Goal: Information Seeking & Learning: Learn about a topic

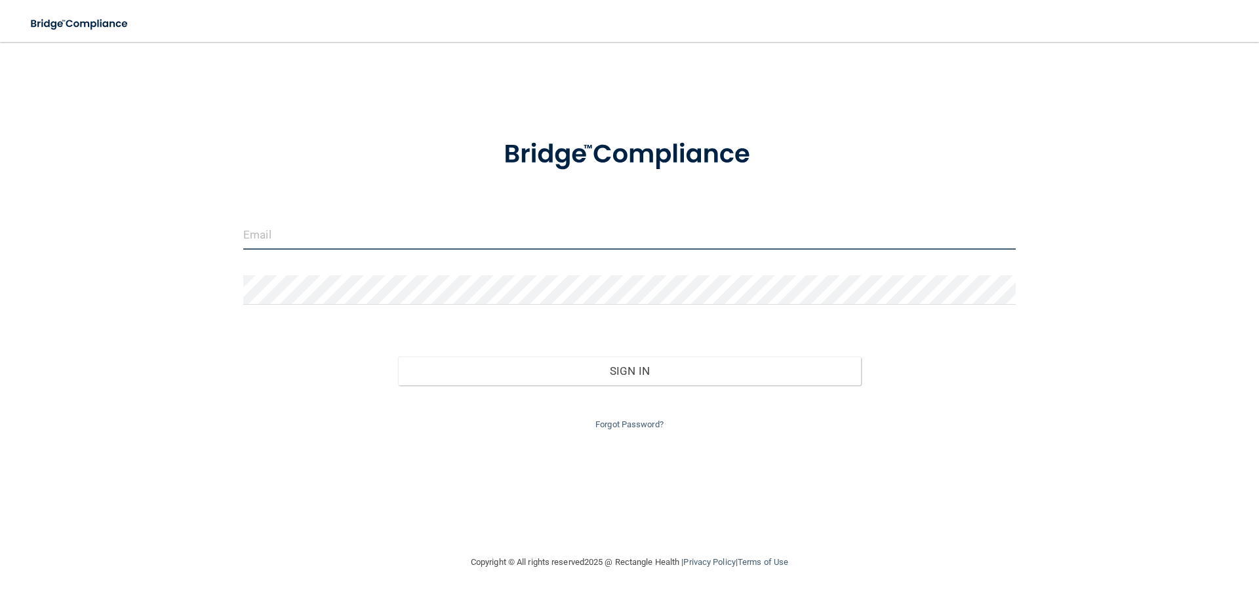
type input "[PERSON_NAME][EMAIL_ADDRESS][PERSON_NAME][DOMAIN_NAME]"
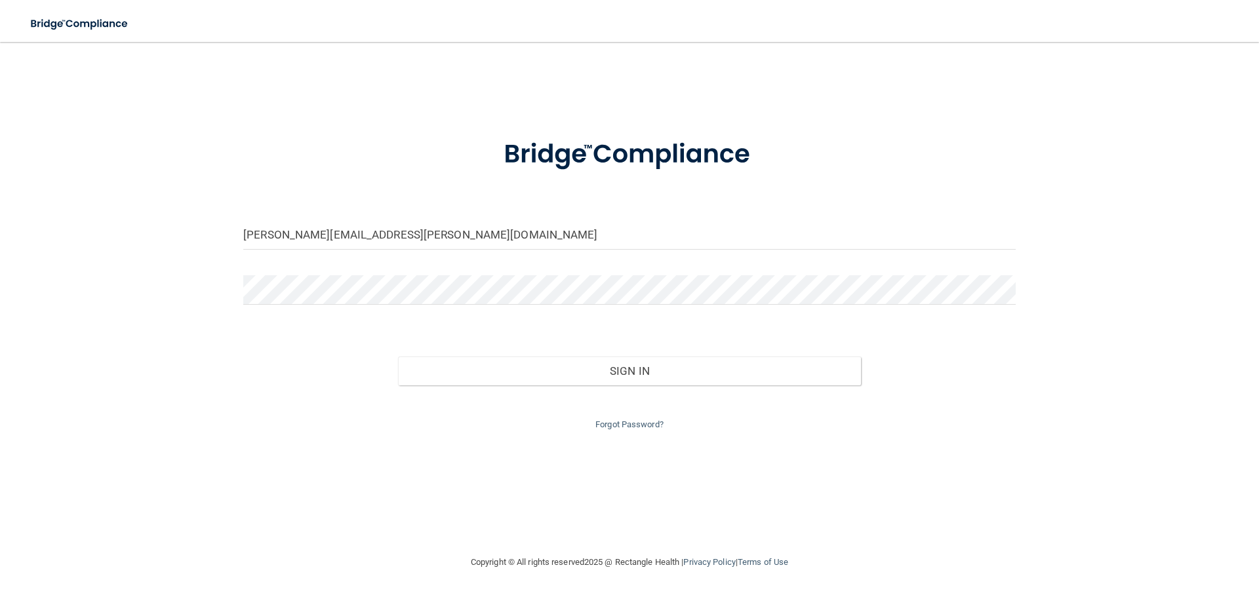
click at [567, 355] on div "Sign In" at bounding box center [629, 357] width 792 height 55
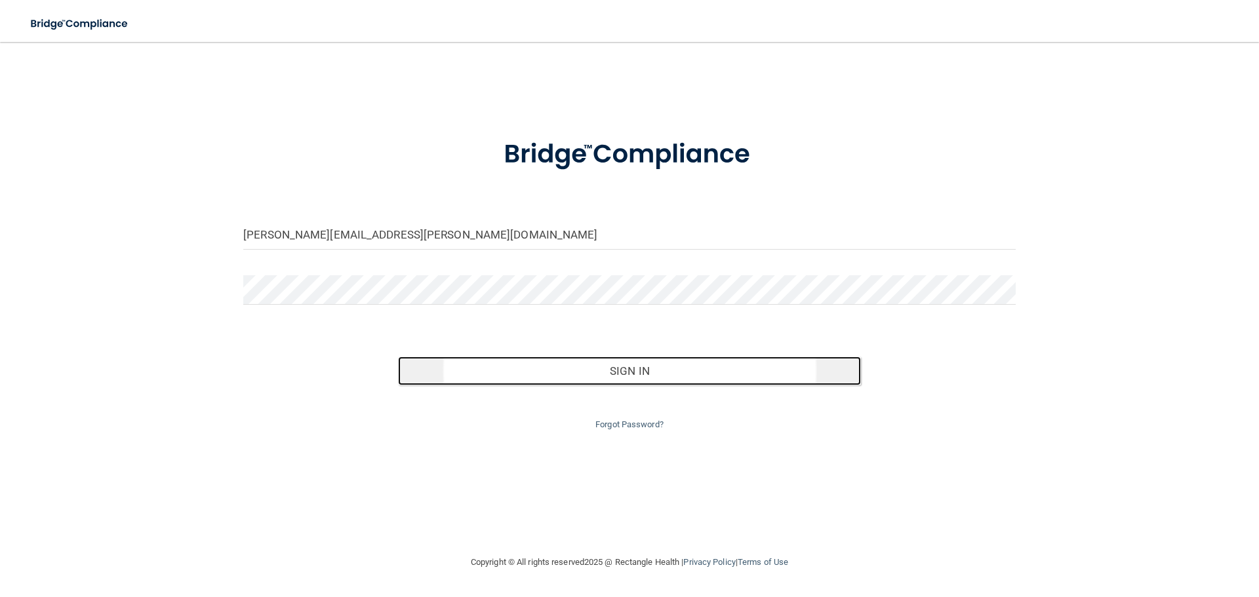
click at [561, 377] on button "Sign In" at bounding box center [630, 371] width 464 height 29
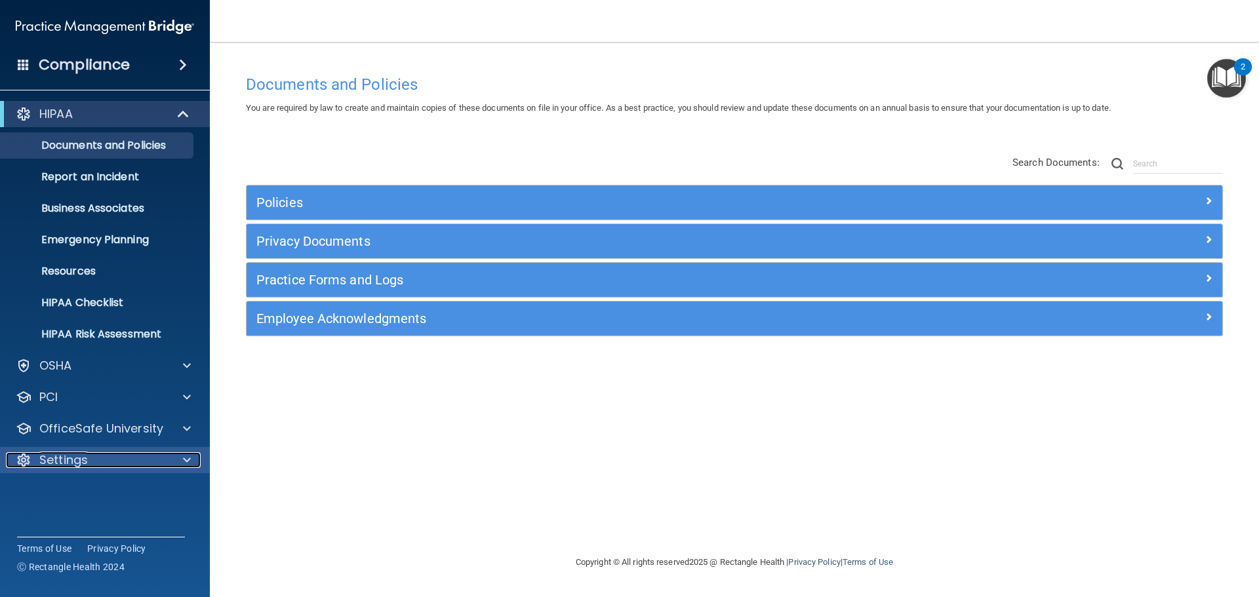
click at [156, 463] on div "Settings" at bounding box center [87, 460] width 163 height 16
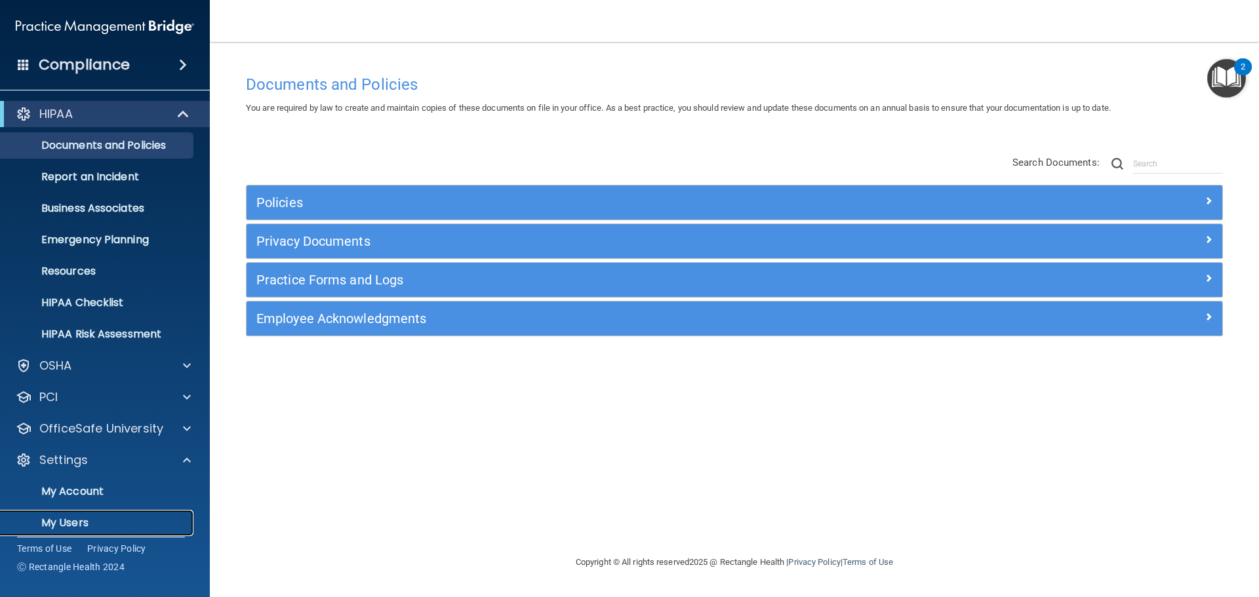
click at [77, 519] on p "My Users" at bounding box center [98, 523] width 179 height 13
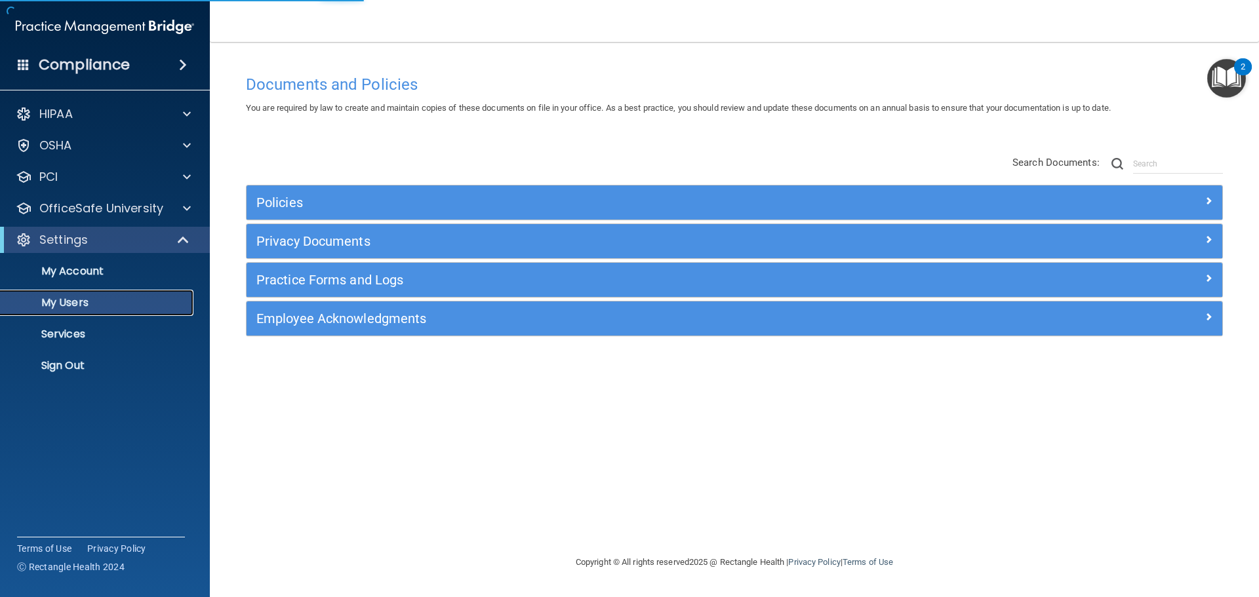
select select "20"
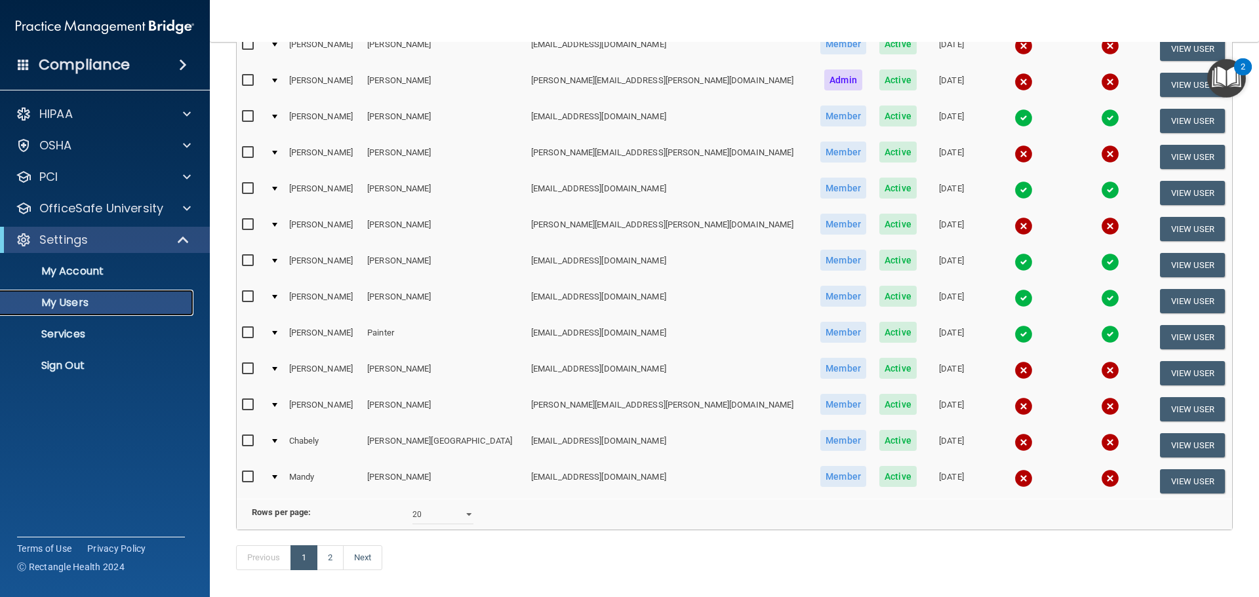
scroll to position [459, 0]
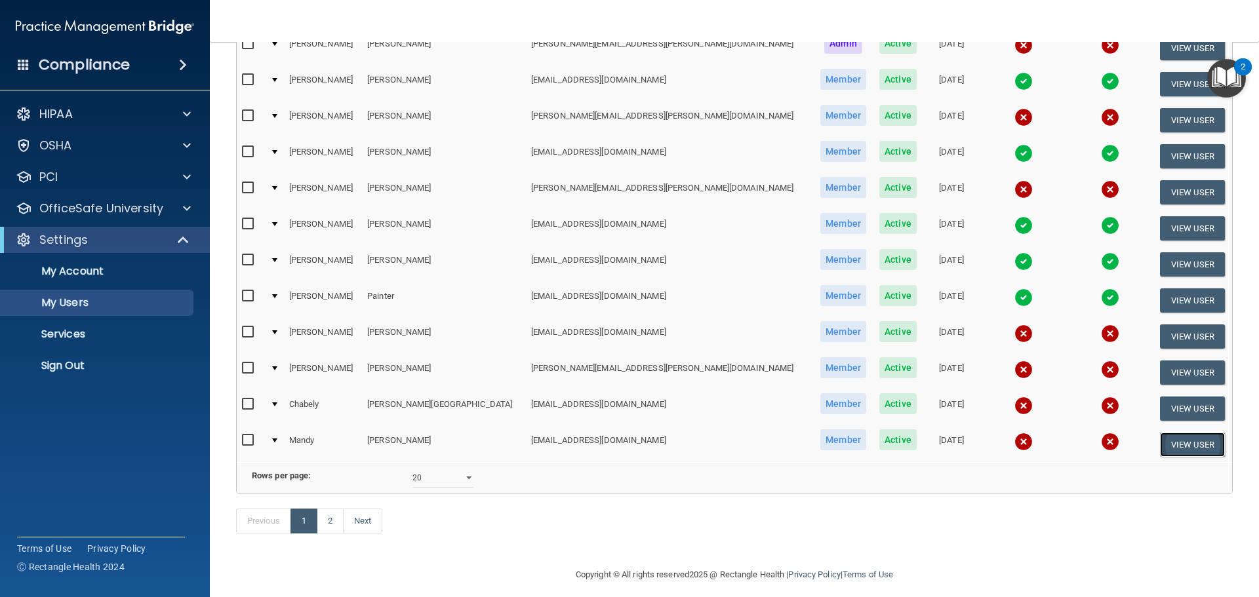
click at [1160, 441] on button "View User" at bounding box center [1192, 445] width 65 height 24
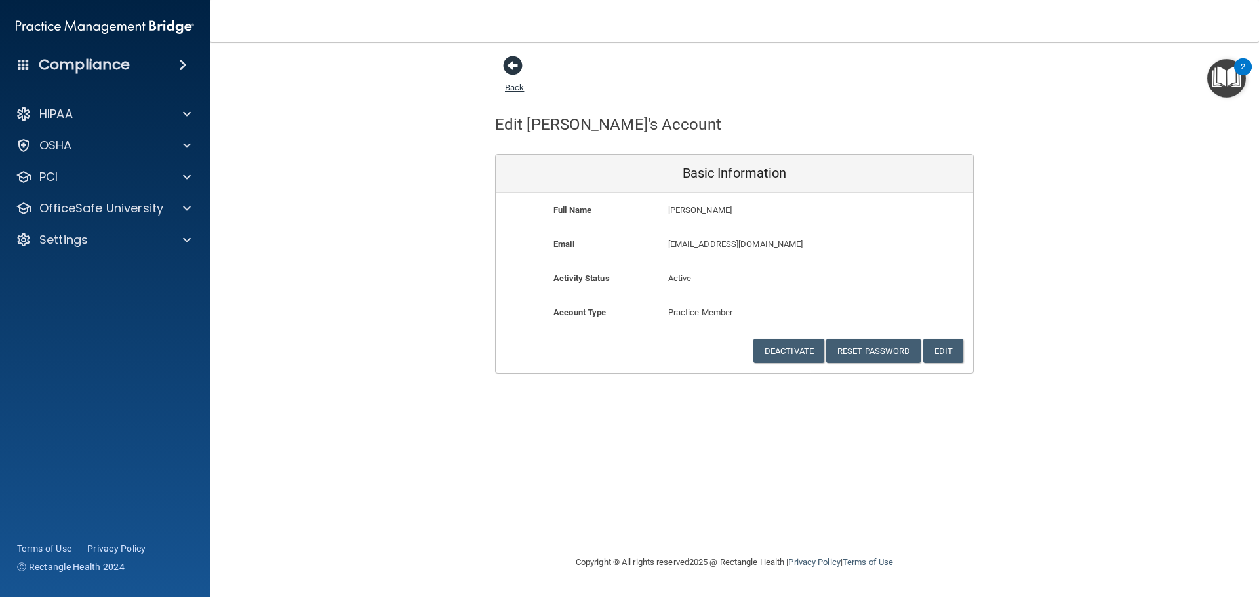
click at [511, 63] on span at bounding box center [513, 66] width 20 height 20
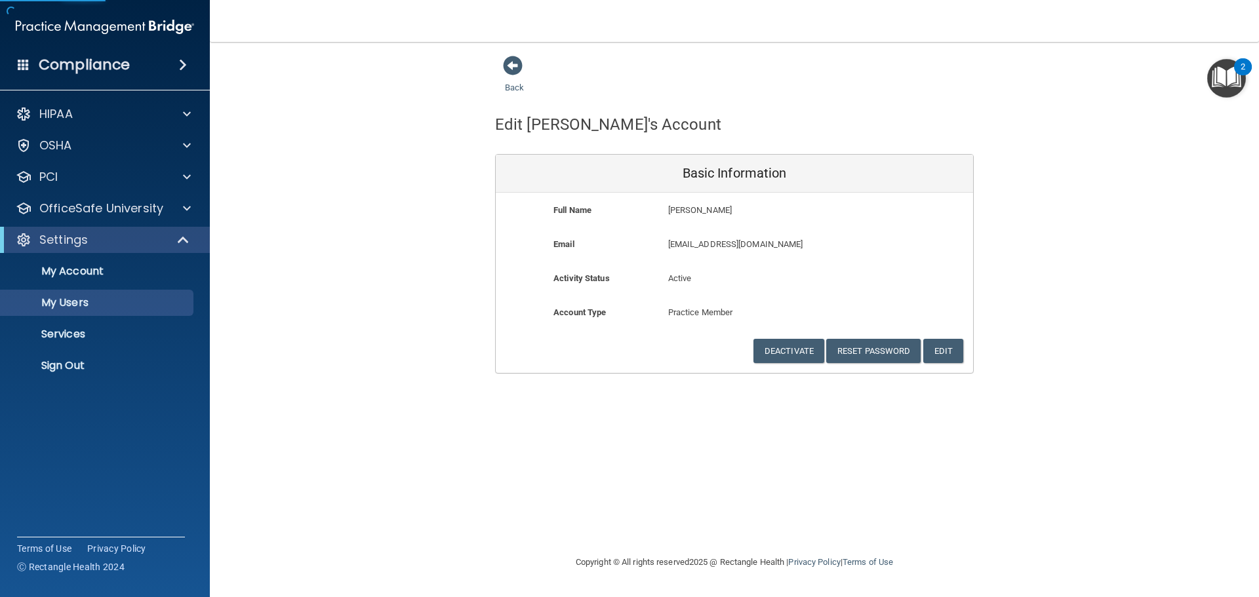
select select "20"
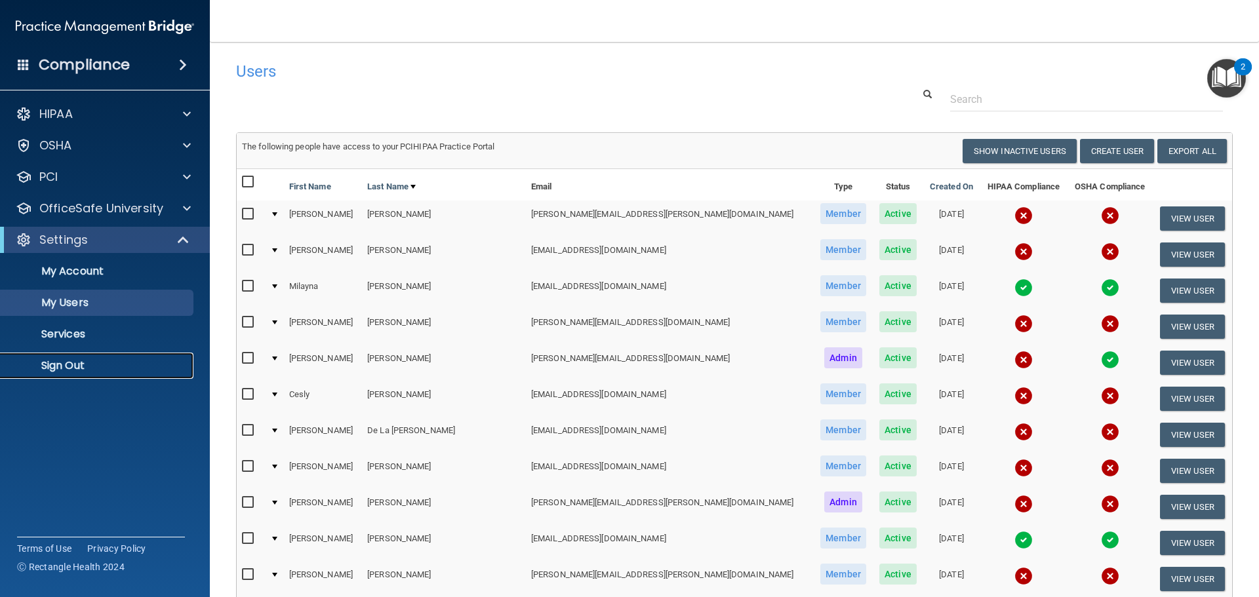
click at [84, 366] on p "Sign Out" at bounding box center [98, 365] width 179 height 13
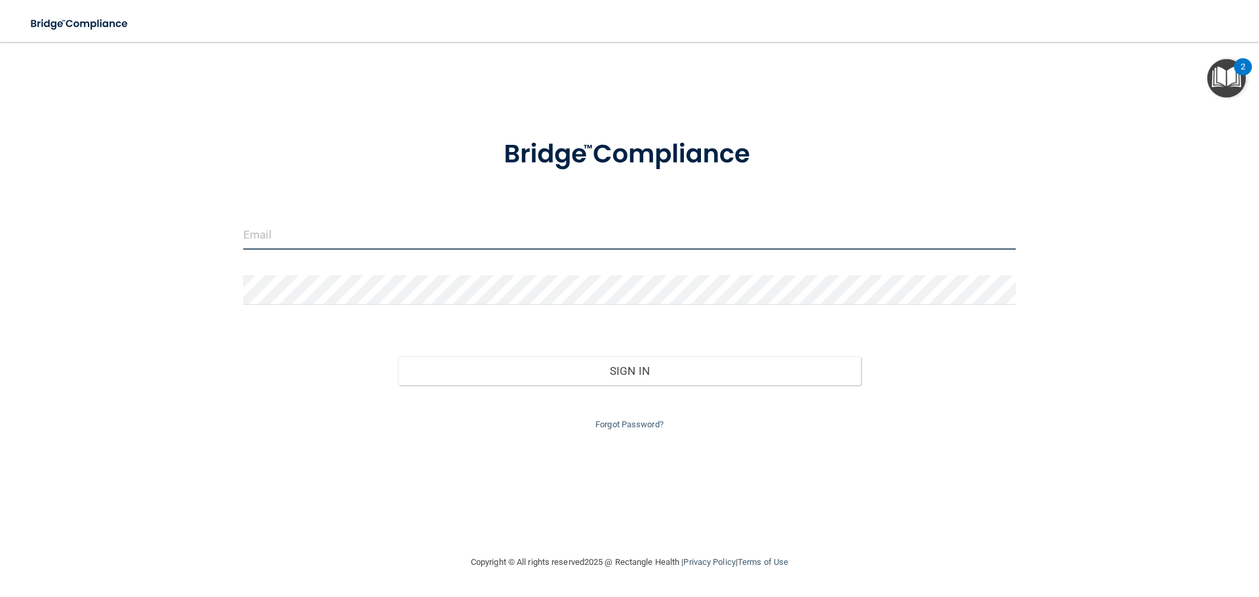
type input "brianne.hilbert@massdent.com"
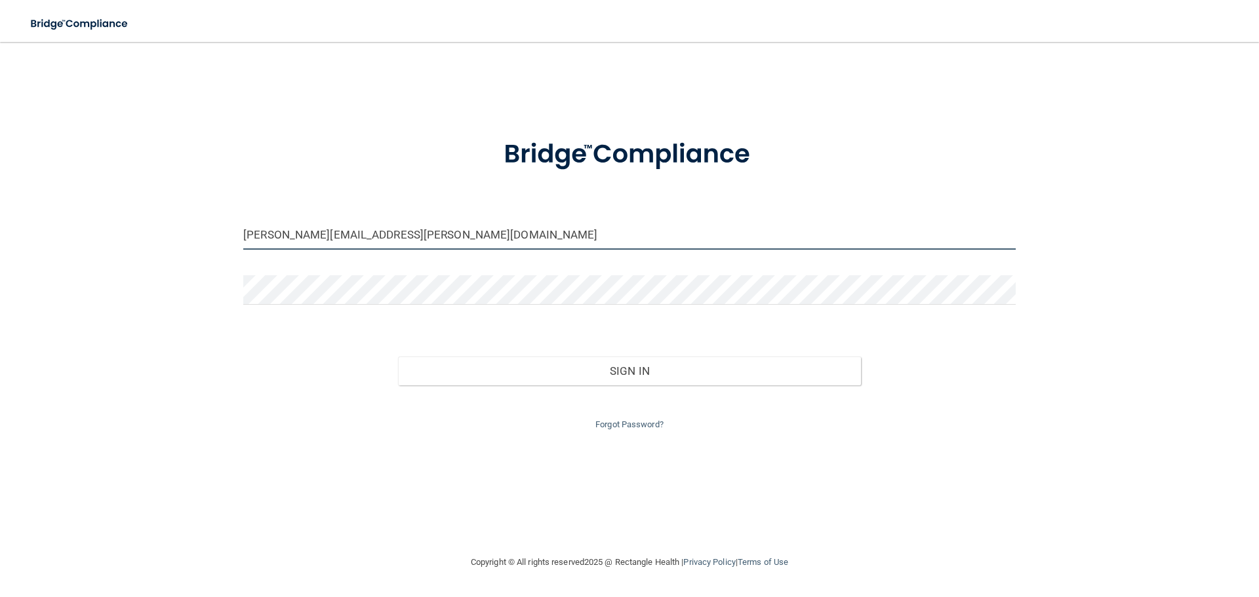
drag, startPoint x: 424, startPoint y: 232, endPoint x: 72, endPoint y: 232, distance: 351.5
click at [72, 232] on div "brianne.hilbert@massdent.com Invalid email/password. You don't have permission …" at bounding box center [629, 298] width 1206 height 487
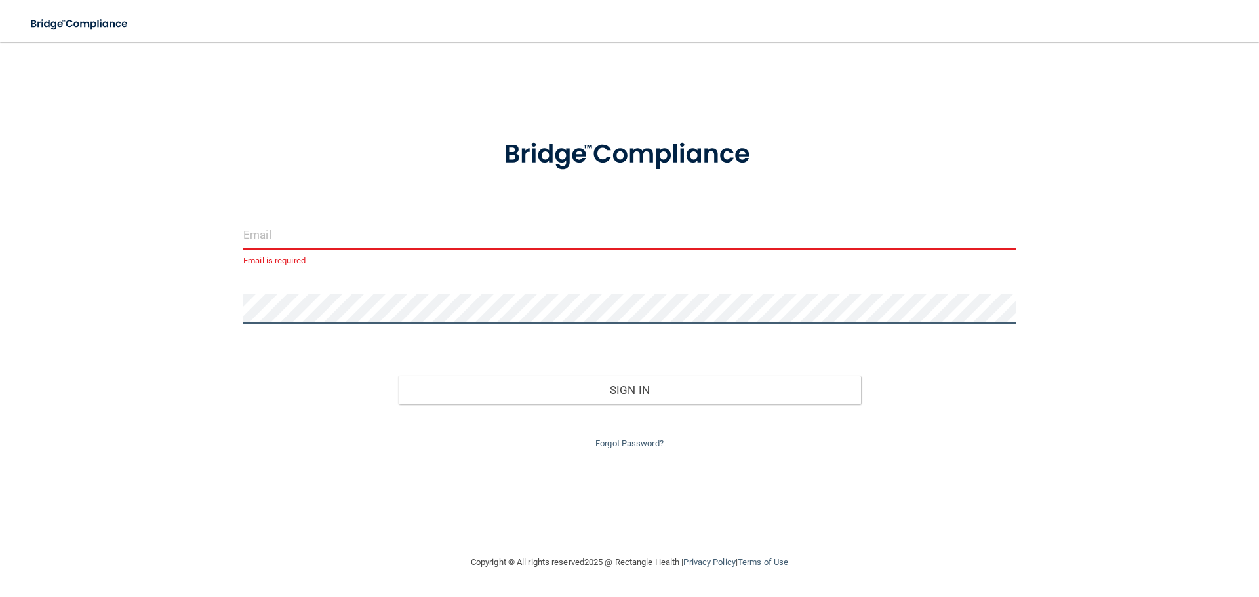
click at [204, 307] on div "Email is required Invalid email/password. You don't have permission to access t…" at bounding box center [629, 298] width 1206 height 487
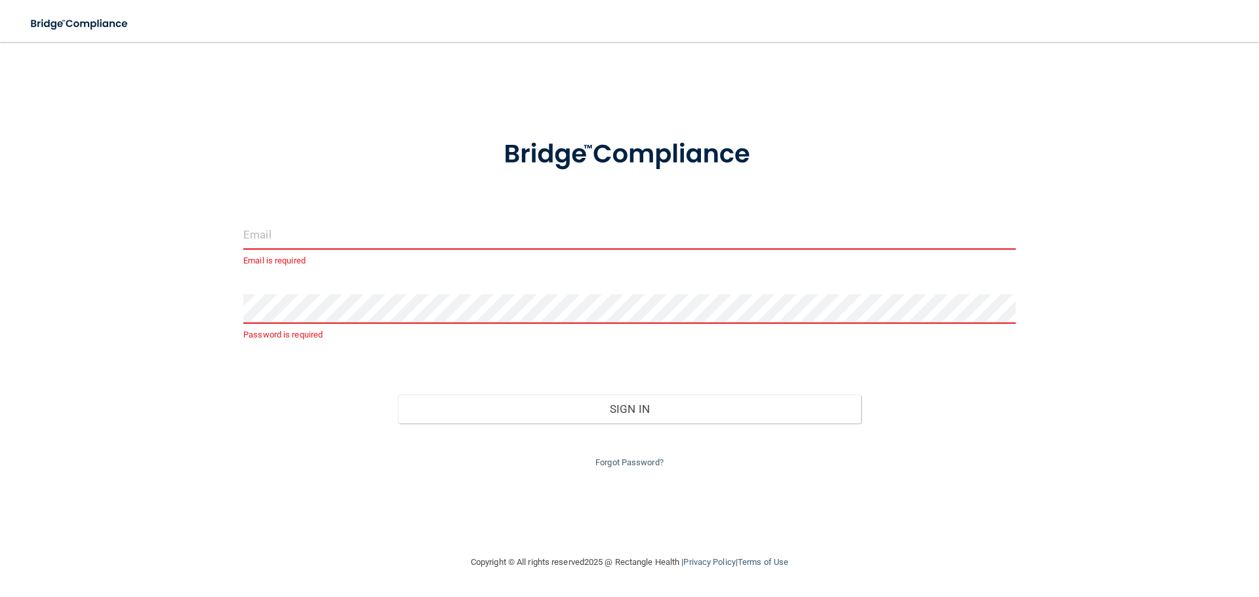
click at [1207, 348] on div "Email is required Password is required Invalid email/password. You don't have p…" at bounding box center [629, 298] width 1206 height 487
drag, startPoint x: 456, startPoint y: 250, endPoint x: 452, endPoint y: 243, distance: 7.3
click at [456, 248] on div "Email is required" at bounding box center [629, 244] width 772 height 49
drag, startPoint x: 452, startPoint y: 243, endPoint x: 446, endPoint y: 247, distance: 7.3
click at [452, 243] on input "email" at bounding box center [629, 235] width 772 height 30
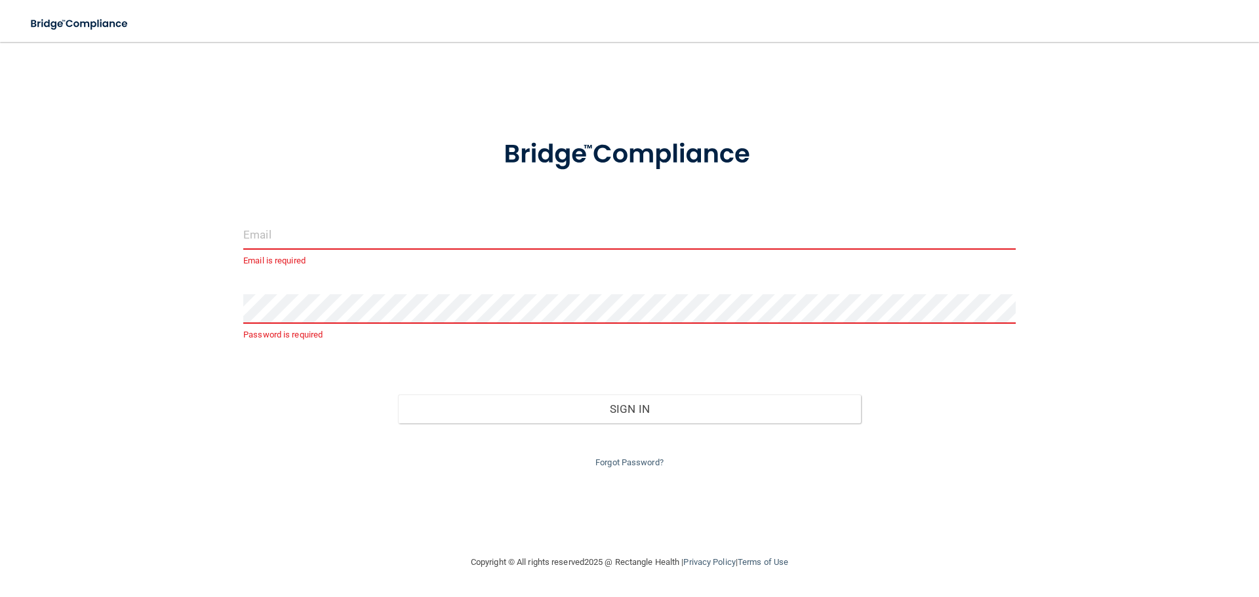
type input "brianne.hilbert@massdent.com"
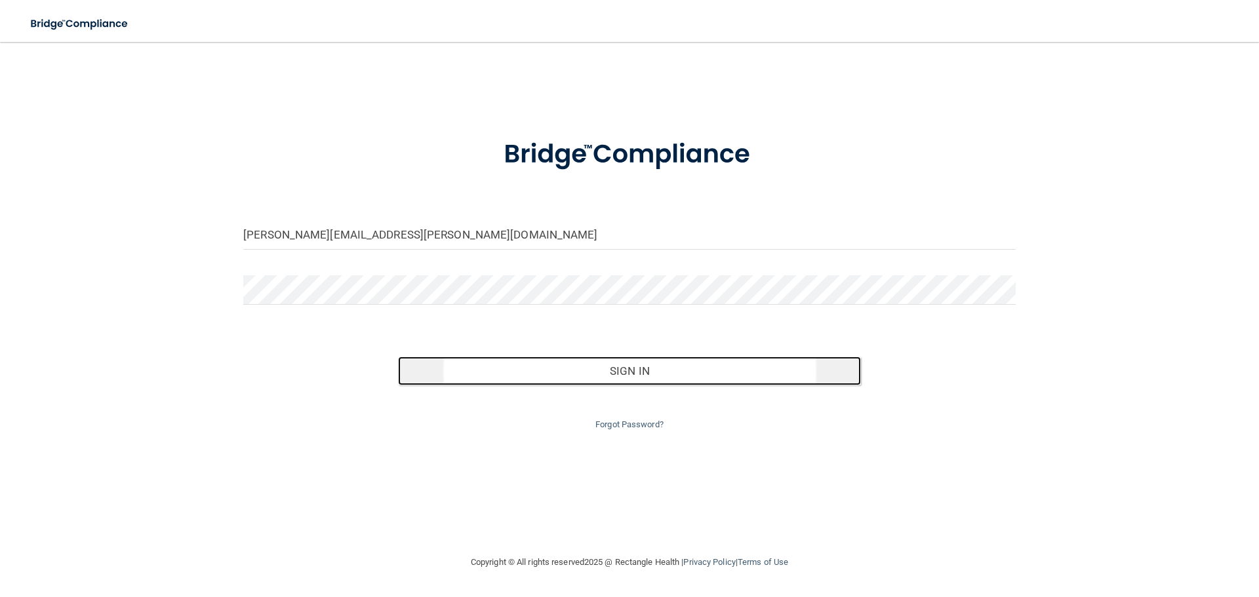
click at [655, 357] on button "Sign In" at bounding box center [630, 371] width 464 height 29
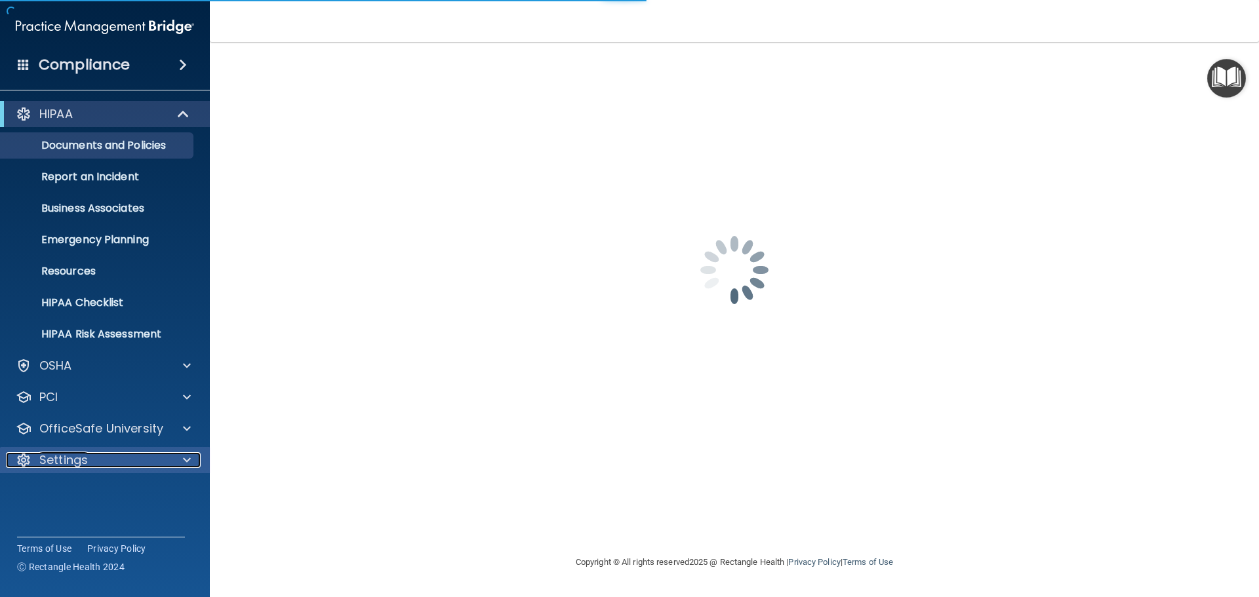
click at [98, 458] on div "Settings" at bounding box center [87, 460] width 163 height 16
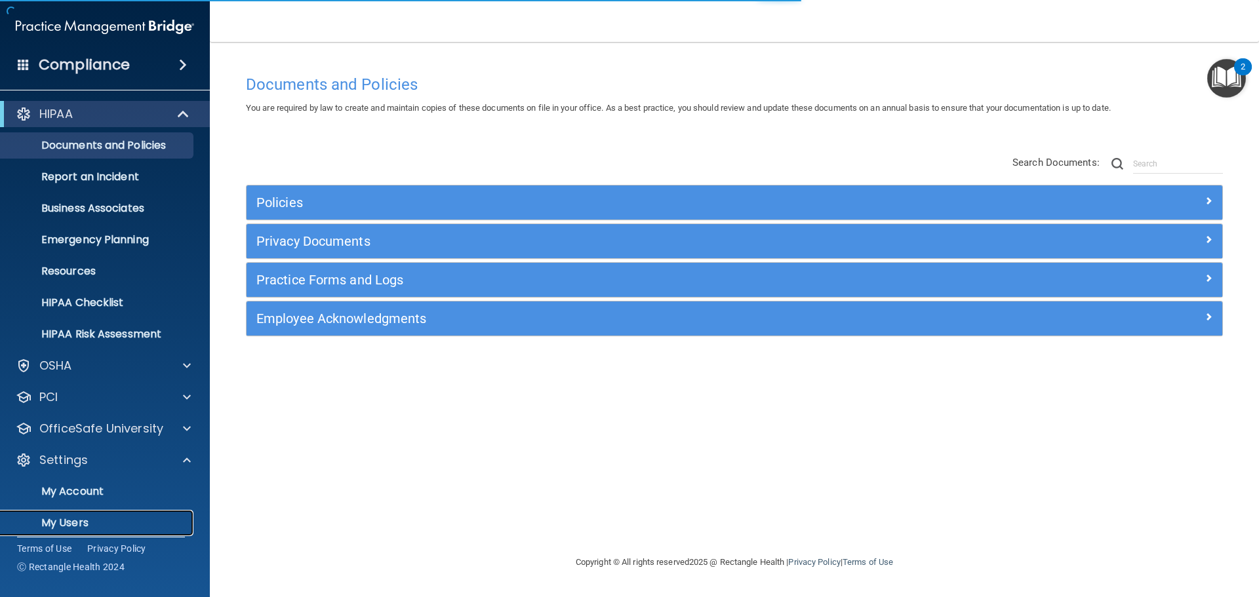
click at [87, 515] on link "My Users" at bounding box center [90, 523] width 207 height 26
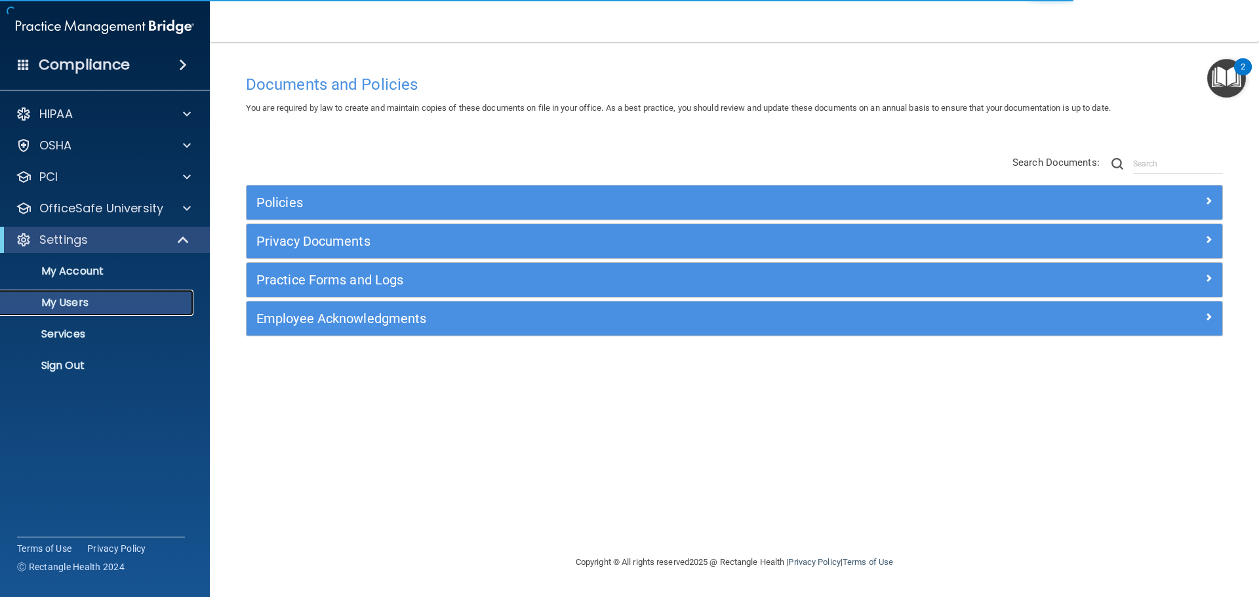
select select "20"
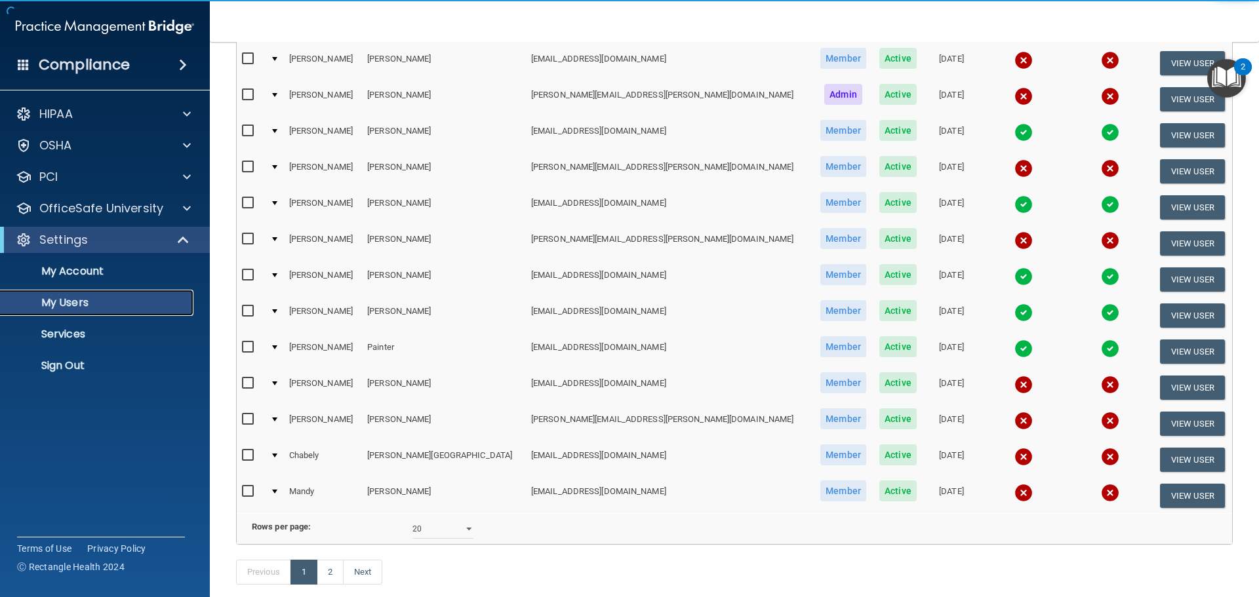
scroll to position [488, 0]
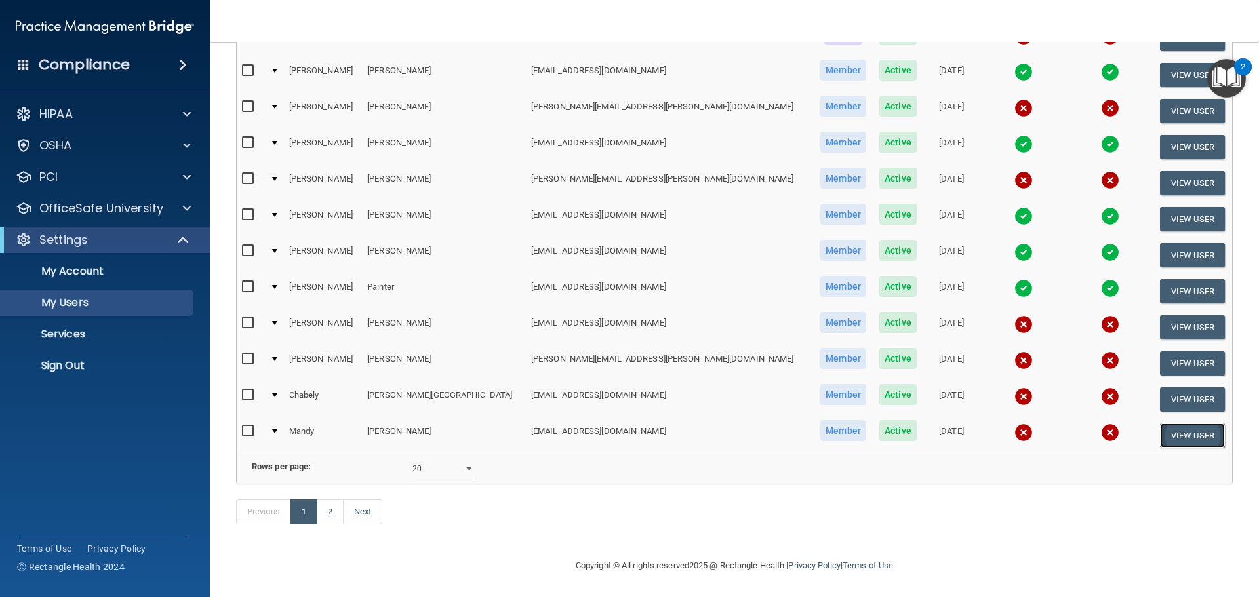
click at [1161, 424] on button "View User" at bounding box center [1192, 436] width 65 height 24
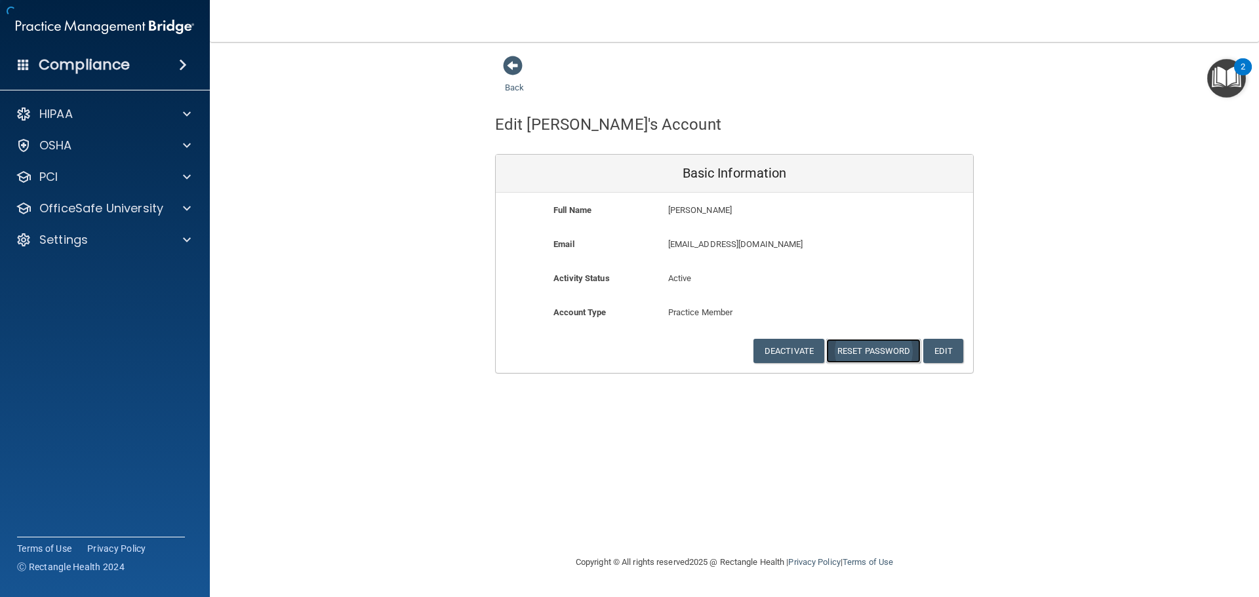
click at [860, 346] on button "Reset Password" at bounding box center [873, 351] width 94 height 24
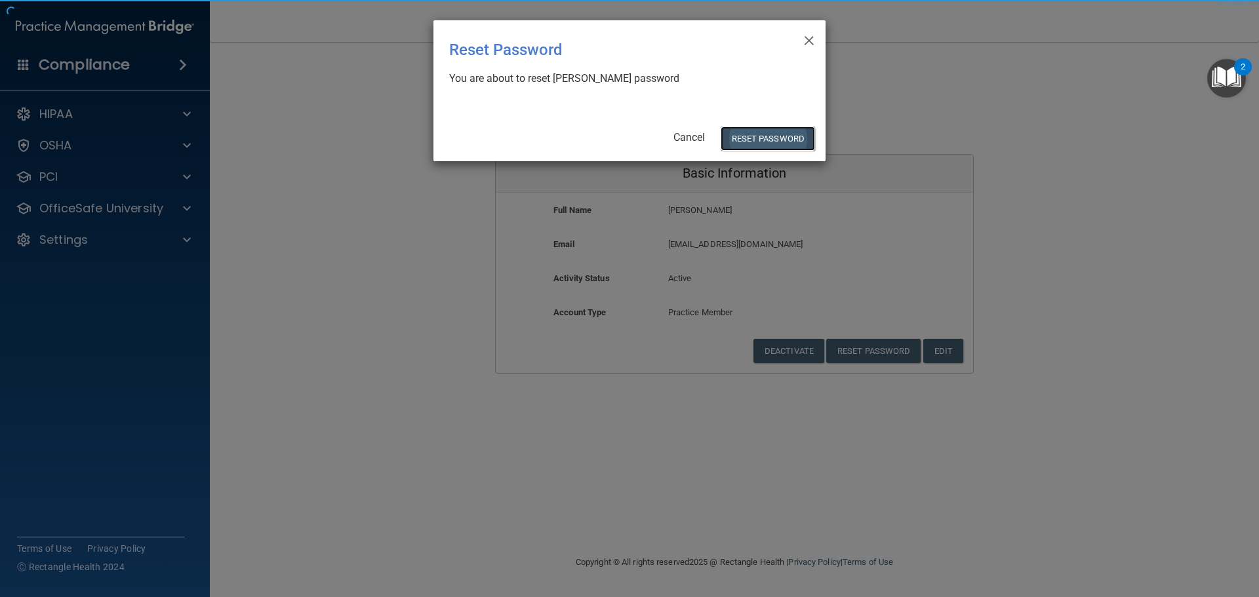
click at [778, 128] on button "Reset Password" at bounding box center [768, 139] width 94 height 24
click at [752, 144] on button "Reset Password" at bounding box center [768, 139] width 94 height 24
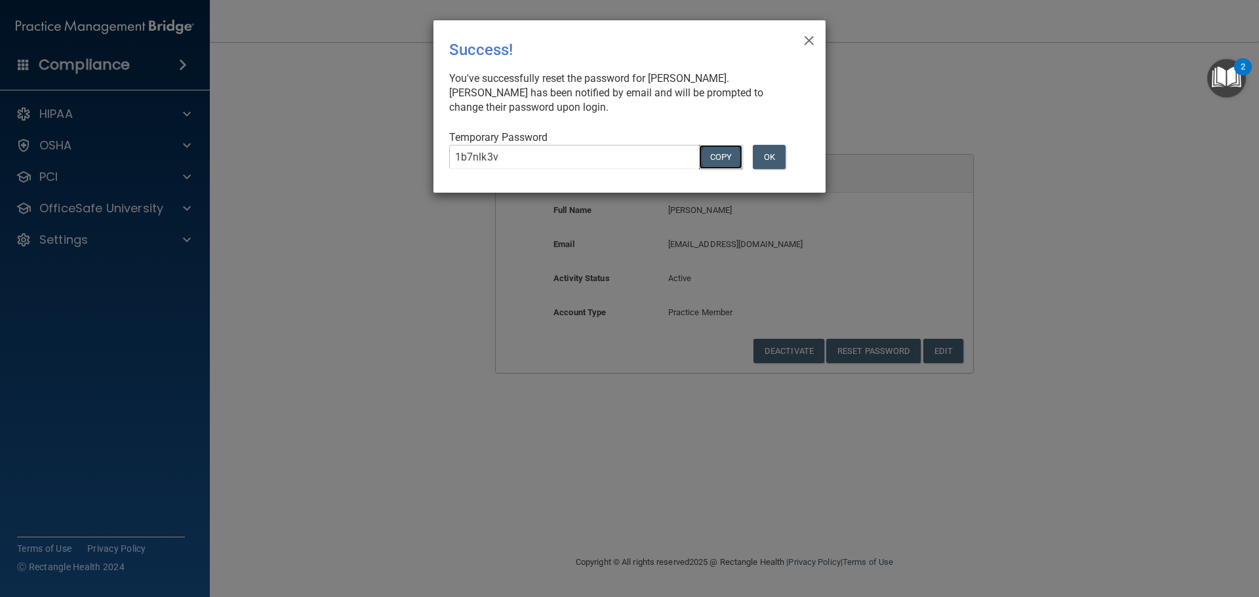
click at [722, 159] on button "COPY" at bounding box center [720, 157] width 43 height 24
click at [740, 157] on button "COPY" at bounding box center [720, 157] width 43 height 24
click at [772, 157] on button "OK" at bounding box center [769, 157] width 33 height 24
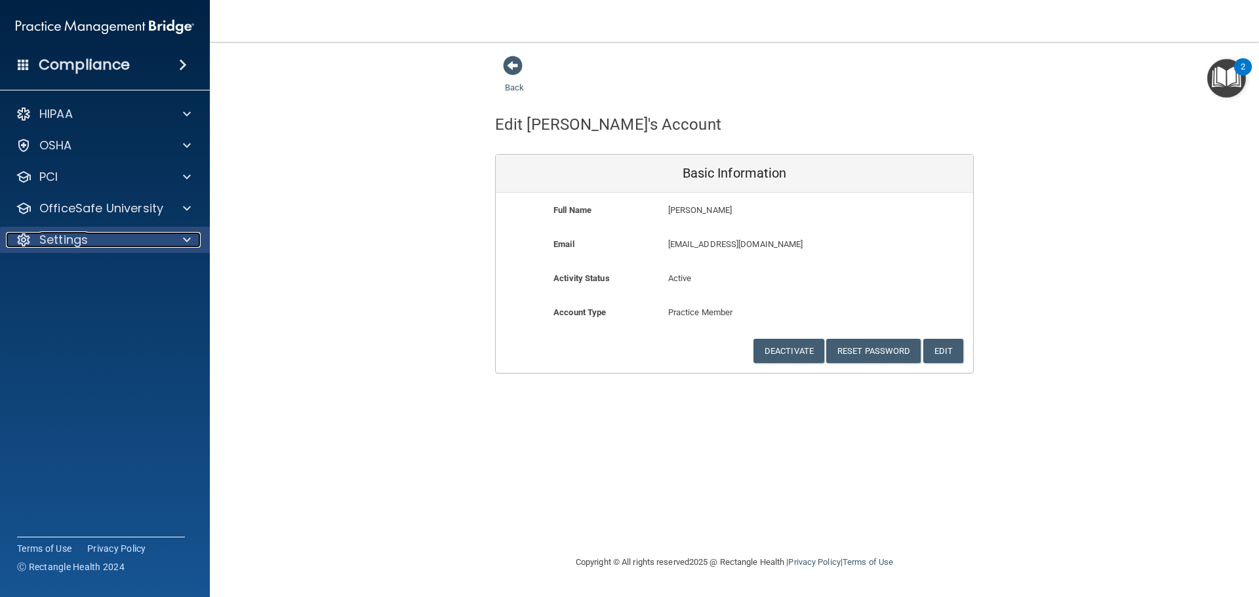
click at [98, 246] on div "Settings" at bounding box center [87, 240] width 163 height 16
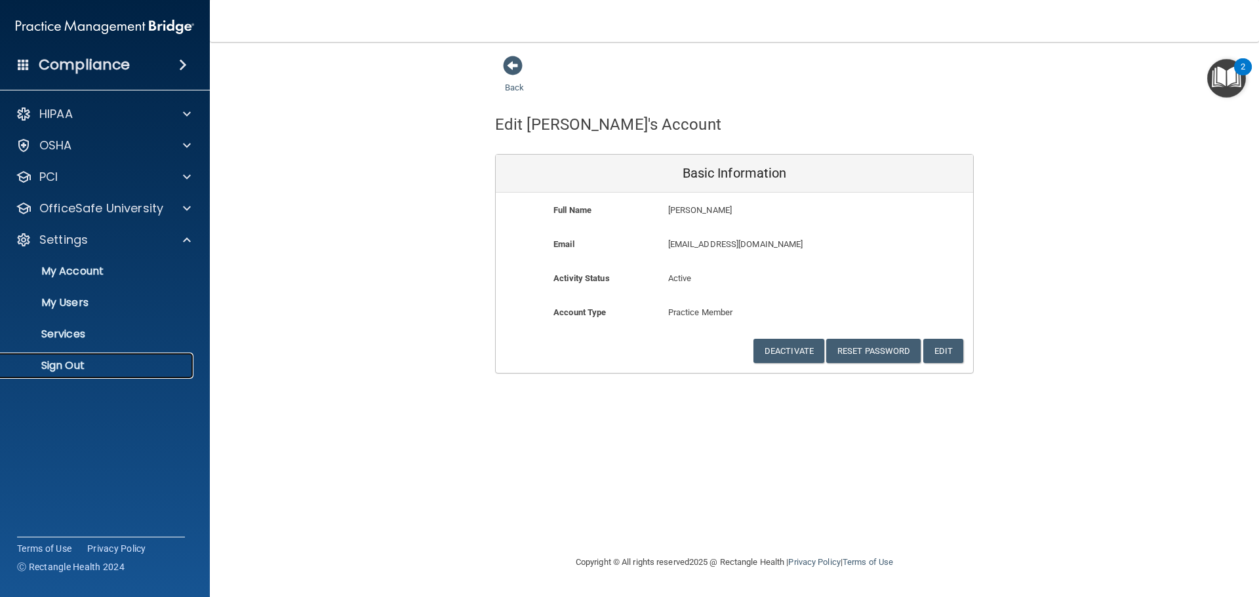
click at [76, 364] on p "Sign Out" at bounding box center [98, 365] width 179 height 13
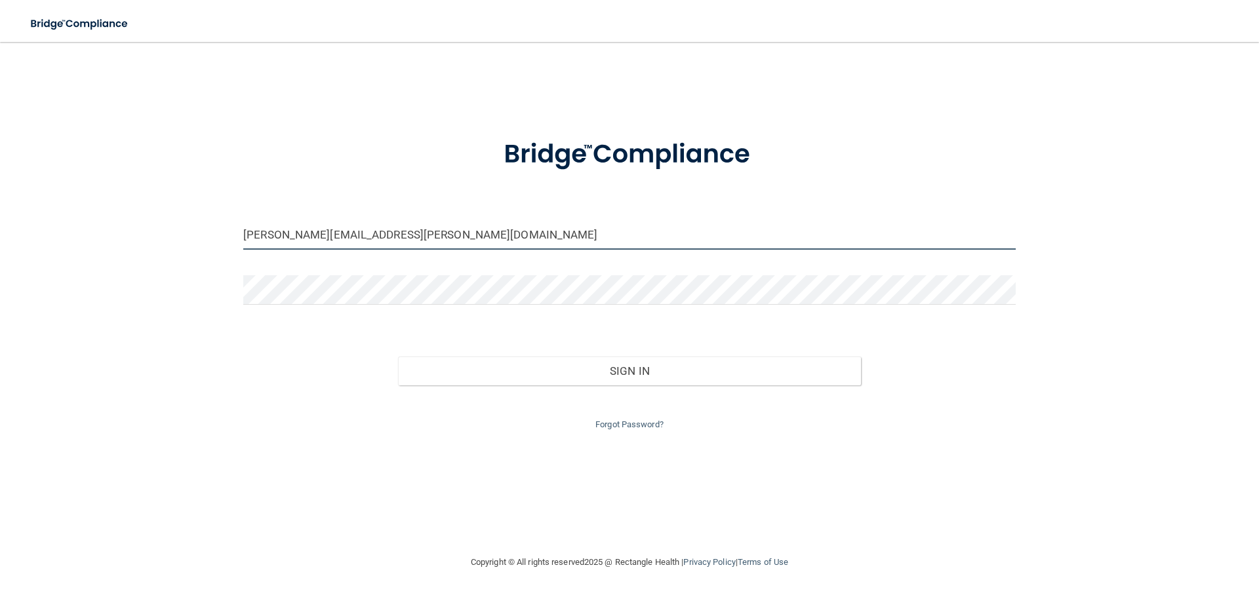
drag, startPoint x: 452, startPoint y: 244, endPoint x: 83, endPoint y: 255, distance: 370.0
click at [88, 250] on div "brianne.hilbert@massdent.com Invalid email/password. You don't have permission …" at bounding box center [629, 298] width 1206 height 487
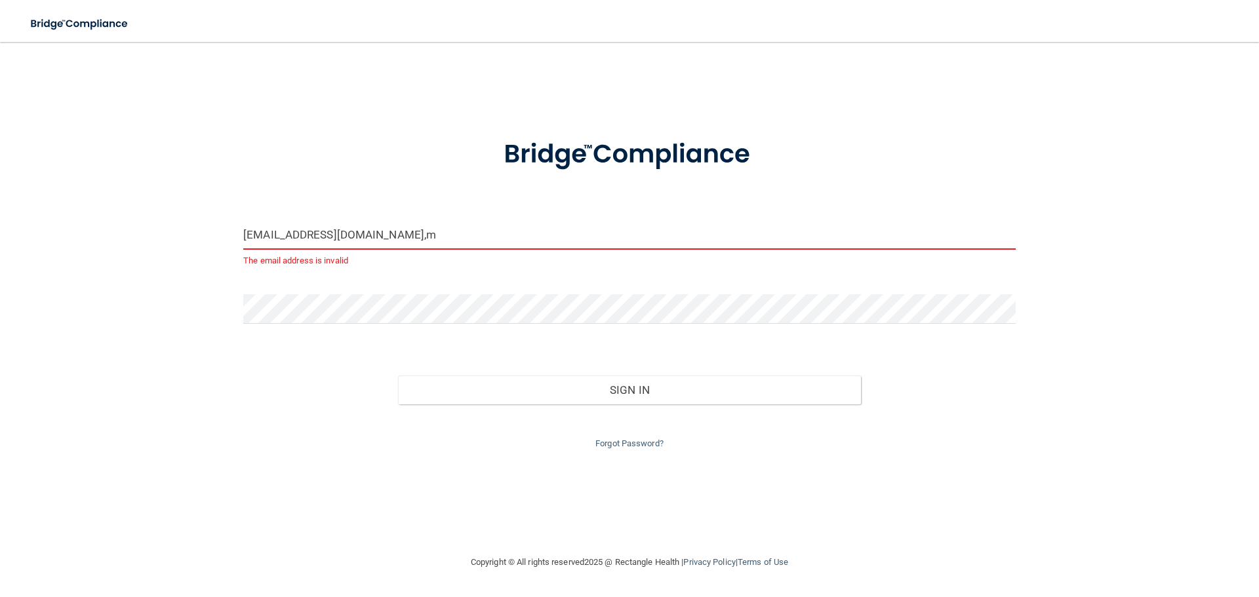
click at [402, 228] on input "mandybeth007@gmail.co,m" at bounding box center [629, 235] width 772 height 30
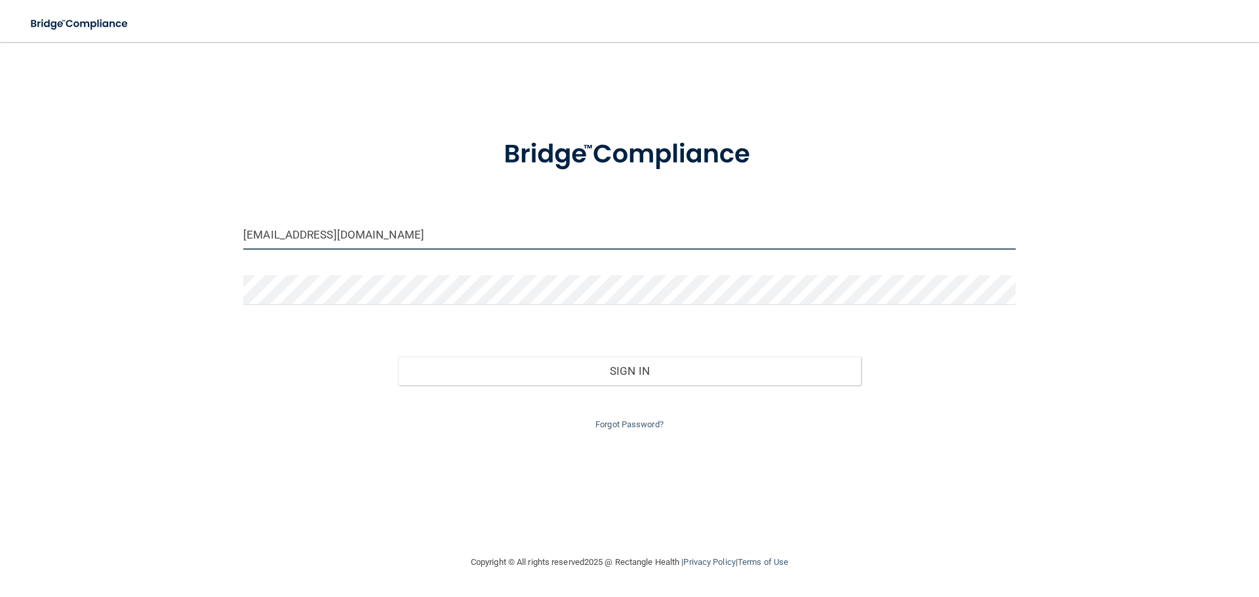
type input "[EMAIL_ADDRESS][DOMAIN_NAME]"
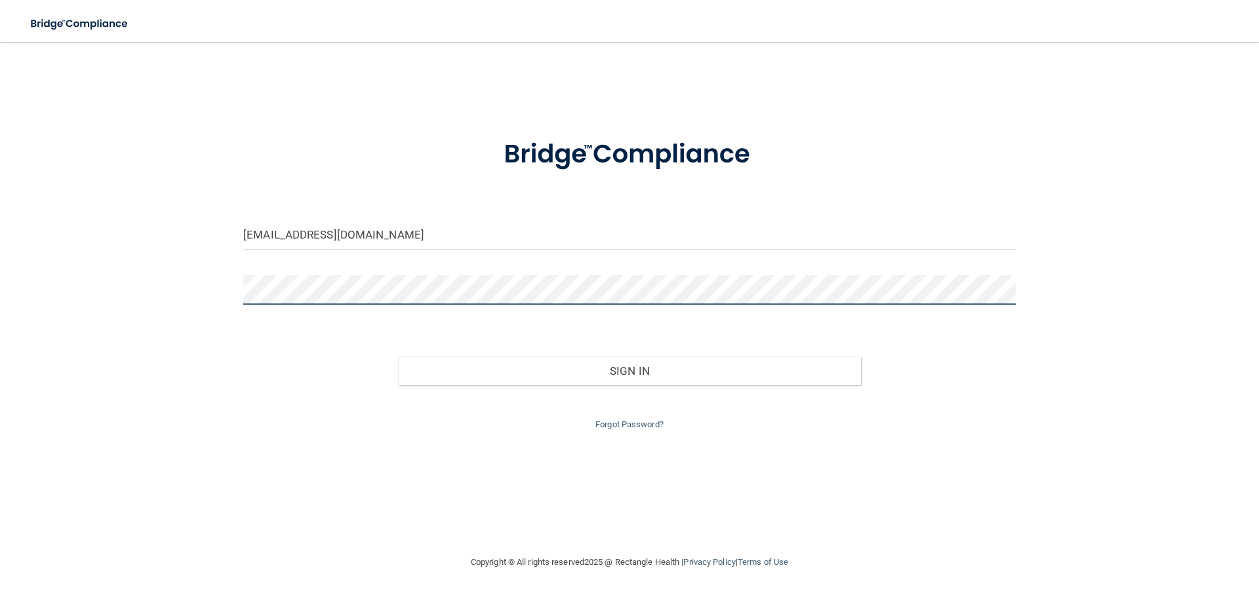
click at [398, 357] on button "Sign In" at bounding box center [630, 371] width 464 height 29
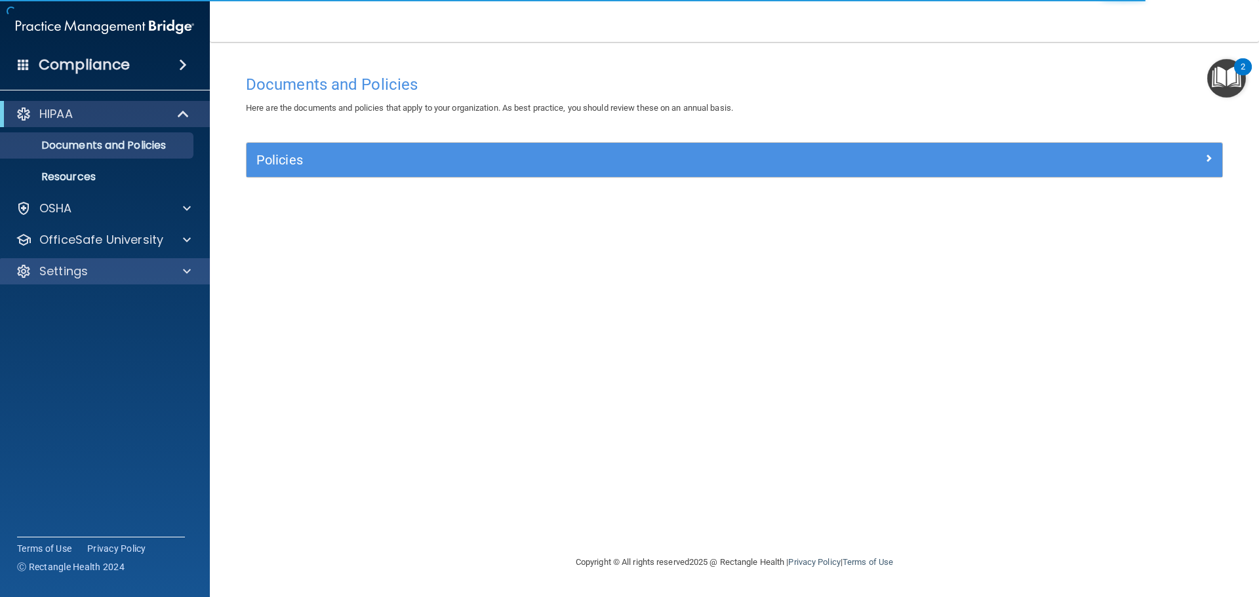
click at [28, 281] on div "Settings" at bounding box center [105, 271] width 210 height 26
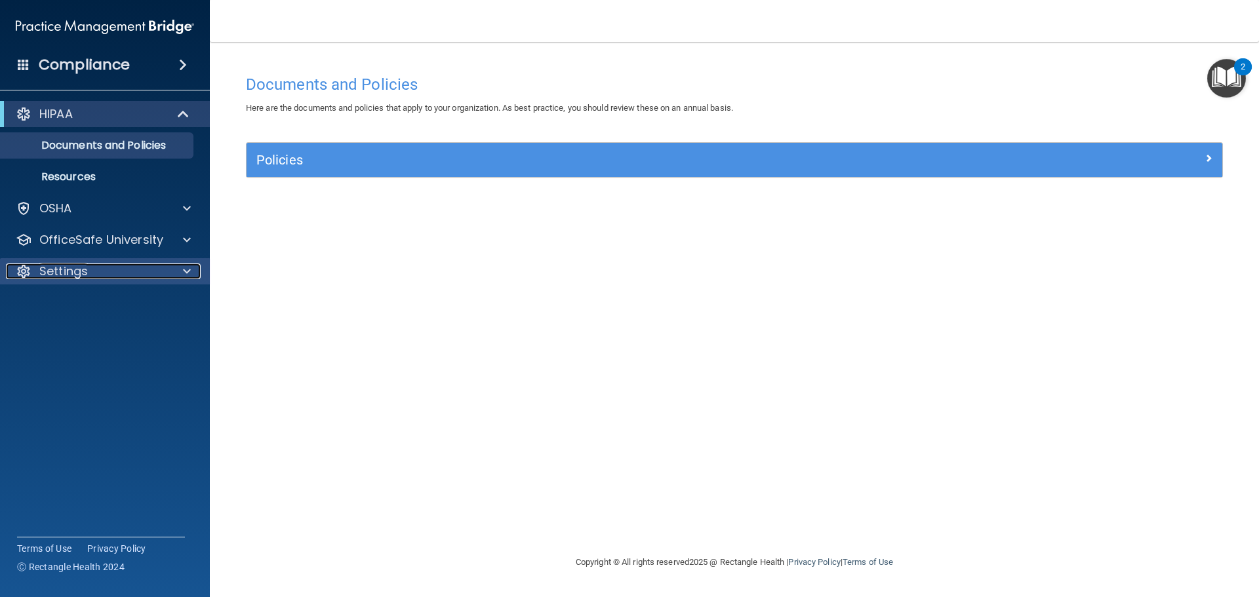
click at [145, 266] on div "Settings" at bounding box center [87, 272] width 163 height 16
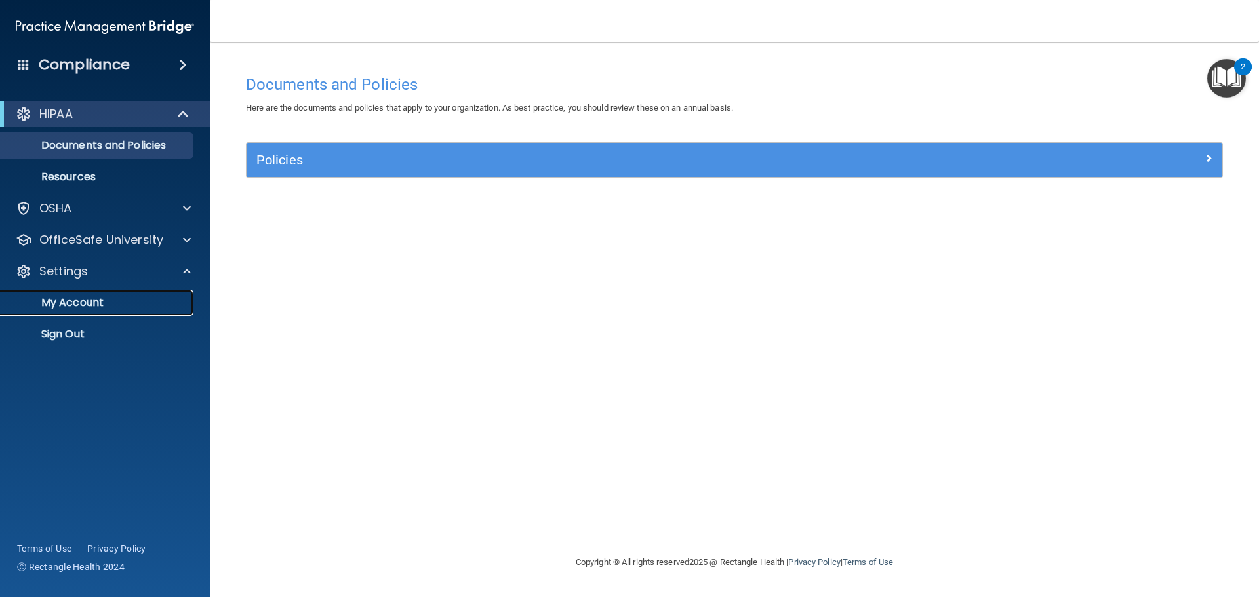
click at [68, 305] on p "My Account" at bounding box center [98, 302] width 179 height 13
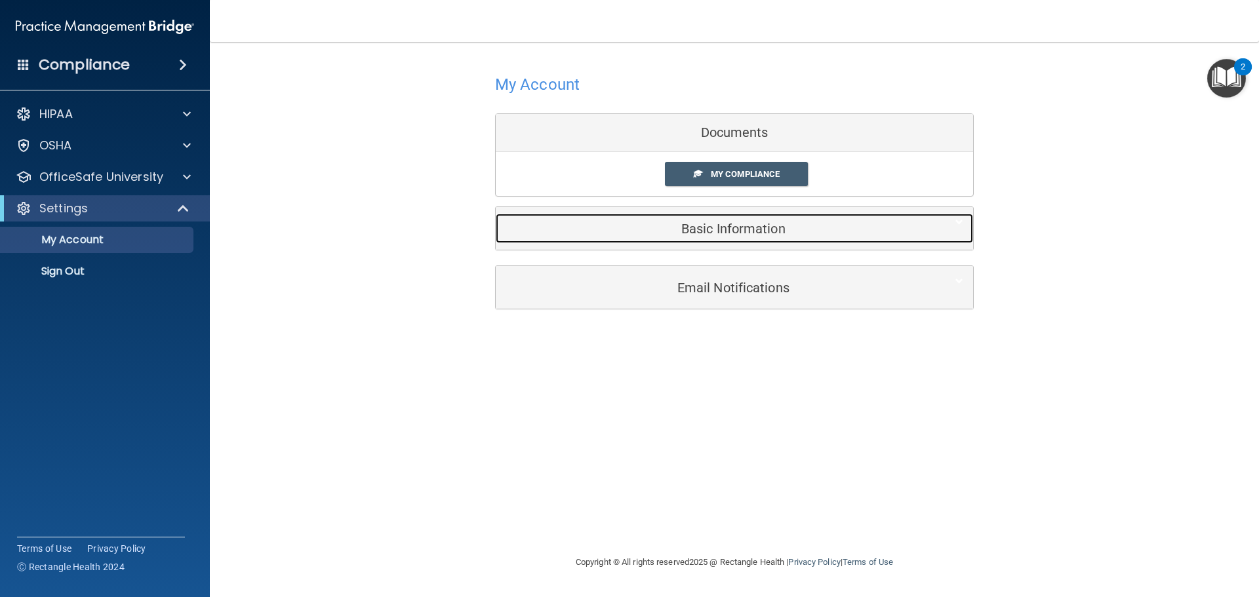
click at [735, 228] on h5 "Basic Information" at bounding box center [715, 229] width 418 height 14
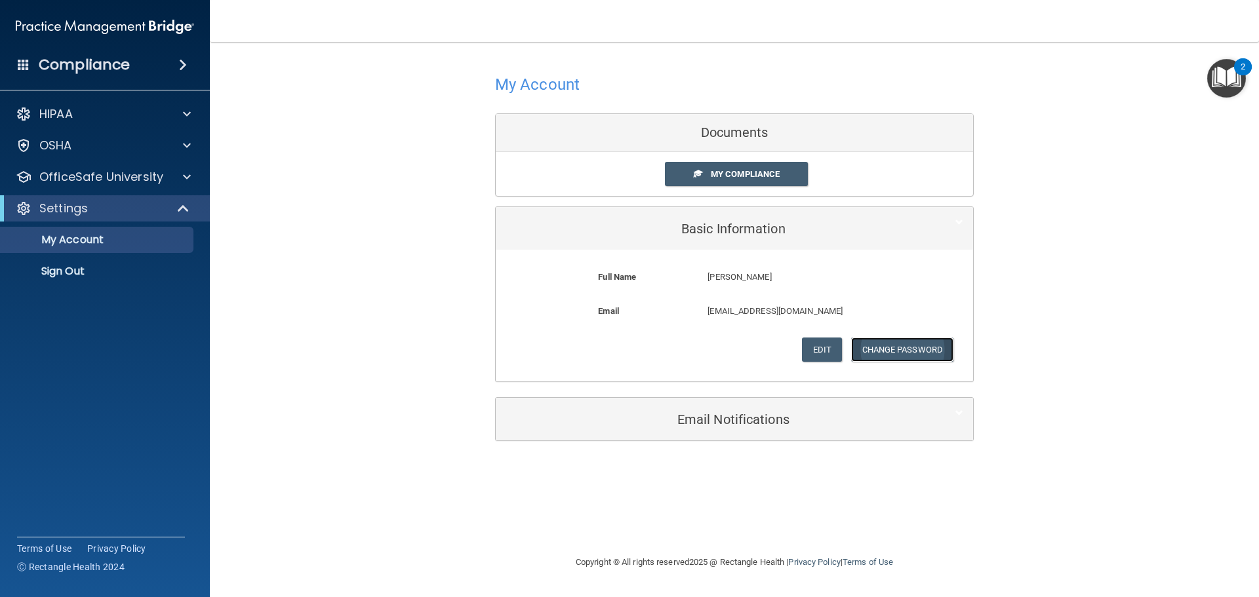
click at [888, 344] on button "Change Password" at bounding box center [902, 350] width 103 height 24
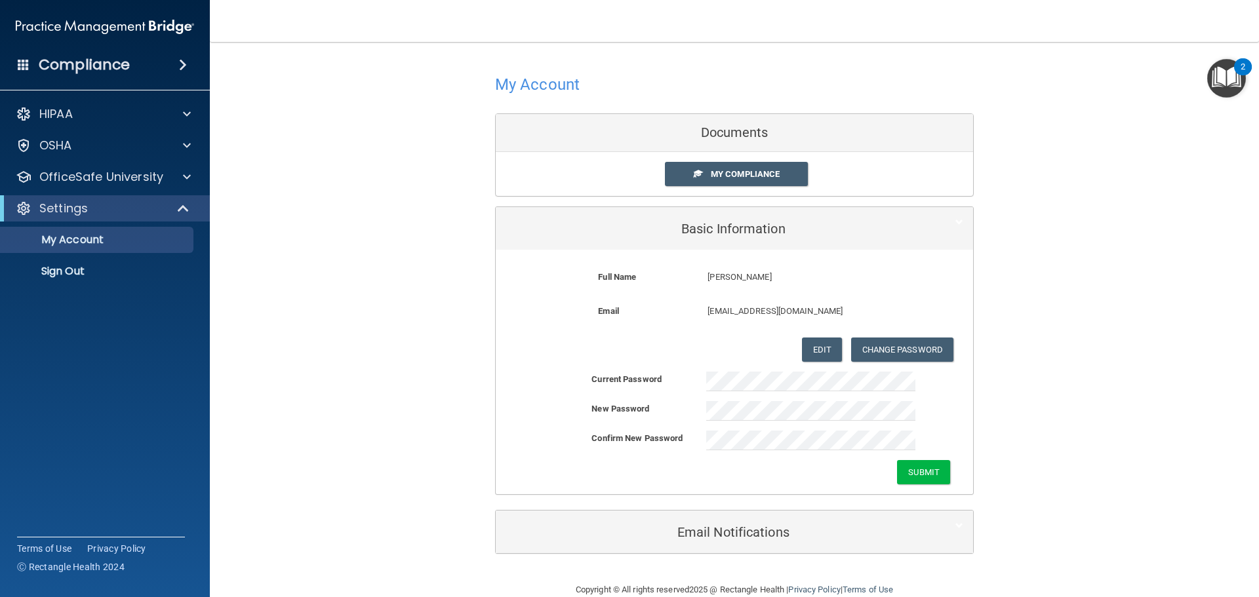
click at [738, 472] on div "Submit" at bounding box center [734, 472] width 477 height 24
click at [898, 465] on button "Submit" at bounding box center [923, 472] width 53 height 24
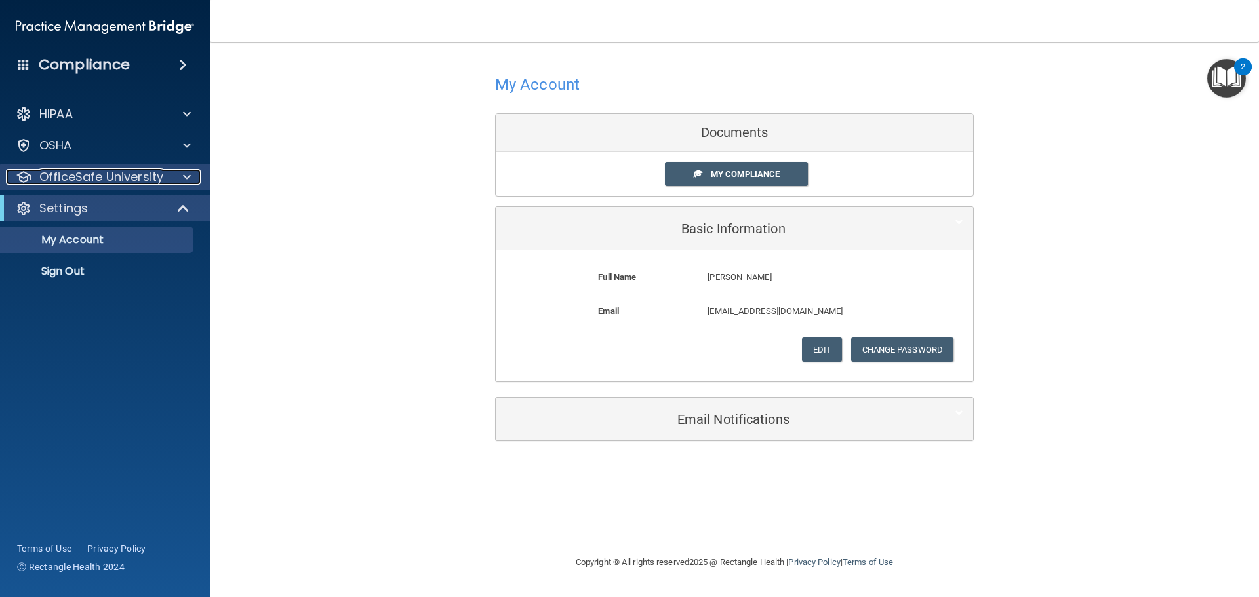
click at [157, 178] on p "OfficeSafe University" at bounding box center [101, 177] width 124 height 16
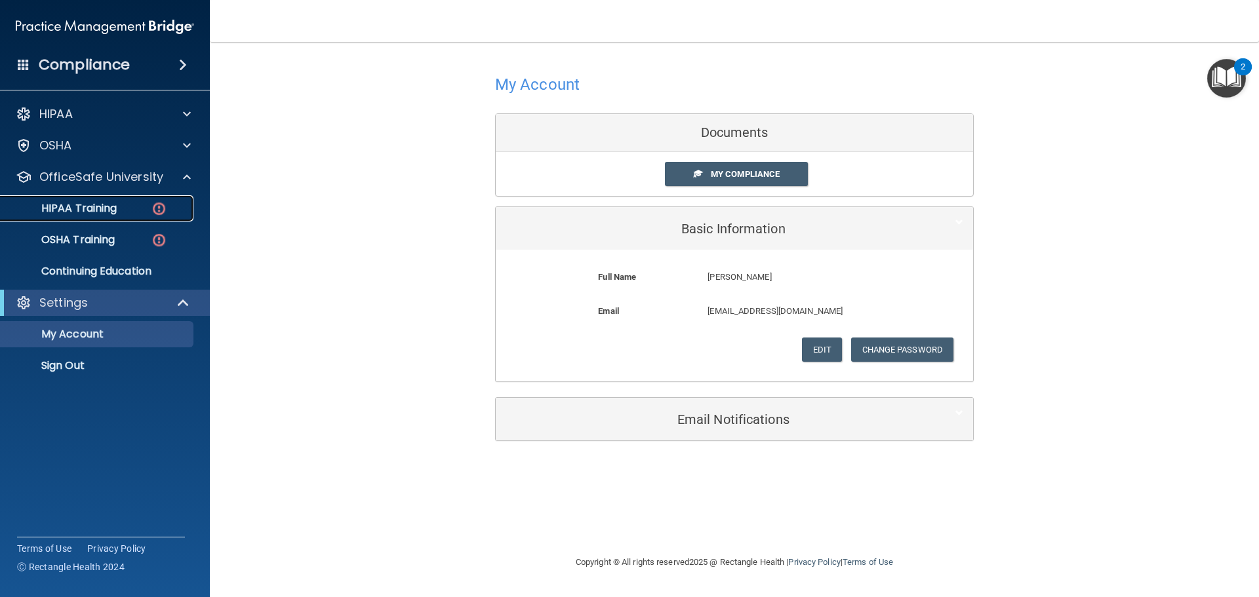
click at [144, 203] on div "HIPAA Training" at bounding box center [98, 208] width 179 height 13
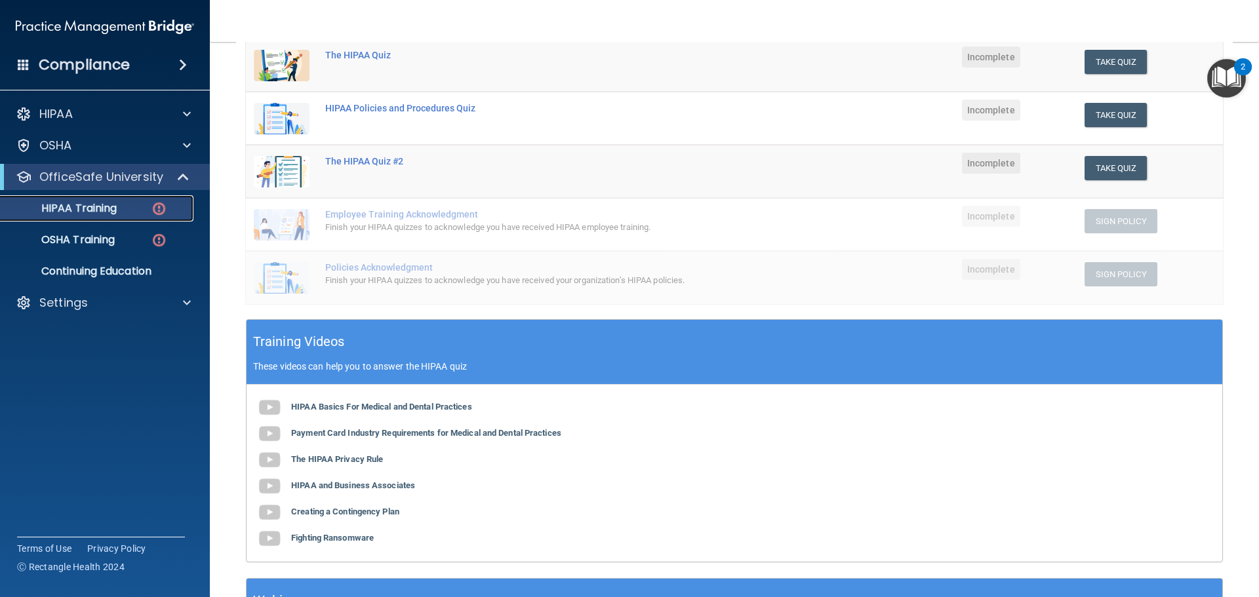
scroll to position [125, 0]
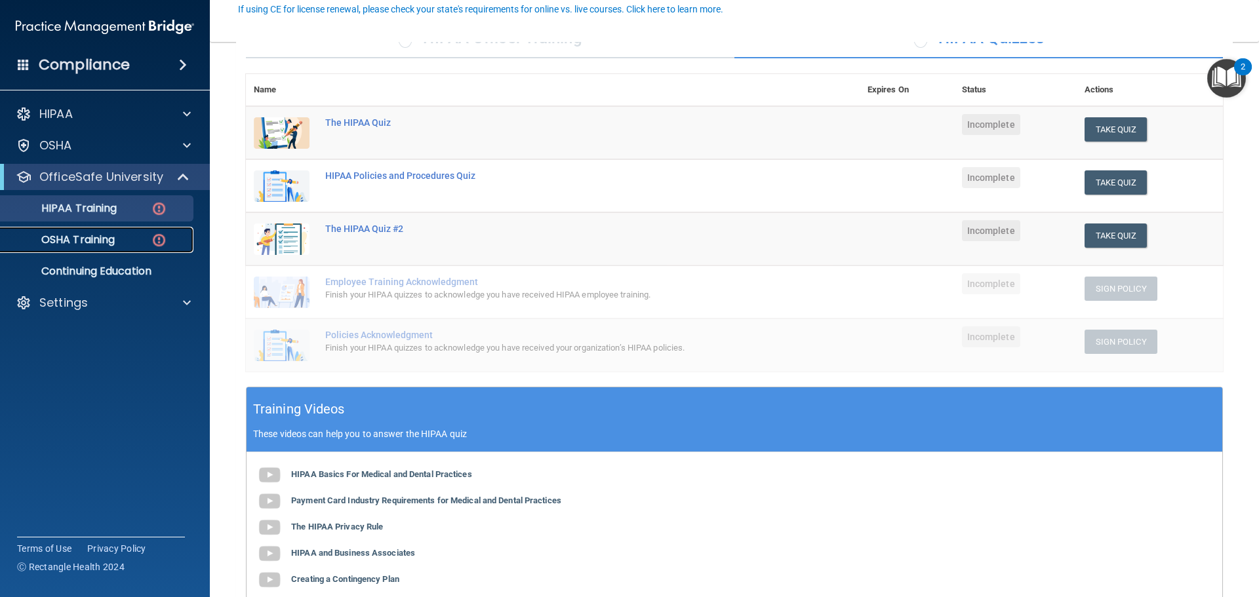
click at [72, 242] on p "OSHA Training" at bounding box center [62, 239] width 106 height 13
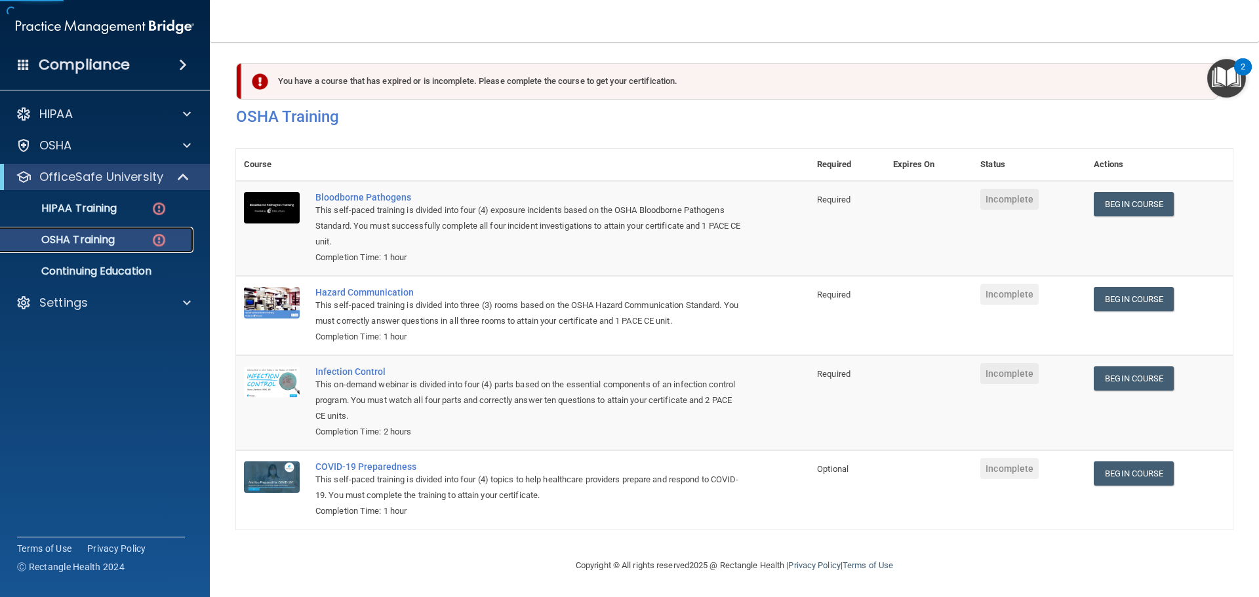
scroll to position [22, 0]
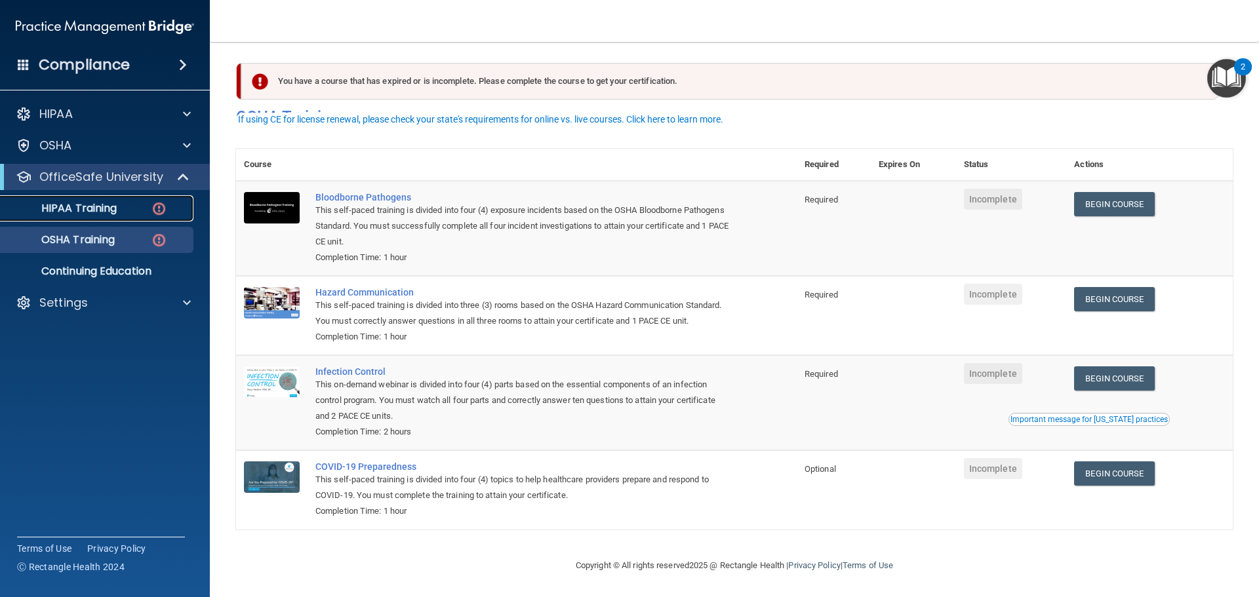
click at [121, 207] on div "HIPAA Training" at bounding box center [98, 208] width 179 height 13
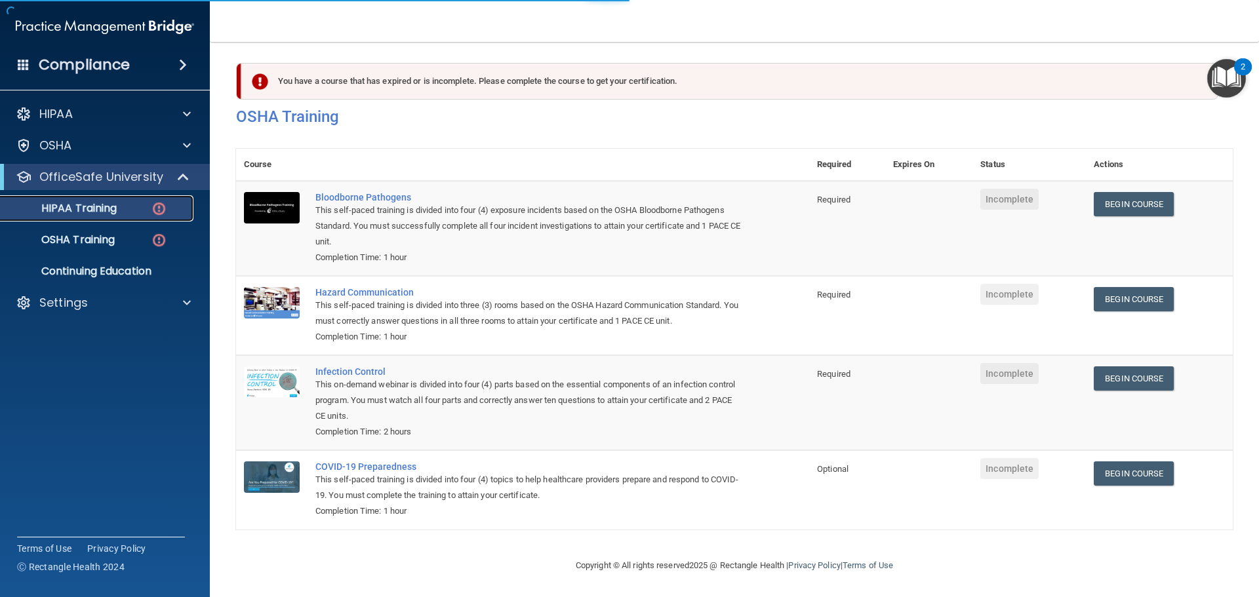
scroll to position [321, 0]
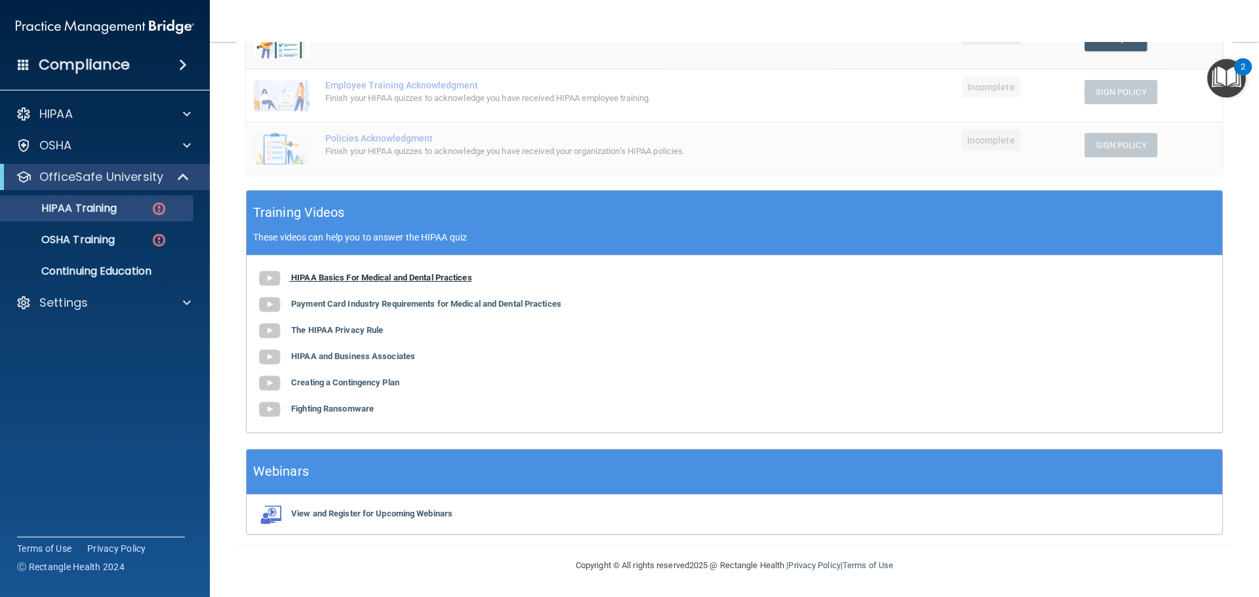
click at [379, 278] on b "HIPAA Basics For Medical and Dental Practices" at bounding box center [381, 278] width 181 height 10
click at [395, 306] on b "Payment Card Industry Requirements for Medical and Dental Practices" at bounding box center [426, 304] width 270 height 10
click at [337, 333] on b "The HIPAA Privacy Rule" at bounding box center [337, 330] width 92 height 10
click at [353, 353] on b "HIPAA and Business Associates" at bounding box center [353, 356] width 124 height 10
click at [329, 382] on b "Creating a Contingency Plan" at bounding box center [345, 383] width 108 height 10
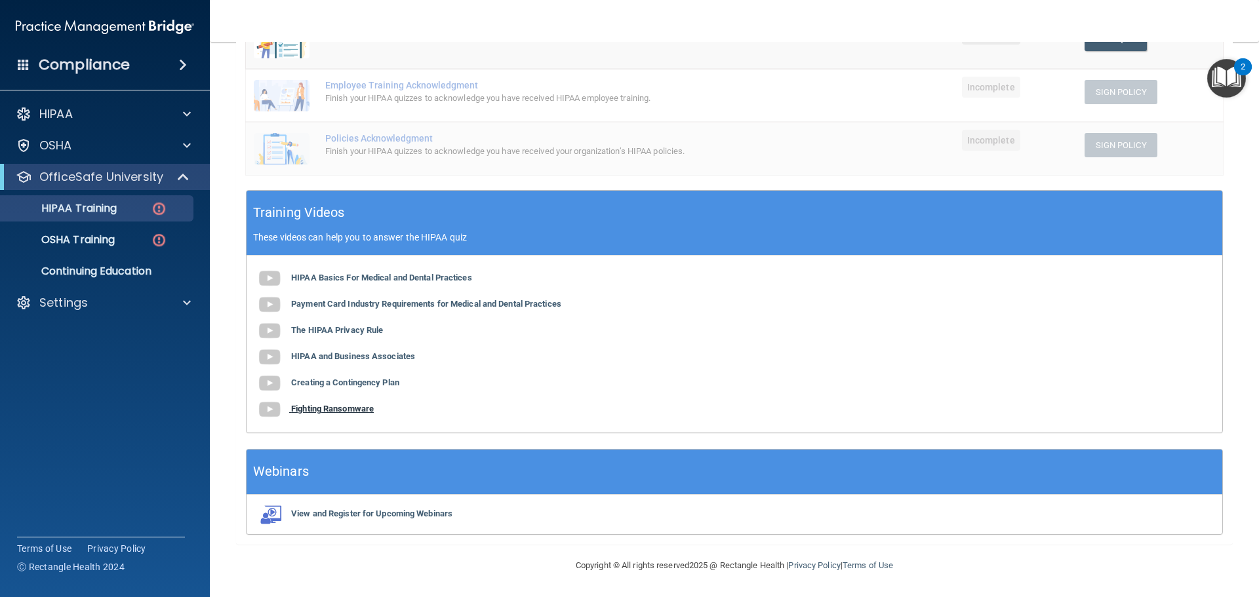
click at [300, 411] on b "Fighting Ransomware" at bounding box center [332, 409] width 83 height 10
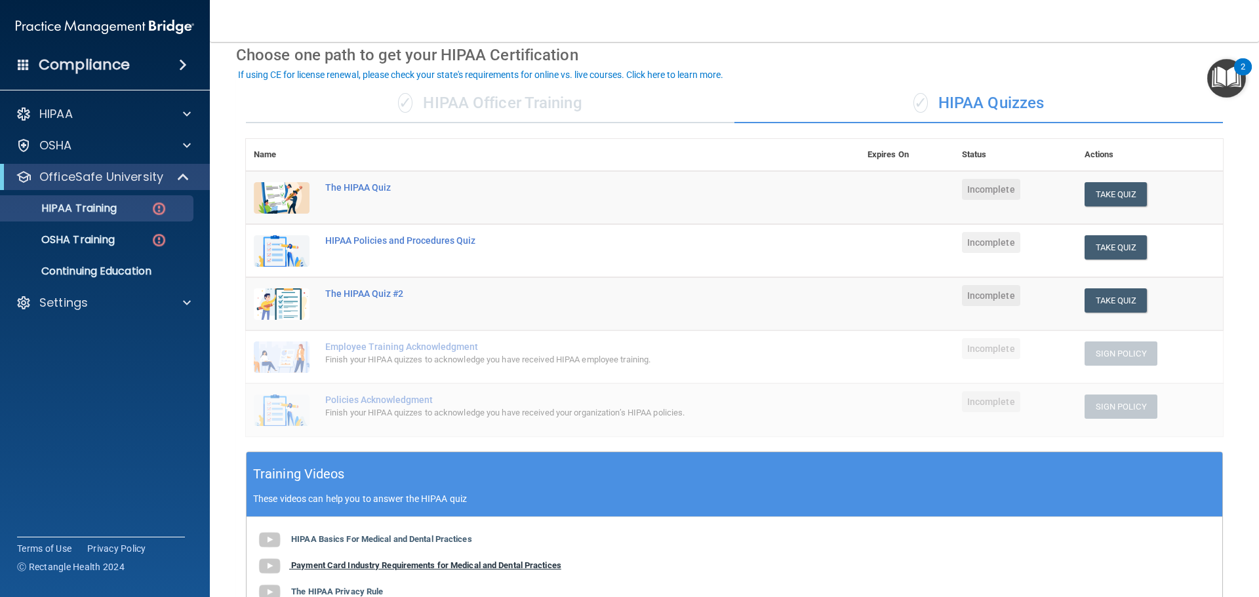
scroll to position [59, 0]
click at [1111, 195] on button "Take Quiz" at bounding box center [1116, 195] width 63 height 24
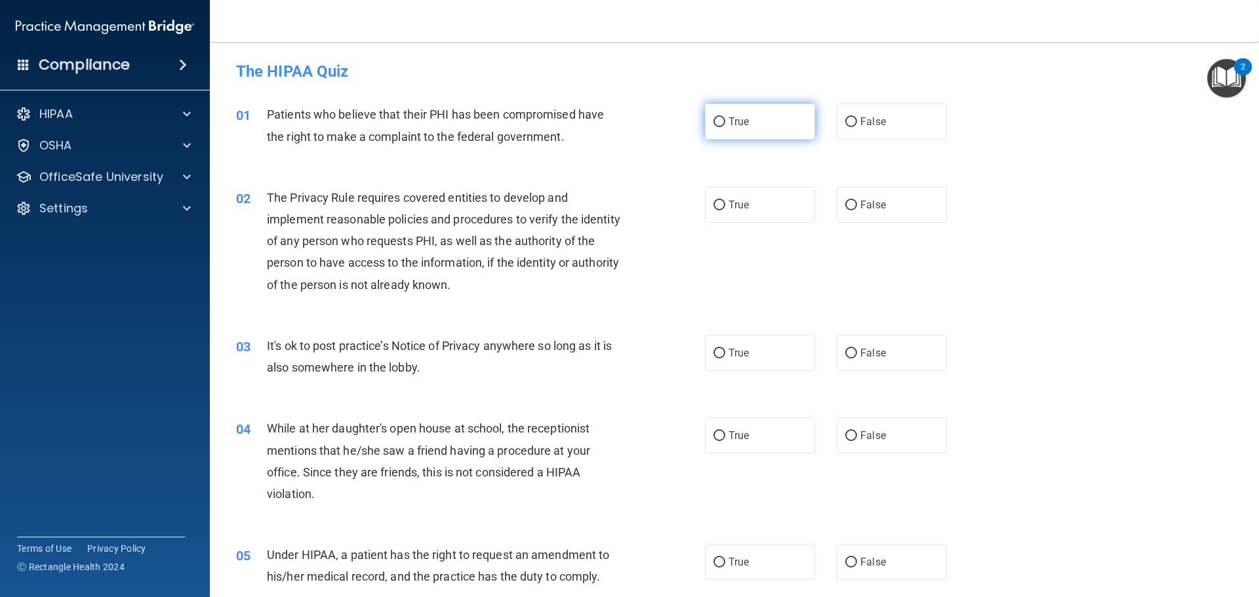
click at [713, 123] on input "True" at bounding box center [719, 122] width 12 height 10
radio input "true"
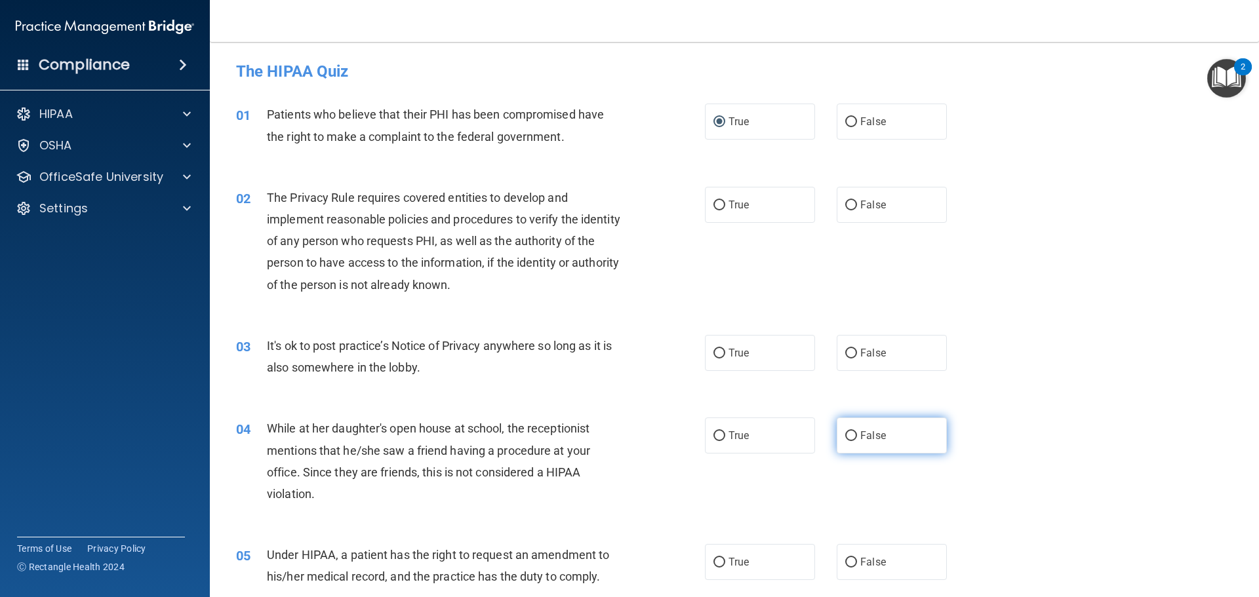
click at [852, 429] on label "False" at bounding box center [892, 436] width 110 height 36
click at [852, 431] on input "False" at bounding box center [851, 436] width 12 height 10
radio input "true"
click at [713, 352] on input "True" at bounding box center [719, 354] width 12 height 10
radio input "true"
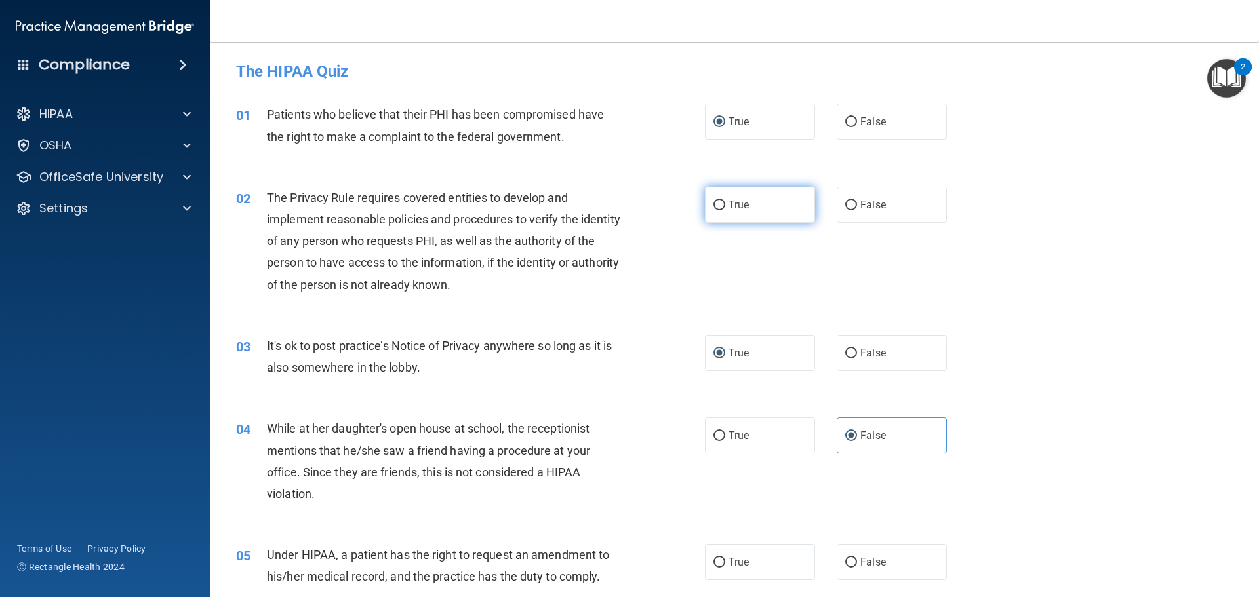
click at [706, 210] on label "True" at bounding box center [760, 205] width 110 height 36
click at [713, 210] on input "True" at bounding box center [719, 206] width 12 height 10
radio input "true"
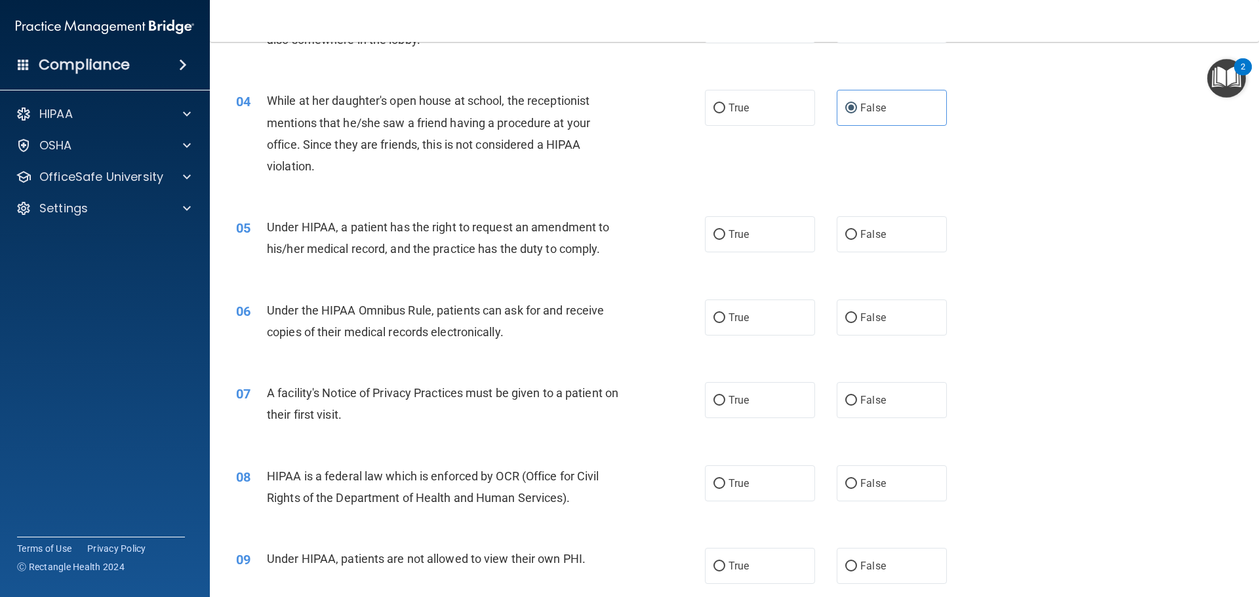
scroll to position [393, 0]
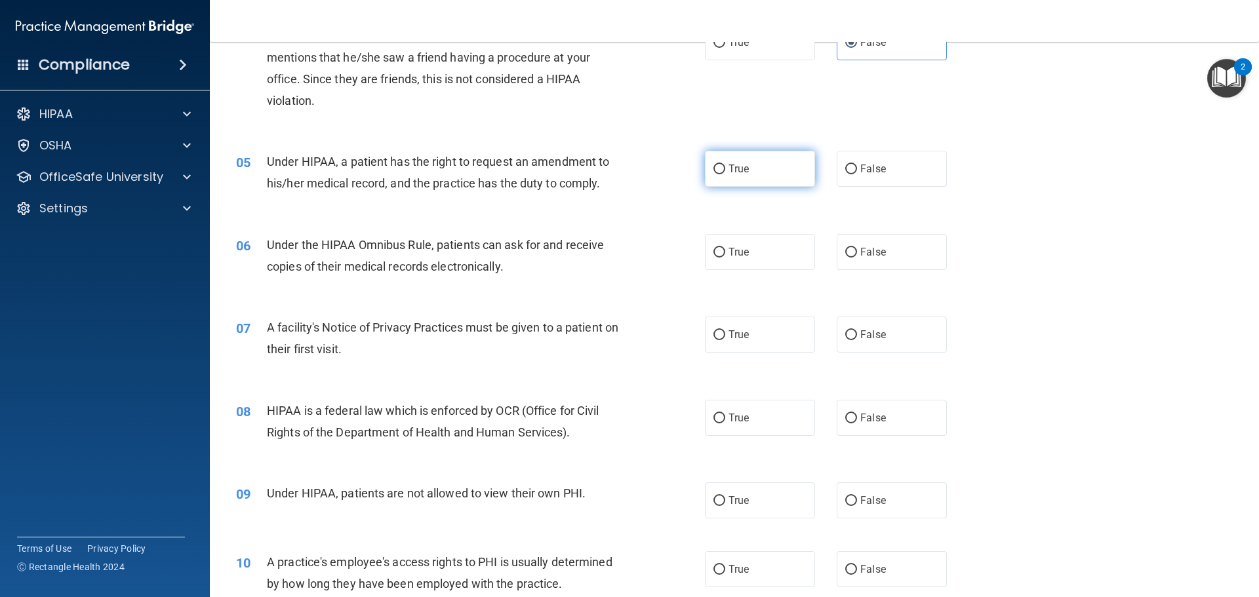
click at [714, 174] on input "True" at bounding box center [719, 170] width 12 height 10
radio input "true"
click at [846, 255] on input "False" at bounding box center [851, 253] width 12 height 10
radio input "true"
click at [705, 334] on label "True" at bounding box center [760, 335] width 110 height 36
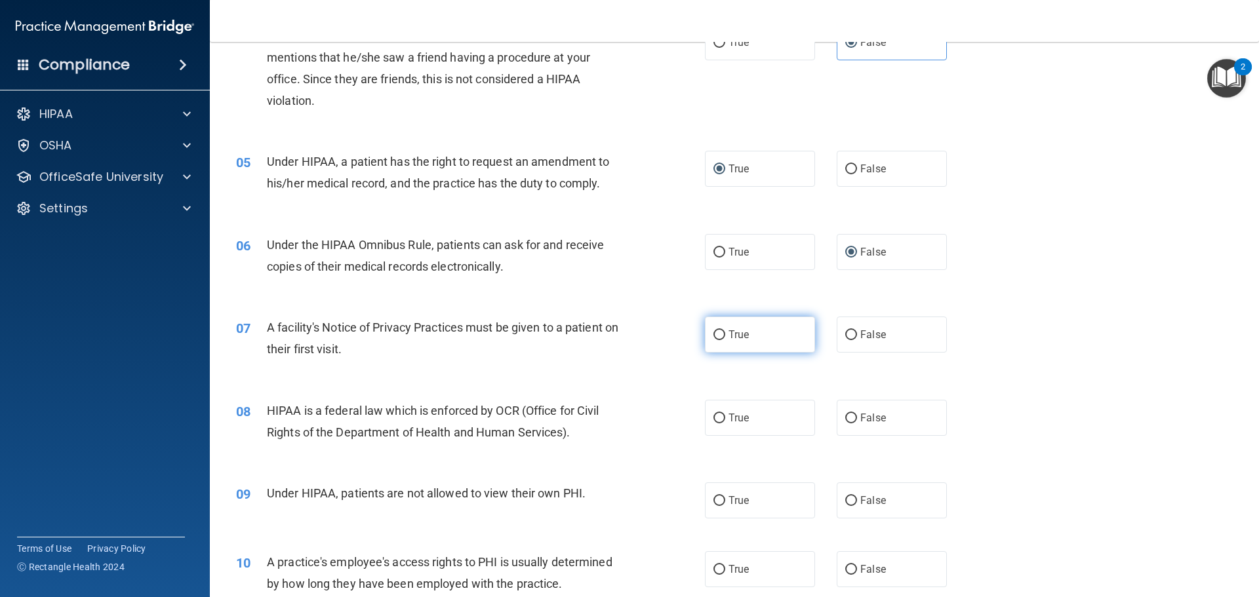
click at [713, 334] on input "True" at bounding box center [719, 335] width 12 height 10
radio input "true"
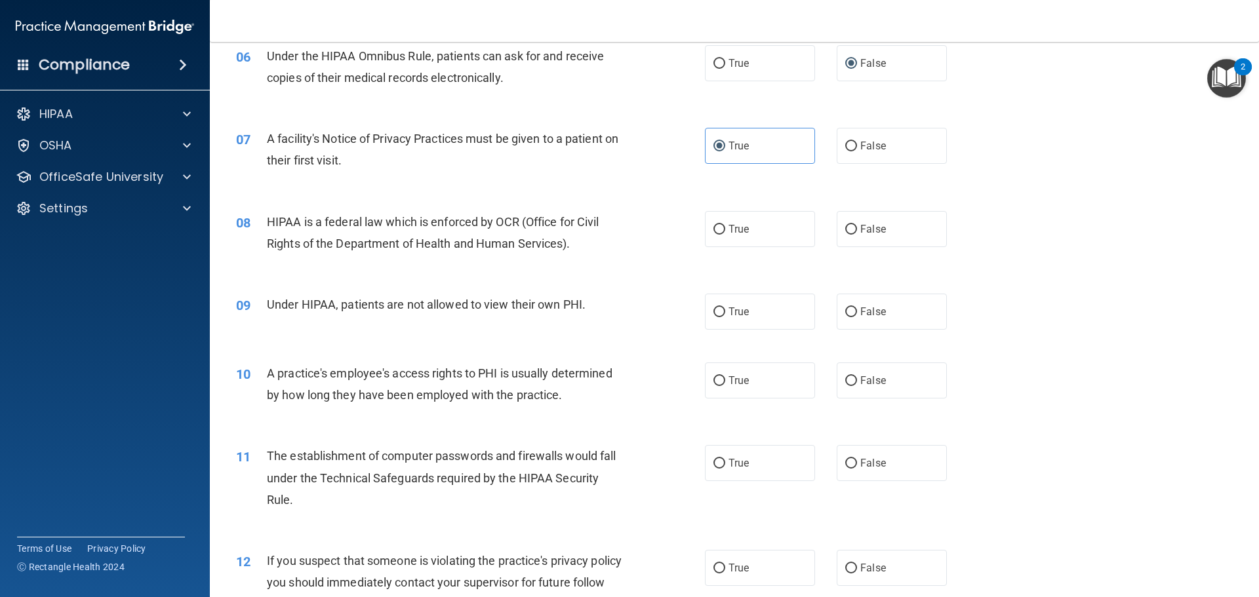
scroll to position [590, 0]
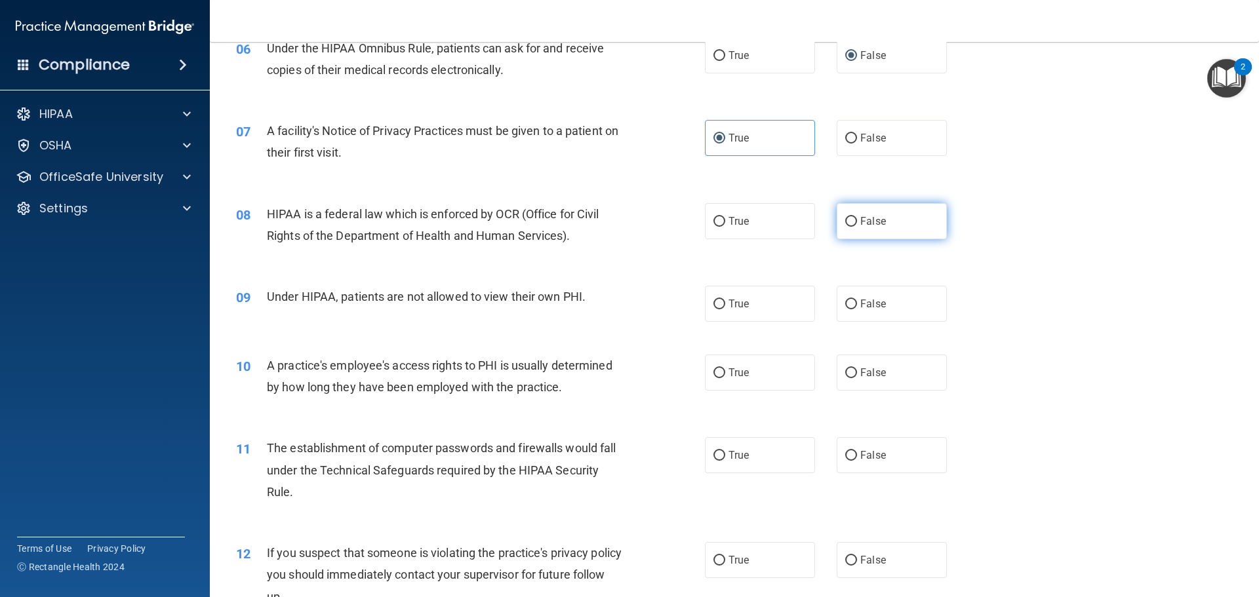
click at [848, 210] on label "False" at bounding box center [892, 221] width 110 height 36
click at [848, 217] on input "False" at bounding box center [851, 222] width 12 height 10
radio input "true"
click at [714, 226] on input "True" at bounding box center [719, 222] width 12 height 10
radio input "true"
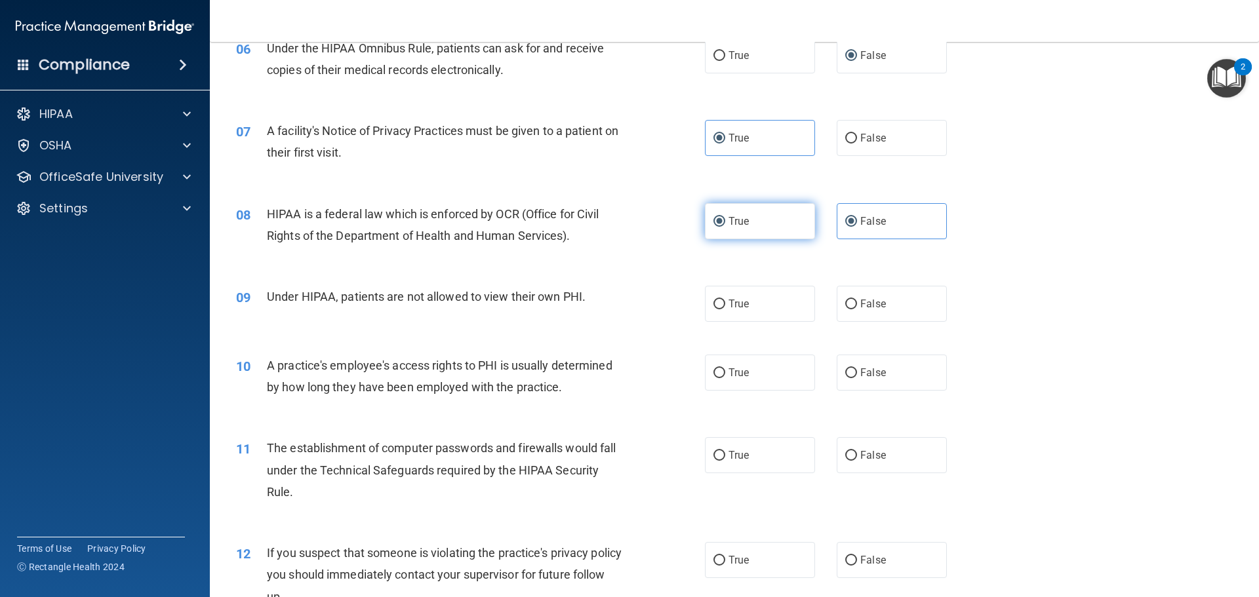
radio input "false"
click at [850, 298] on label "False" at bounding box center [892, 304] width 110 height 36
click at [850, 300] on input "False" at bounding box center [851, 305] width 12 height 10
radio input "true"
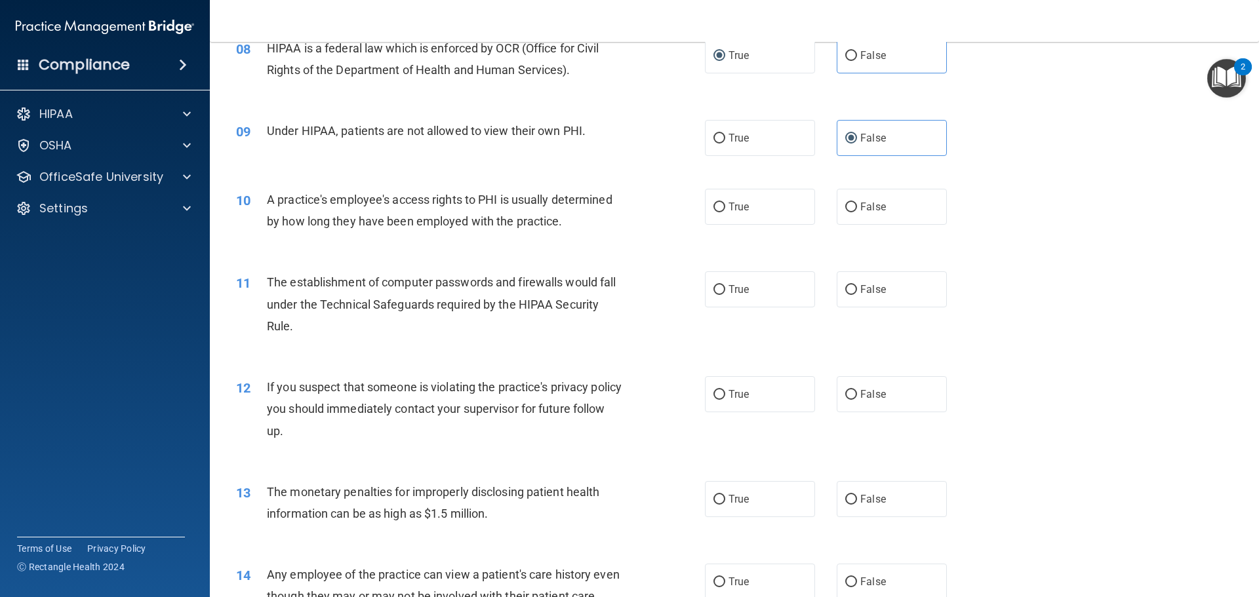
scroll to position [787, 0]
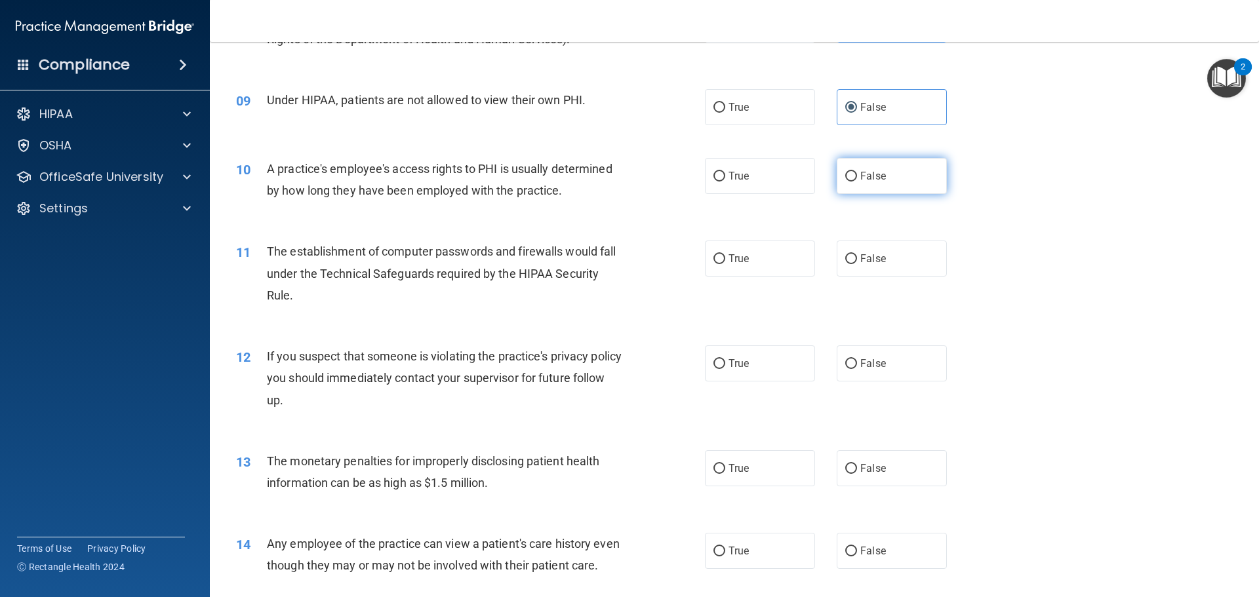
click at [862, 182] on span "False" at bounding box center [873, 176] width 26 height 12
click at [857, 182] on input "False" at bounding box center [851, 177] width 12 height 10
radio input "true"
click at [725, 266] on label "True" at bounding box center [760, 259] width 110 height 36
click at [725, 264] on input "True" at bounding box center [719, 259] width 12 height 10
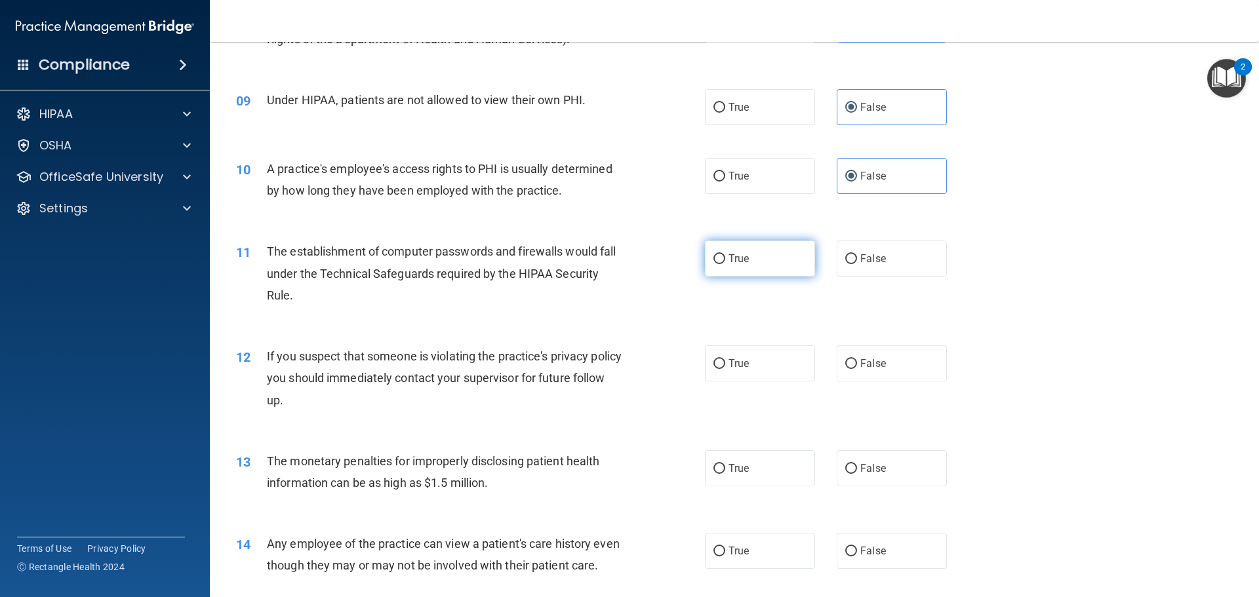
radio input "true"
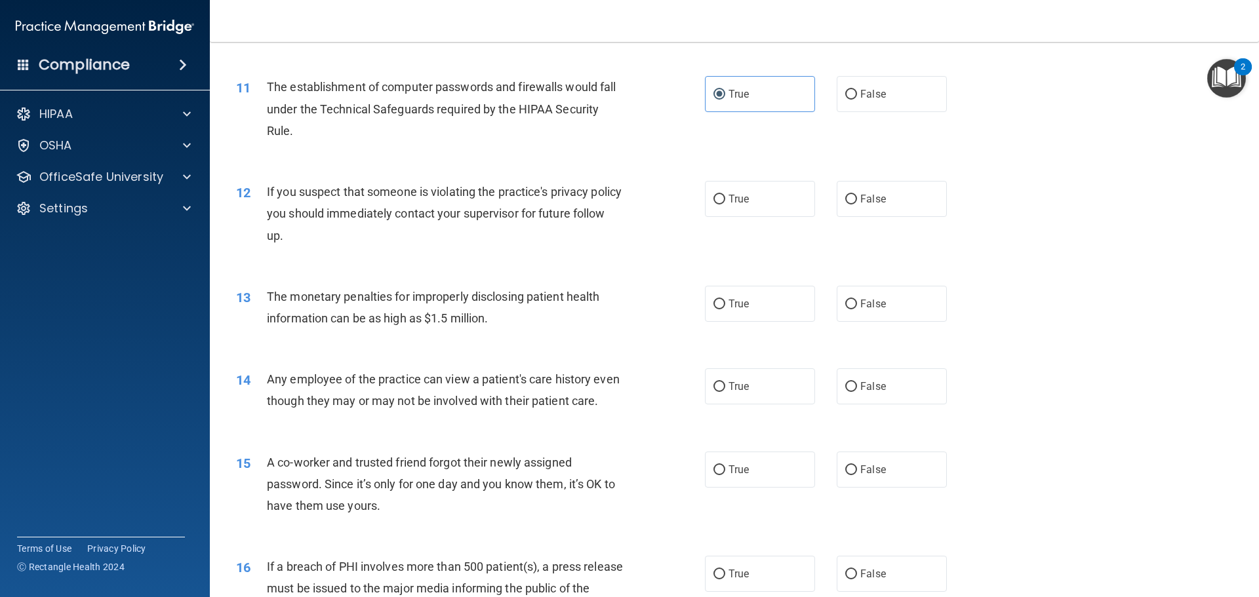
scroll to position [984, 0]
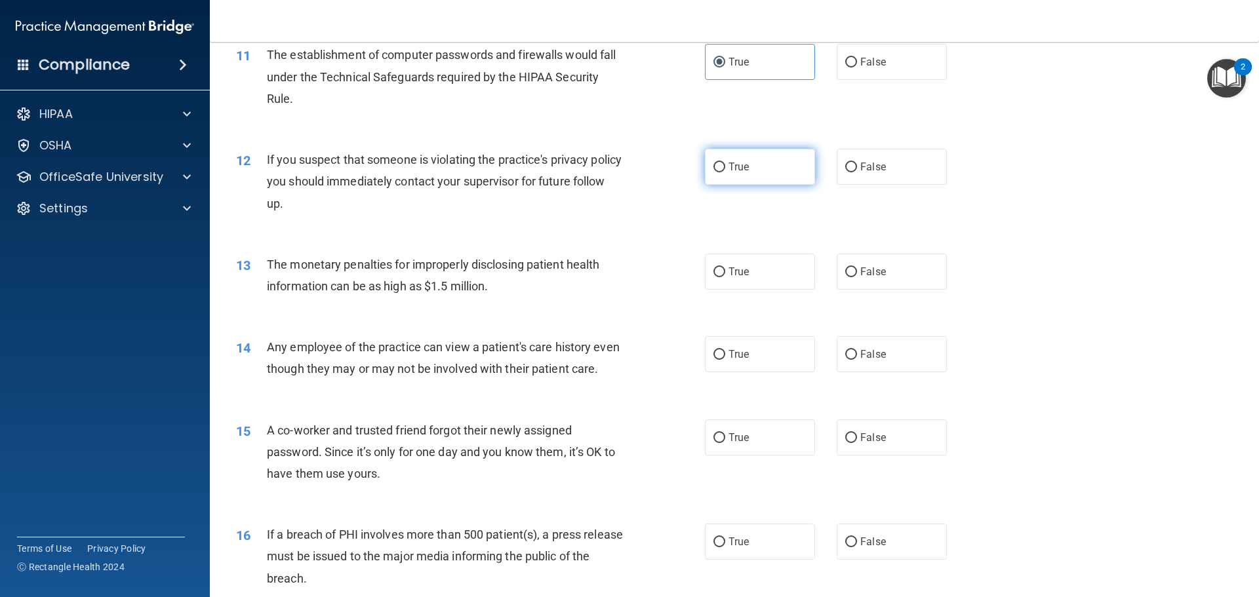
click at [720, 170] on input "True" at bounding box center [719, 168] width 12 height 10
radio input "true"
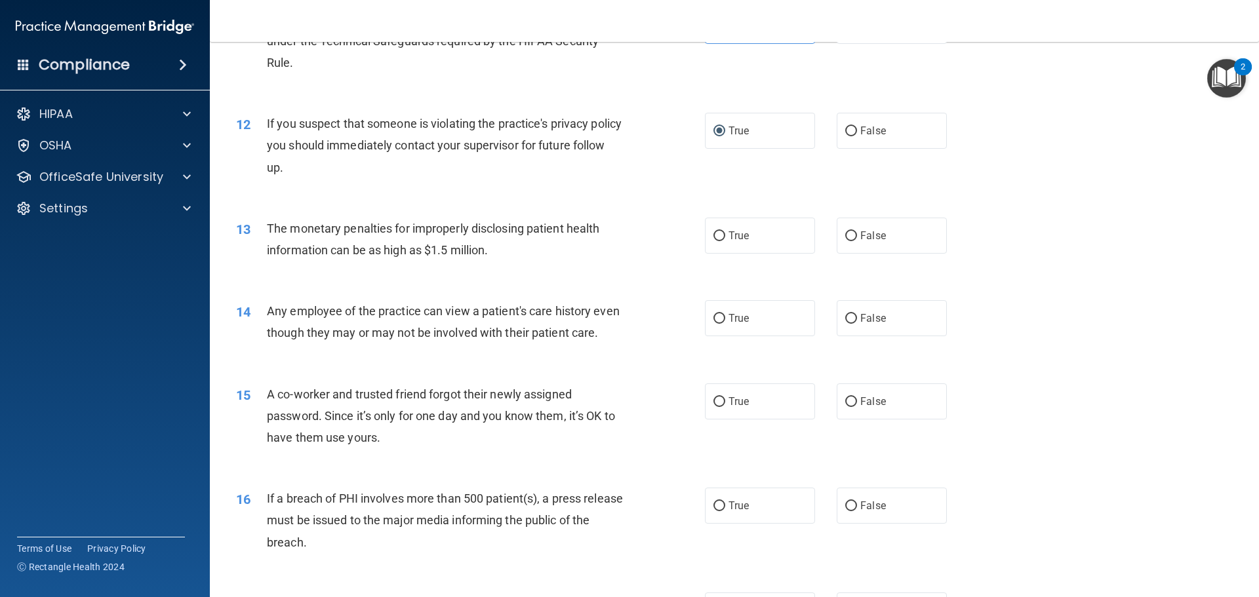
scroll to position [1049, 0]
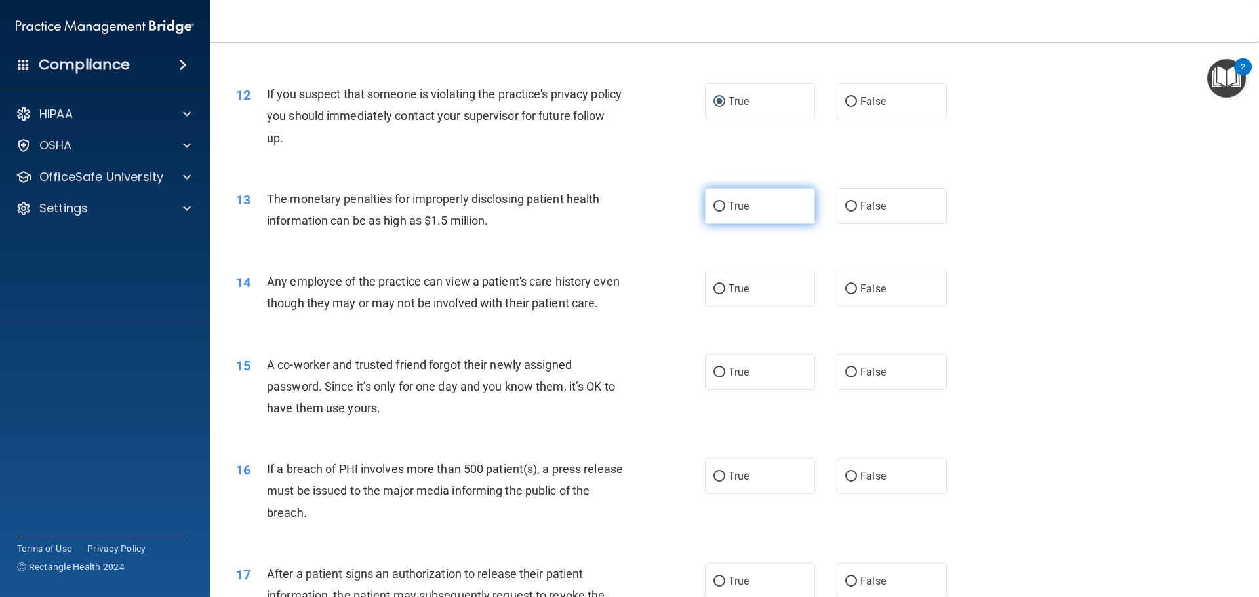
click at [713, 209] on input "True" at bounding box center [719, 207] width 12 height 10
radio input "true"
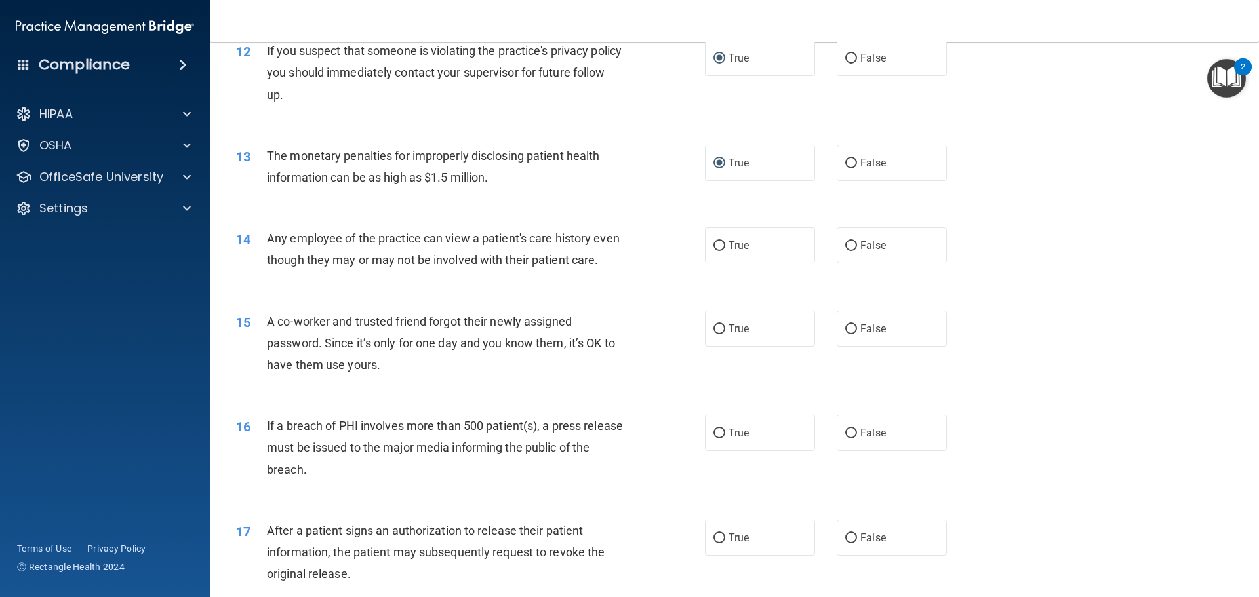
scroll to position [1115, 0]
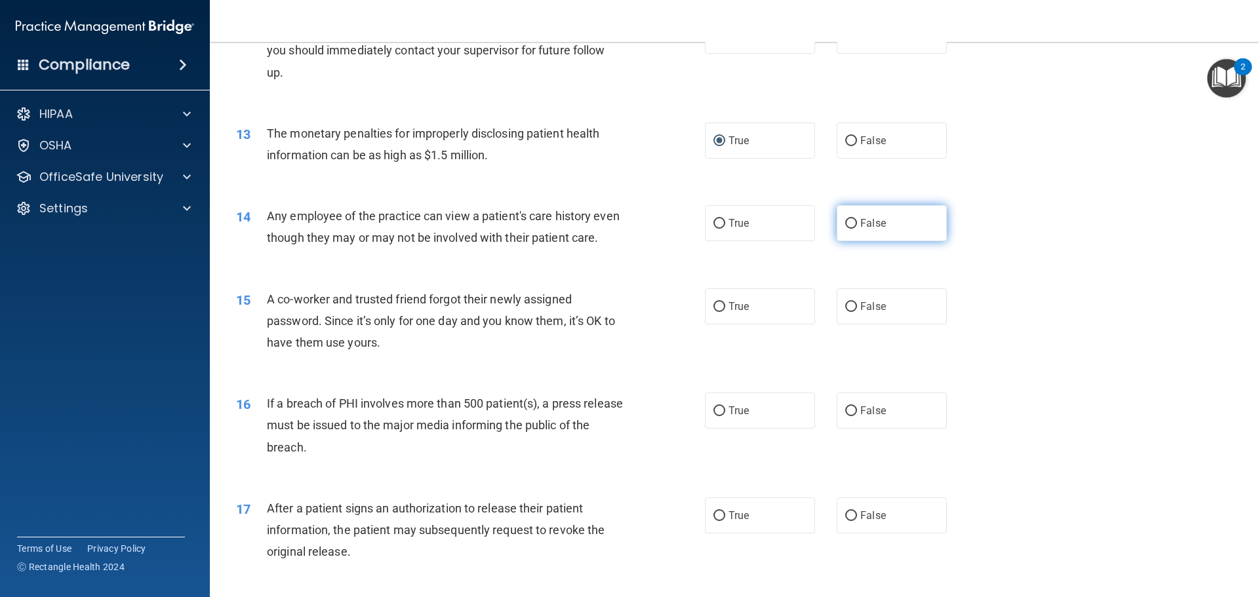
click at [860, 226] on span "False" at bounding box center [873, 223] width 26 height 12
click at [857, 226] on input "False" at bounding box center [851, 224] width 12 height 10
radio input "true"
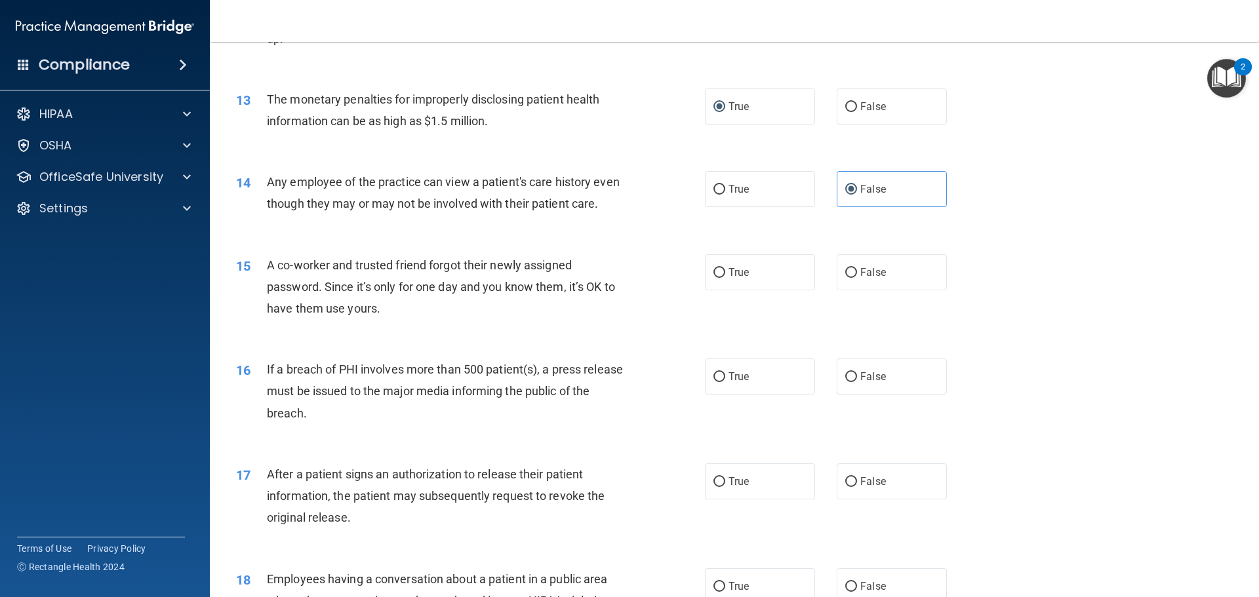
scroll to position [1180, 0]
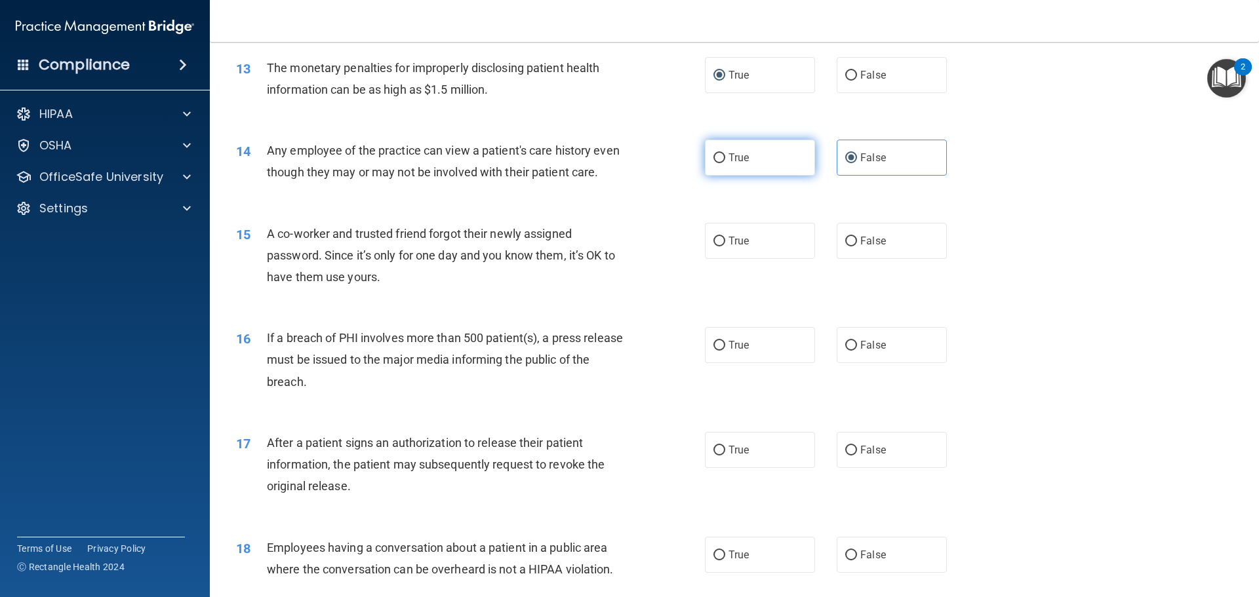
click at [746, 155] on label "True" at bounding box center [760, 158] width 110 height 36
click at [725, 155] on input "True" at bounding box center [719, 158] width 12 height 10
radio input "true"
radio input "false"
click at [853, 259] on label "False" at bounding box center [892, 241] width 110 height 36
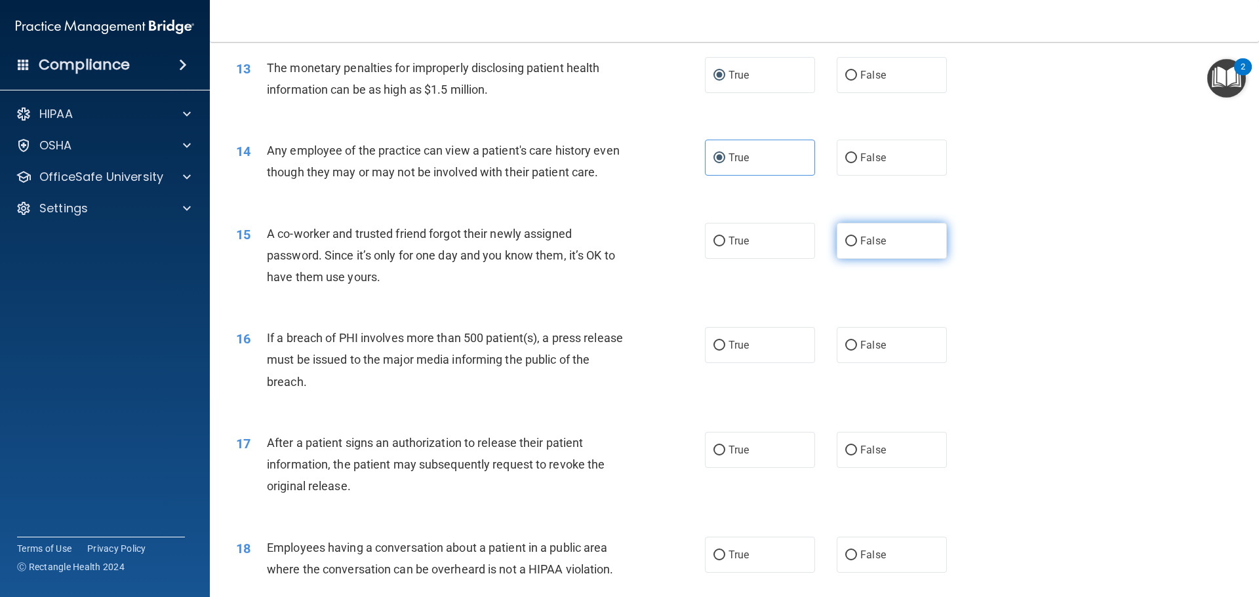
click at [853, 247] on input "False" at bounding box center [851, 242] width 12 height 10
radio input "true"
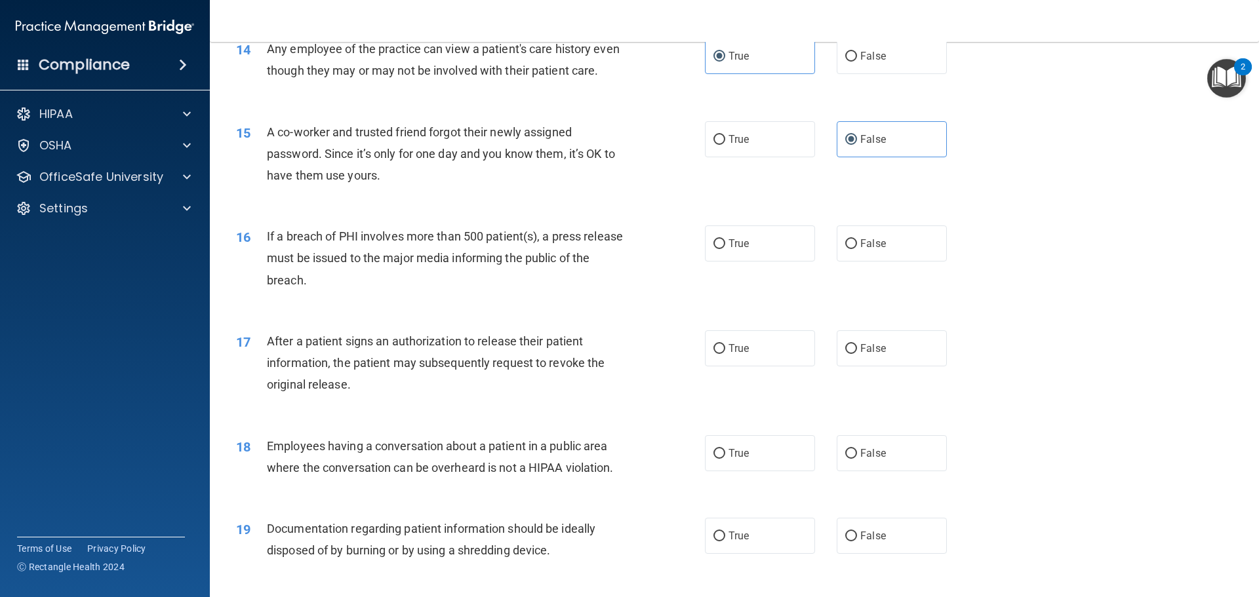
scroll to position [1311, 0]
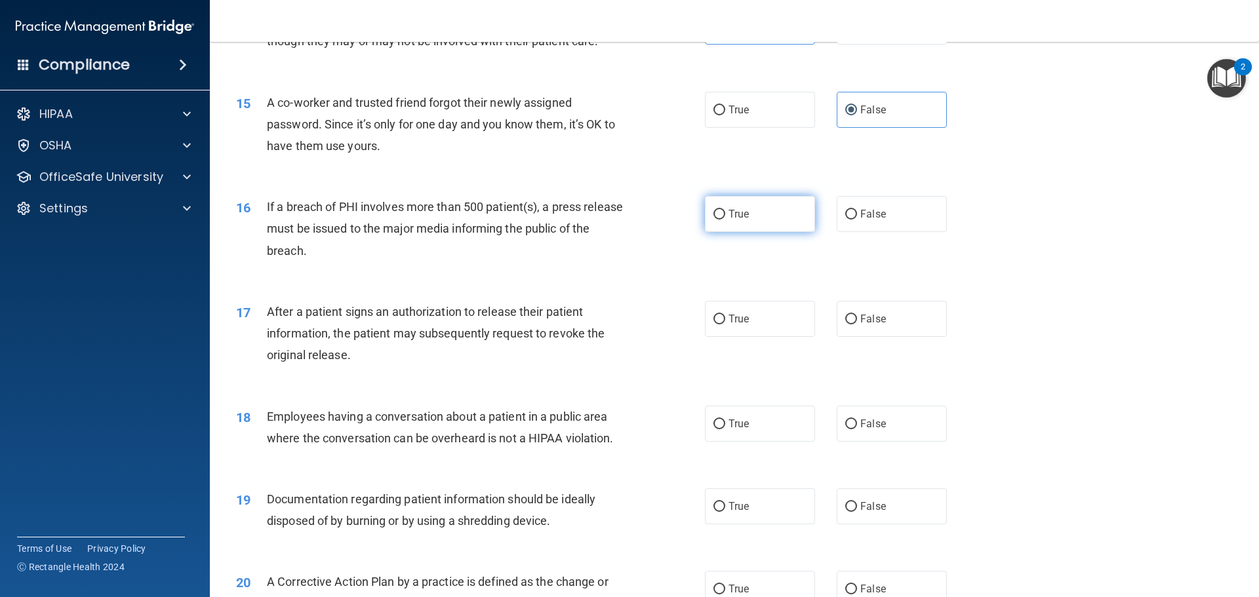
click at [761, 228] on label "True" at bounding box center [760, 214] width 110 height 36
click at [725, 220] on input "True" at bounding box center [719, 215] width 12 height 10
radio input "true"
click at [738, 325] on span "True" at bounding box center [738, 319] width 20 height 12
click at [725, 325] on input "True" at bounding box center [719, 320] width 12 height 10
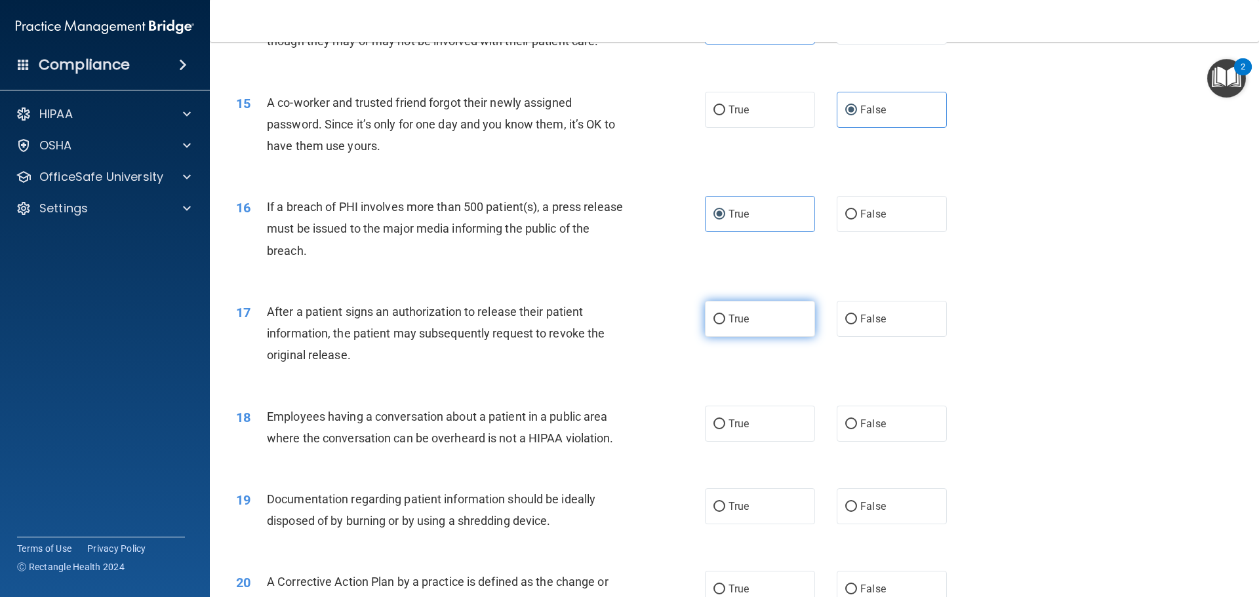
radio input "true"
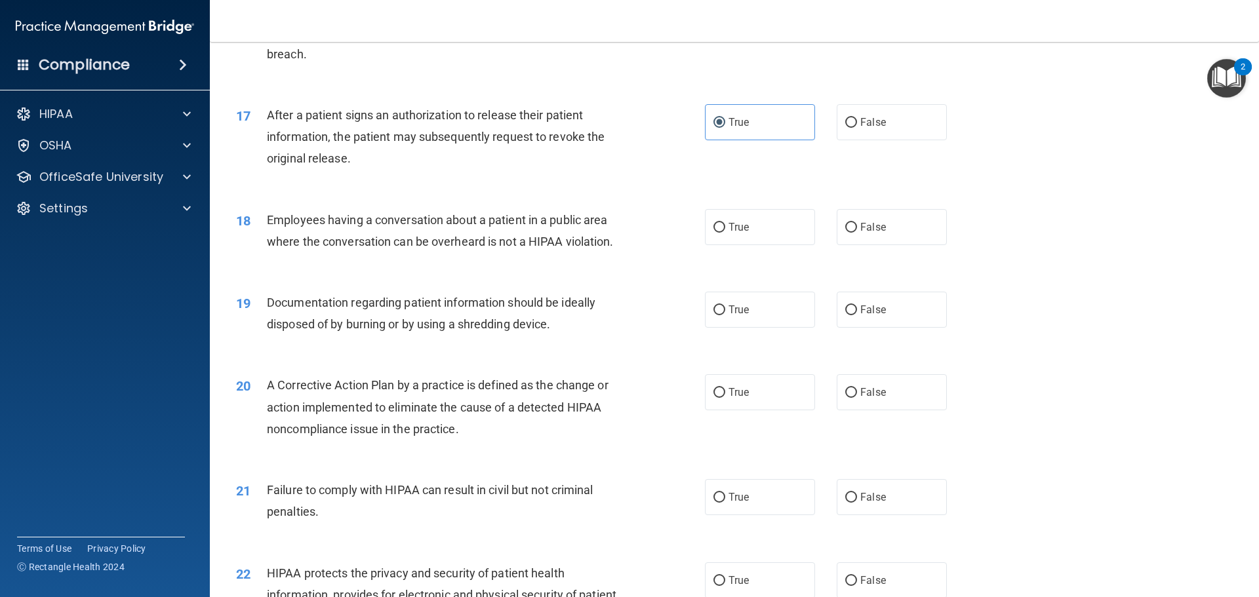
scroll to position [1574, 0]
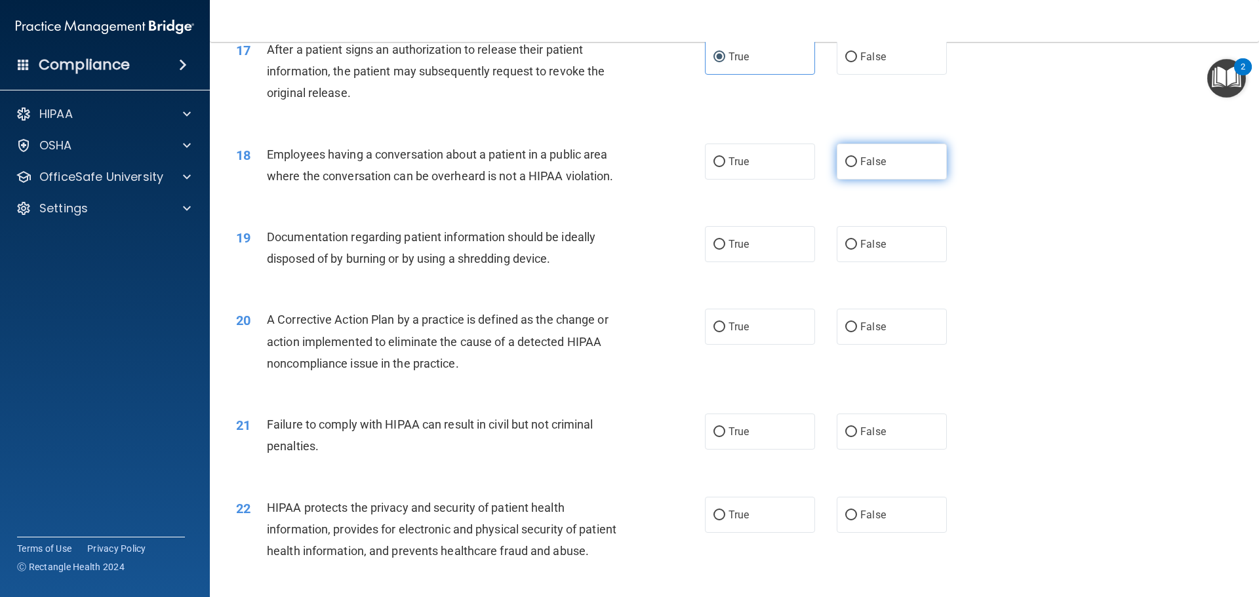
click at [843, 172] on label "False" at bounding box center [892, 162] width 110 height 36
click at [845, 167] on input "False" at bounding box center [851, 162] width 12 height 10
radio input "true"
click at [860, 250] on span "False" at bounding box center [873, 244] width 26 height 12
click at [857, 250] on input "False" at bounding box center [851, 245] width 12 height 10
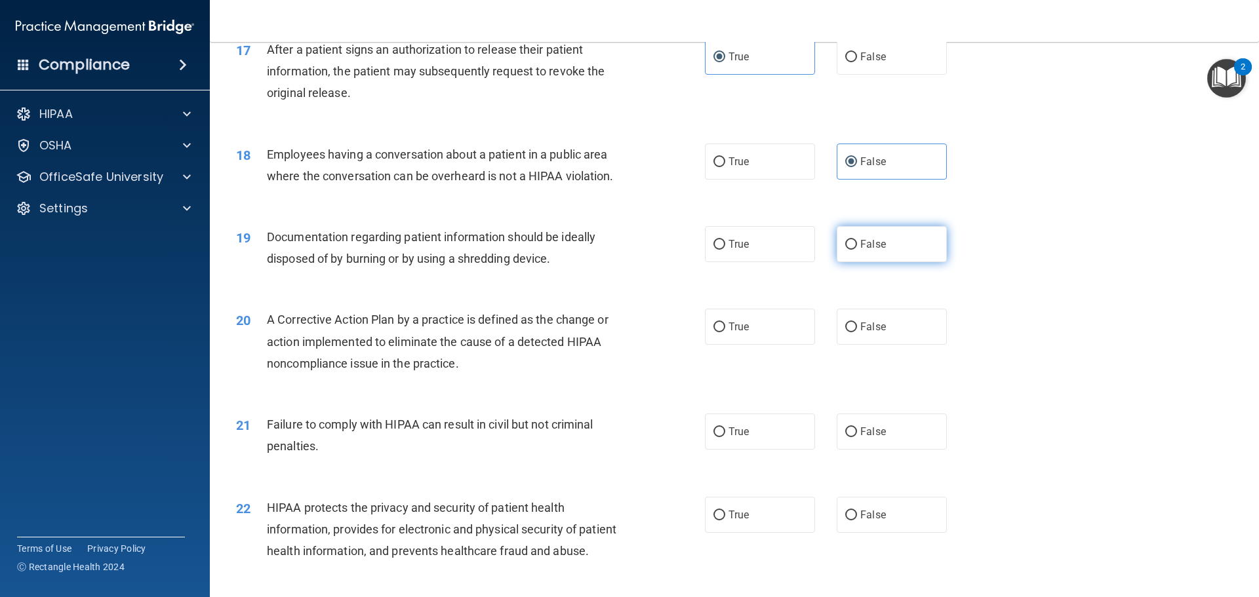
radio input "true"
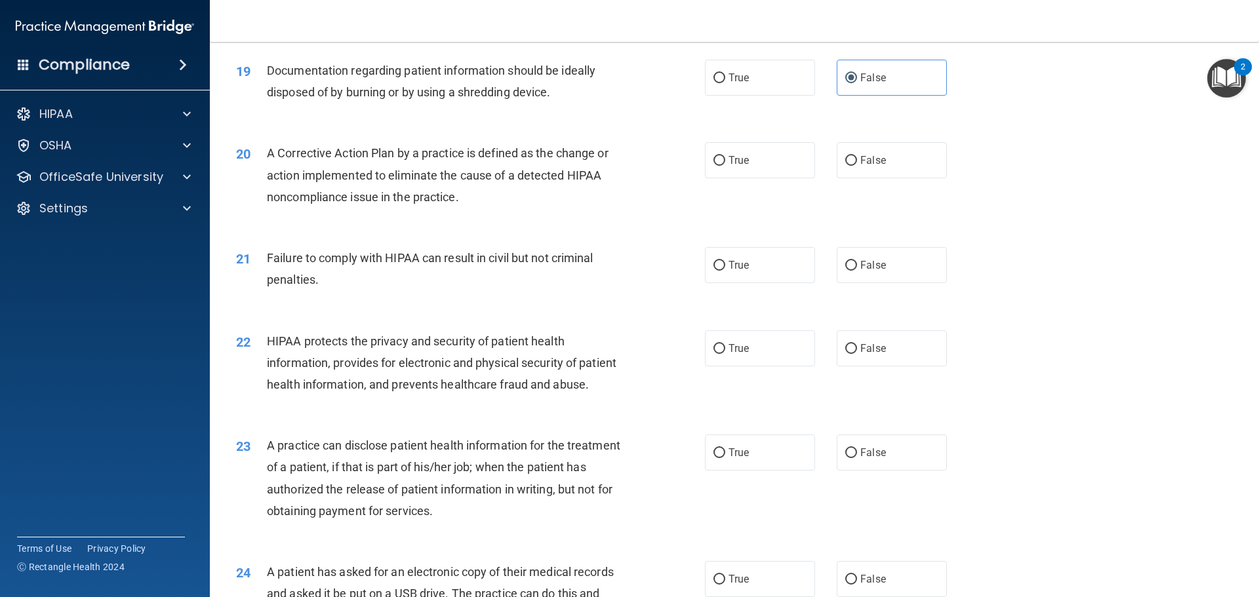
scroll to position [1770, 0]
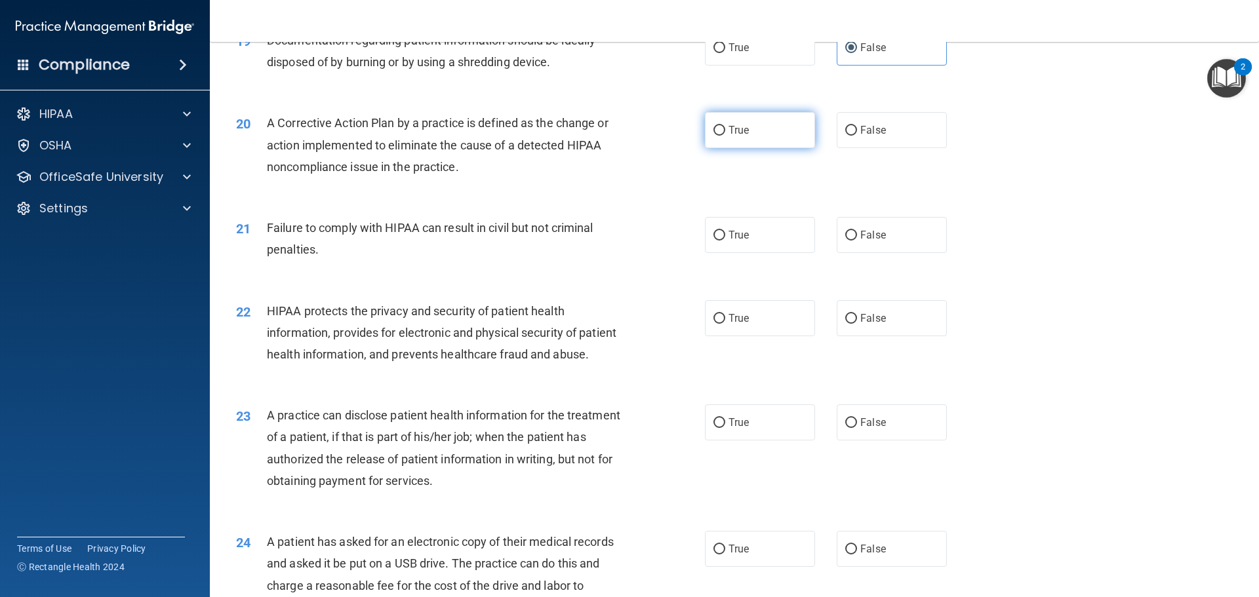
click at [729, 136] on span "True" at bounding box center [738, 130] width 20 height 12
click at [725, 136] on input "True" at bounding box center [719, 131] width 12 height 10
radio input "true"
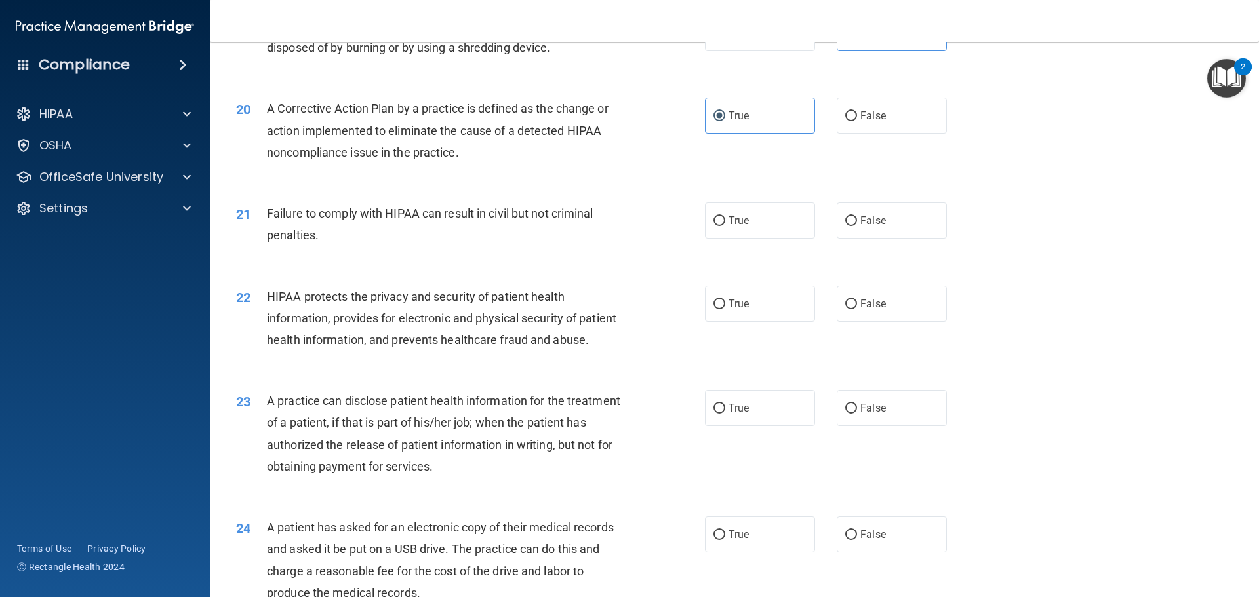
scroll to position [1850, 0]
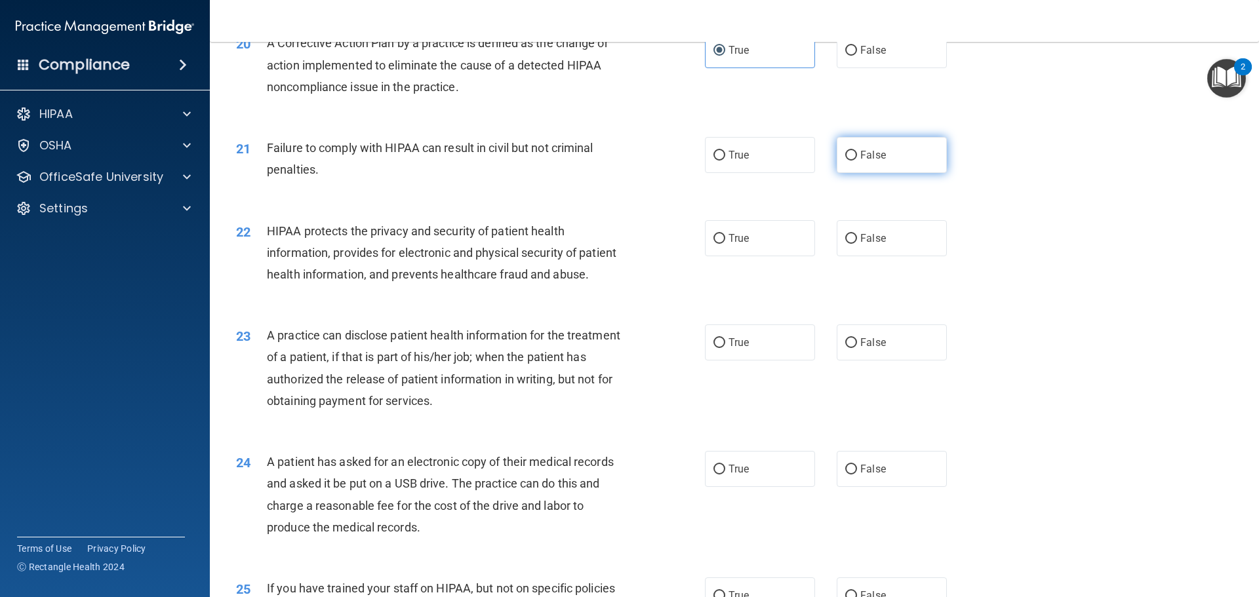
click at [894, 173] on label "False" at bounding box center [892, 155] width 110 height 36
click at [857, 161] on input "False" at bounding box center [851, 156] width 12 height 10
radio input "true"
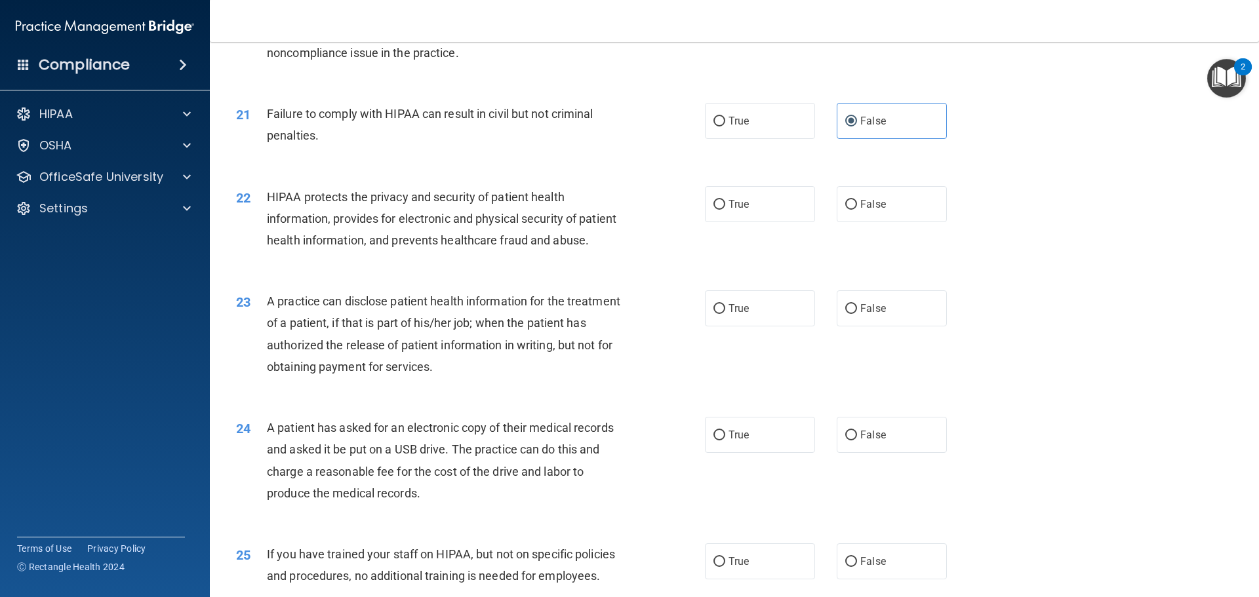
scroll to position [1916, 0]
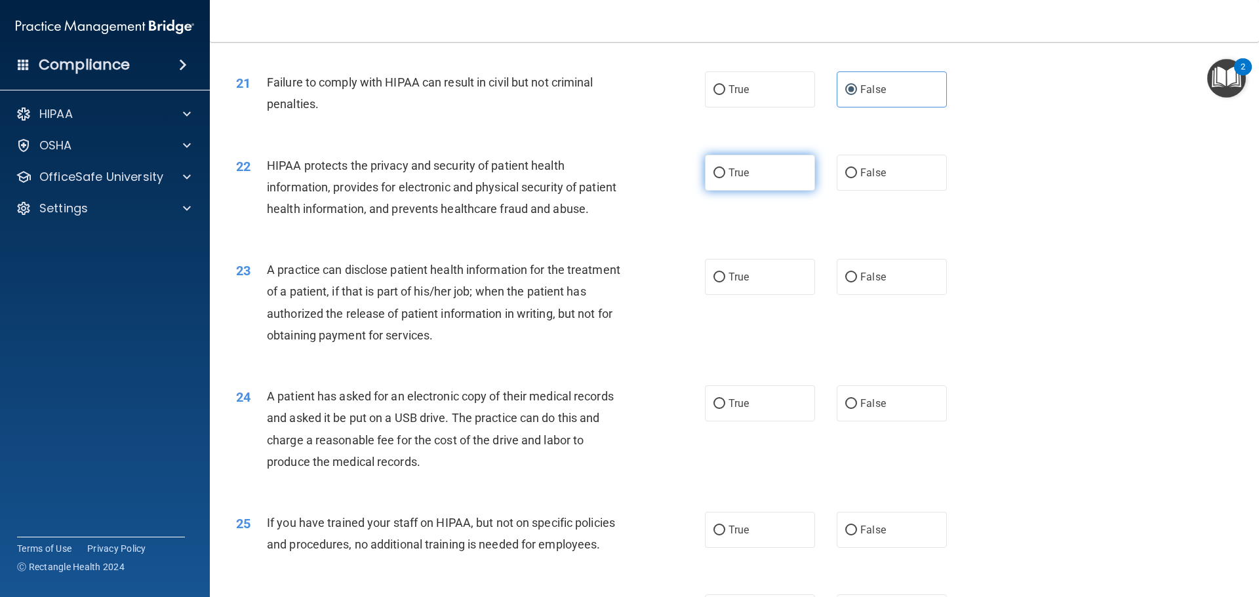
click at [709, 191] on label "True" at bounding box center [760, 173] width 110 height 36
click at [713, 178] on input "True" at bounding box center [719, 174] width 12 height 10
radio input "true"
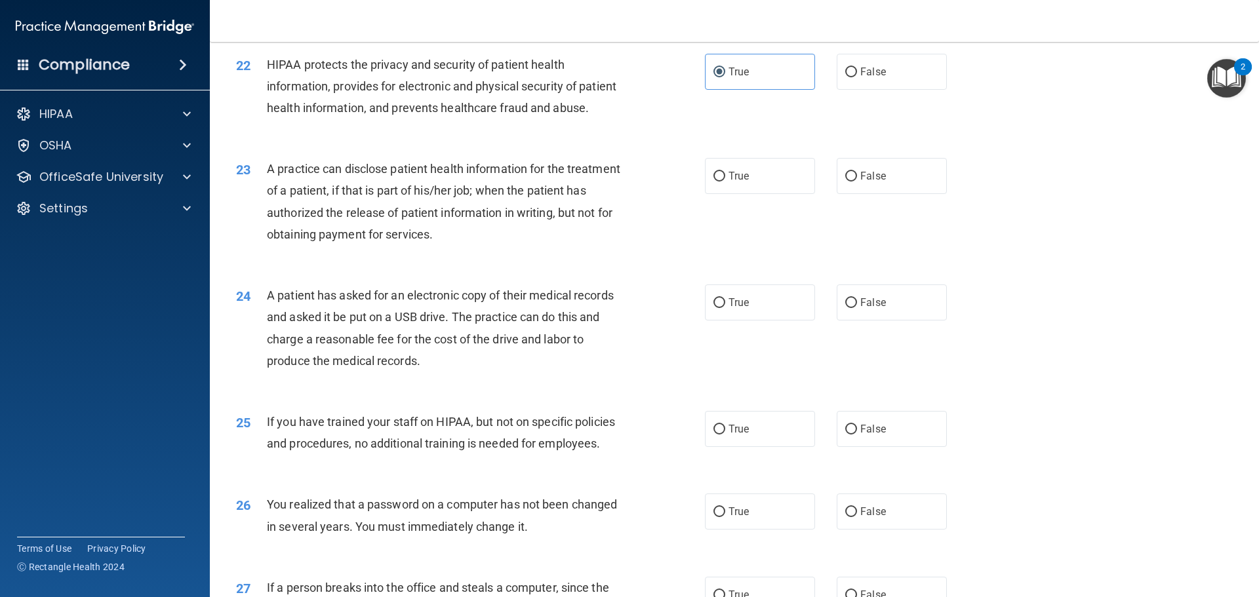
scroll to position [2047, 0]
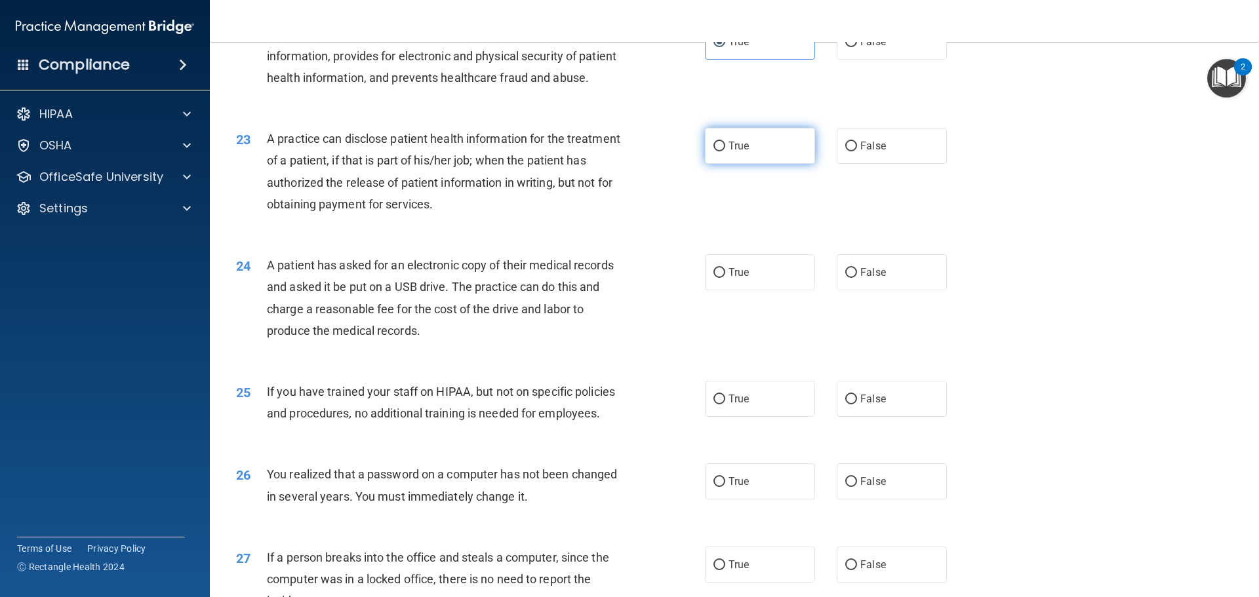
click at [717, 164] on label "True" at bounding box center [760, 146] width 110 height 36
click at [717, 151] on input "True" at bounding box center [719, 147] width 12 height 10
radio input "true"
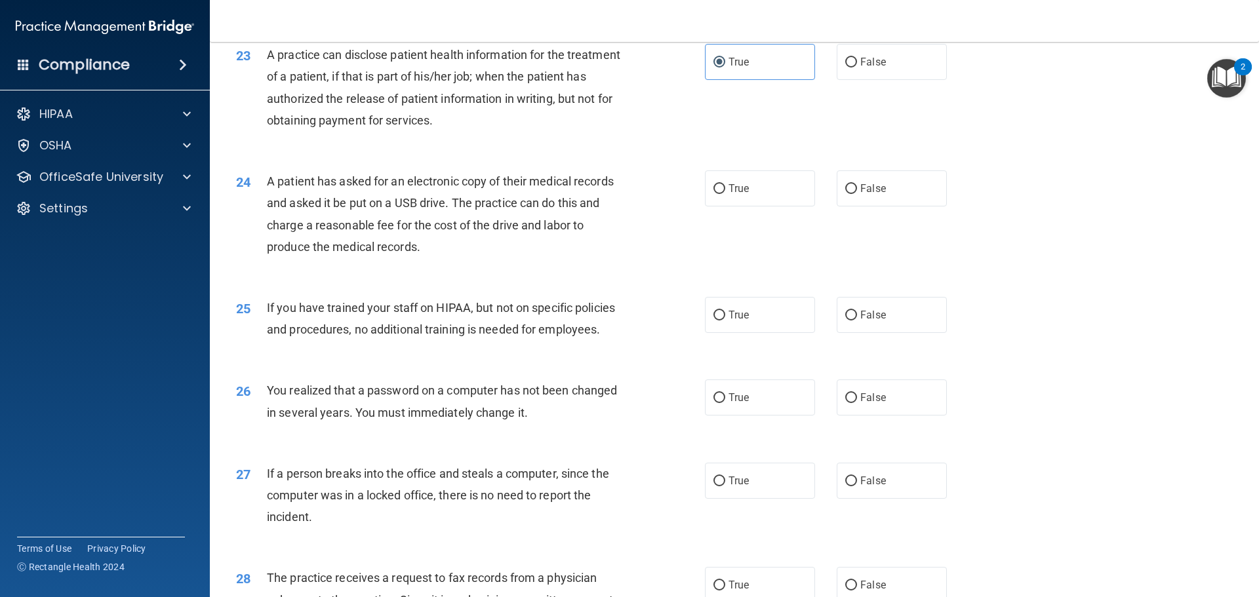
scroll to position [2178, 0]
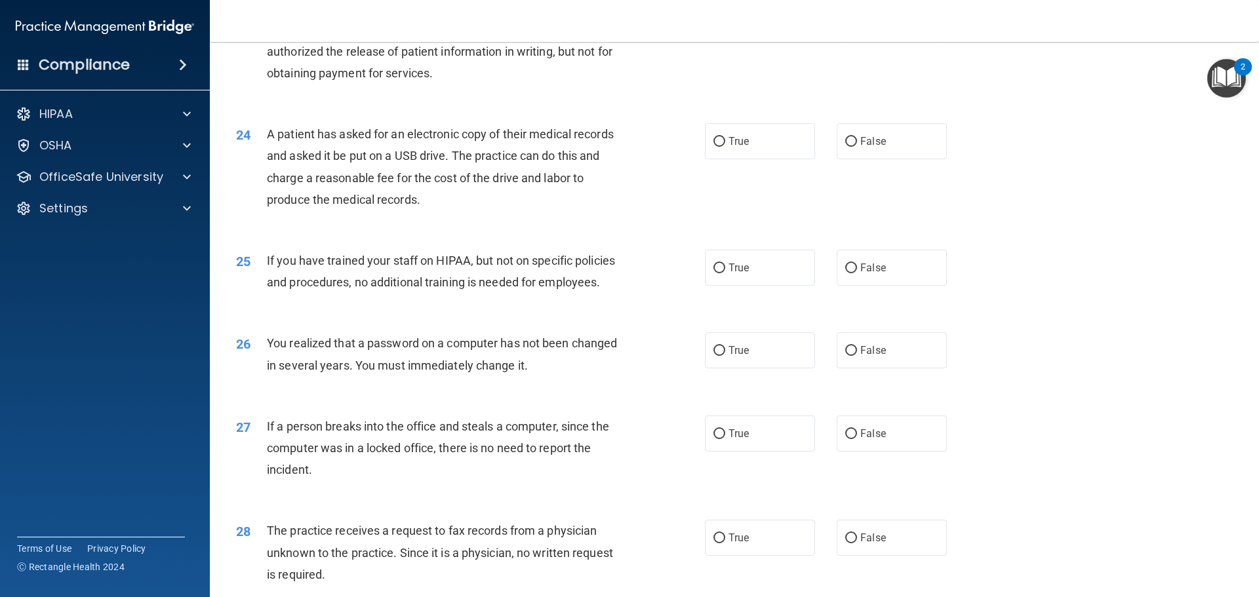
click at [860, 21] on span "False" at bounding box center [873, 15] width 26 height 12
click at [857, 20] on input "False" at bounding box center [851, 15] width 12 height 10
radio input "true"
radio input "false"
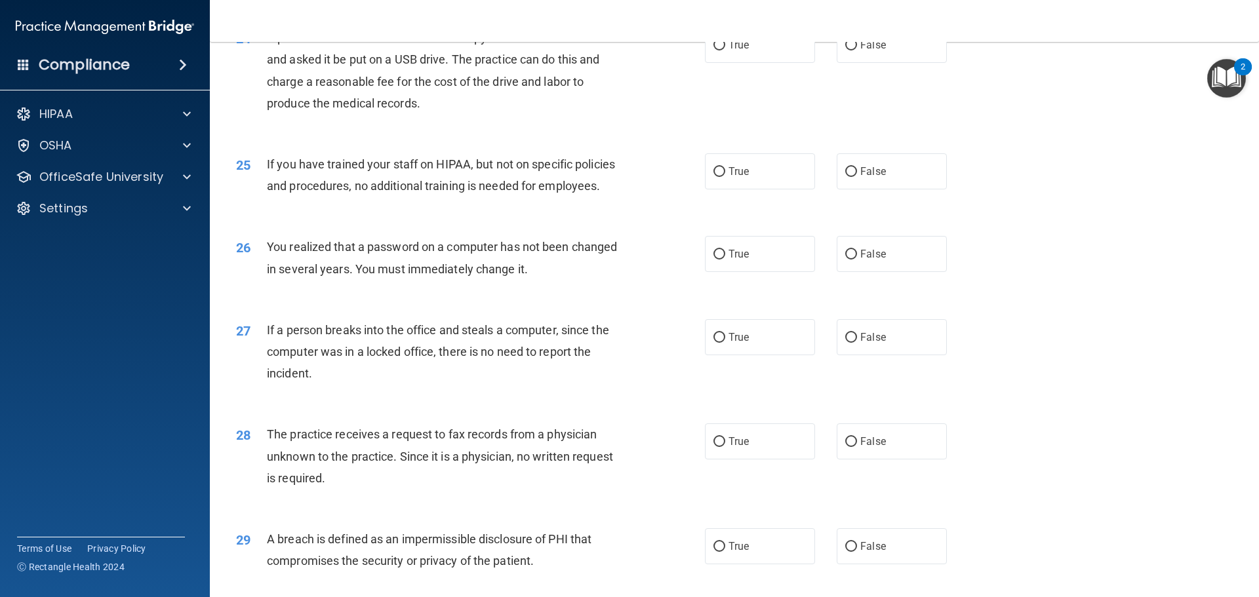
scroll to position [2244, 0]
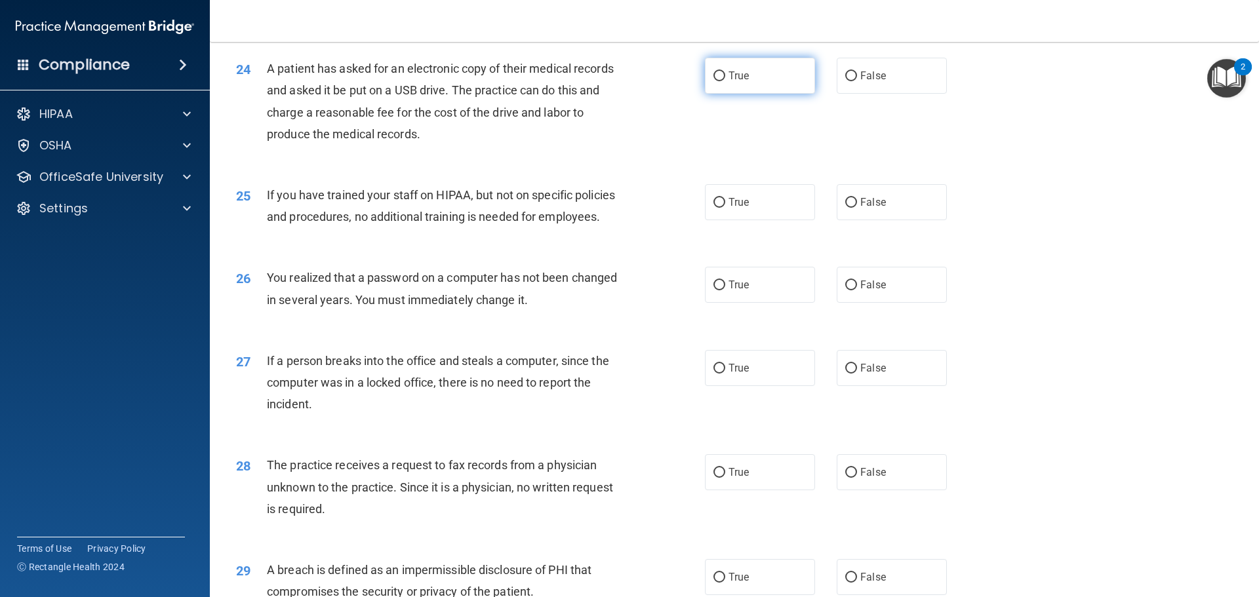
click at [725, 94] on label "True" at bounding box center [760, 76] width 110 height 36
click at [725, 81] on input "True" at bounding box center [719, 76] width 12 height 10
radio input "true"
click at [904, 220] on label "False" at bounding box center [892, 202] width 110 height 36
click at [857, 208] on input "False" at bounding box center [851, 203] width 12 height 10
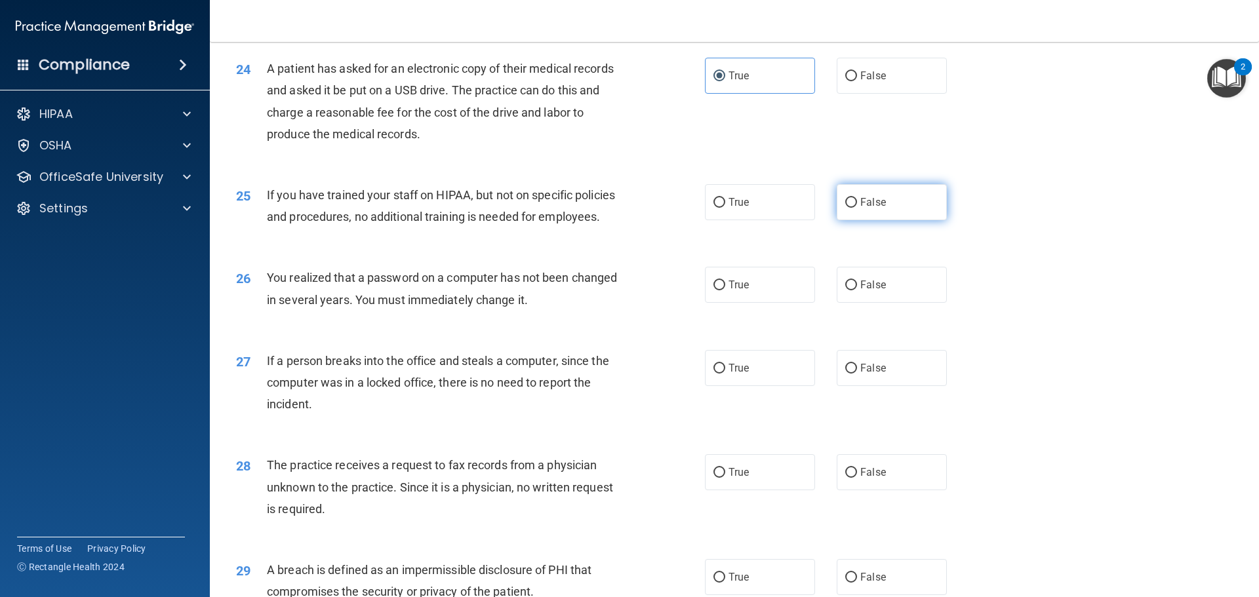
radio input "true"
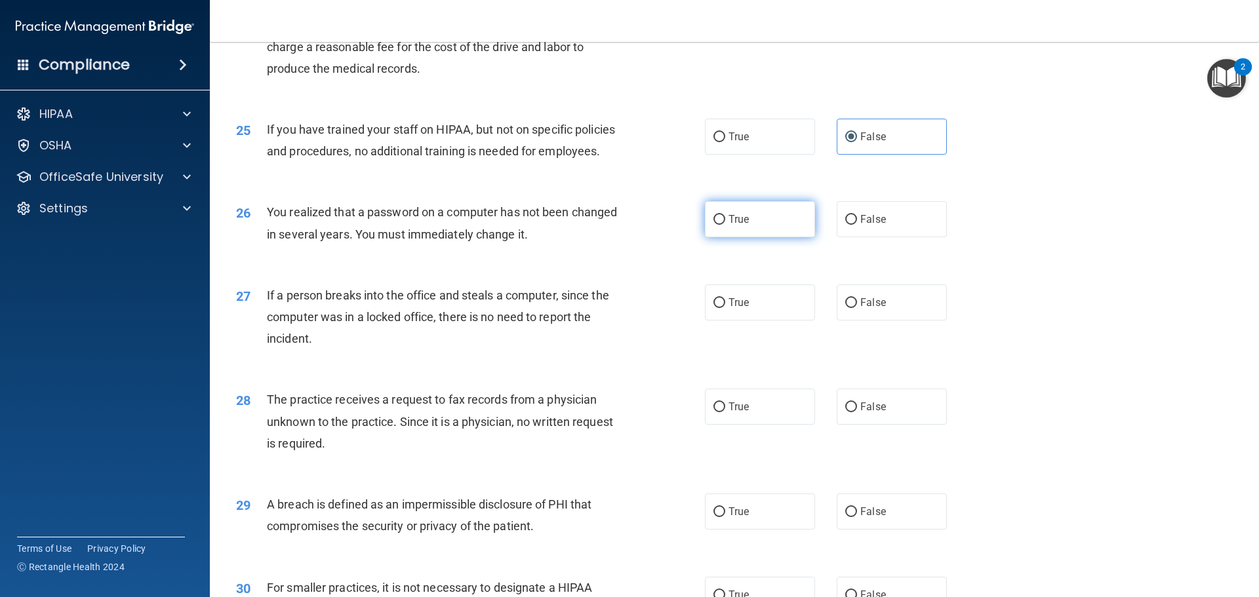
click at [725, 237] on label "True" at bounding box center [760, 219] width 110 height 36
click at [725, 225] on input "True" at bounding box center [719, 220] width 12 height 10
radio input "true"
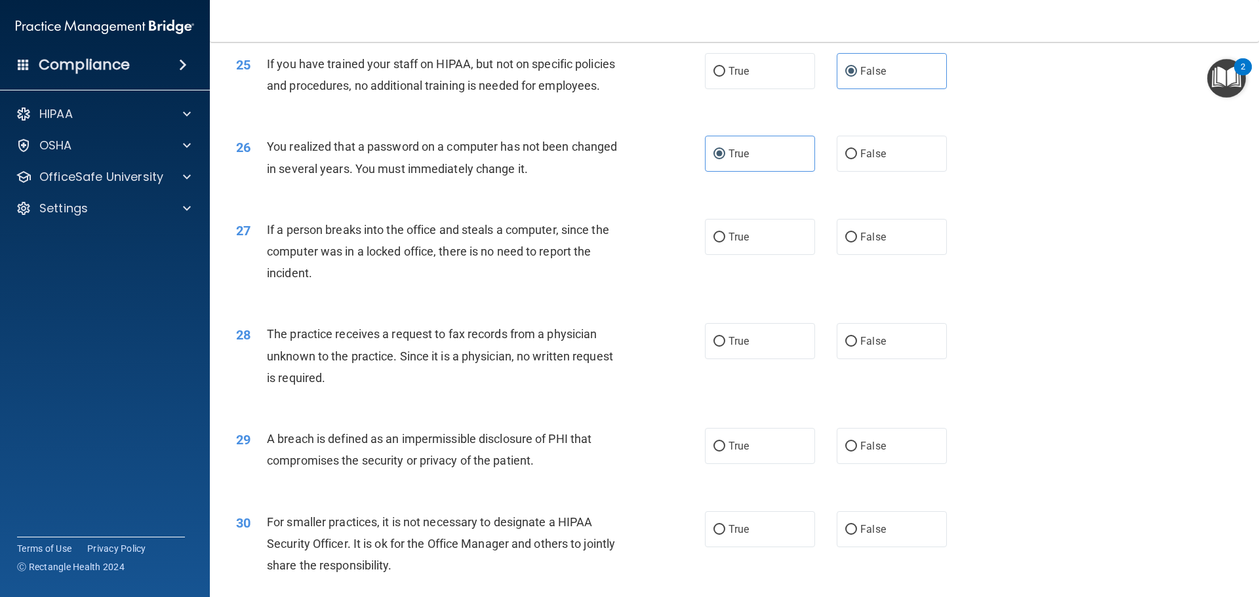
scroll to position [2441, 0]
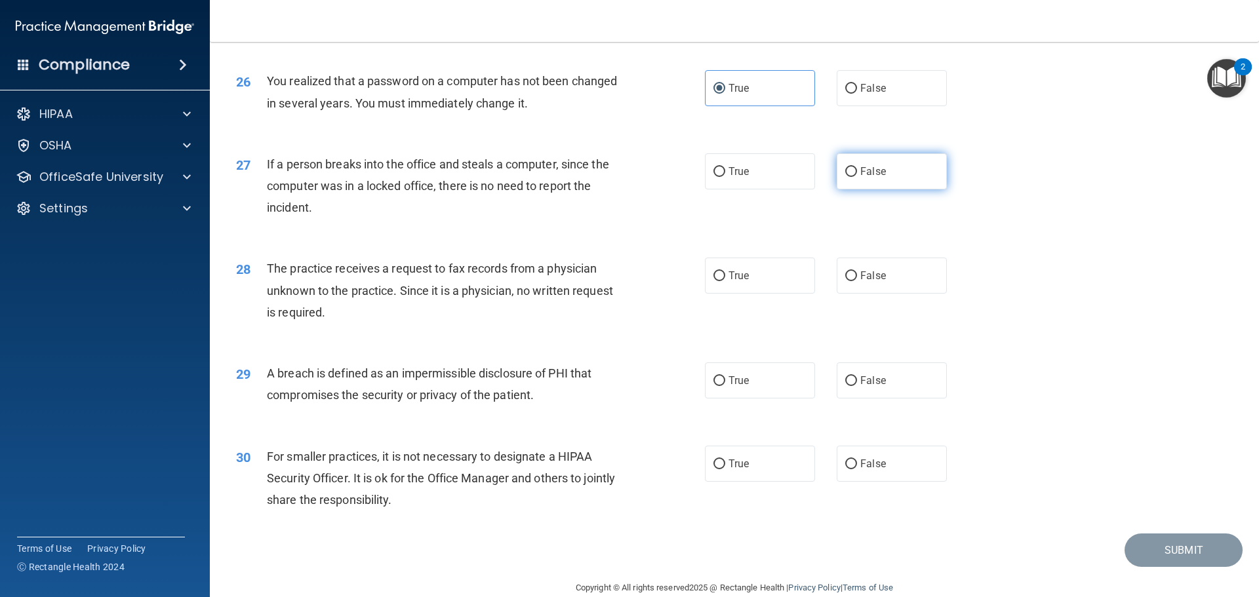
click at [860, 178] on span "False" at bounding box center [873, 171] width 26 height 12
click at [857, 177] on input "False" at bounding box center [851, 172] width 12 height 10
radio input "true"
click at [870, 282] on span "False" at bounding box center [873, 275] width 26 height 12
click at [857, 281] on input "False" at bounding box center [851, 276] width 12 height 10
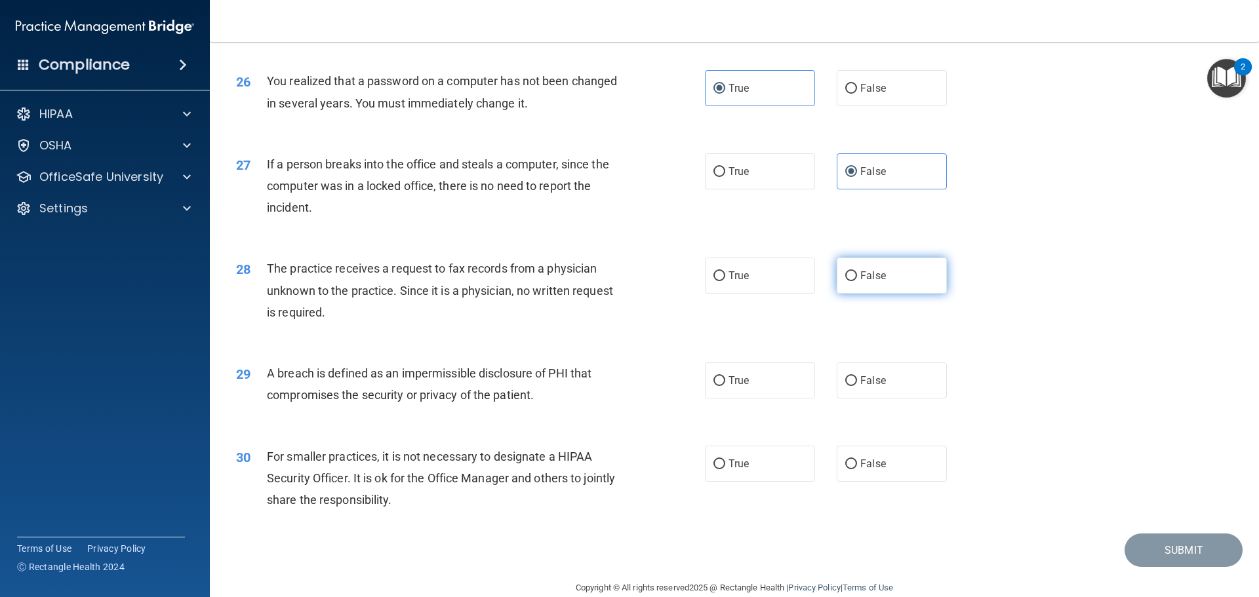
radio input "true"
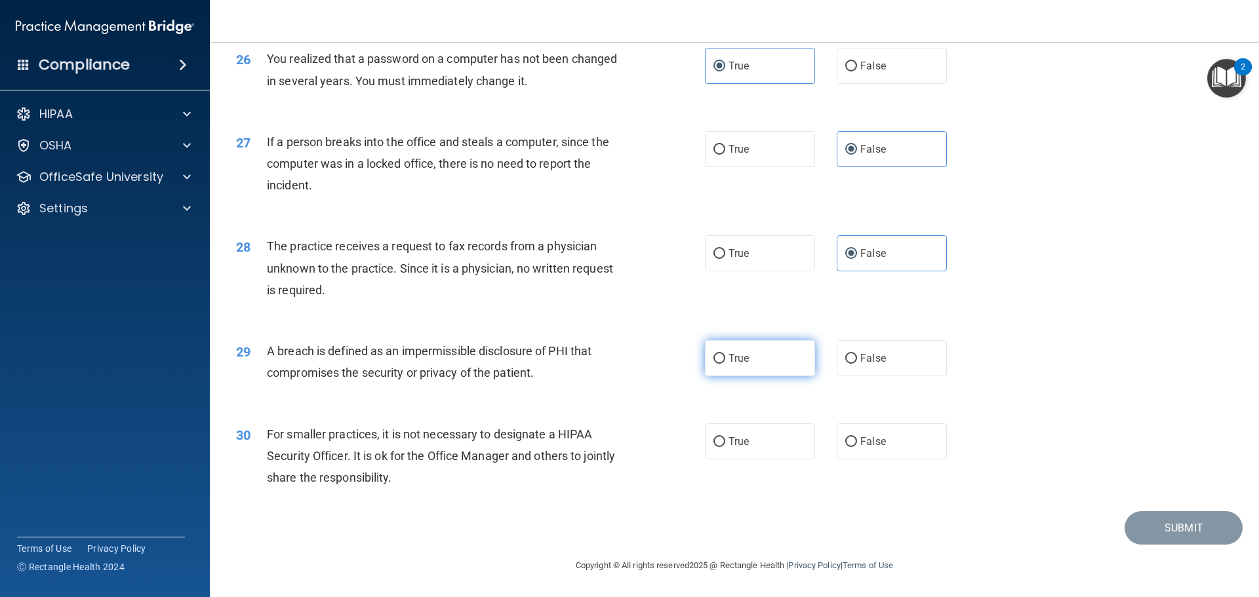
click at [751, 355] on label "True" at bounding box center [760, 358] width 110 height 36
click at [725, 355] on input "True" at bounding box center [719, 359] width 12 height 10
radio input "true"
click at [894, 449] on label "False" at bounding box center [892, 442] width 110 height 36
click at [857, 447] on input "False" at bounding box center [851, 442] width 12 height 10
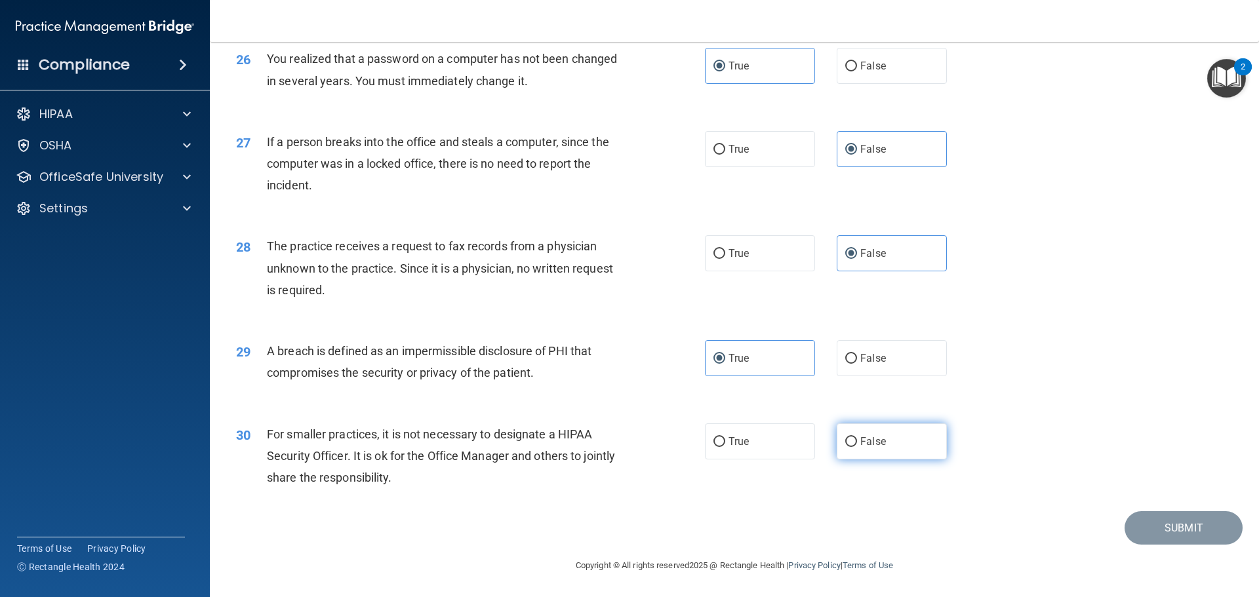
radio input "true"
click at [1161, 521] on button "Submit" at bounding box center [1184, 527] width 118 height 33
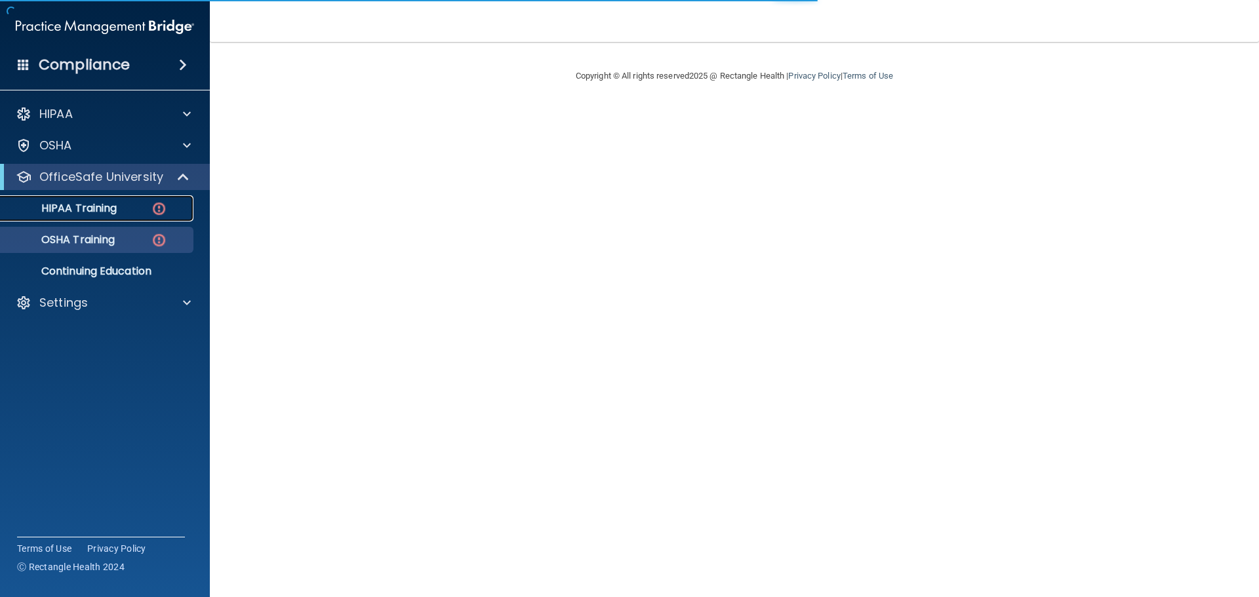
click at [131, 209] on div "HIPAA Training" at bounding box center [98, 208] width 179 height 13
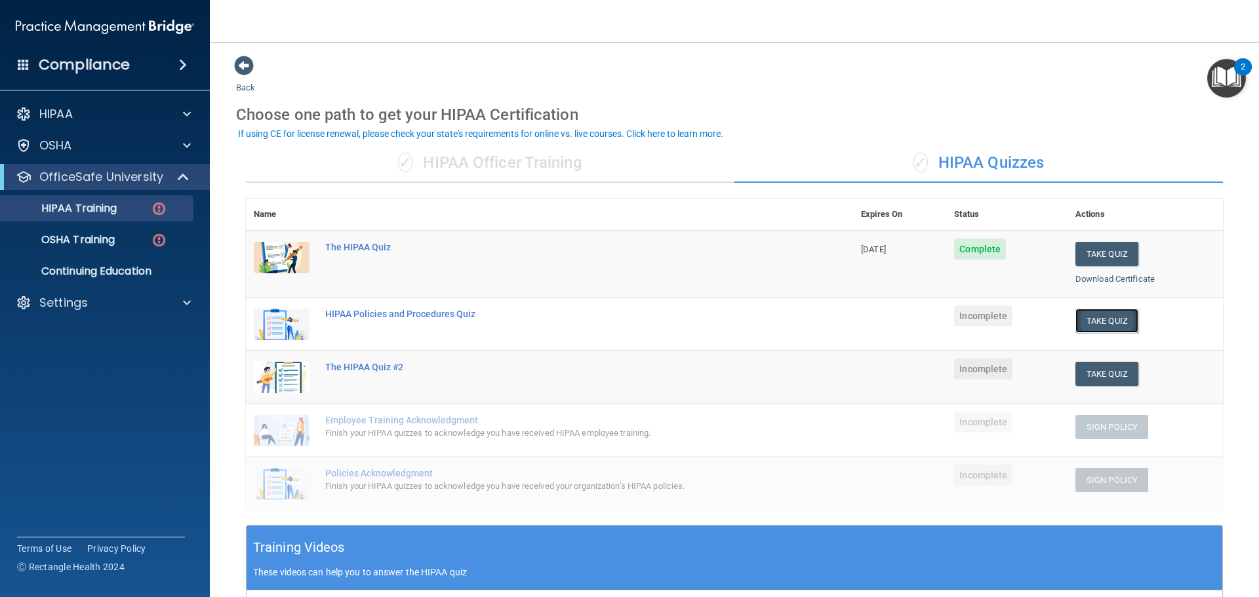
click at [1090, 322] on button "Take Quiz" at bounding box center [1106, 321] width 63 height 24
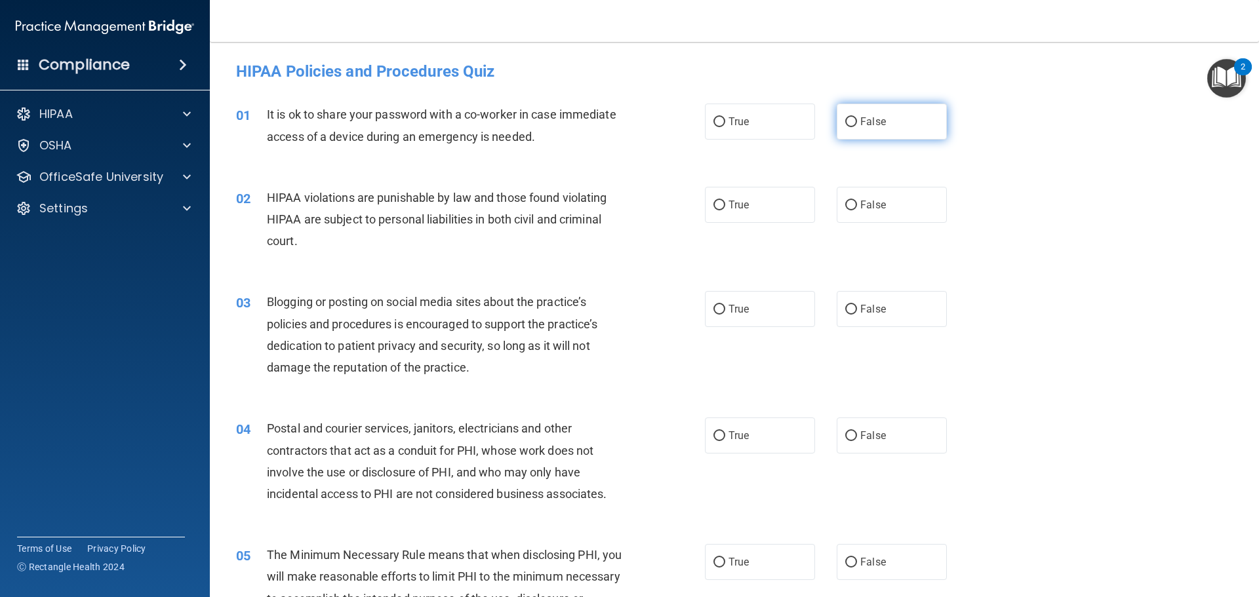
click at [864, 115] on label "False" at bounding box center [892, 122] width 110 height 36
click at [857, 117] on input "False" at bounding box center [851, 122] width 12 height 10
radio input "true"
click at [750, 215] on label "True" at bounding box center [760, 205] width 110 height 36
click at [725, 210] on input "True" at bounding box center [719, 206] width 12 height 10
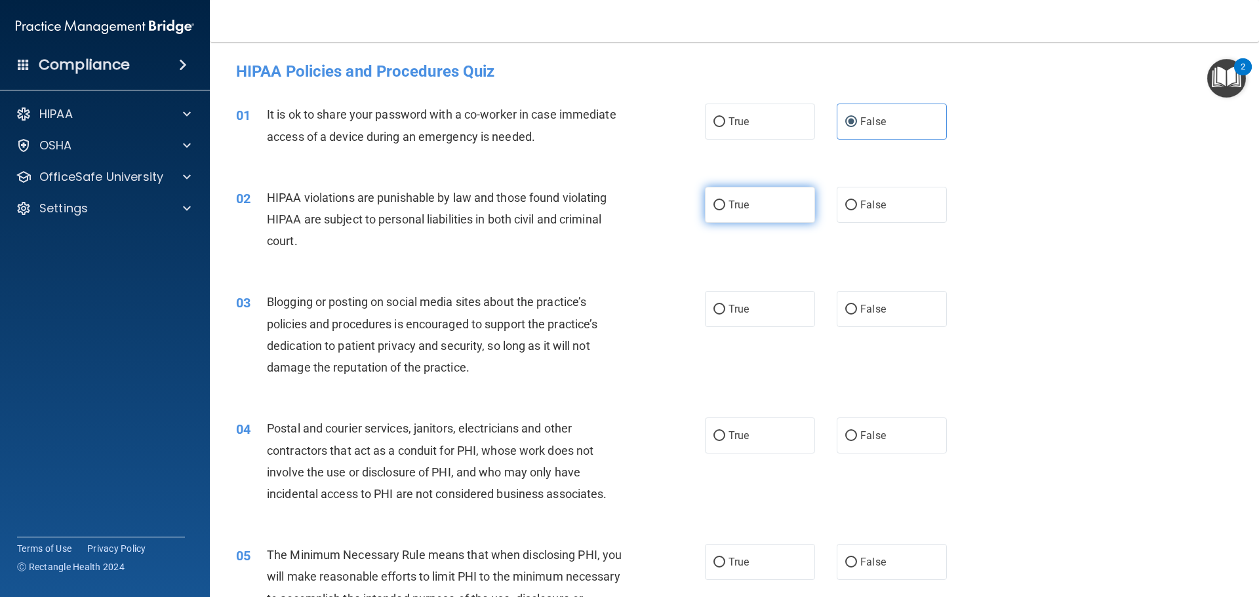
radio input "true"
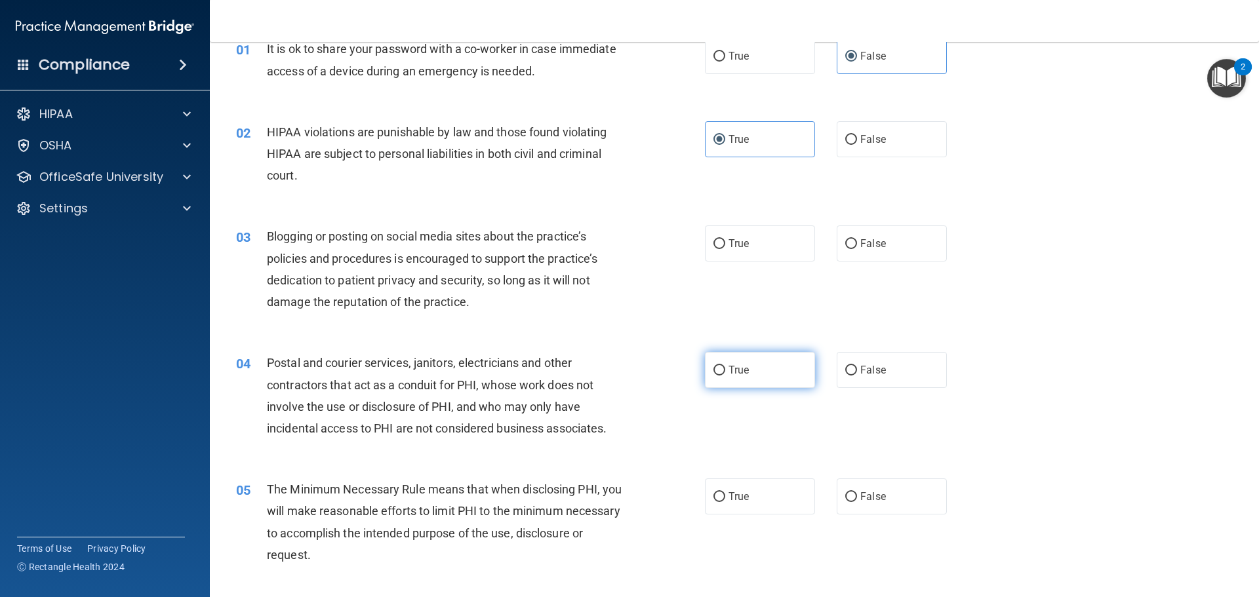
click at [720, 373] on input "True" at bounding box center [719, 371] width 12 height 10
radio input "true"
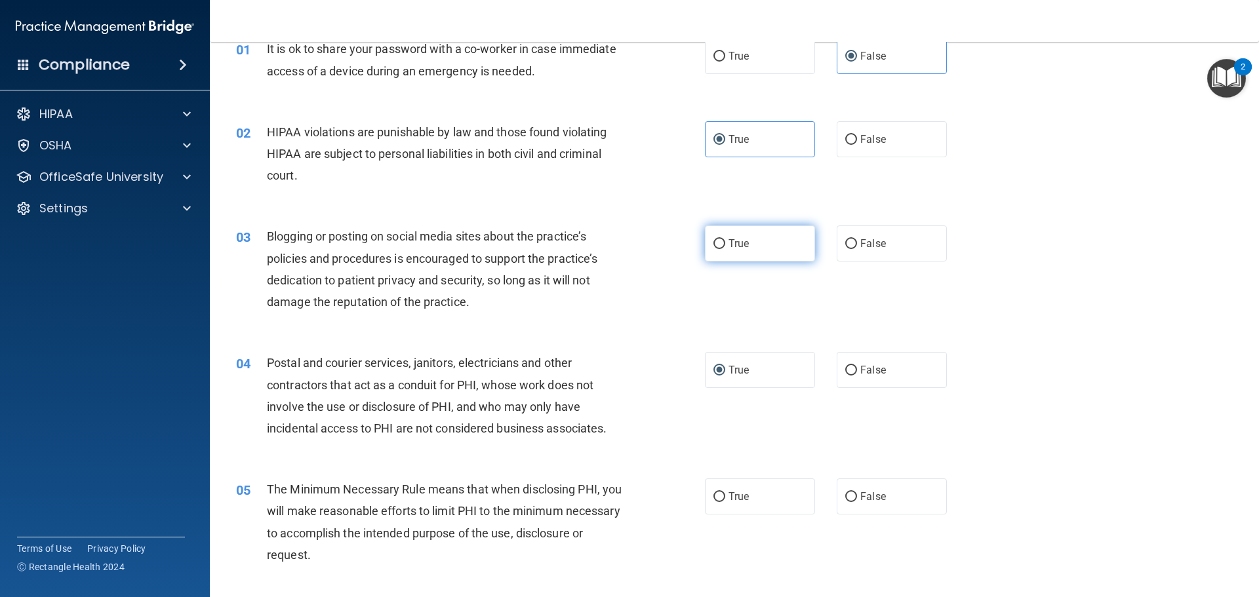
click at [755, 254] on label "True" at bounding box center [760, 244] width 110 height 36
click at [725, 249] on input "True" at bounding box center [719, 244] width 12 height 10
radio input "true"
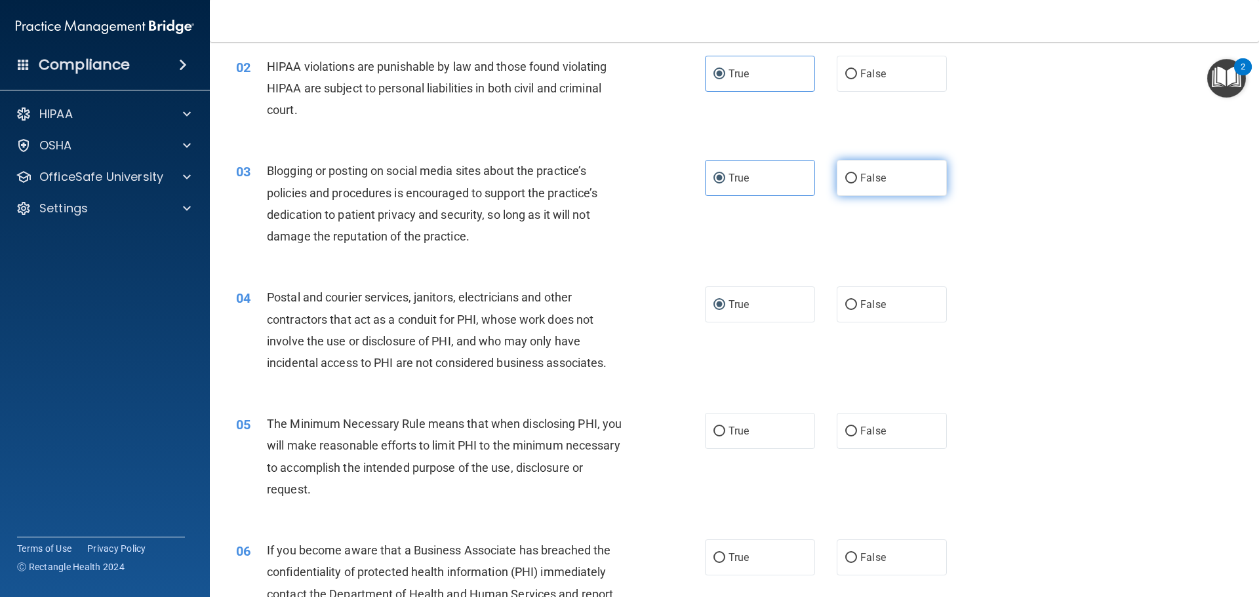
click at [857, 167] on label "False" at bounding box center [892, 178] width 110 height 36
click at [857, 174] on input "False" at bounding box center [851, 179] width 12 height 10
radio input "true"
radio input "false"
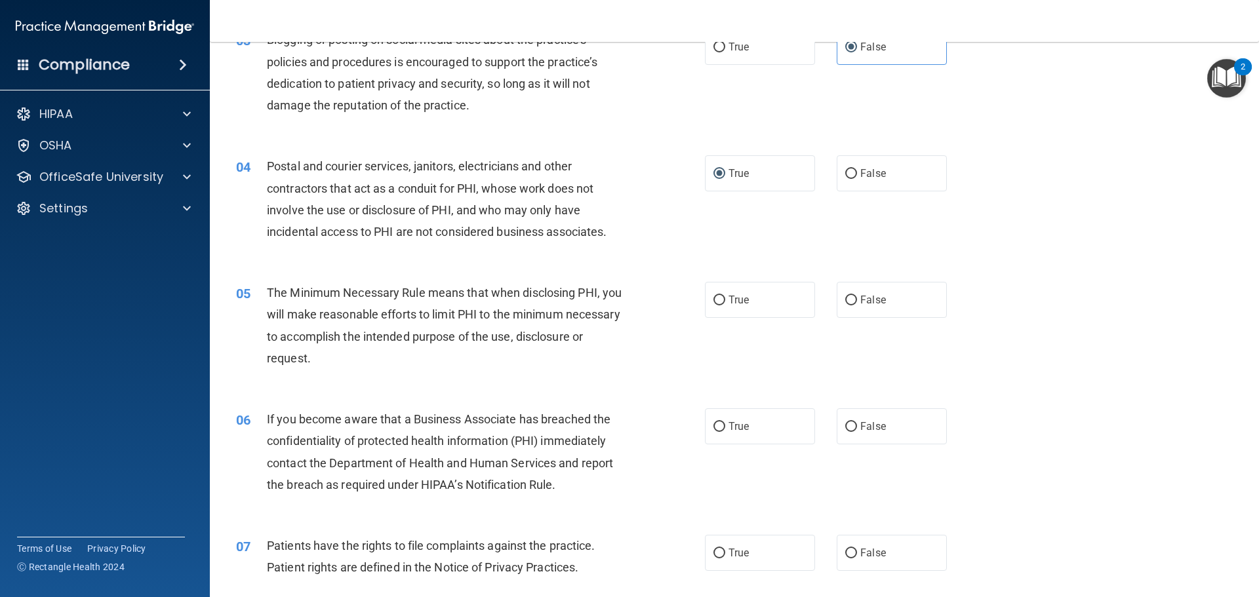
scroll to position [328, 0]
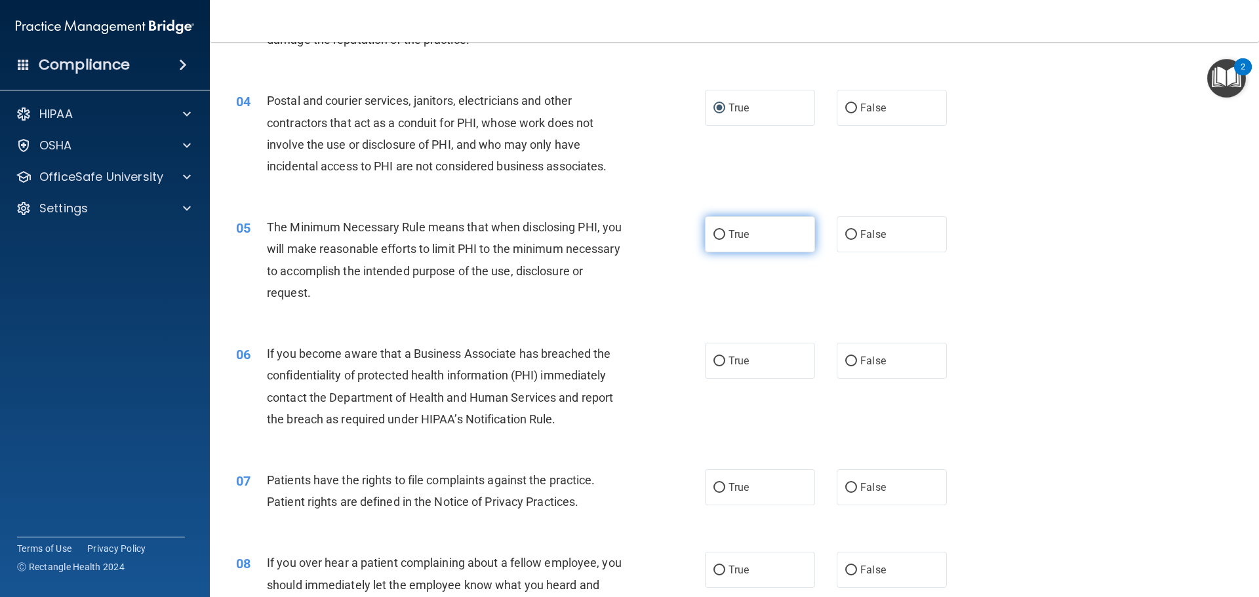
click at [719, 247] on label "True" at bounding box center [760, 234] width 110 height 36
click at [719, 240] on input "True" at bounding box center [719, 235] width 12 height 10
radio input "true"
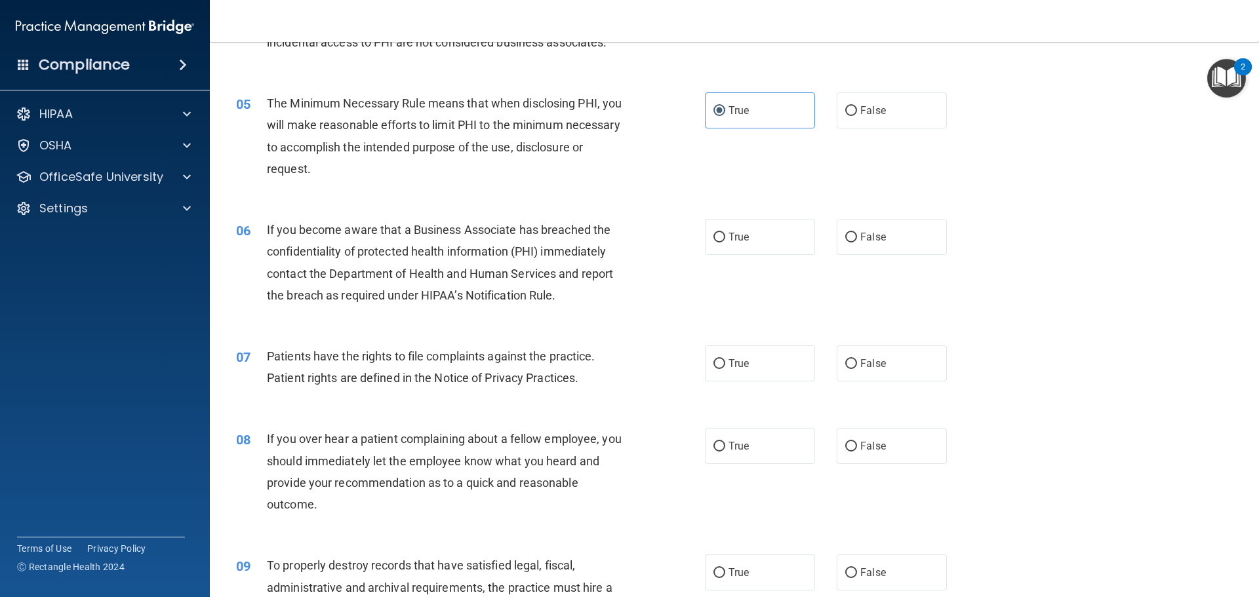
scroll to position [459, 0]
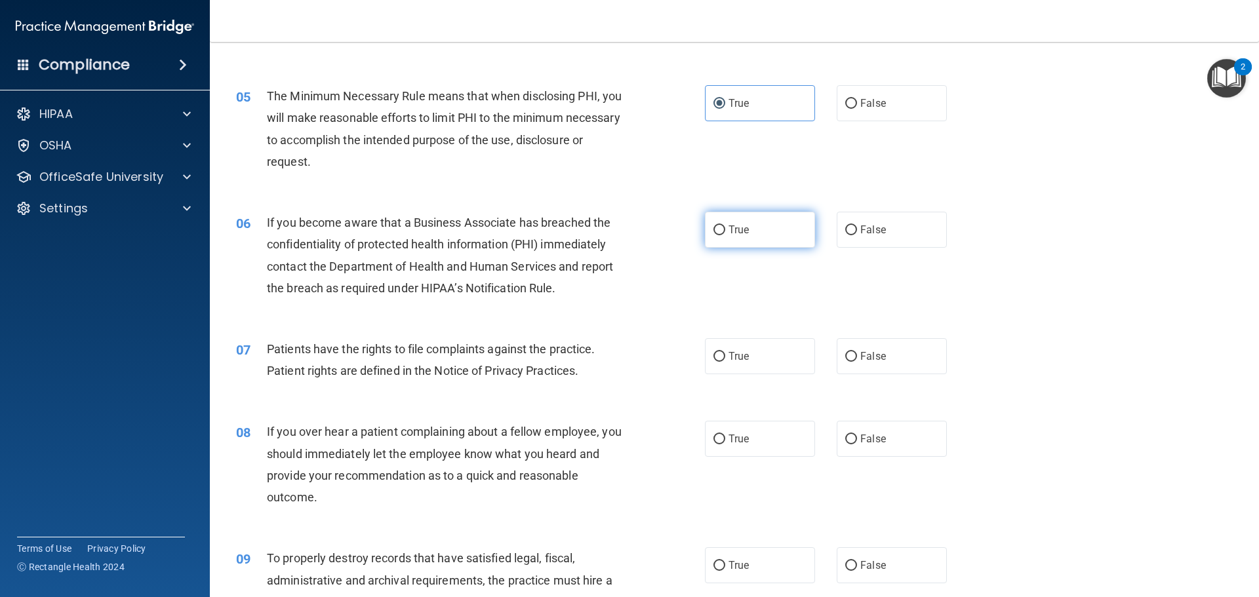
click at [726, 237] on label "True" at bounding box center [760, 230] width 110 height 36
click at [725, 235] on input "True" at bounding box center [719, 231] width 12 height 10
radio input "true"
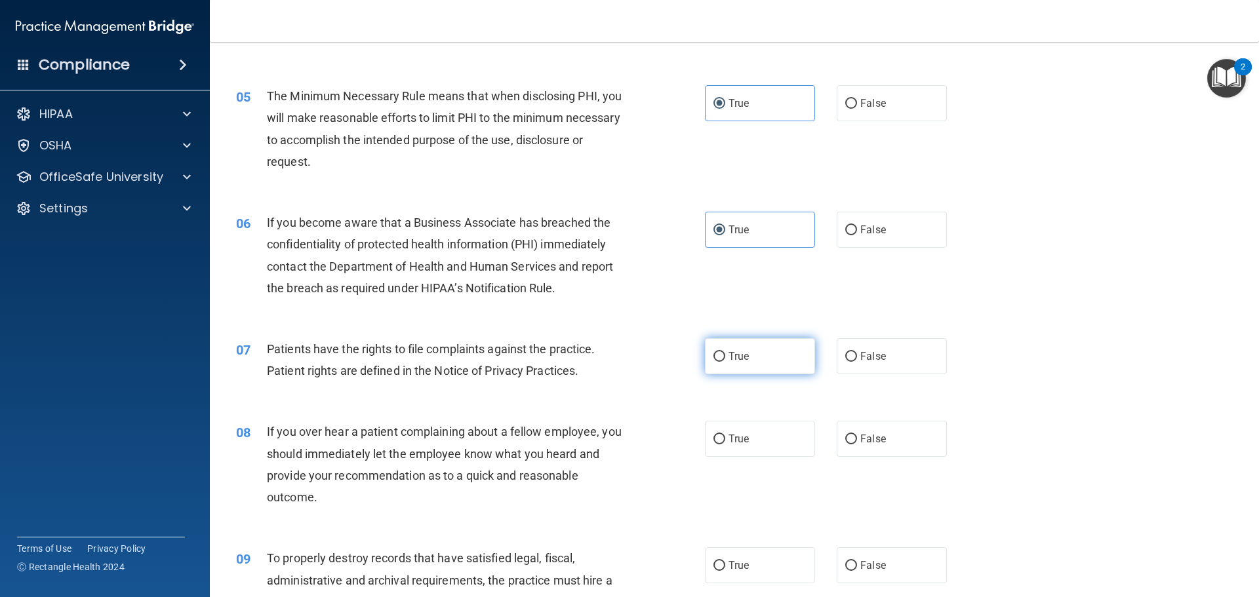
click at [776, 358] on label "True" at bounding box center [760, 356] width 110 height 36
click at [725, 358] on input "True" at bounding box center [719, 357] width 12 height 10
radio input "true"
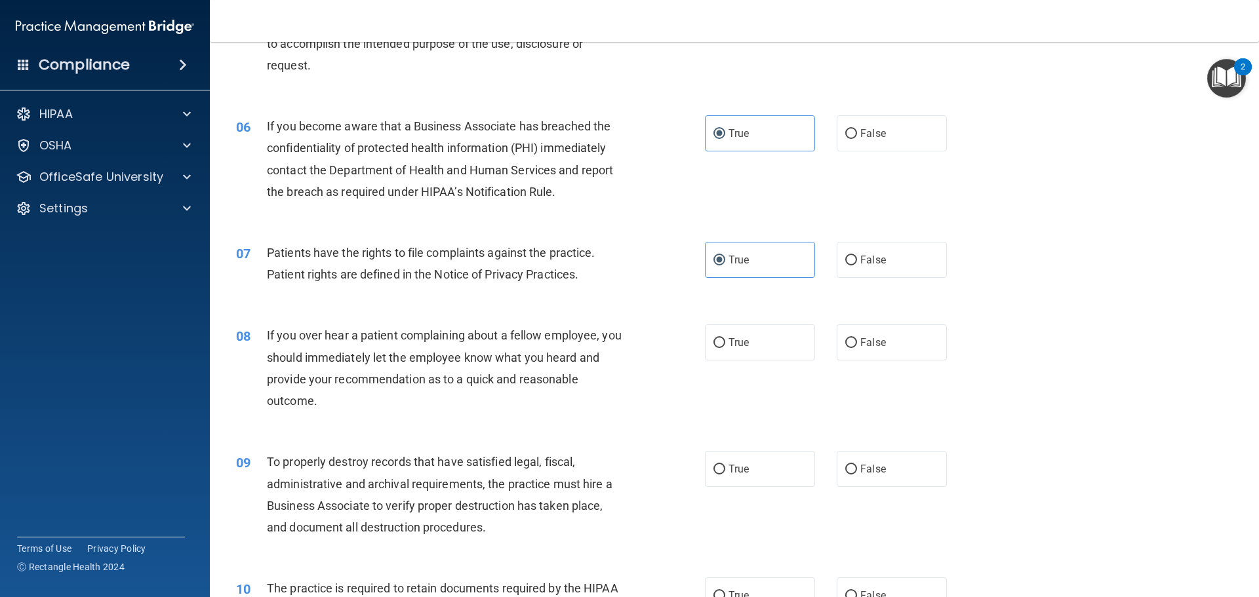
scroll to position [590, 0]
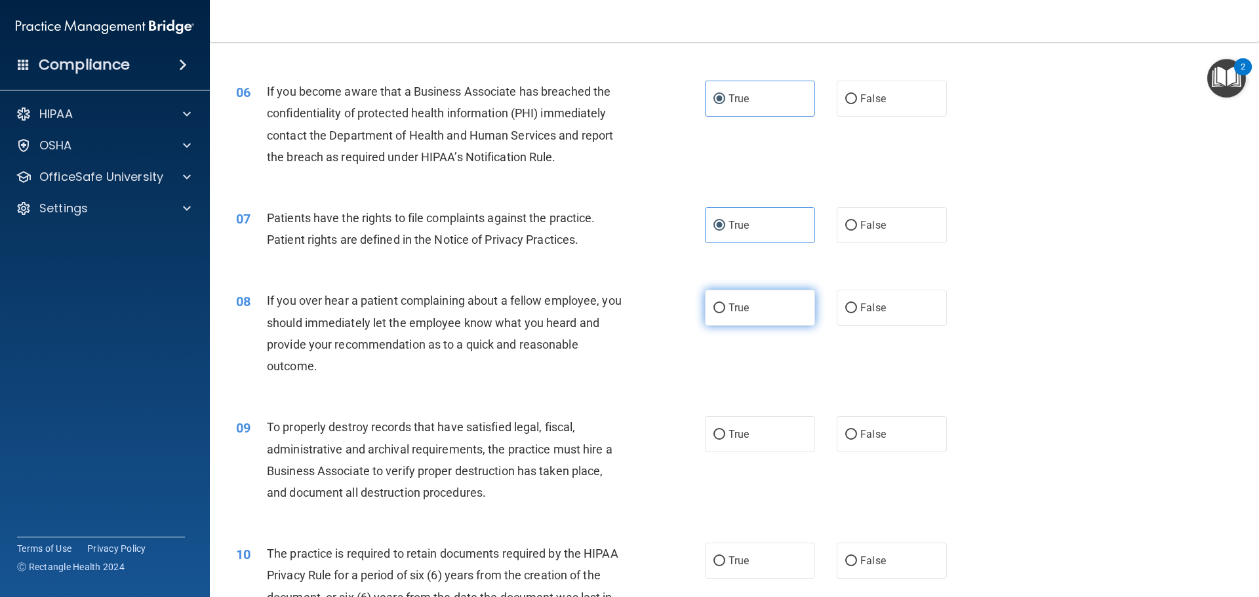
click at [717, 315] on label "True" at bounding box center [760, 308] width 110 height 36
click at [717, 313] on input "True" at bounding box center [719, 309] width 12 height 10
radio input "true"
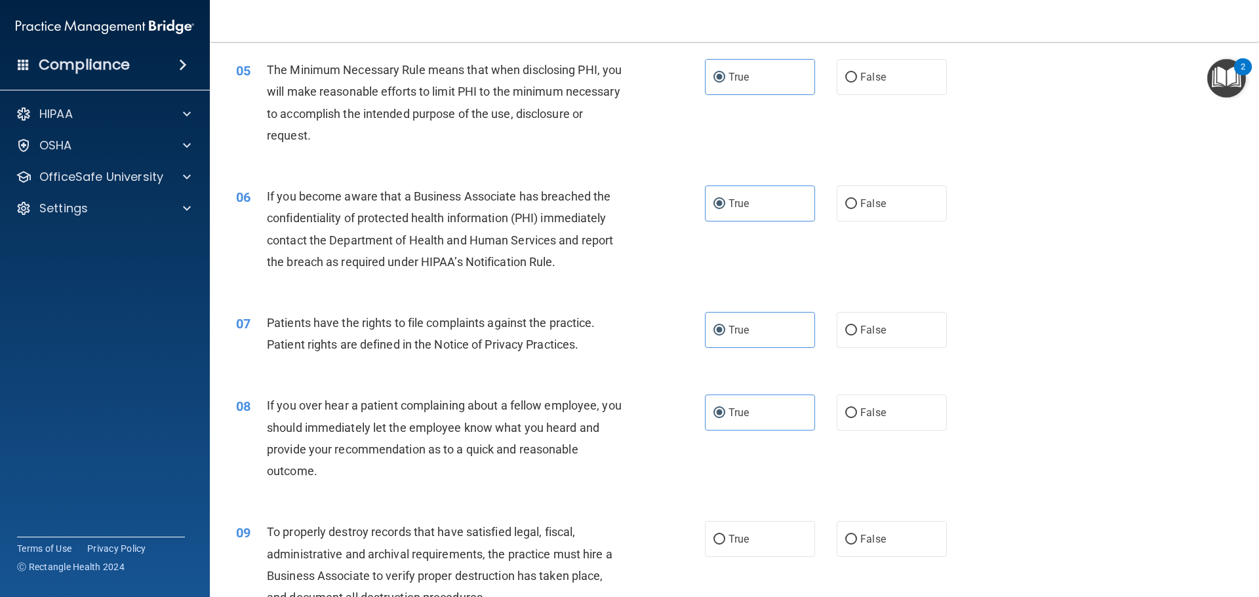
scroll to position [459, 0]
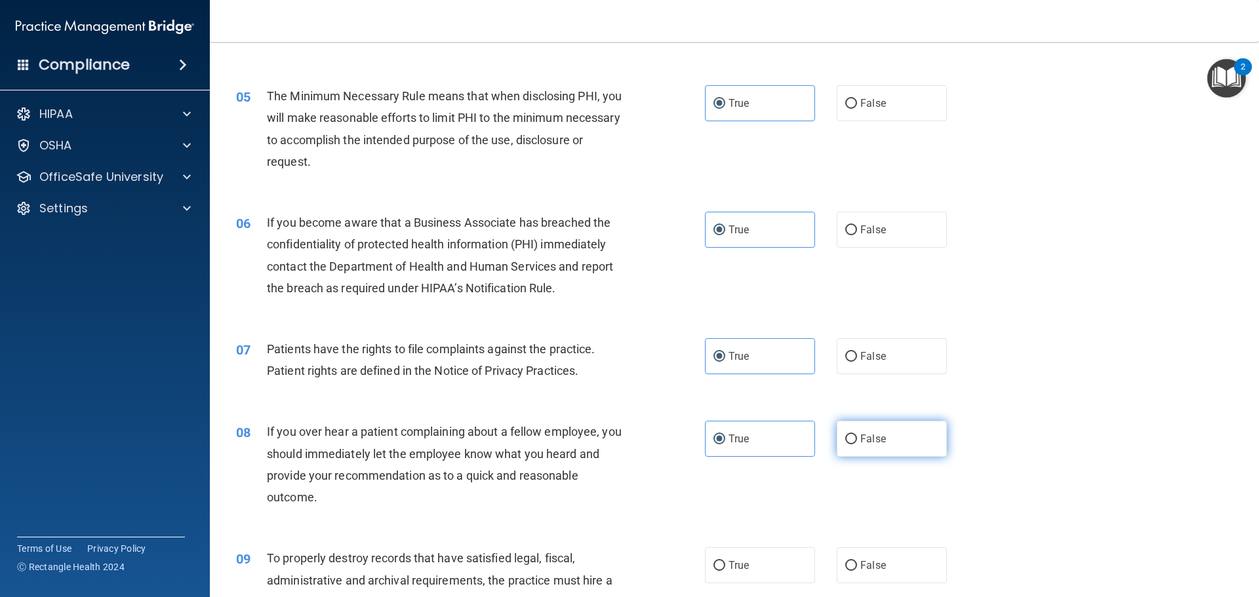
click at [842, 431] on label "False" at bounding box center [892, 439] width 110 height 36
click at [845, 435] on input "False" at bounding box center [851, 440] width 12 height 10
radio input "true"
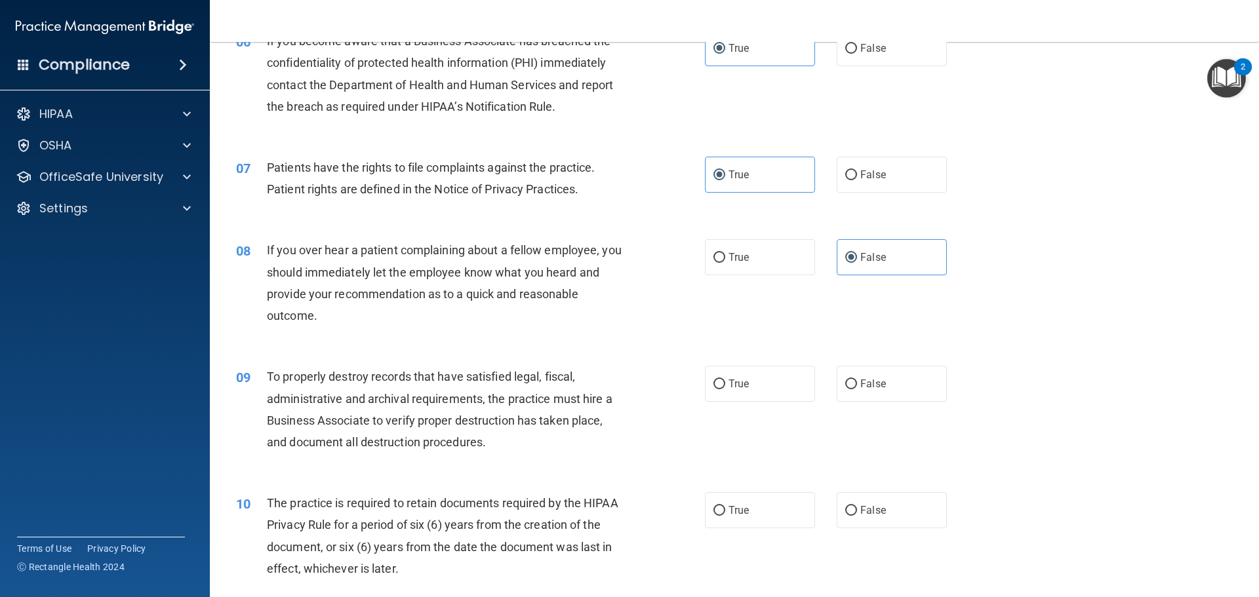
scroll to position [656, 0]
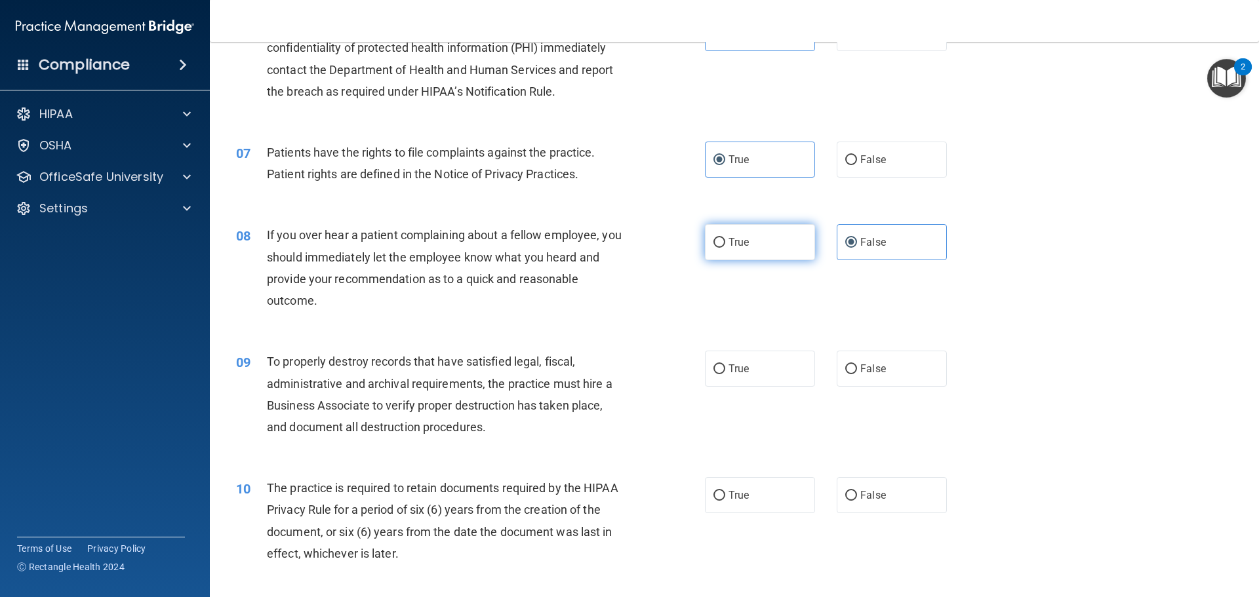
click at [763, 236] on label "True" at bounding box center [760, 242] width 110 height 36
click at [725, 238] on input "True" at bounding box center [719, 243] width 12 height 10
radio input "true"
radio input "false"
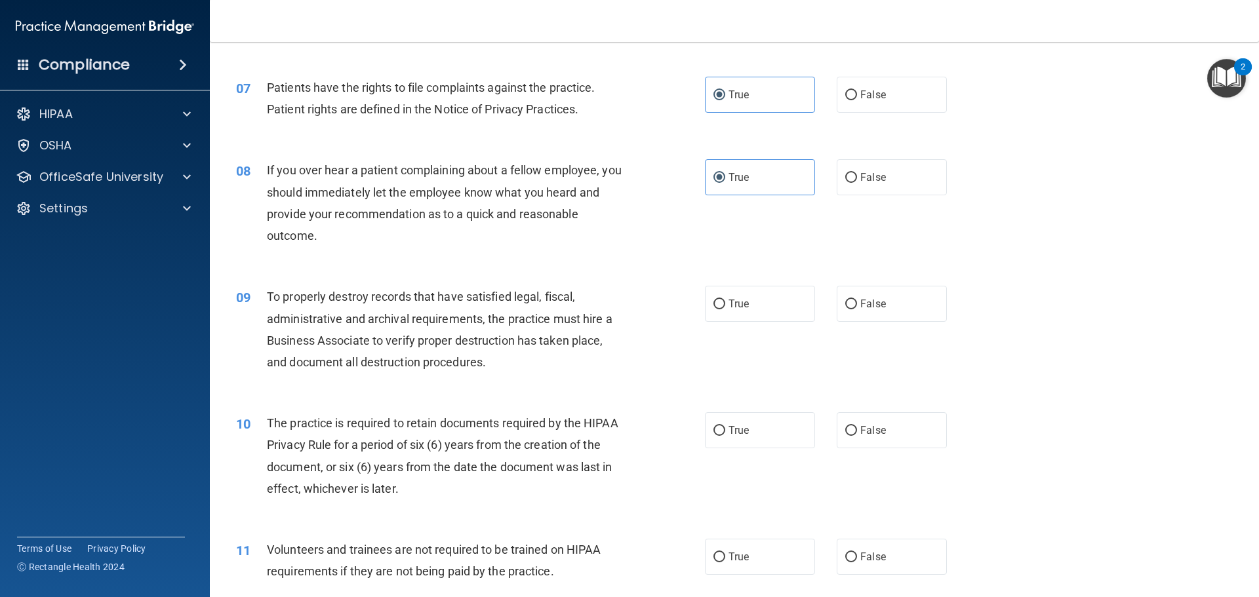
scroll to position [721, 0]
click at [752, 310] on label "True" at bounding box center [760, 303] width 110 height 36
click at [725, 309] on input "True" at bounding box center [719, 304] width 12 height 10
radio input "true"
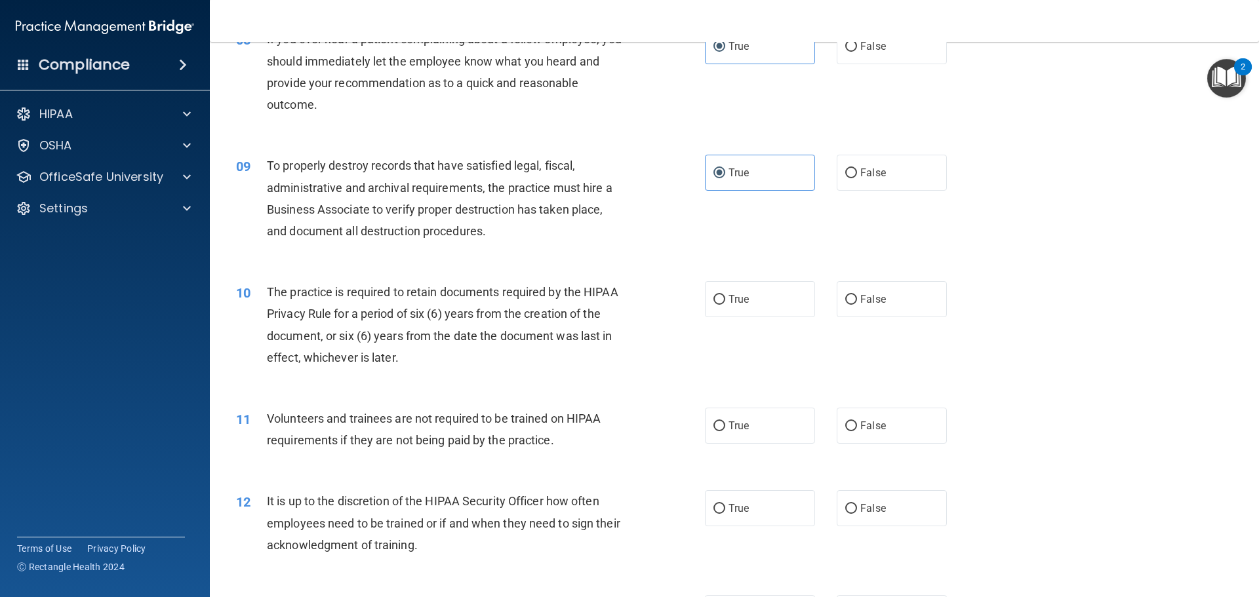
scroll to position [852, 0]
click at [751, 290] on label "True" at bounding box center [760, 299] width 110 height 36
click at [725, 294] on input "True" at bounding box center [719, 299] width 12 height 10
radio input "true"
click at [876, 421] on span "False" at bounding box center [873, 425] width 26 height 12
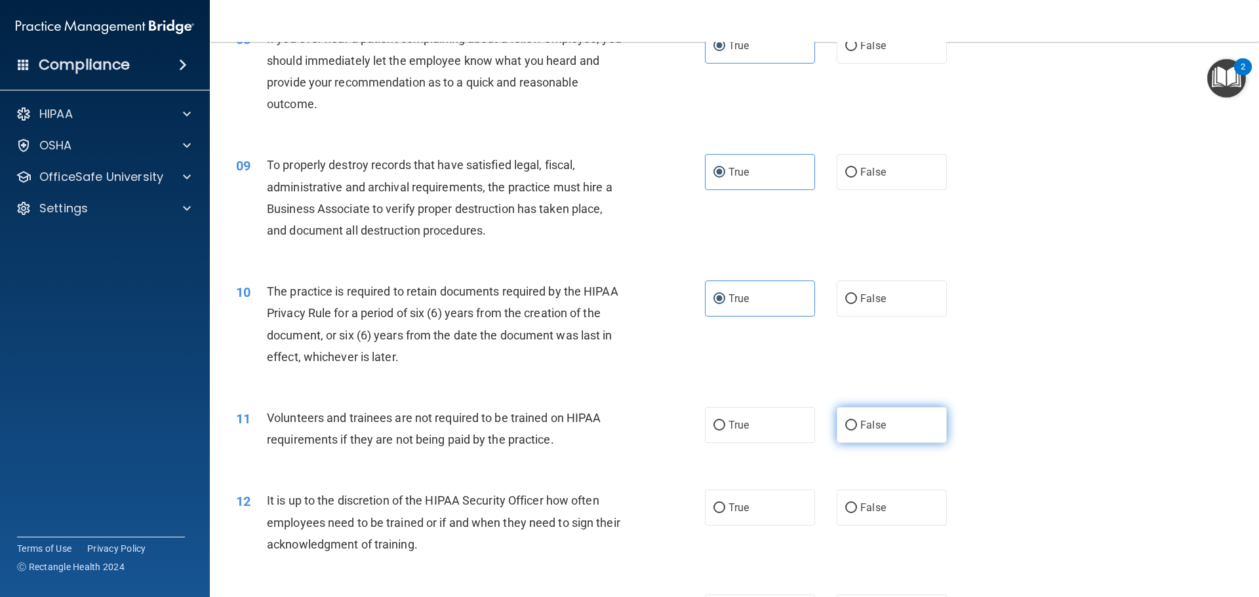
click at [857, 421] on input "False" at bounding box center [851, 426] width 12 height 10
radio input "true"
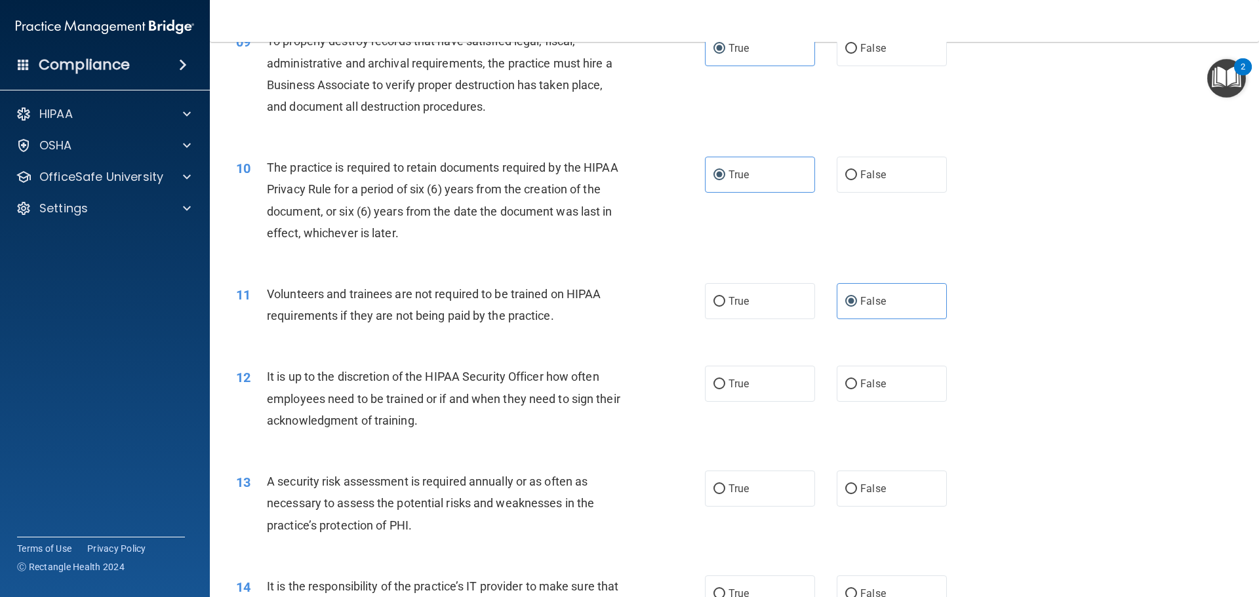
scroll to position [984, 0]
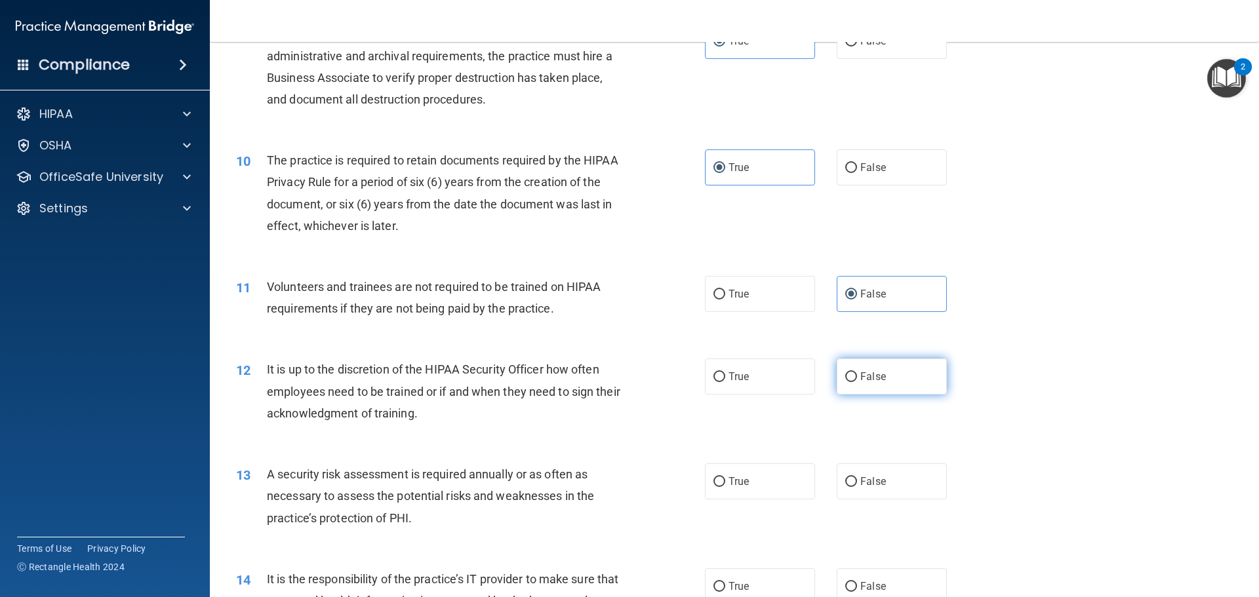
click at [882, 365] on label "False" at bounding box center [892, 377] width 110 height 36
click at [857, 372] on input "False" at bounding box center [851, 377] width 12 height 10
radio input "true"
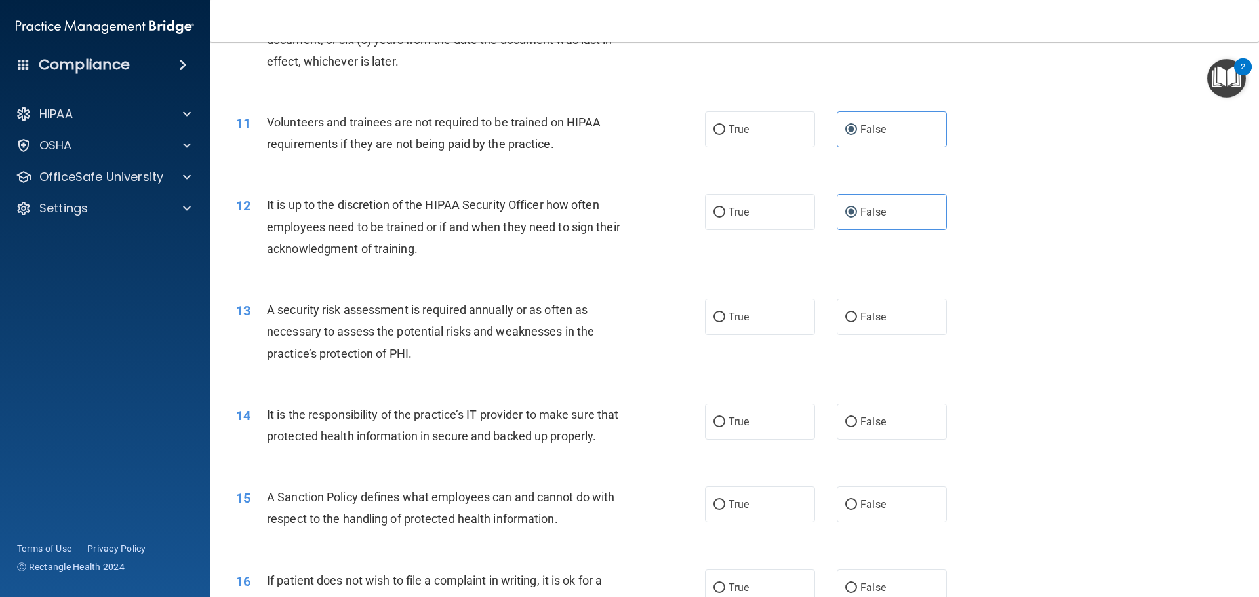
scroll to position [1180, 0]
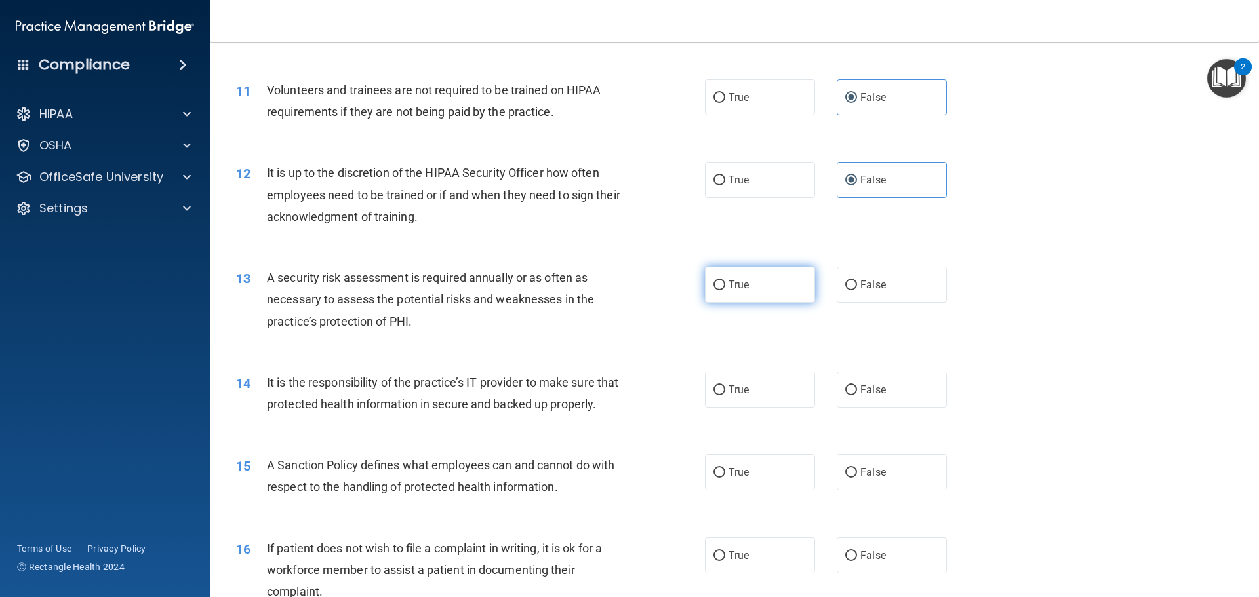
click at [764, 281] on label "True" at bounding box center [760, 285] width 110 height 36
click at [725, 281] on input "True" at bounding box center [719, 286] width 12 height 10
radio input "true"
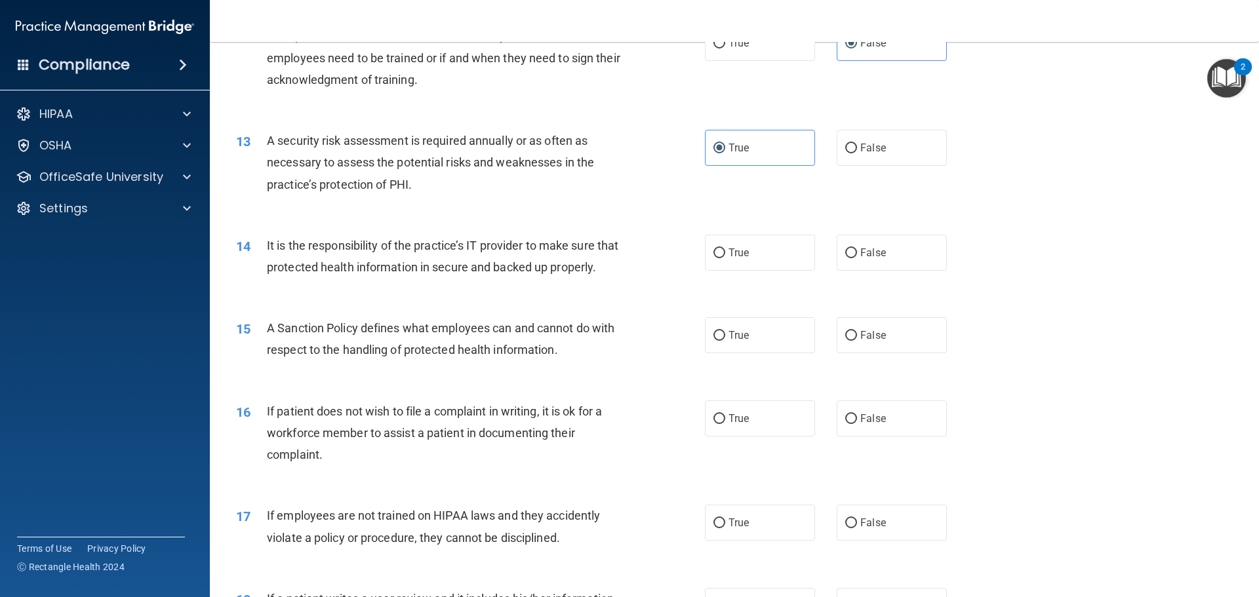
scroll to position [1383, 0]
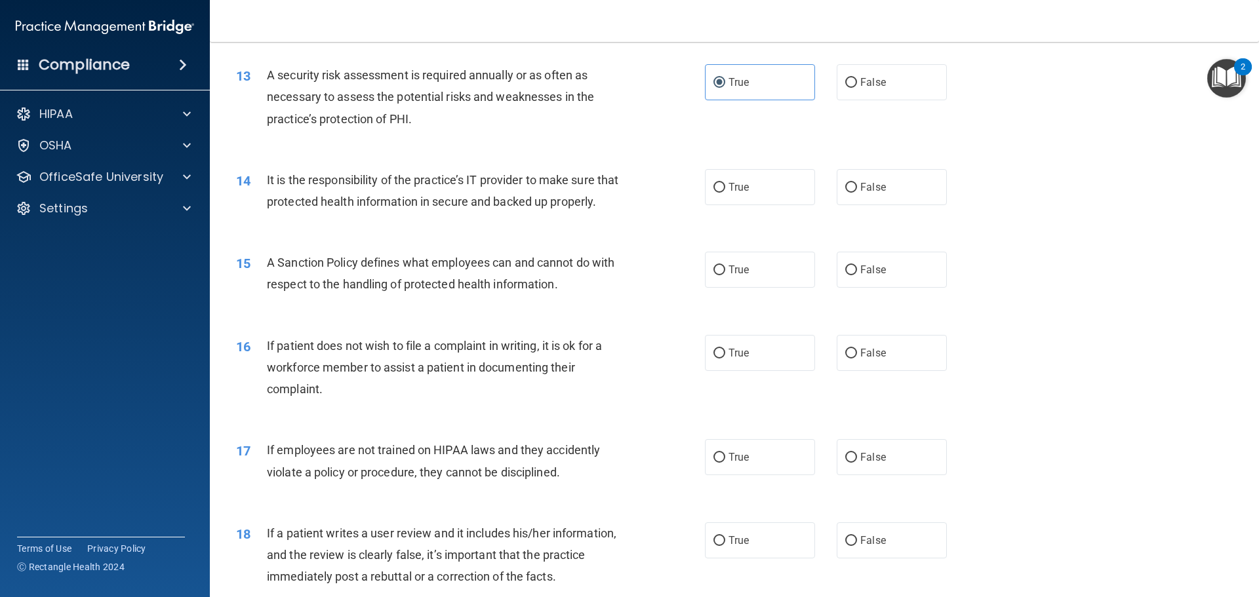
click at [889, 207] on div "14 It is the responsibility of the practice’s IT provider to make sure that pro…" at bounding box center [734, 194] width 1016 height 83
click at [837, 190] on label "False" at bounding box center [892, 187] width 110 height 36
click at [845, 190] on input "False" at bounding box center [851, 188] width 12 height 10
radio input "true"
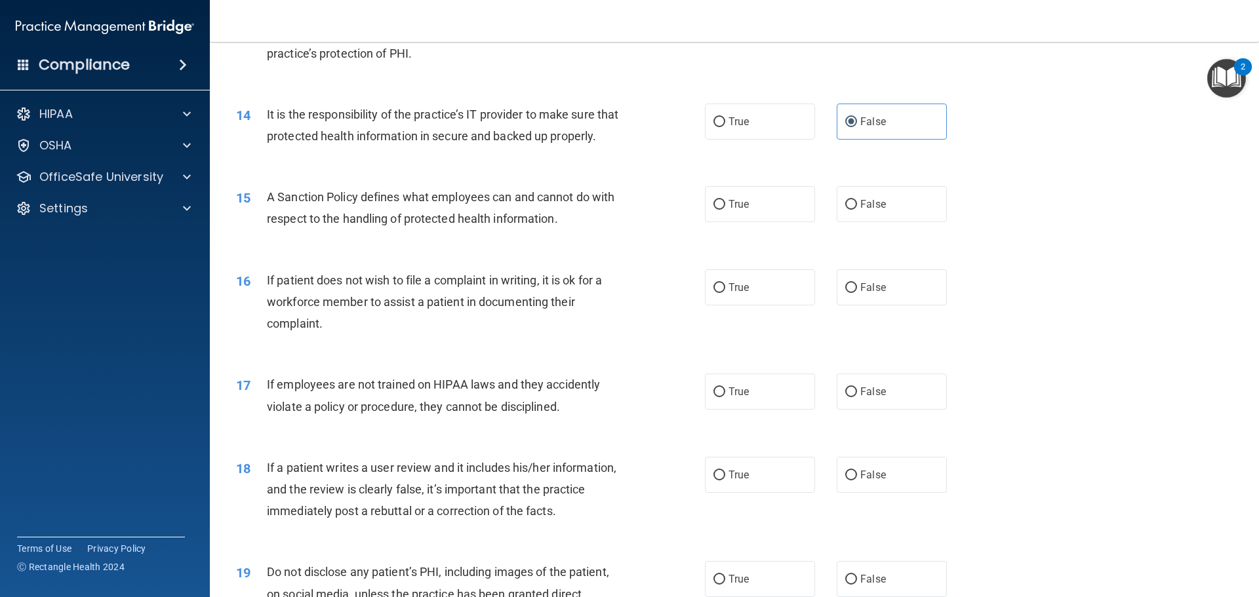
click at [804, 245] on div "15 A Sanction Policy defines what employees can and cannot do with respect to t…" at bounding box center [734, 211] width 1016 height 83
click at [847, 293] on input "False" at bounding box center [851, 288] width 12 height 10
radio input "true"
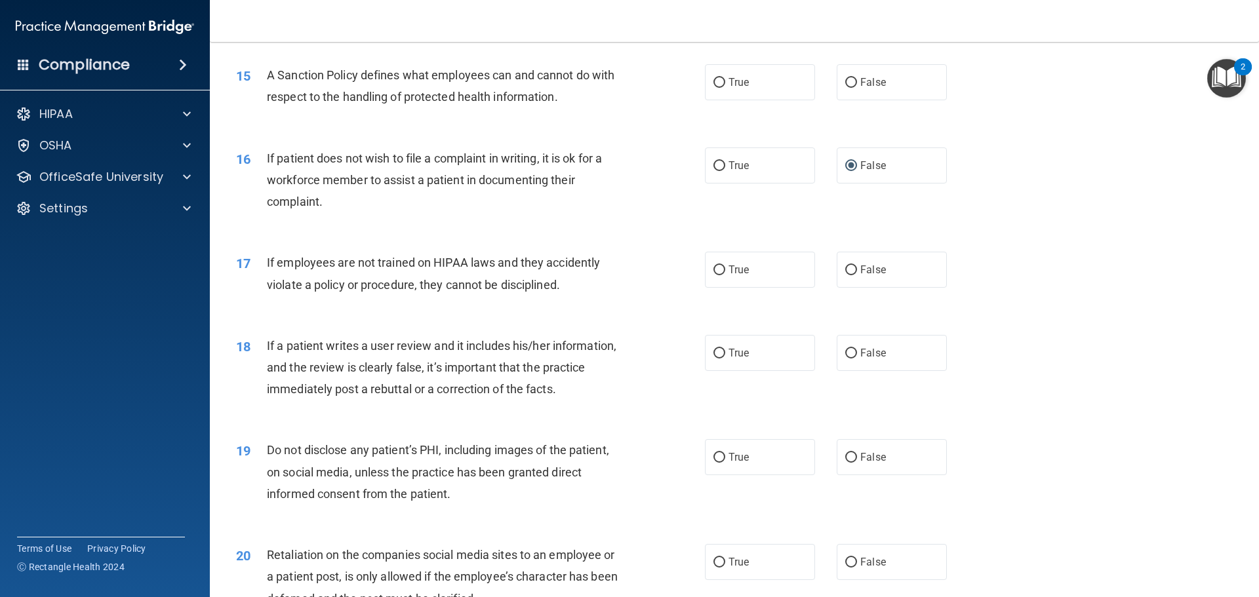
scroll to position [1580, 0]
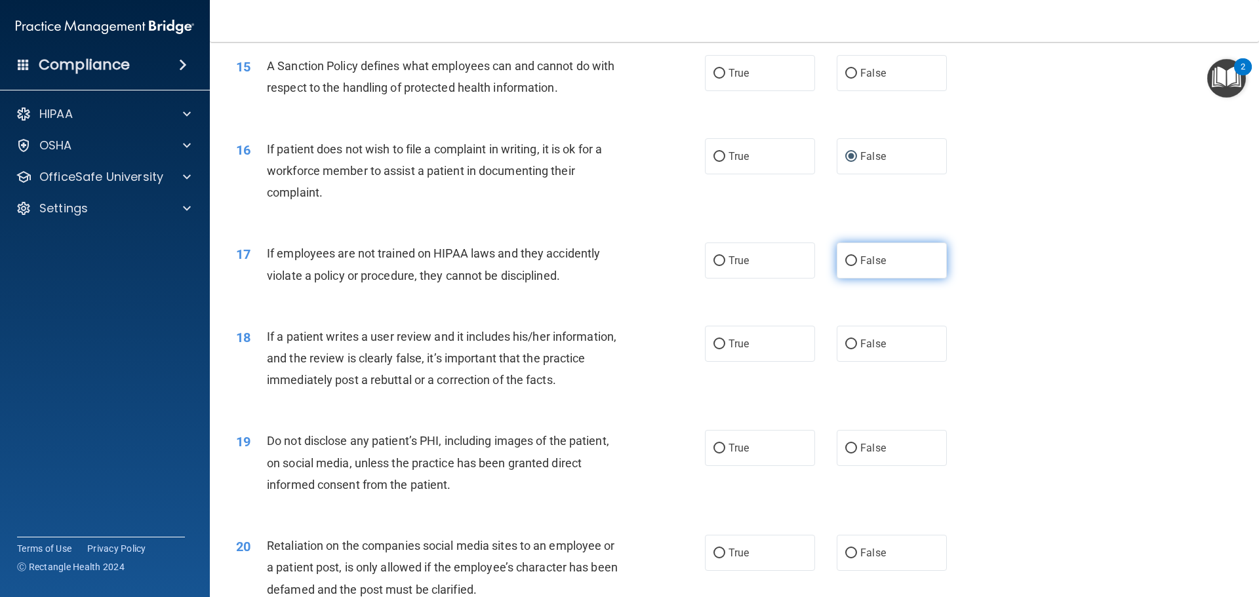
click at [868, 275] on label "False" at bounding box center [892, 261] width 110 height 36
click at [857, 266] on input "False" at bounding box center [851, 261] width 12 height 10
radio input "true"
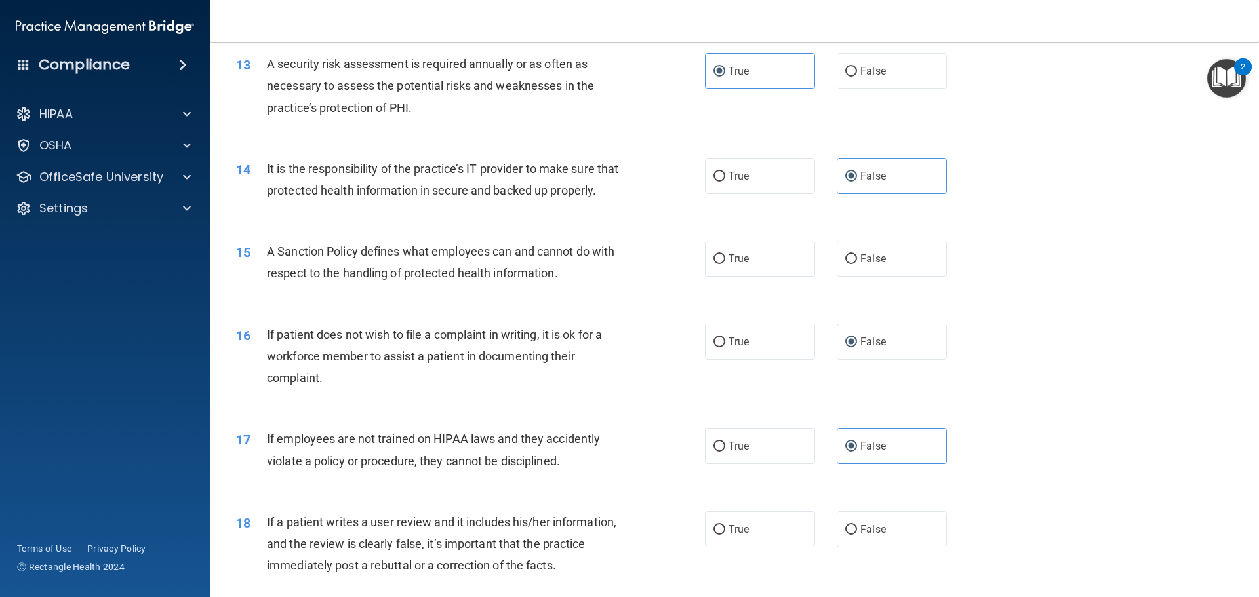
scroll to position [1383, 0]
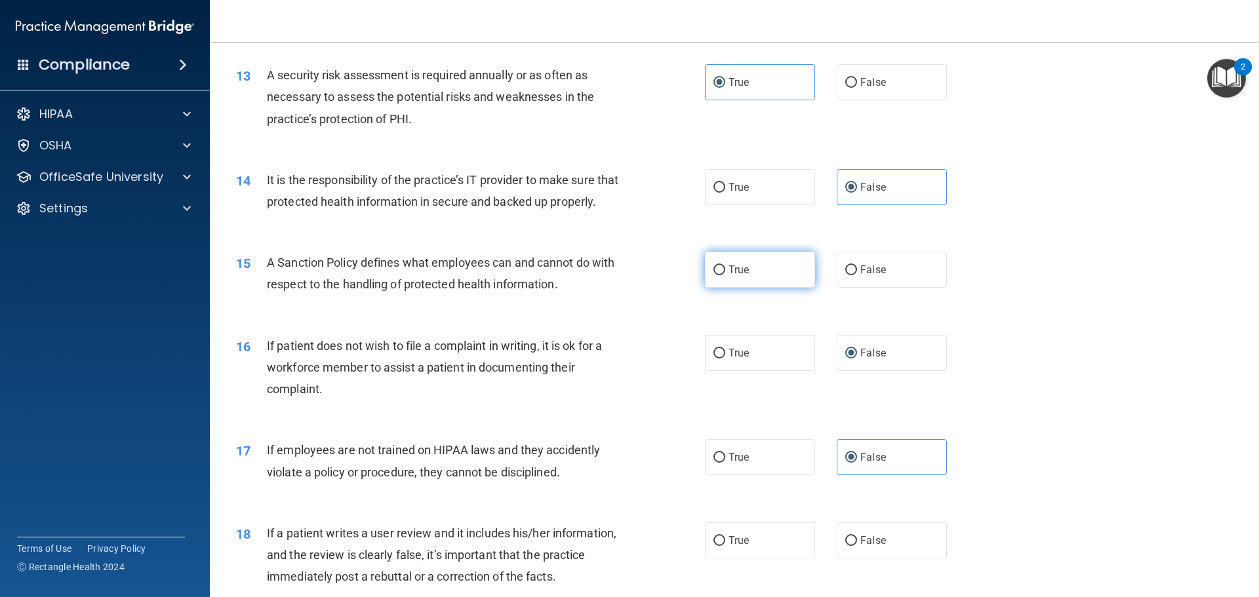
click at [735, 276] on span "True" at bounding box center [738, 270] width 20 height 12
click at [725, 275] on input "True" at bounding box center [719, 271] width 12 height 10
radio input "true"
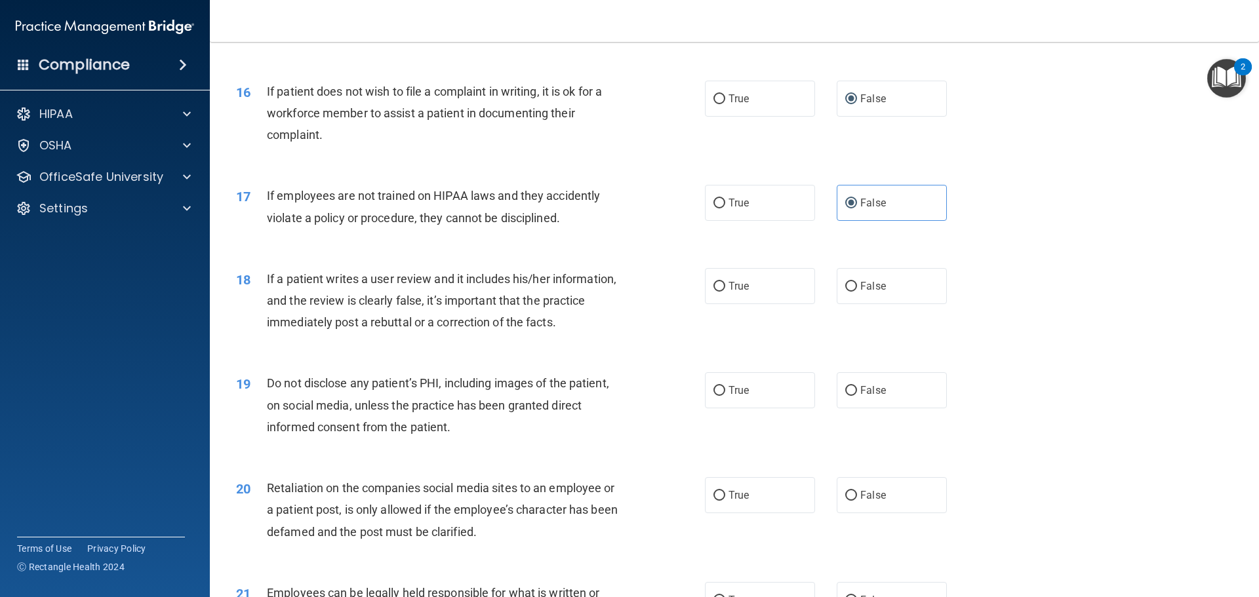
scroll to position [1645, 0]
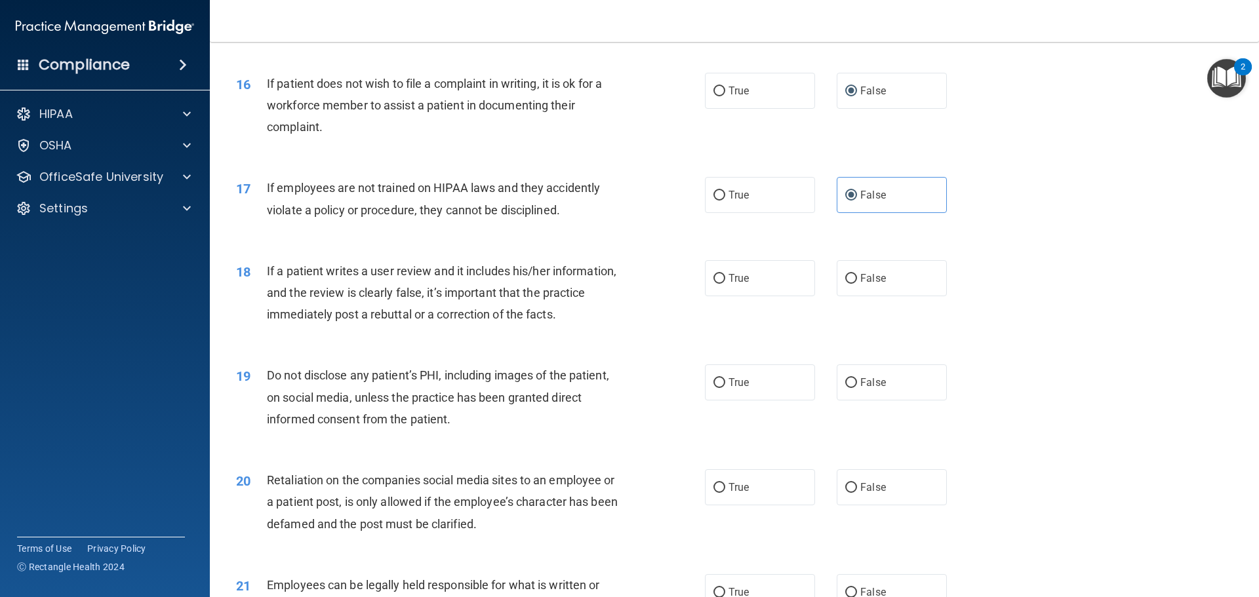
click at [877, 319] on div "18 If a patient writes a user review and it includes his/her information, and t…" at bounding box center [734, 296] width 1016 height 105
click at [869, 296] on label "False" at bounding box center [892, 278] width 110 height 36
click at [857, 284] on input "False" at bounding box center [851, 279] width 12 height 10
radio input "true"
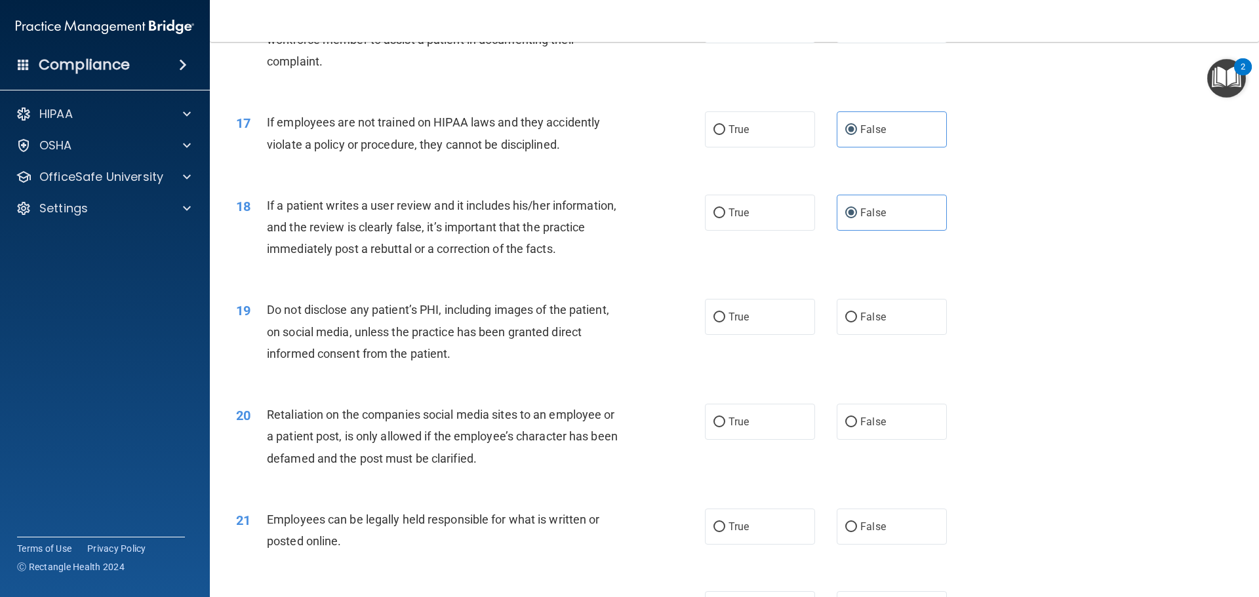
click at [738, 360] on div "19 Do not disclose any patient’s PHI, including images of the patient, on socia…" at bounding box center [734, 335] width 1016 height 105
click at [719, 335] on label "True" at bounding box center [760, 317] width 110 height 36
click at [719, 323] on input "True" at bounding box center [719, 318] width 12 height 10
radio input "true"
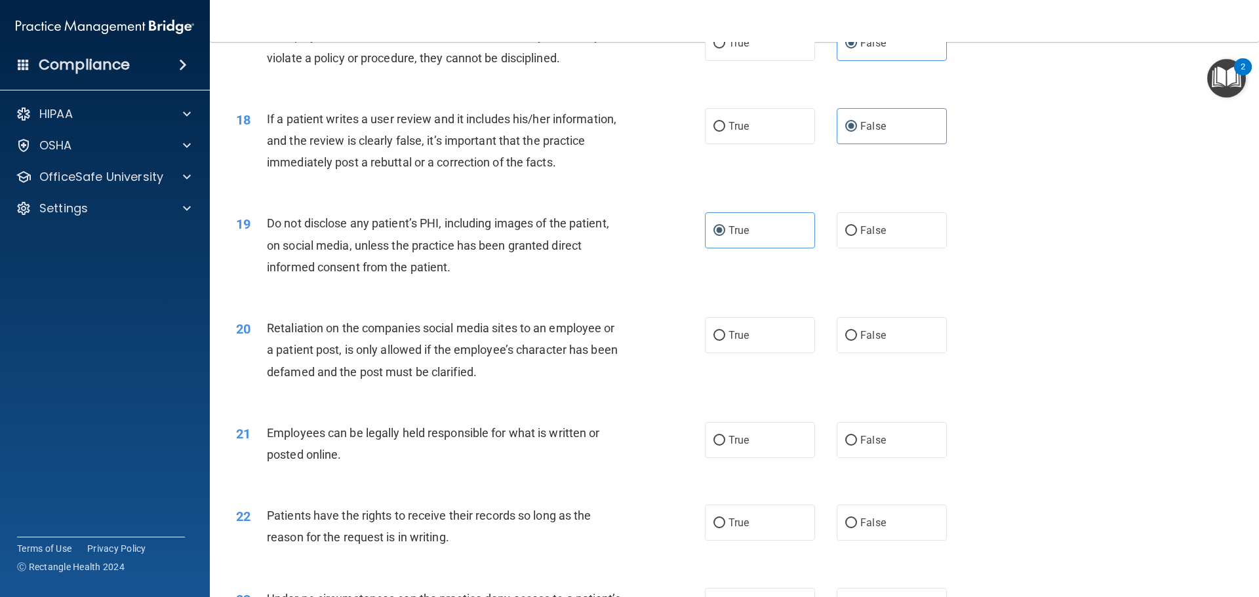
scroll to position [1842, 0]
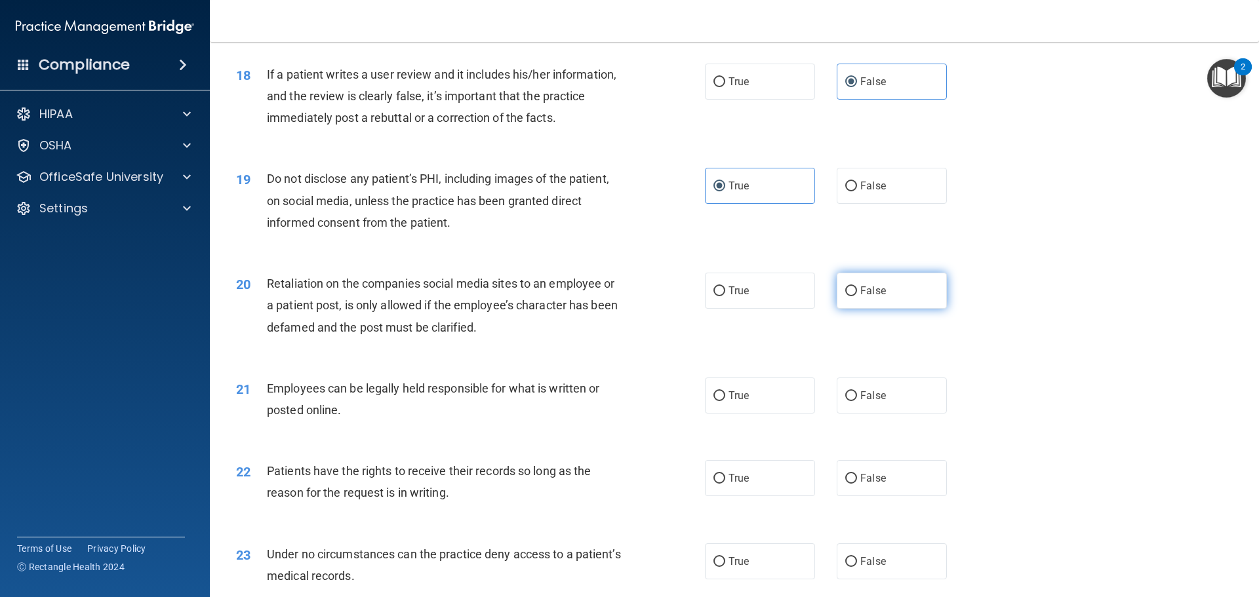
click at [888, 309] on label "False" at bounding box center [892, 291] width 110 height 36
click at [857, 296] on input "False" at bounding box center [851, 292] width 12 height 10
radio input "true"
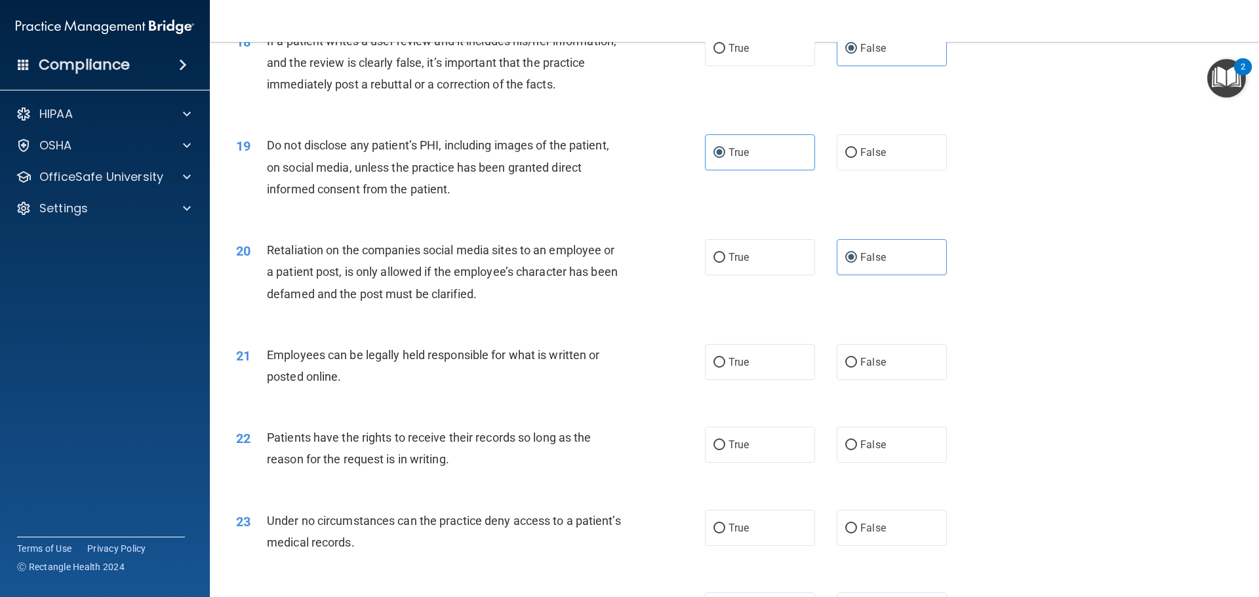
scroll to position [1907, 0]
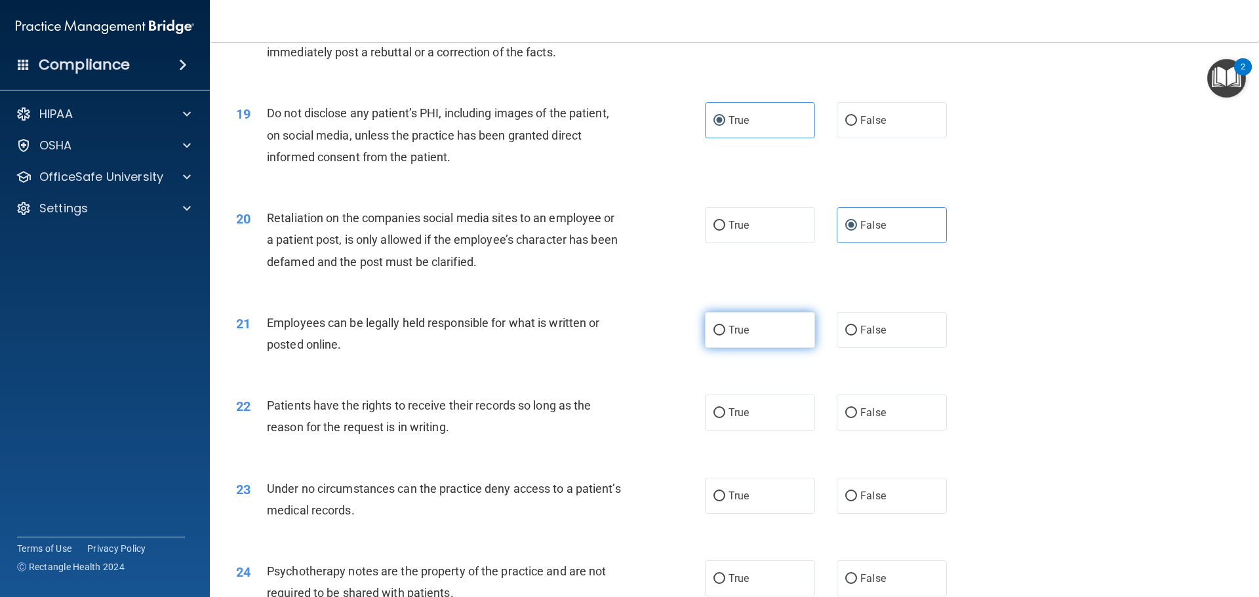
click at [728, 336] on span "True" at bounding box center [738, 330] width 20 height 12
click at [725, 336] on input "True" at bounding box center [719, 331] width 12 height 10
radio input "true"
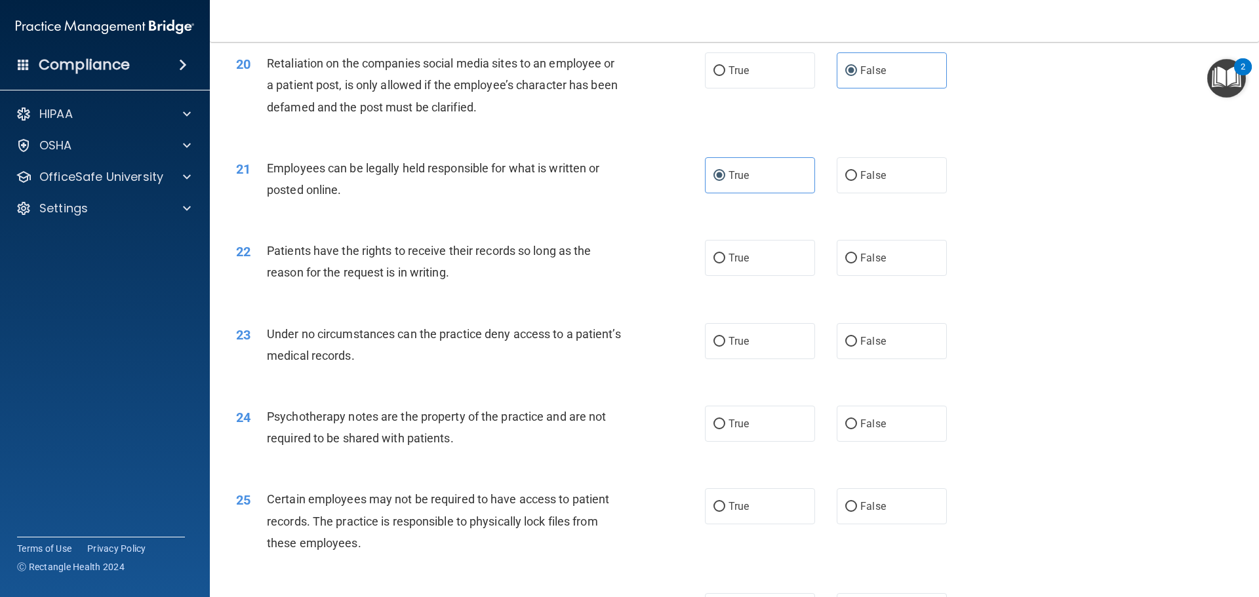
scroll to position [2104, 0]
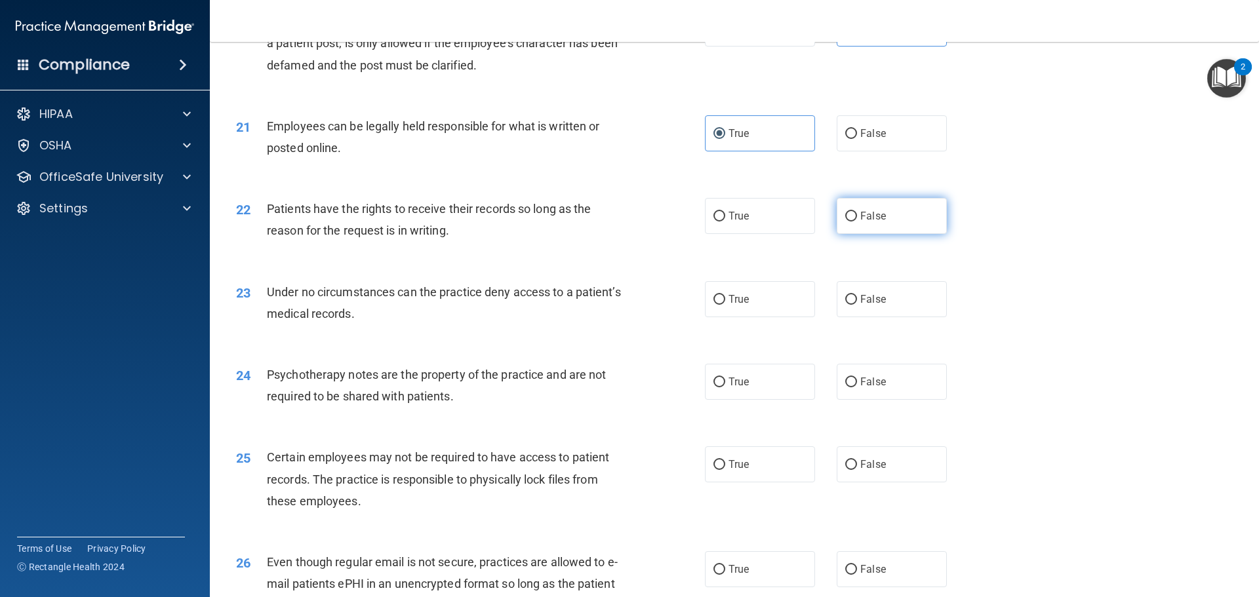
click at [874, 222] on span "False" at bounding box center [873, 216] width 26 height 12
click at [857, 222] on input "False" at bounding box center [851, 217] width 12 height 10
radio input "true"
click at [715, 305] on input "True" at bounding box center [719, 300] width 12 height 10
radio input "true"
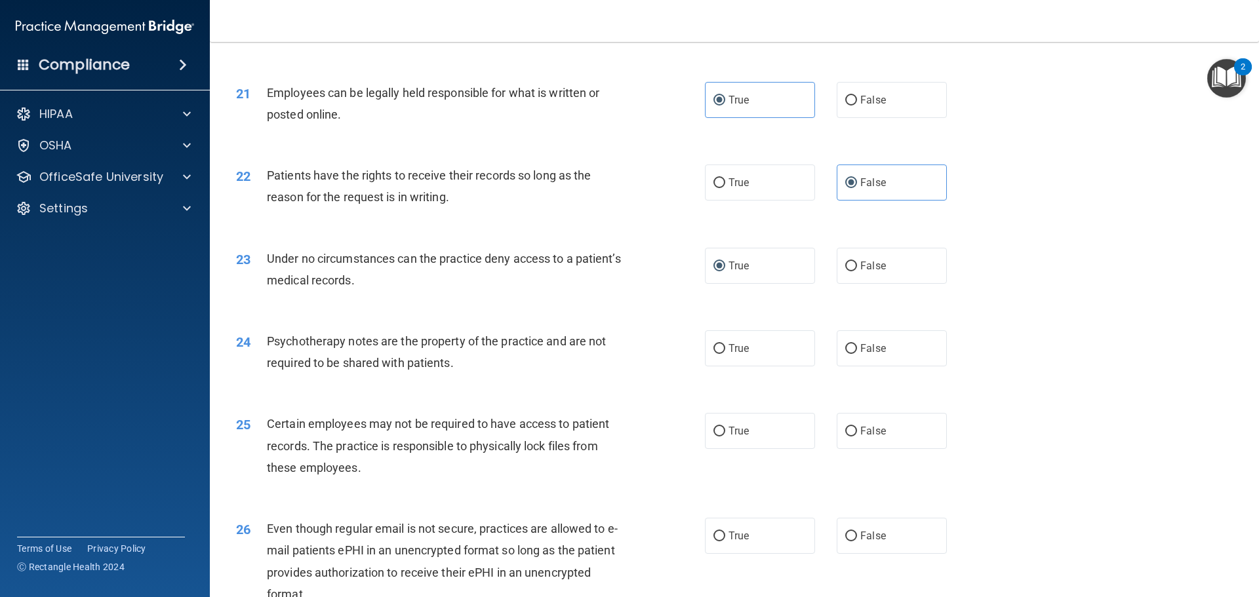
scroll to position [2170, 0]
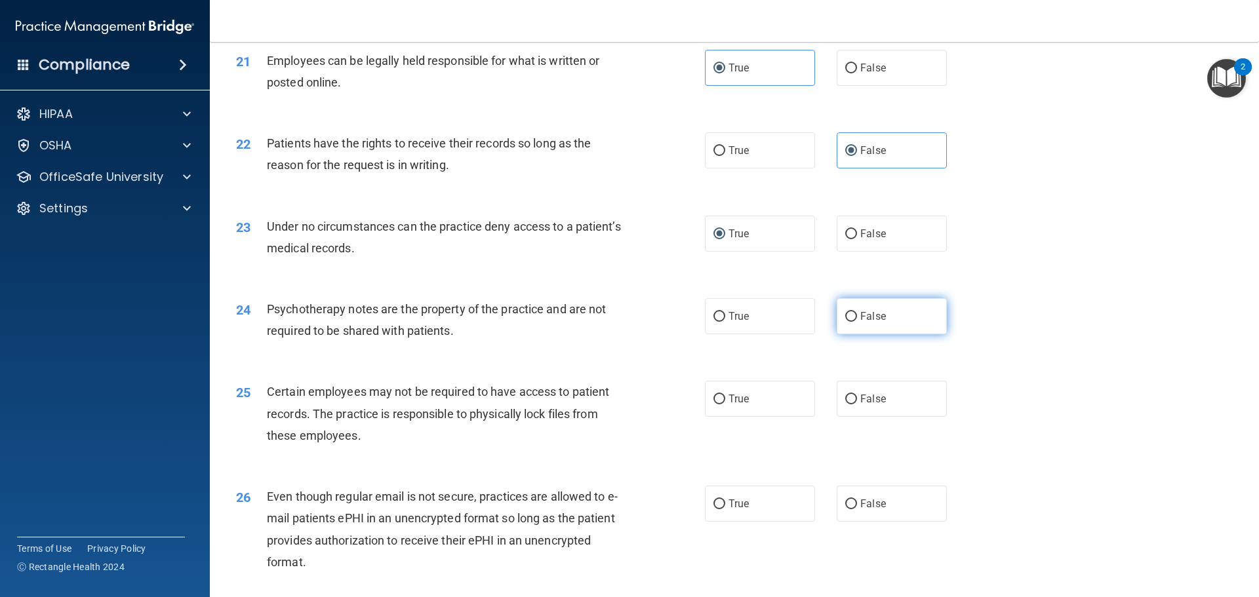
click at [872, 323] on span "False" at bounding box center [873, 316] width 26 height 12
click at [857, 322] on input "False" at bounding box center [851, 317] width 12 height 10
radio input "true"
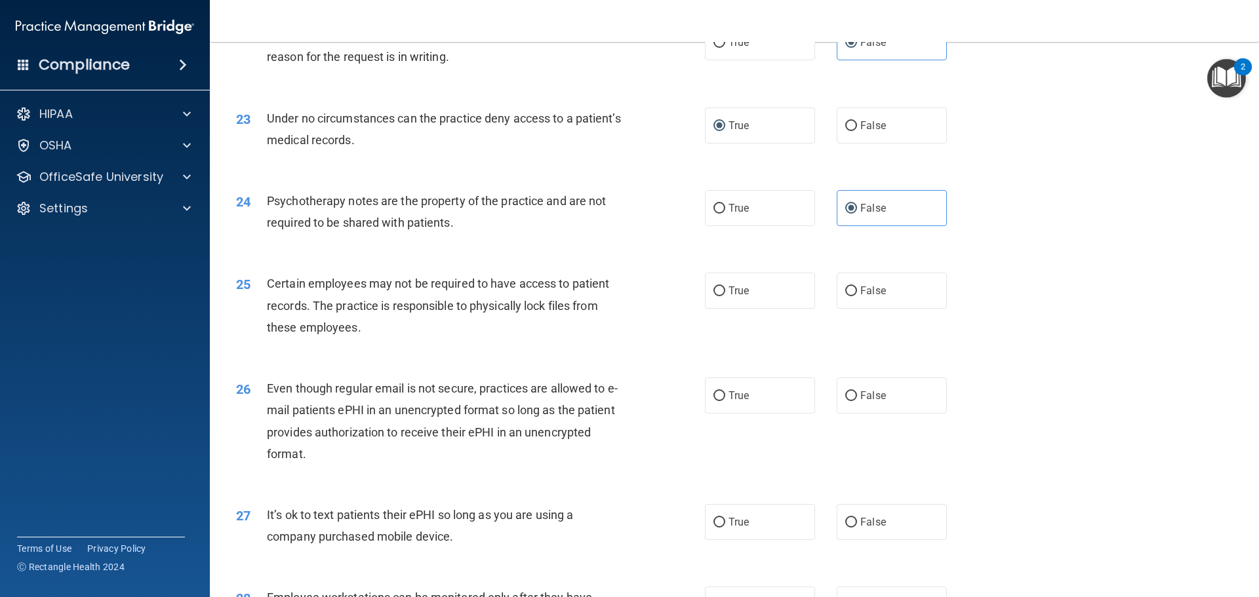
scroll to position [2301, 0]
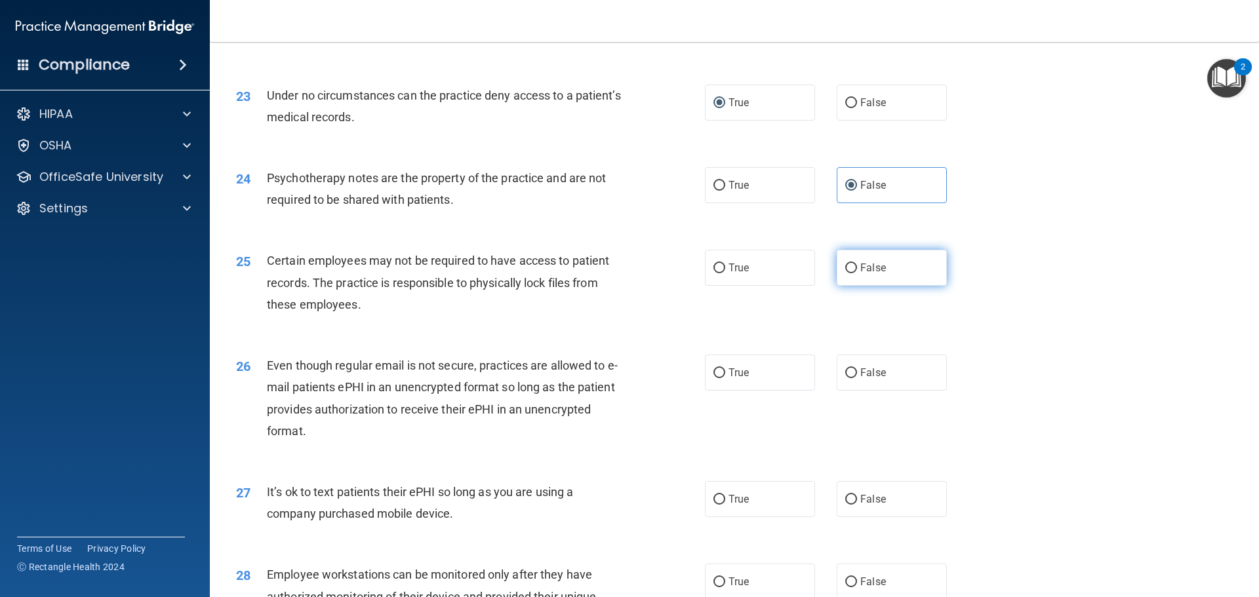
click at [875, 274] on span "False" at bounding box center [873, 268] width 26 height 12
click at [857, 273] on input "False" at bounding box center [851, 269] width 12 height 10
radio input "true"
click at [705, 389] on label "True" at bounding box center [760, 373] width 110 height 36
click at [713, 378] on input "True" at bounding box center [719, 374] width 12 height 10
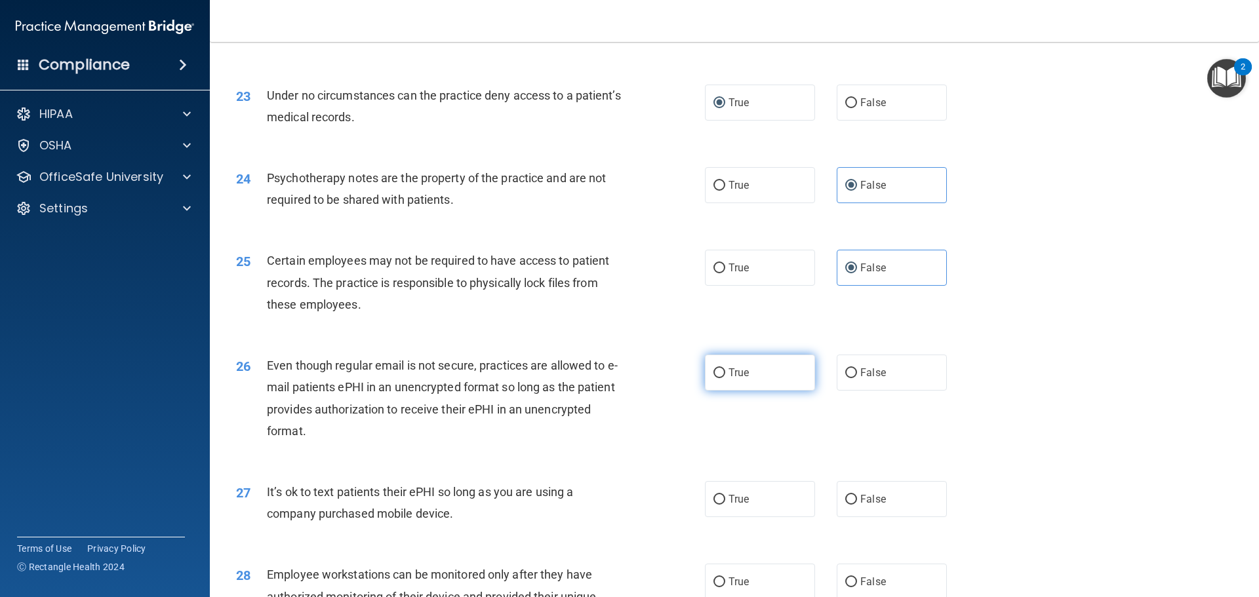
radio input "true"
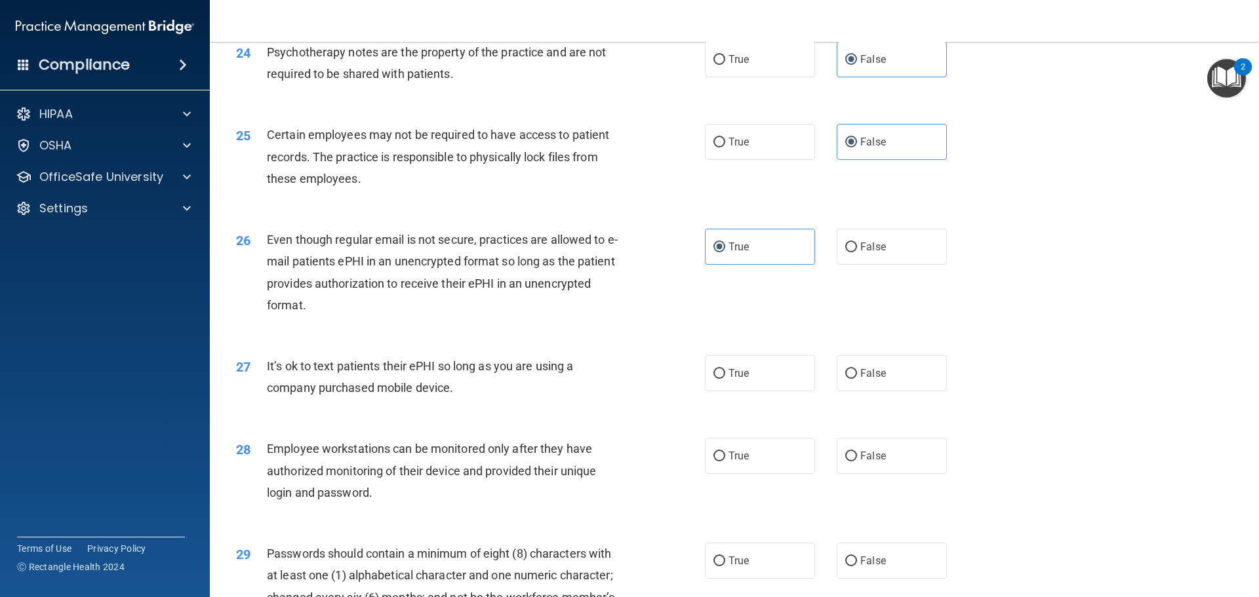
scroll to position [2432, 0]
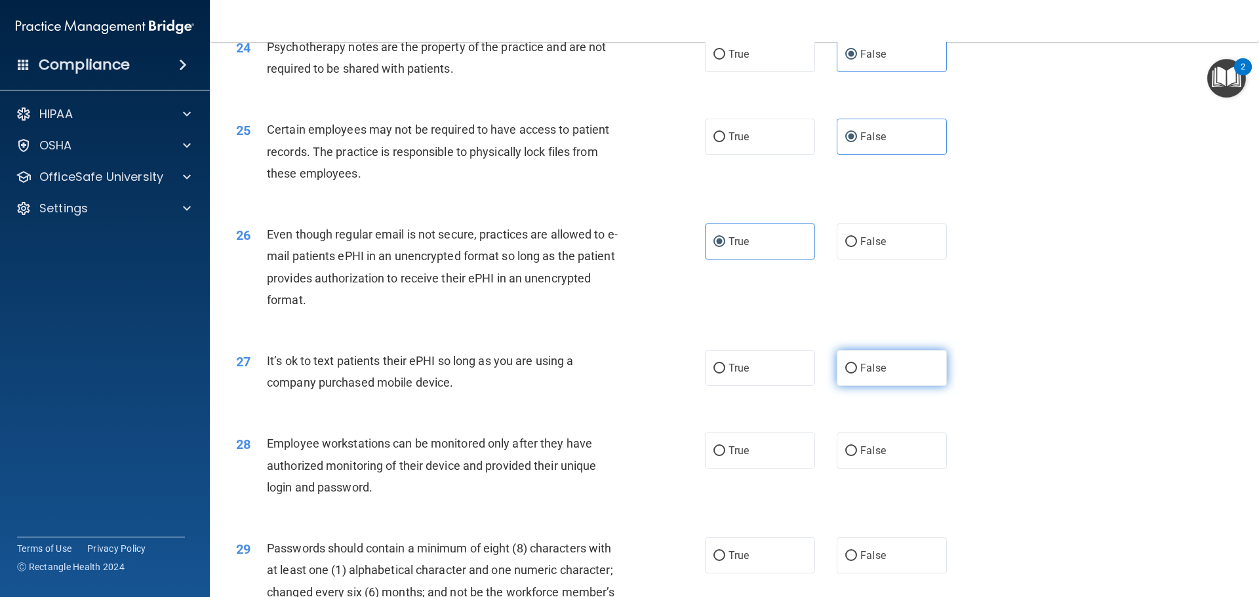
click at [883, 386] on label "False" at bounding box center [892, 368] width 110 height 36
click at [857, 374] on input "False" at bounding box center [851, 369] width 12 height 10
radio input "true"
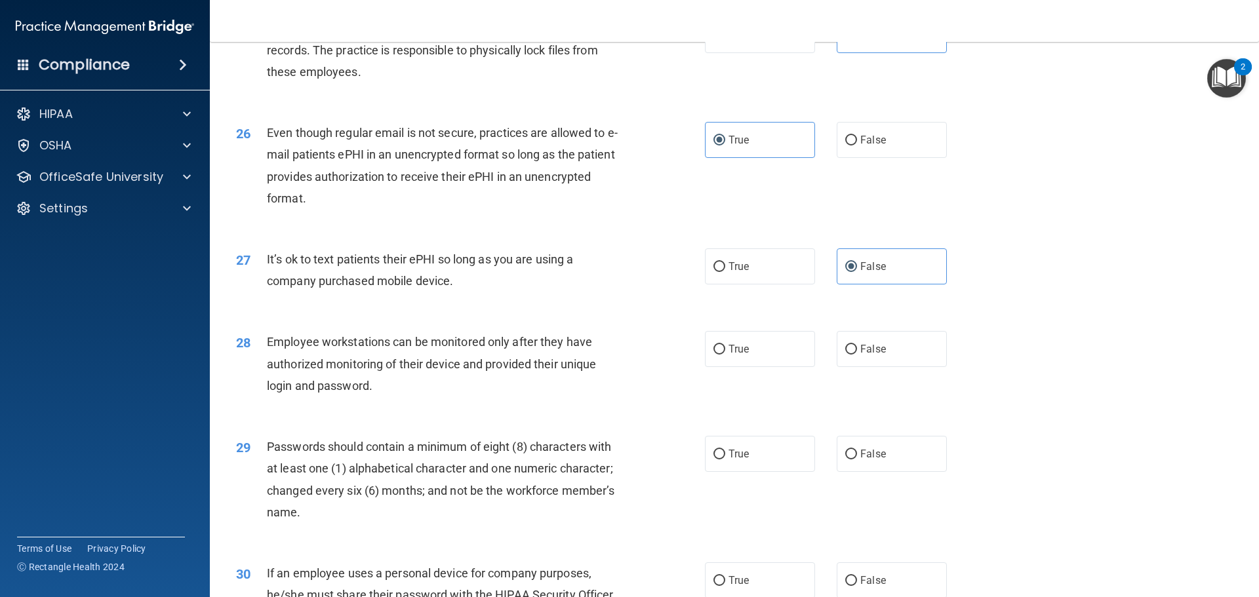
scroll to position [2563, 0]
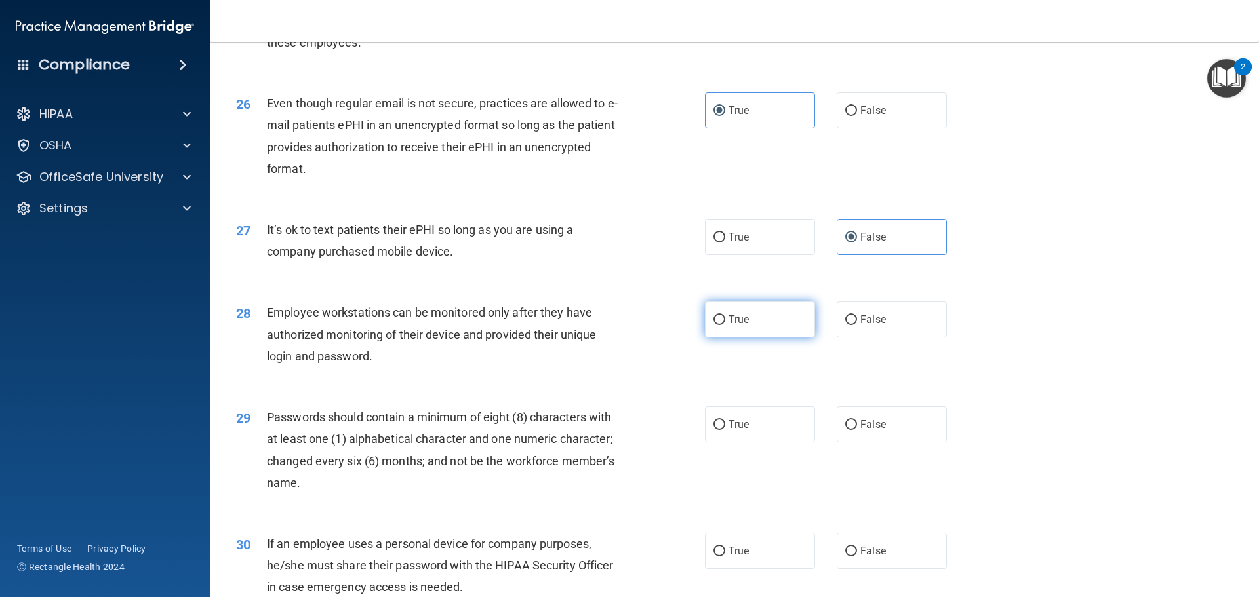
click at [740, 338] on label "True" at bounding box center [760, 320] width 110 height 36
click at [725, 325] on input "True" at bounding box center [719, 320] width 12 height 10
radio input "true"
click at [842, 334] on label "False" at bounding box center [892, 320] width 110 height 36
click at [845, 325] on input "False" at bounding box center [851, 320] width 12 height 10
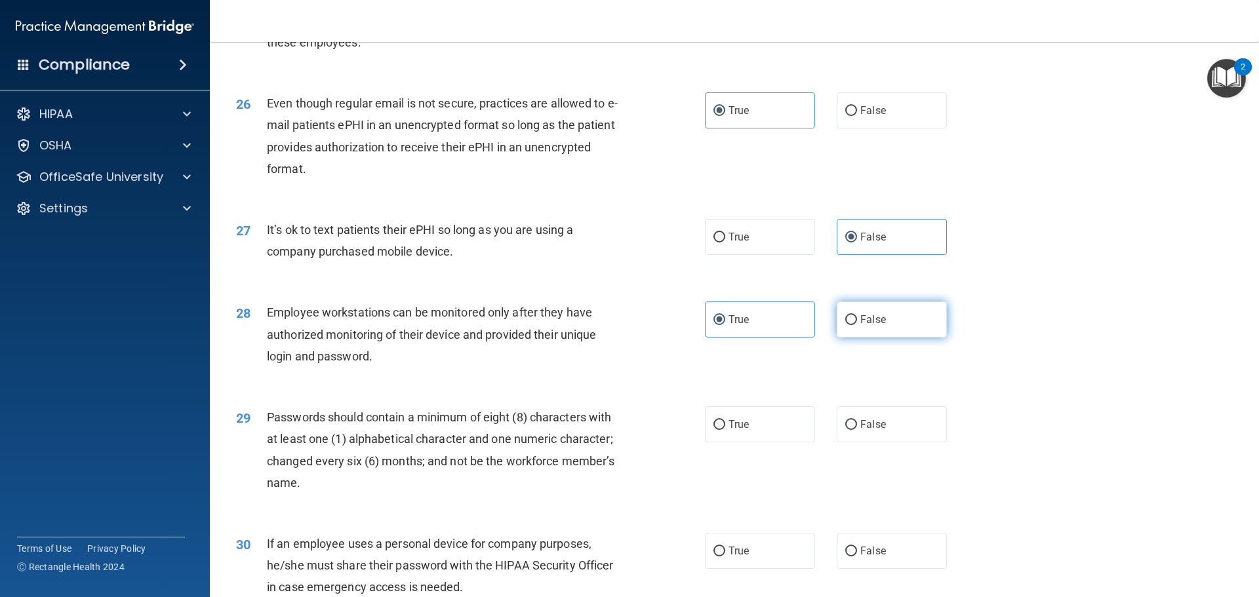
radio input "true"
radio input "false"
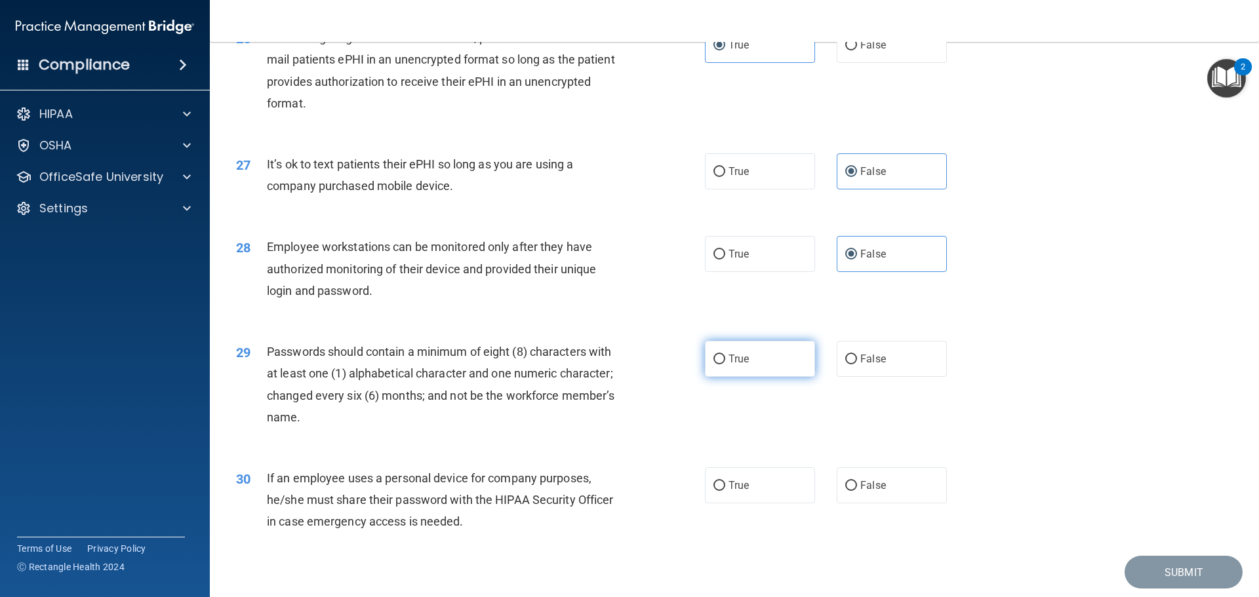
click at [728, 365] on span "True" at bounding box center [738, 359] width 20 height 12
click at [725, 365] on input "True" at bounding box center [719, 360] width 12 height 10
radio input "true"
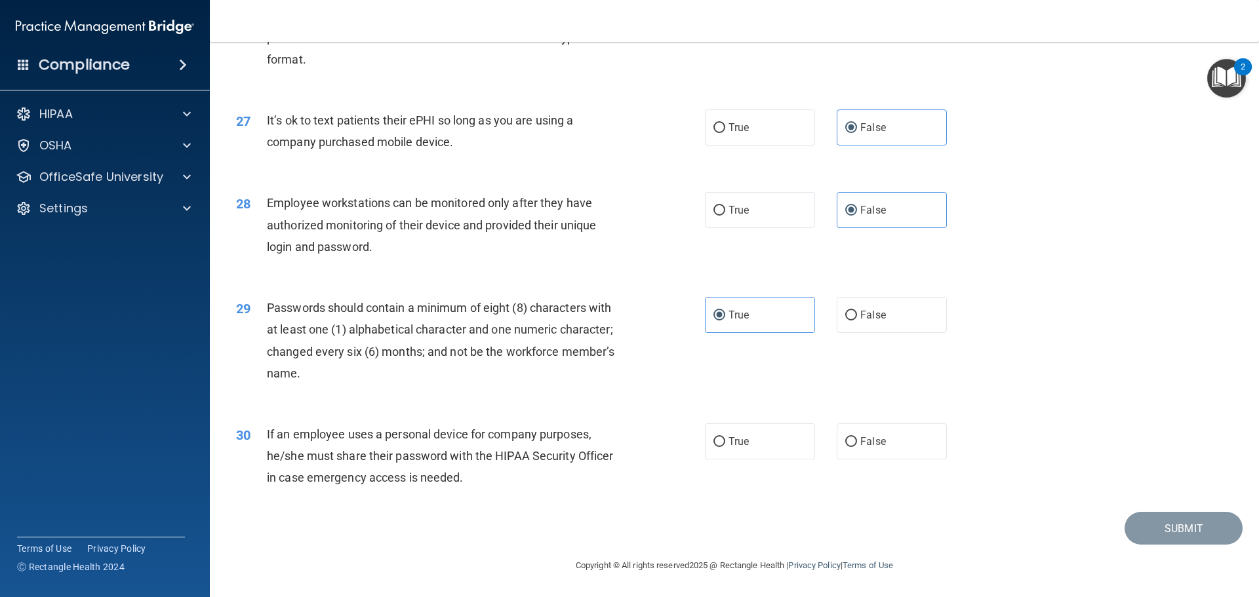
drag, startPoint x: 854, startPoint y: 440, endPoint x: 810, endPoint y: 440, distance: 43.9
click at [854, 440] on label "False" at bounding box center [892, 442] width 110 height 36
click at [854, 440] on input "False" at bounding box center [851, 442] width 12 height 10
radio input "true"
click at [1139, 525] on button "Submit" at bounding box center [1184, 528] width 118 height 33
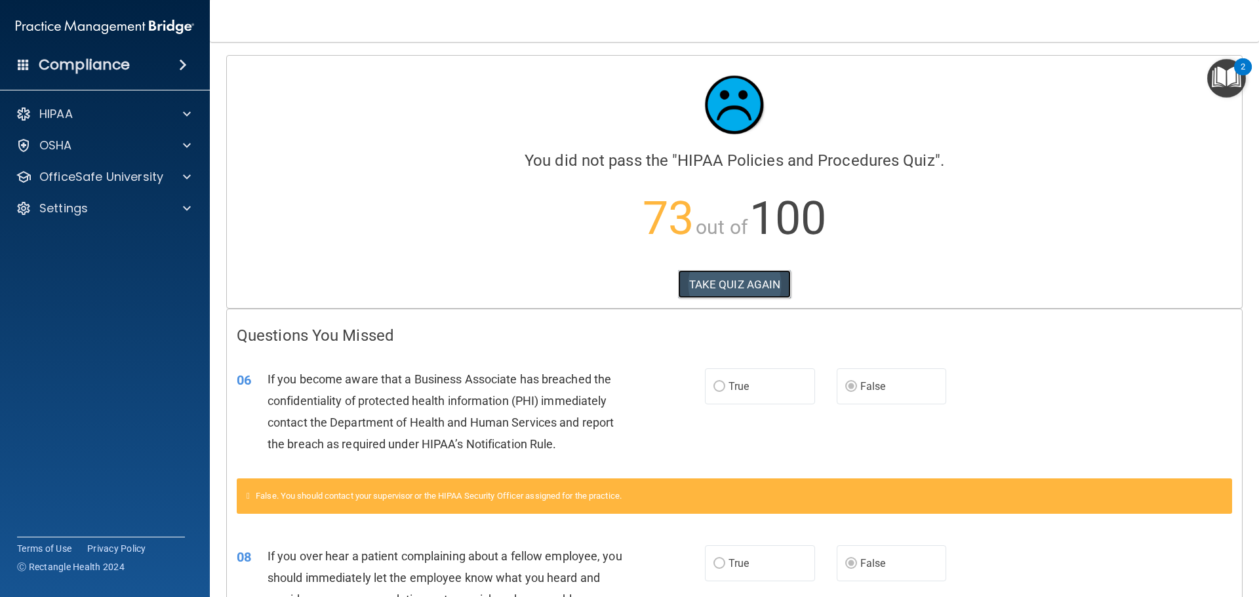
click at [717, 284] on button "TAKE QUIZ AGAIN" at bounding box center [734, 284] width 113 height 29
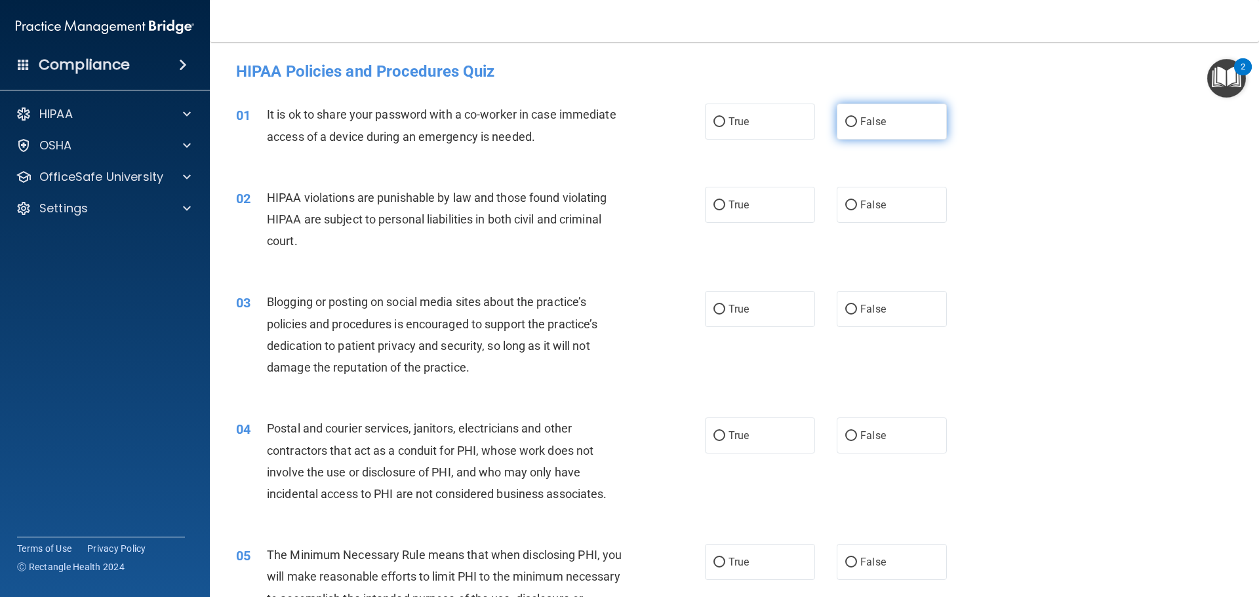
click at [866, 129] on label "False" at bounding box center [892, 122] width 110 height 36
click at [857, 127] on input "False" at bounding box center [851, 122] width 12 height 10
radio input "true"
click at [734, 213] on label "True" at bounding box center [760, 205] width 110 height 36
click at [725, 210] on input "True" at bounding box center [719, 206] width 12 height 10
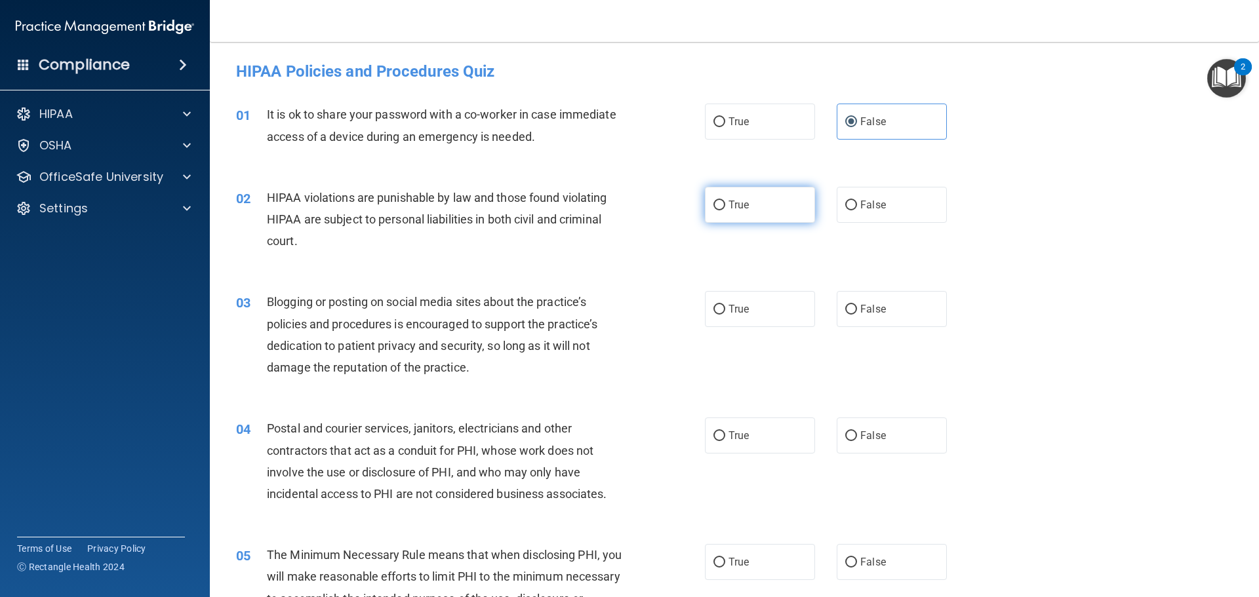
radio input "true"
click at [851, 319] on label "False" at bounding box center [892, 309] width 110 height 36
click at [851, 315] on input "False" at bounding box center [851, 310] width 12 height 10
radio input "true"
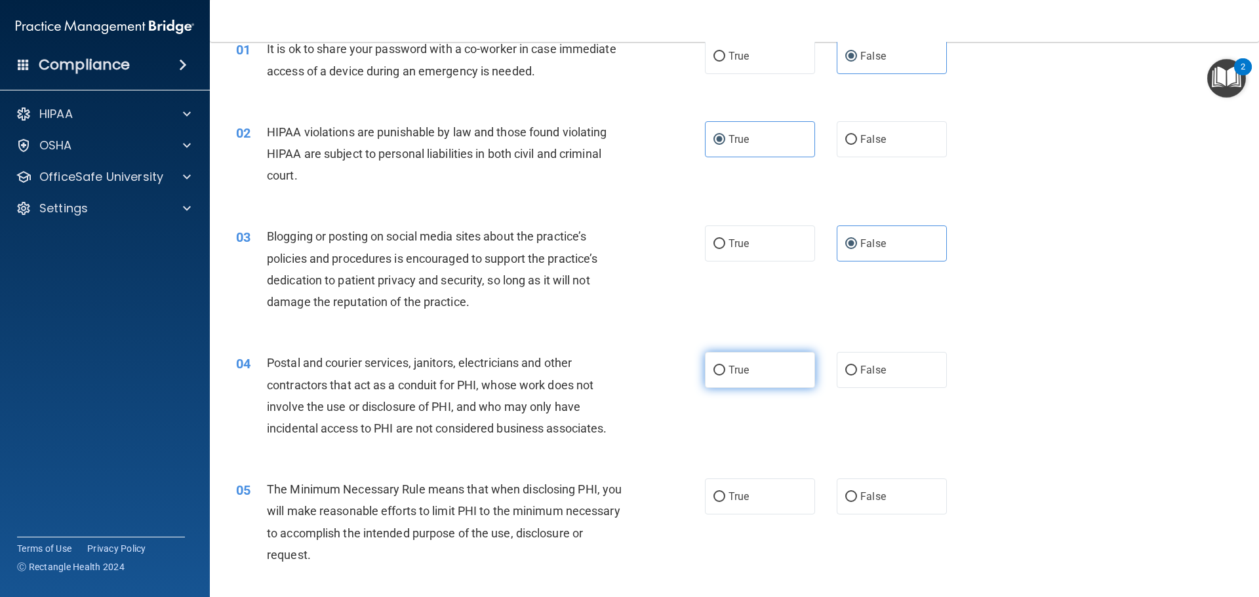
scroll to position [131, 0]
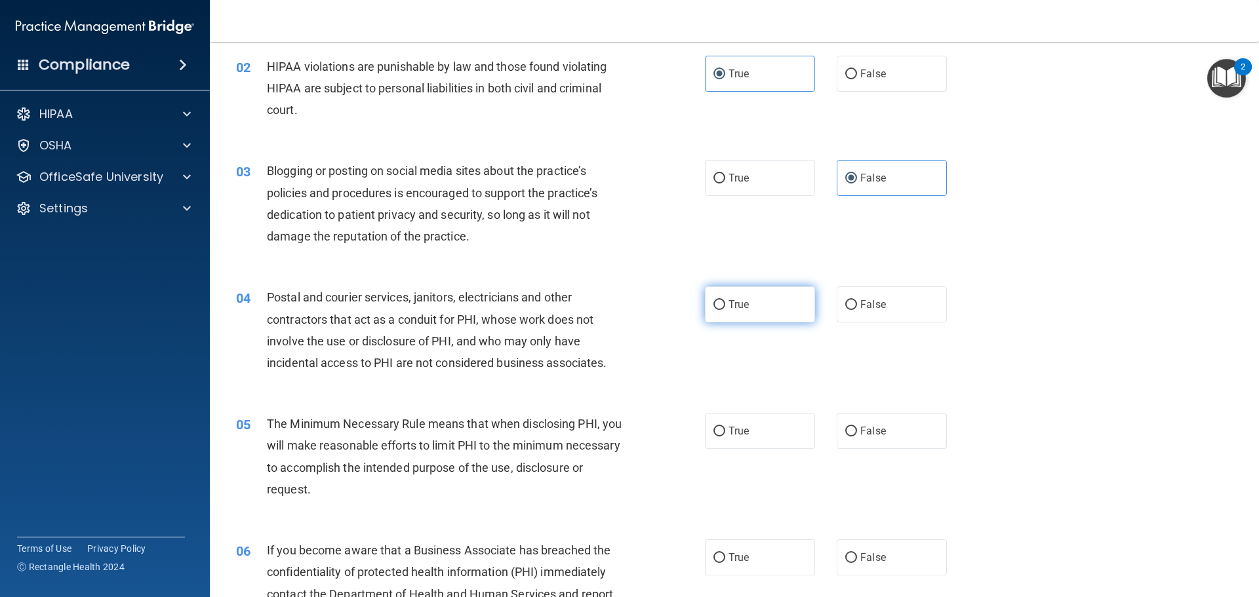
click at [740, 302] on span "True" at bounding box center [738, 304] width 20 height 12
click at [725, 302] on input "True" at bounding box center [719, 305] width 12 height 10
radio input "true"
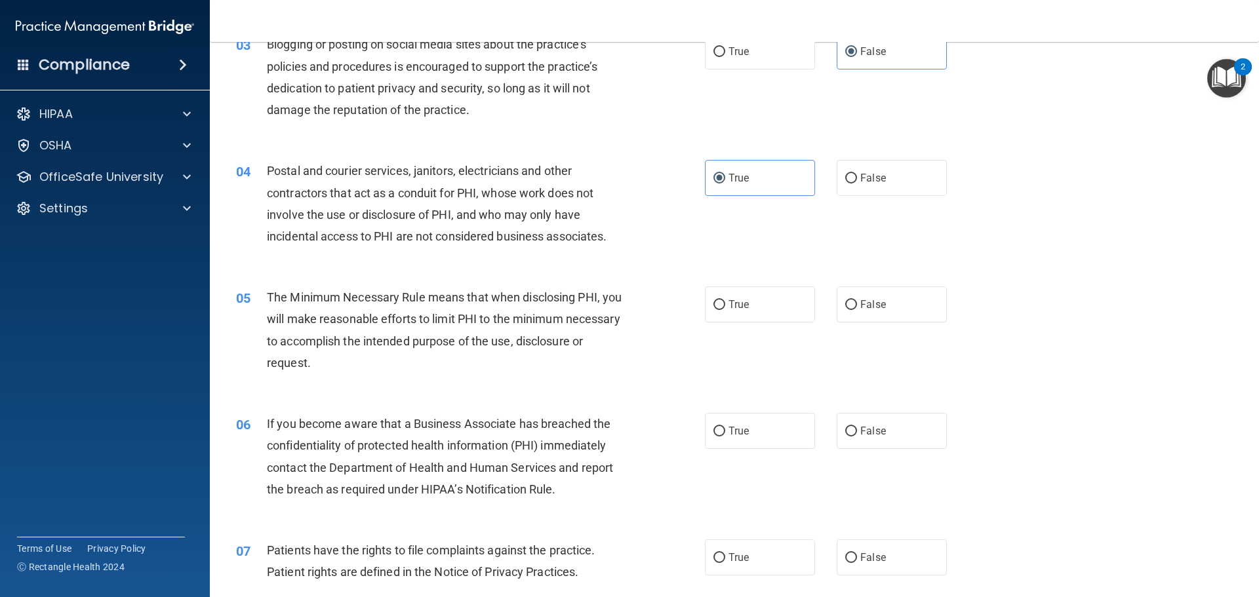
scroll to position [262, 0]
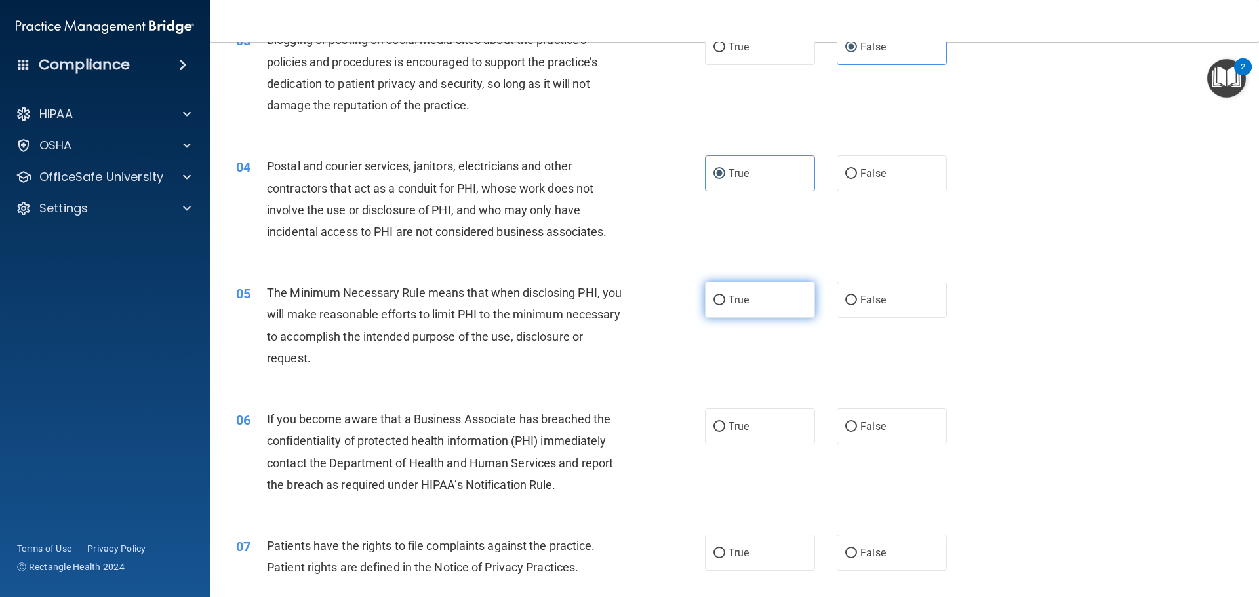
click at [771, 308] on label "True" at bounding box center [760, 300] width 110 height 36
click at [725, 306] on input "True" at bounding box center [719, 301] width 12 height 10
radio input "true"
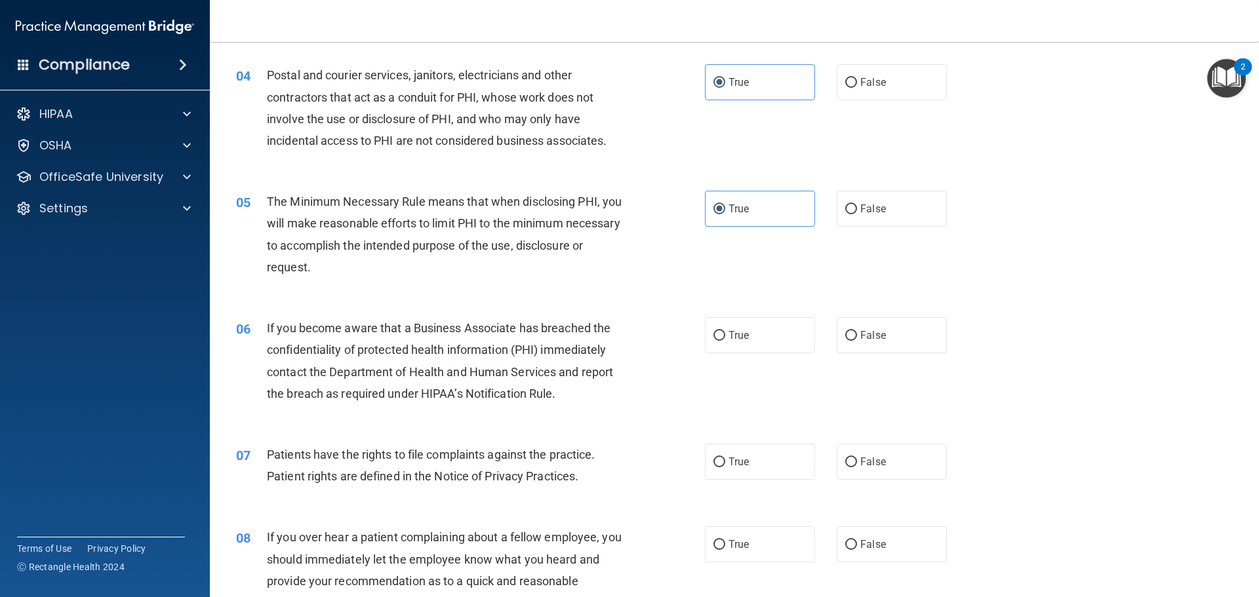
scroll to position [393, 0]
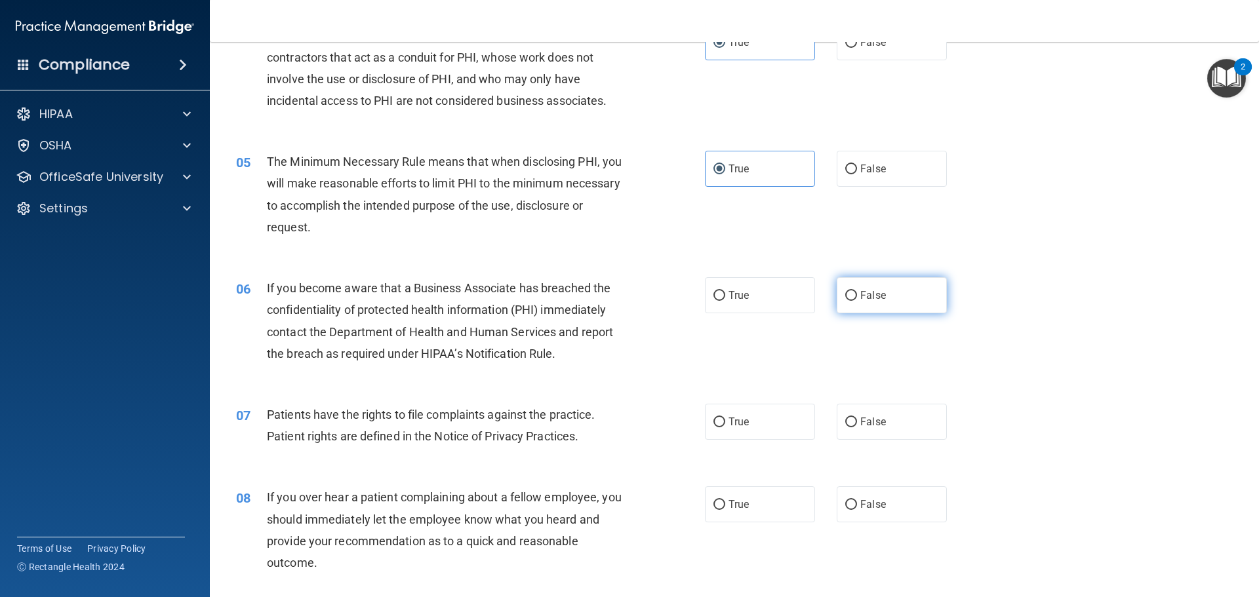
click at [896, 301] on label "False" at bounding box center [892, 295] width 110 height 36
click at [857, 301] on input "False" at bounding box center [851, 296] width 12 height 10
radio input "true"
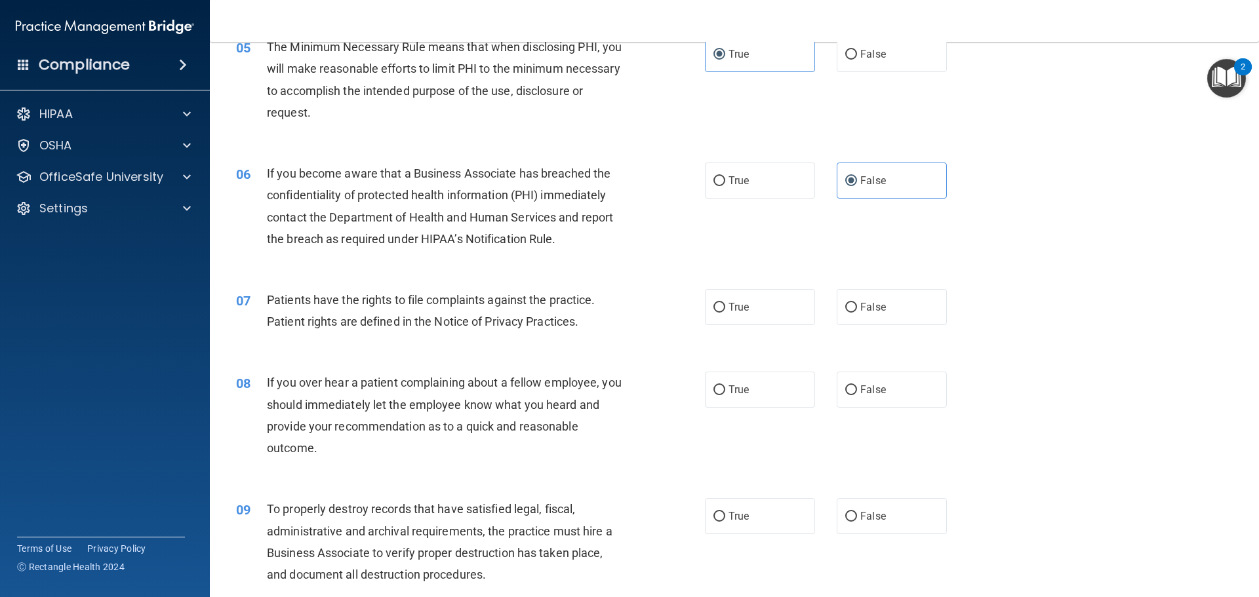
scroll to position [525, 0]
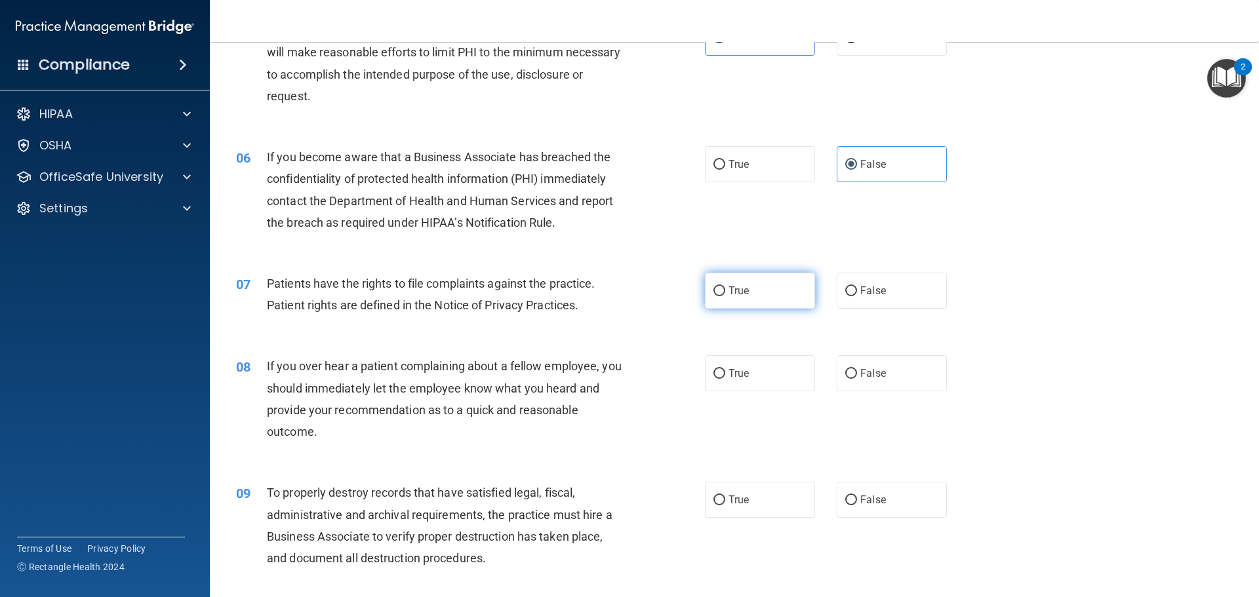
click at [747, 288] on label "True" at bounding box center [760, 291] width 110 height 36
click at [725, 288] on input "True" at bounding box center [719, 292] width 12 height 10
radio input "true"
click at [847, 369] on input "False" at bounding box center [851, 374] width 12 height 10
radio input "true"
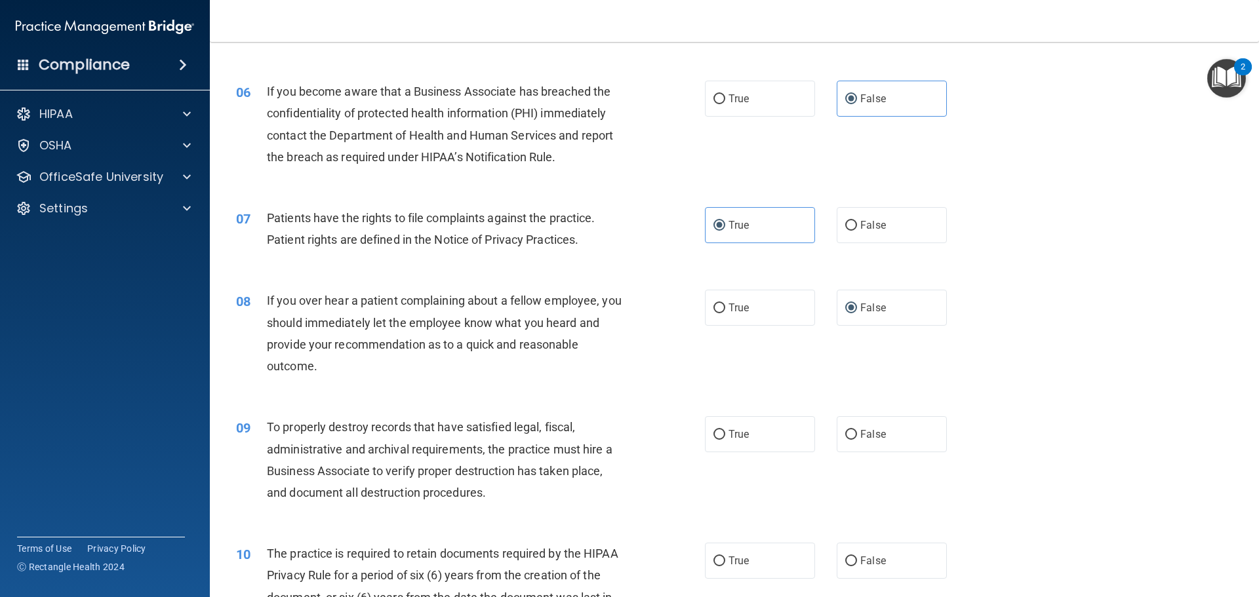
scroll to position [656, 0]
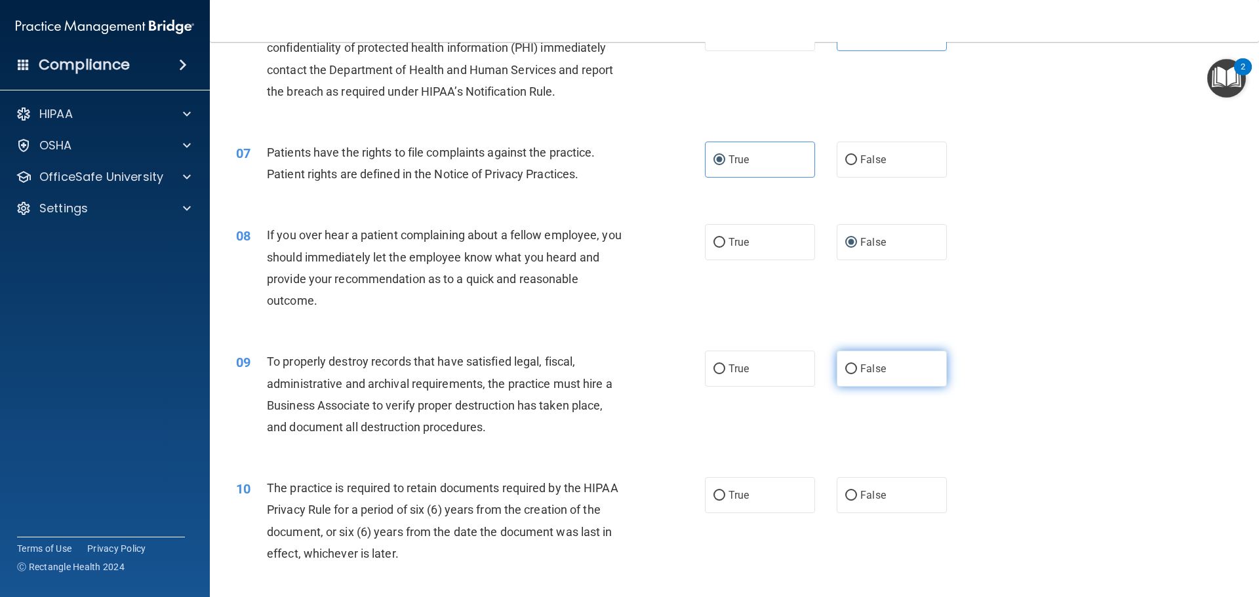
click at [908, 365] on label "False" at bounding box center [892, 369] width 110 height 36
click at [857, 365] on input "False" at bounding box center [851, 370] width 12 height 10
radio input "true"
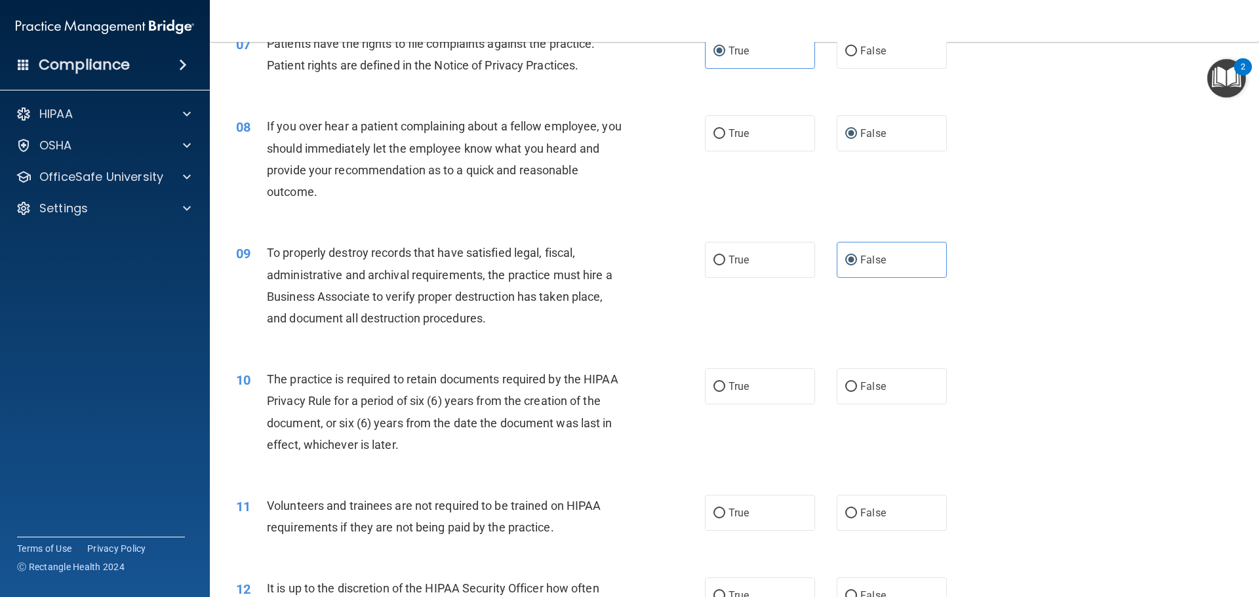
scroll to position [787, 0]
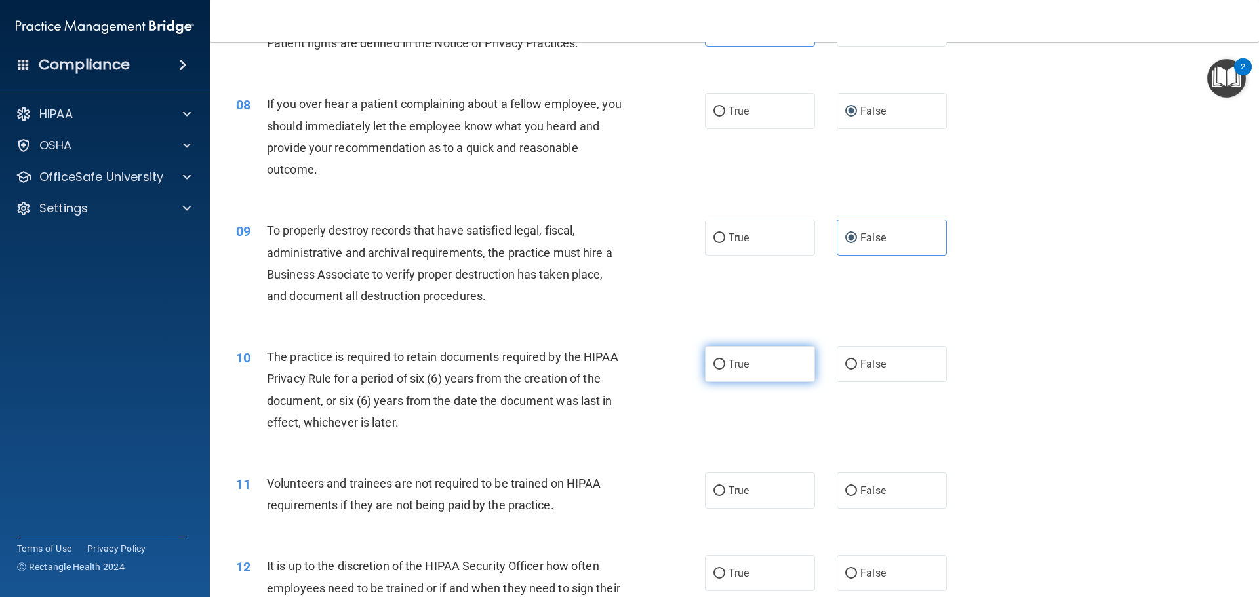
click at [739, 360] on span "True" at bounding box center [738, 364] width 20 height 12
click at [725, 360] on input "True" at bounding box center [719, 365] width 12 height 10
radio input "true"
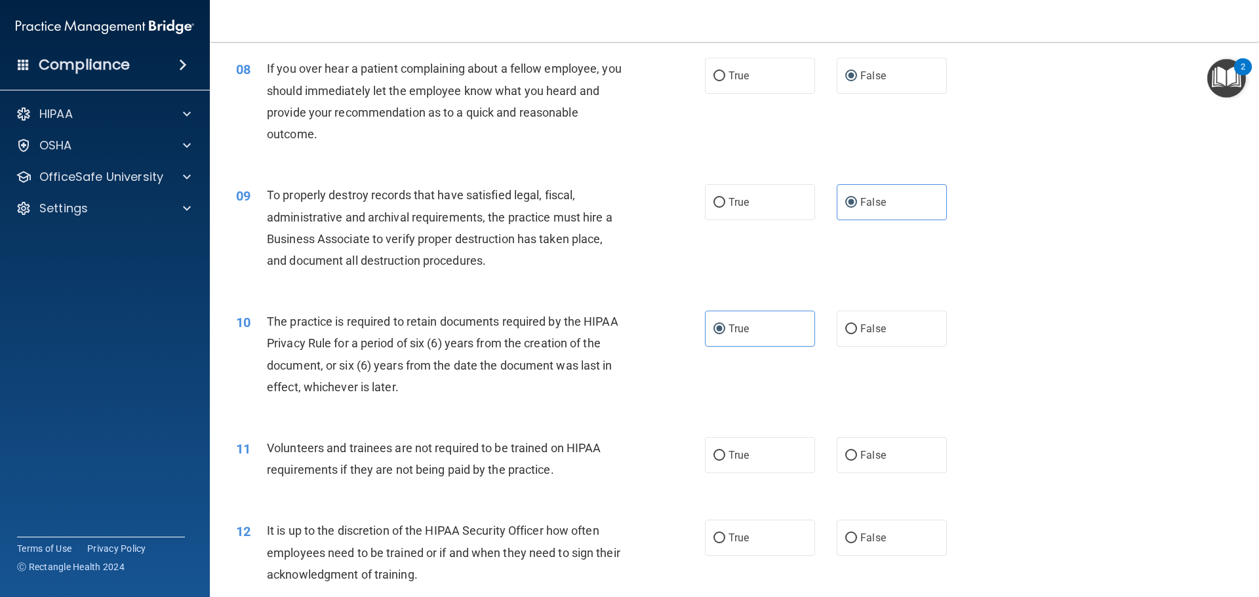
scroll to position [852, 0]
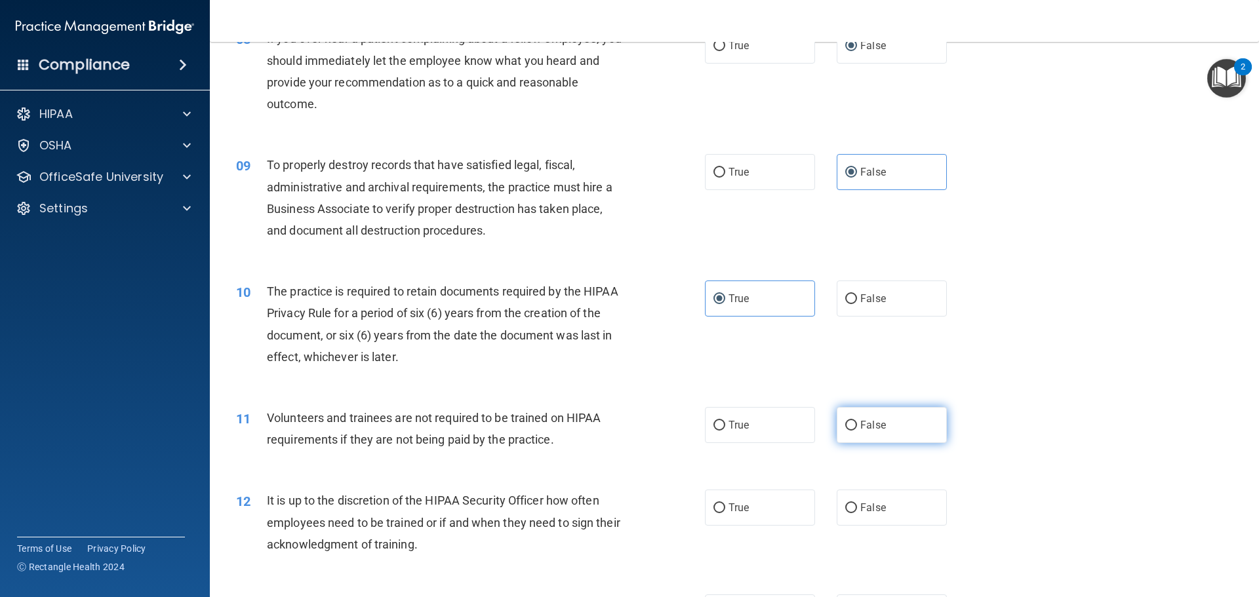
click at [860, 422] on span "False" at bounding box center [873, 425] width 26 height 12
click at [855, 422] on input "False" at bounding box center [851, 426] width 12 height 10
radio input "true"
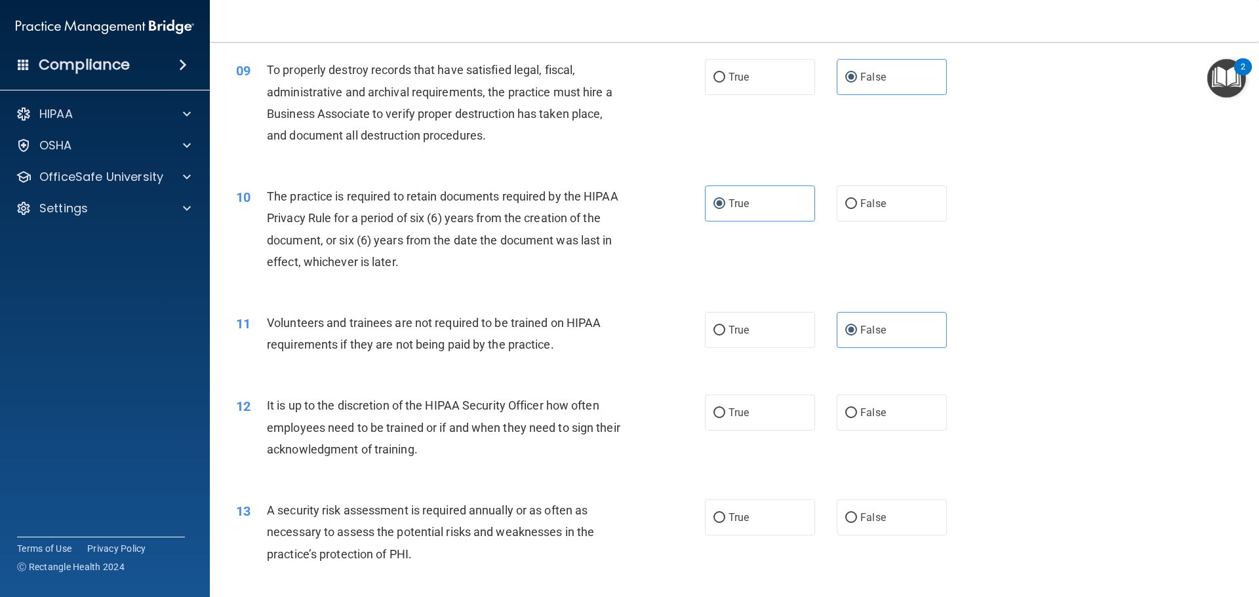
scroll to position [984, 0]
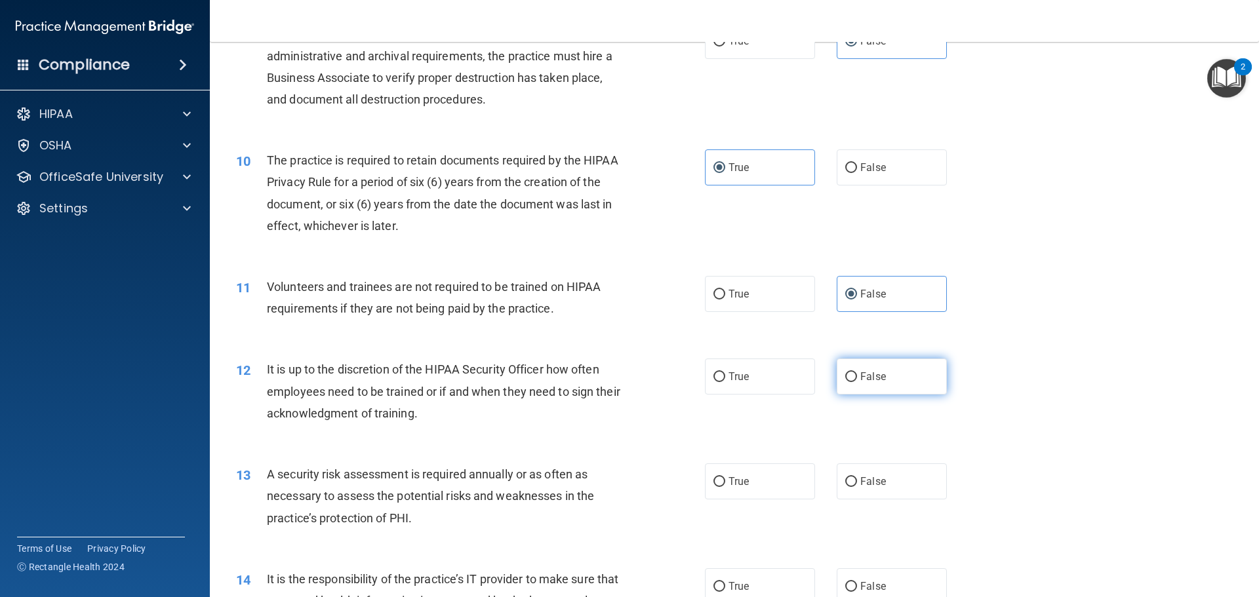
click at [911, 387] on label "False" at bounding box center [892, 377] width 110 height 36
click at [857, 382] on input "False" at bounding box center [851, 377] width 12 height 10
radio input "true"
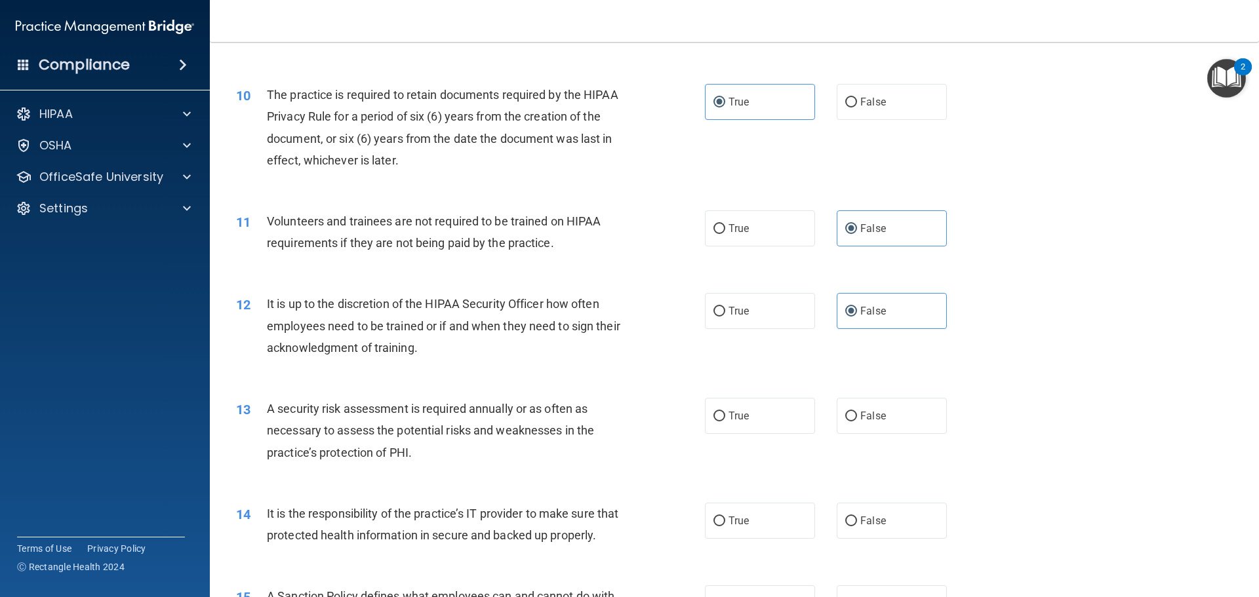
scroll to position [1115, 0]
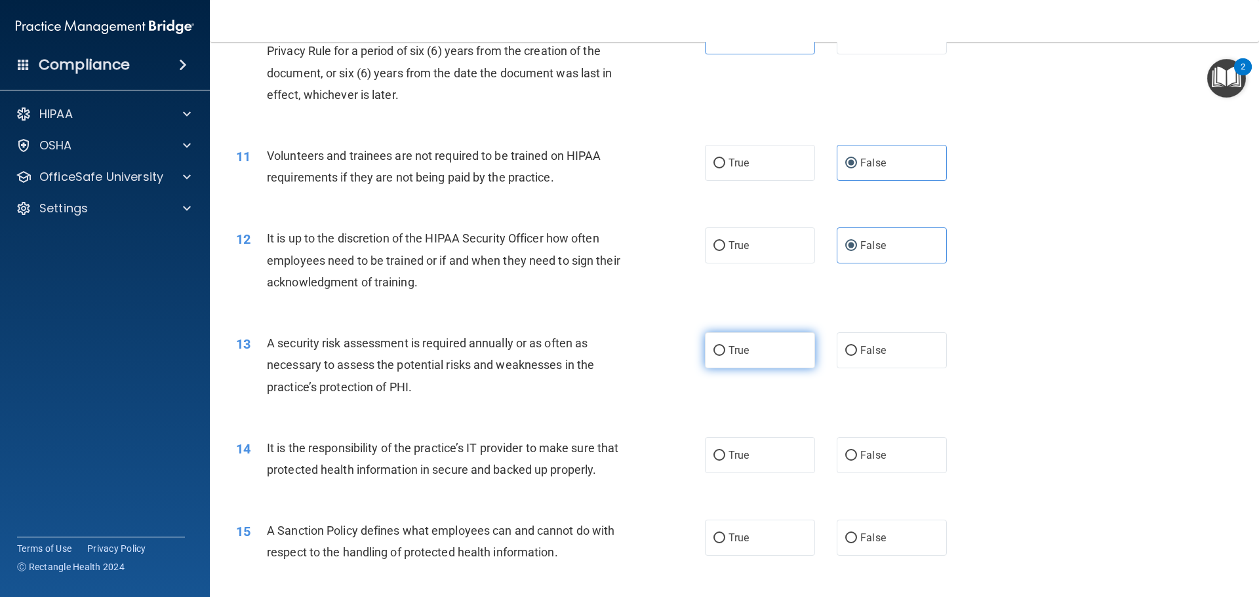
click at [736, 355] on span "True" at bounding box center [738, 350] width 20 height 12
click at [725, 355] on input "True" at bounding box center [719, 351] width 12 height 10
radio input "true"
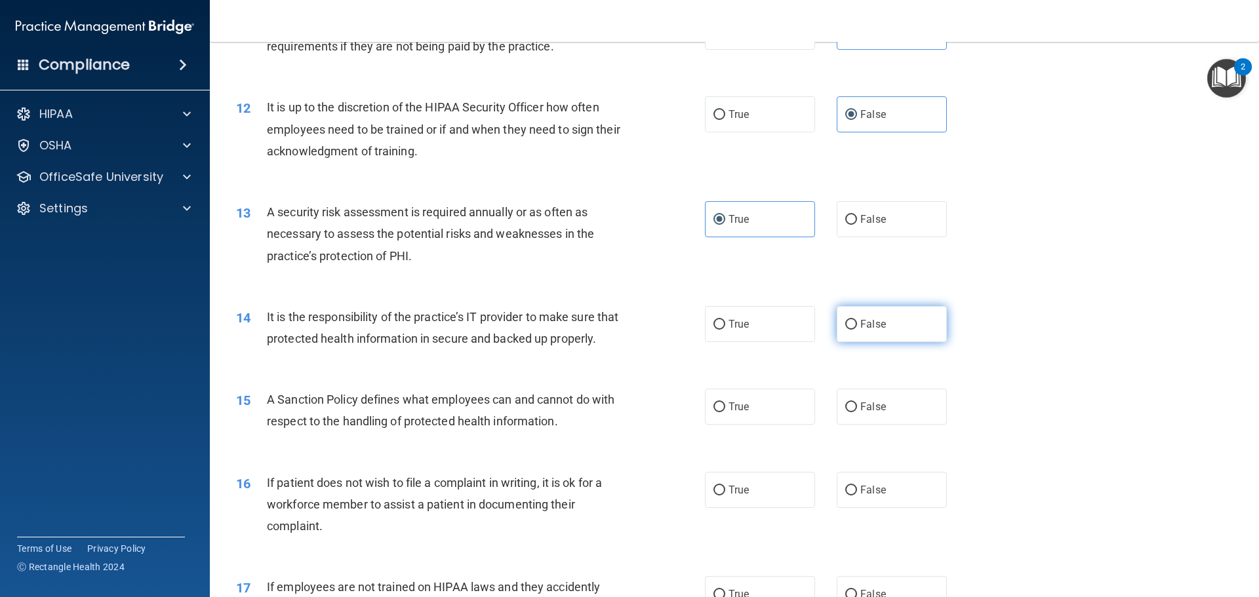
click at [844, 337] on label "False" at bounding box center [892, 324] width 110 height 36
click at [845, 330] on input "False" at bounding box center [851, 325] width 12 height 10
radio input "true"
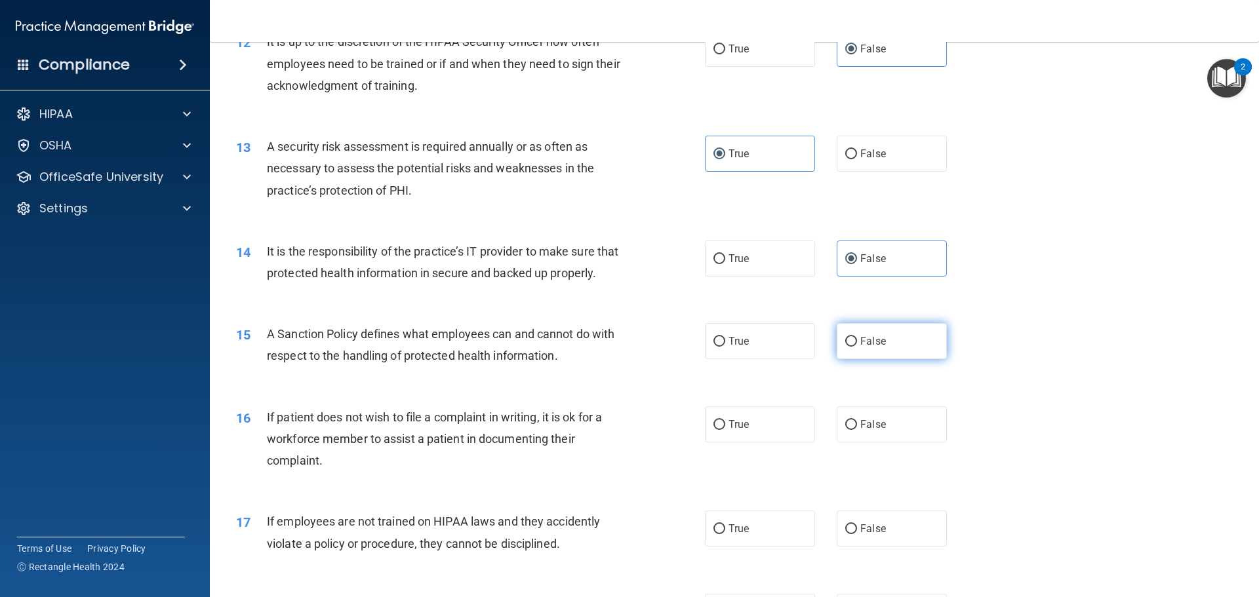
click at [841, 359] on label "False" at bounding box center [892, 341] width 110 height 36
click at [845, 347] on input "False" at bounding box center [851, 342] width 12 height 10
radio input "true"
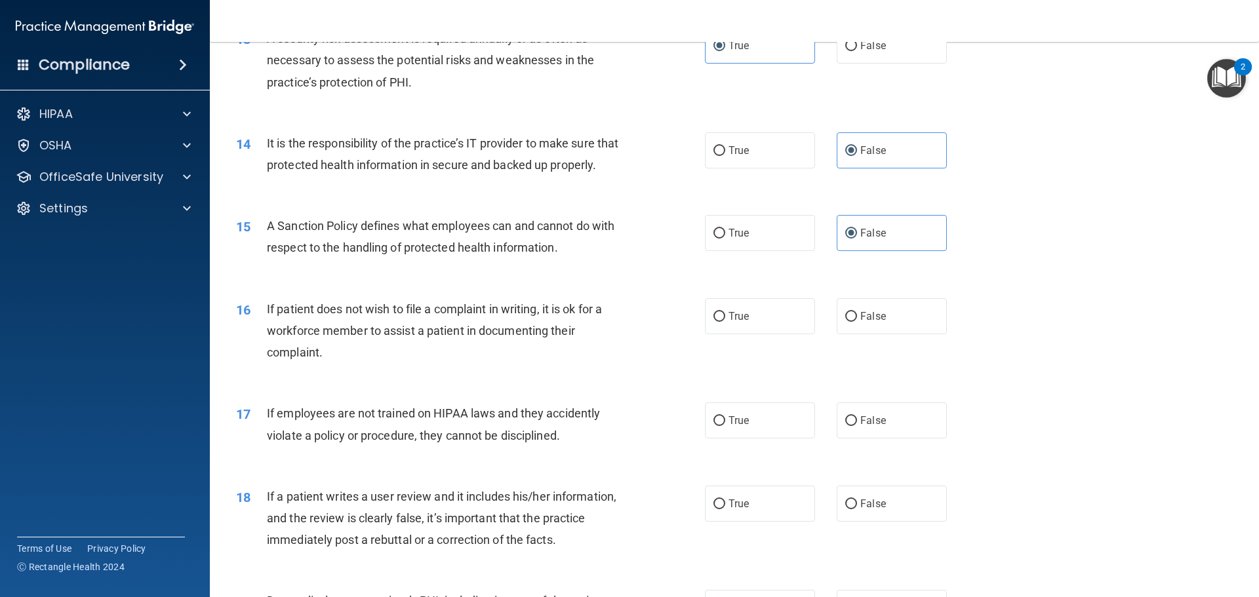
scroll to position [1443, 0]
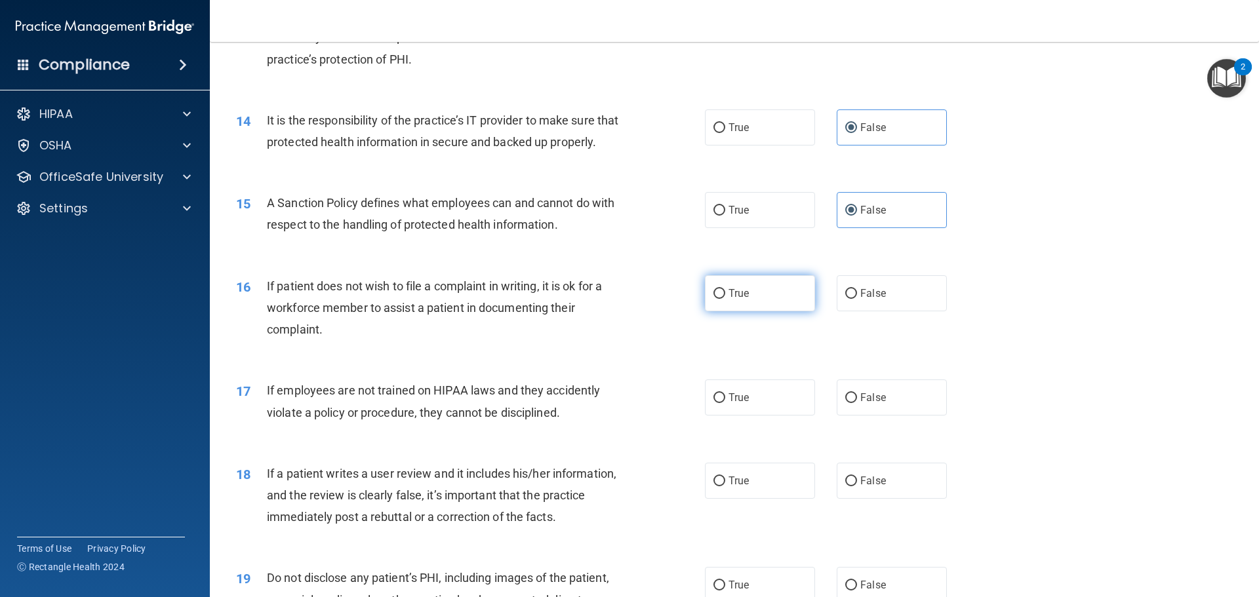
click at [746, 311] on label "True" at bounding box center [760, 293] width 110 height 36
click at [725, 299] on input "True" at bounding box center [719, 294] width 12 height 10
radio input "true"
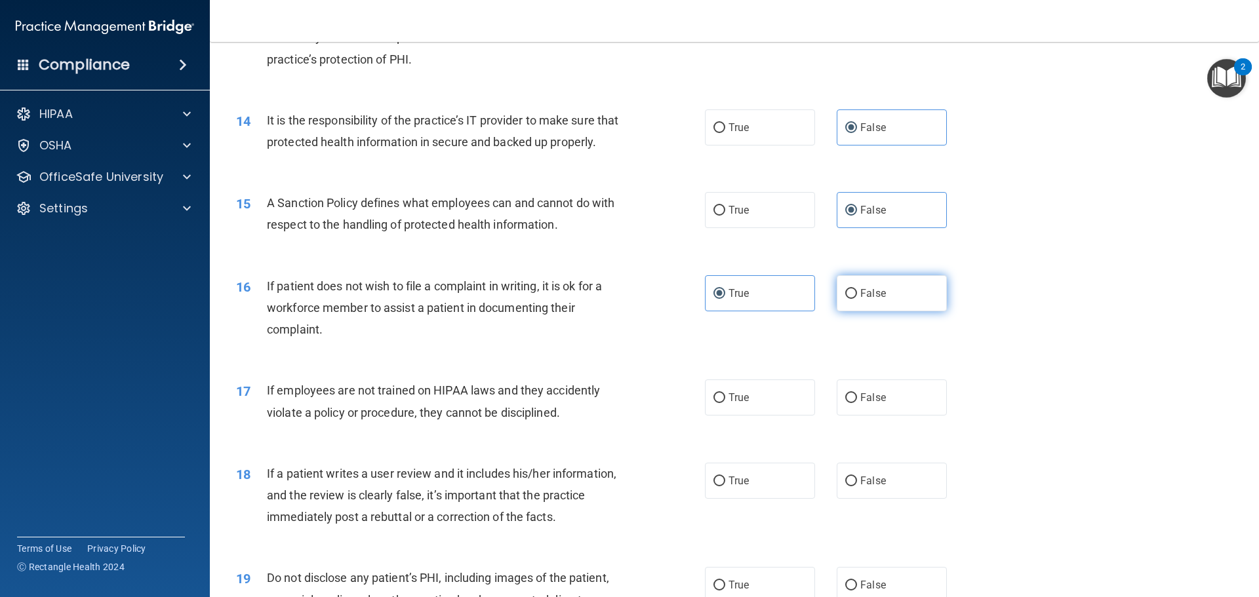
click at [858, 311] on label "False" at bounding box center [892, 293] width 110 height 36
click at [837, 311] on label "False" at bounding box center [892, 293] width 110 height 36
click at [845, 299] on input "False" at bounding box center [851, 294] width 12 height 10
radio input "true"
radio input "false"
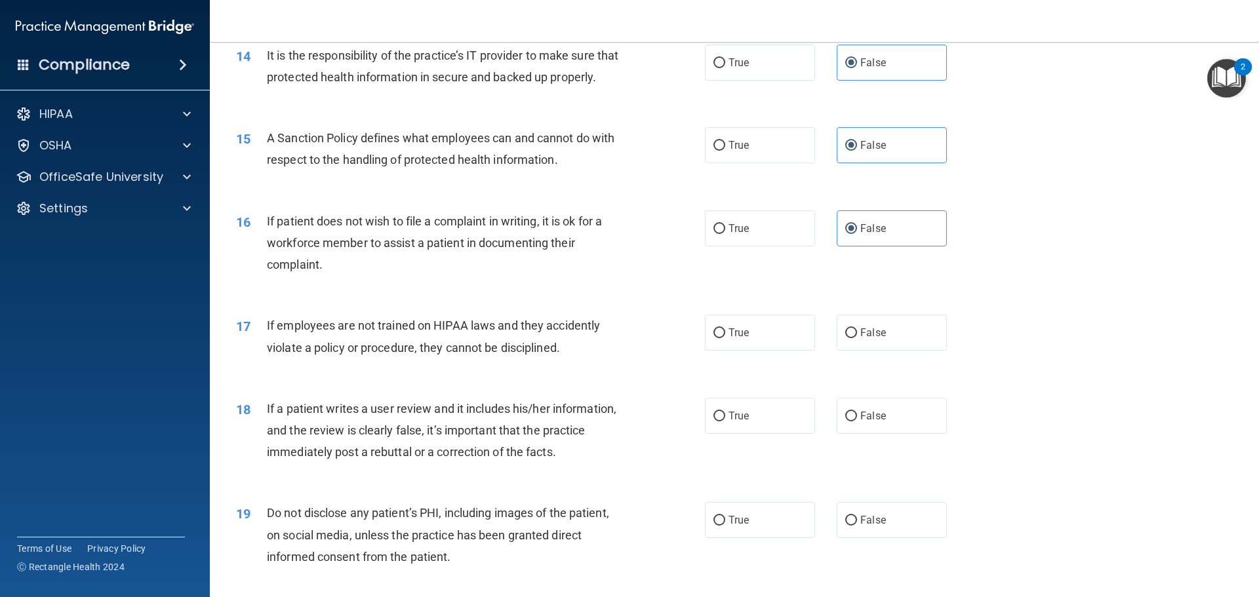
scroll to position [1508, 0]
click at [858, 350] on label "False" at bounding box center [892, 332] width 110 height 36
click at [857, 338] on input "False" at bounding box center [851, 333] width 12 height 10
radio input "true"
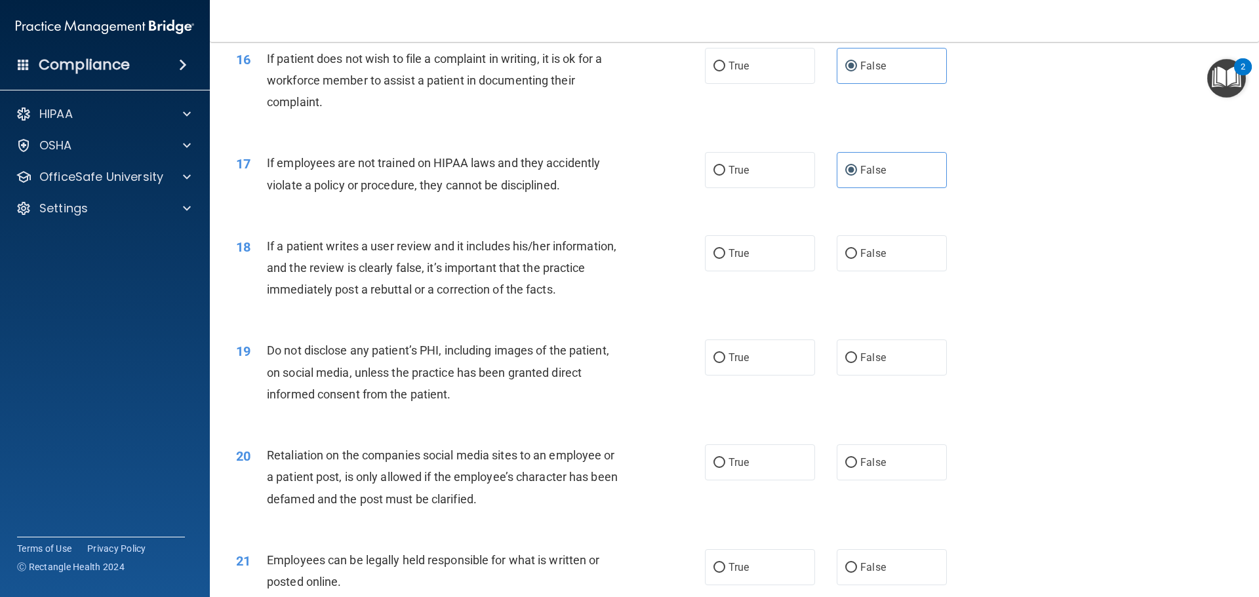
scroll to position [1705, 0]
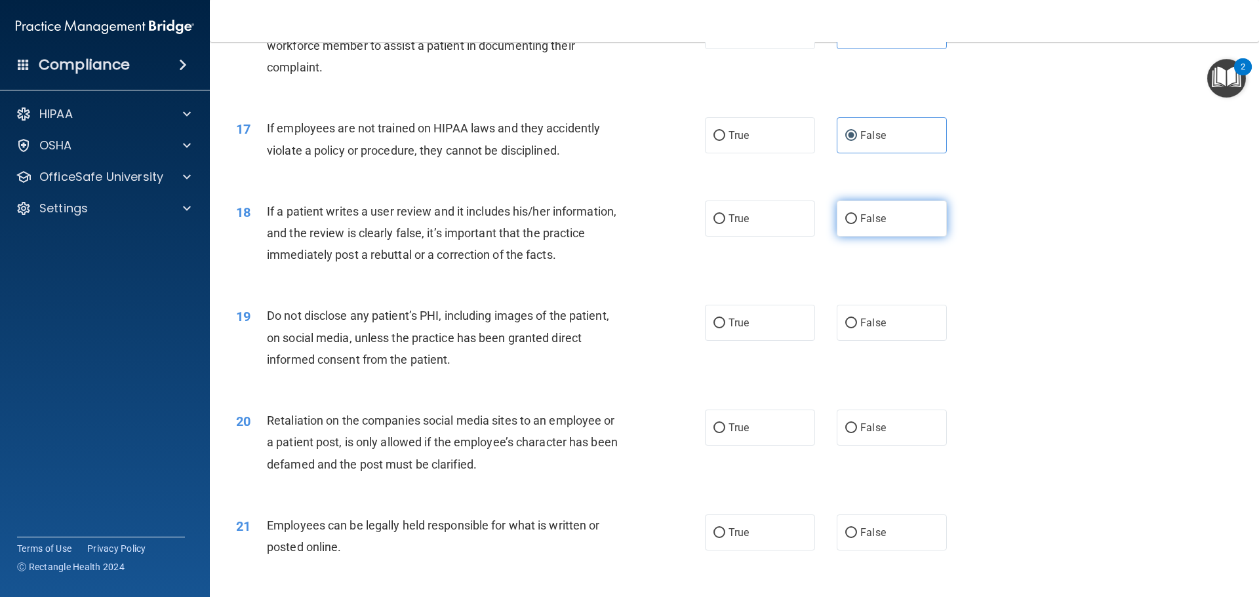
click at [860, 225] on span "False" at bounding box center [873, 218] width 26 height 12
click at [857, 224] on input "False" at bounding box center [851, 219] width 12 height 10
radio input "true"
click at [866, 341] on label "False" at bounding box center [892, 323] width 110 height 36
click at [857, 329] on input "False" at bounding box center [851, 324] width 12 height 10
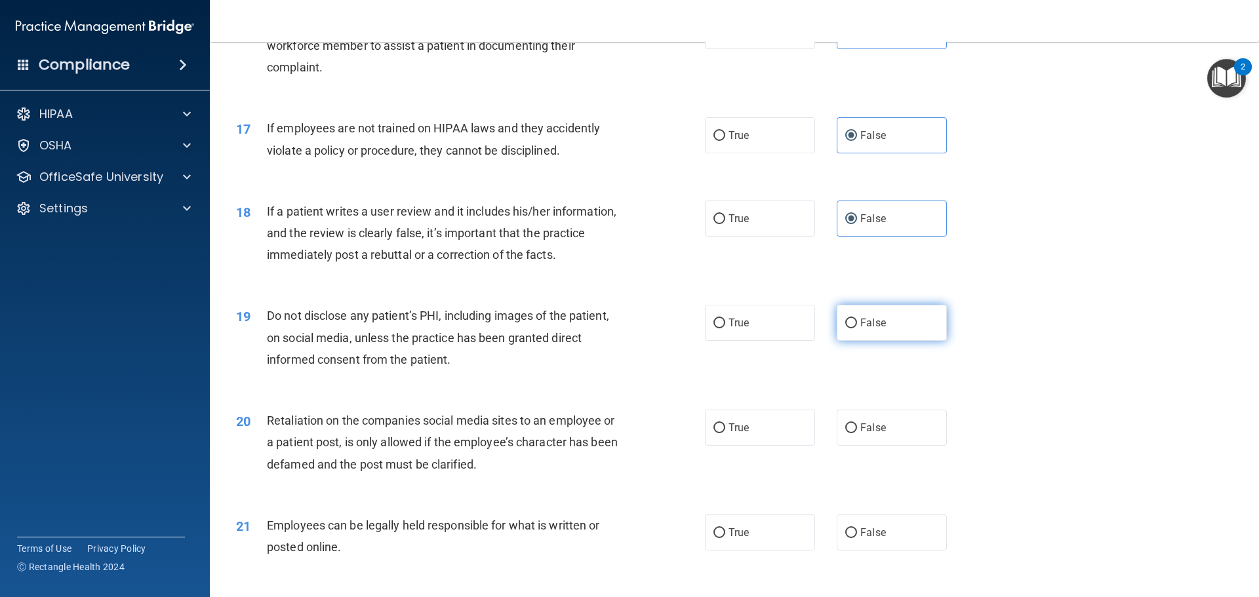
radio input "true"
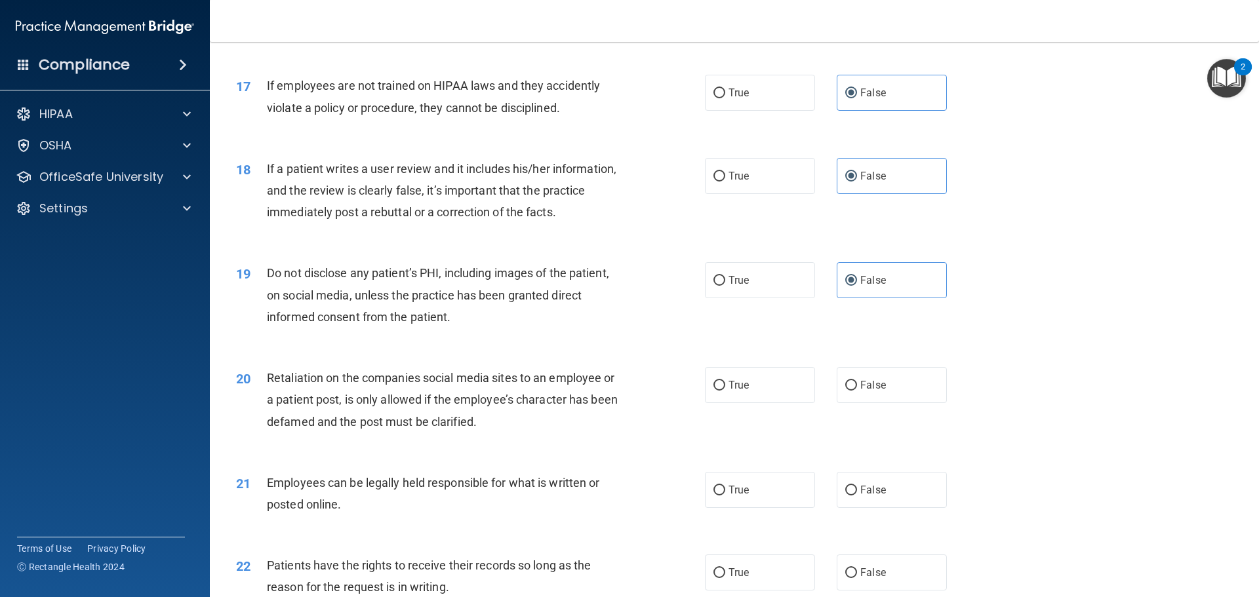
scroll to position [1770, 0]
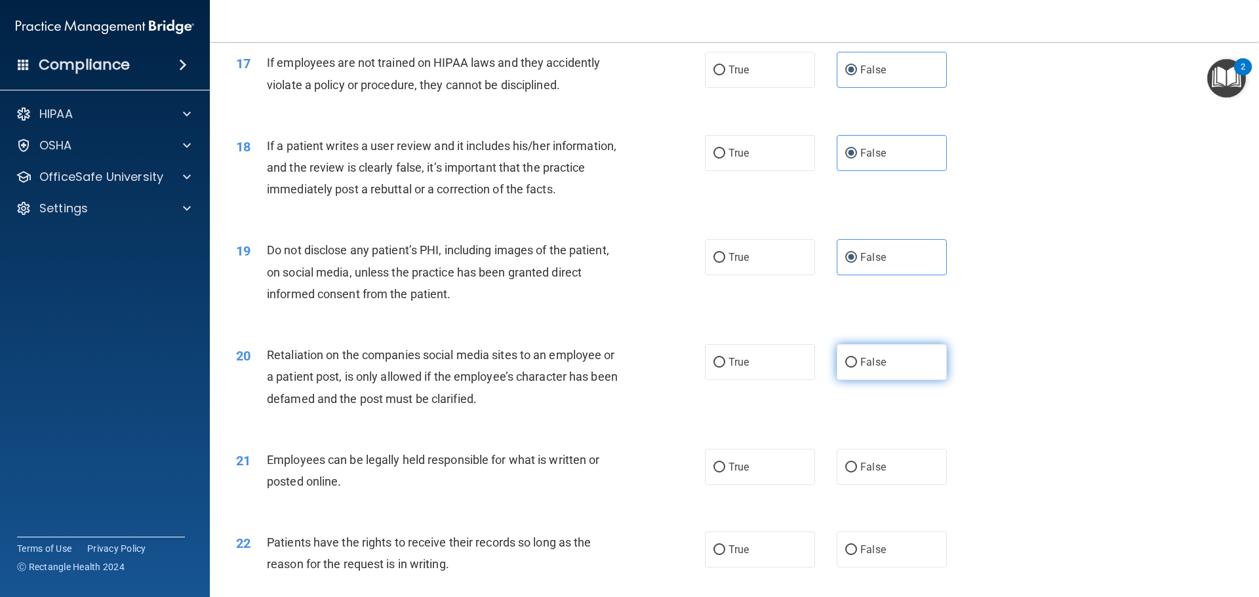
click at [879, 369] on span "False" at bounding box center [873, 362] width 26 height 12
click at [857, 368] on input "False" at bounding box center [851, 363] width 12 height 10
radio input "true"
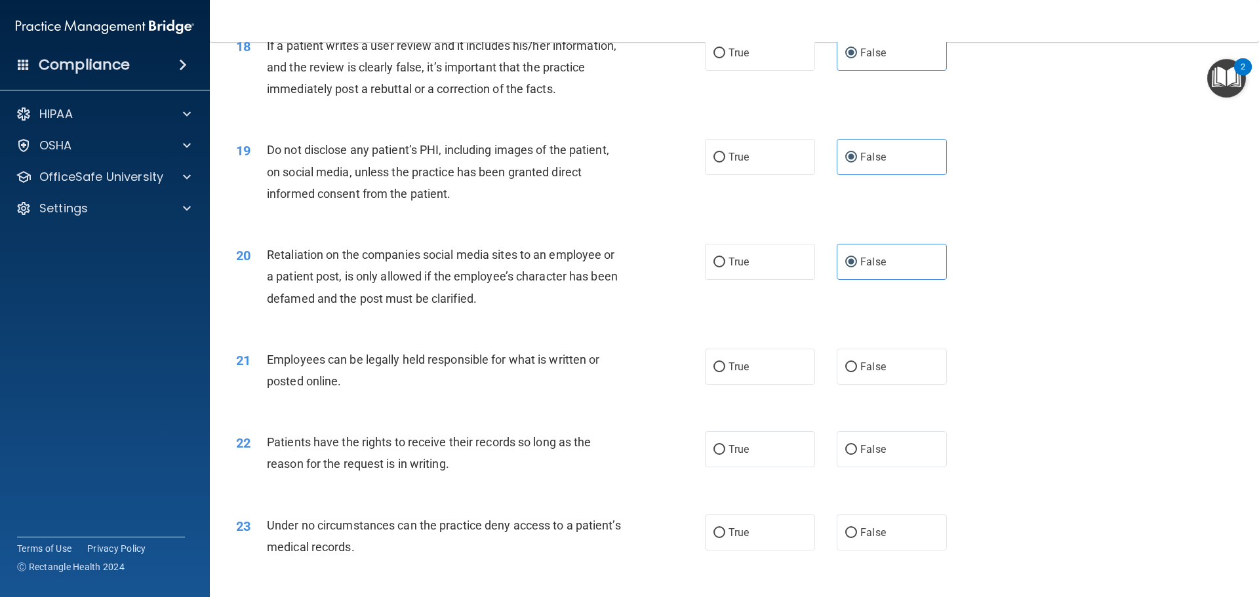
scroll to position [1902, 0]
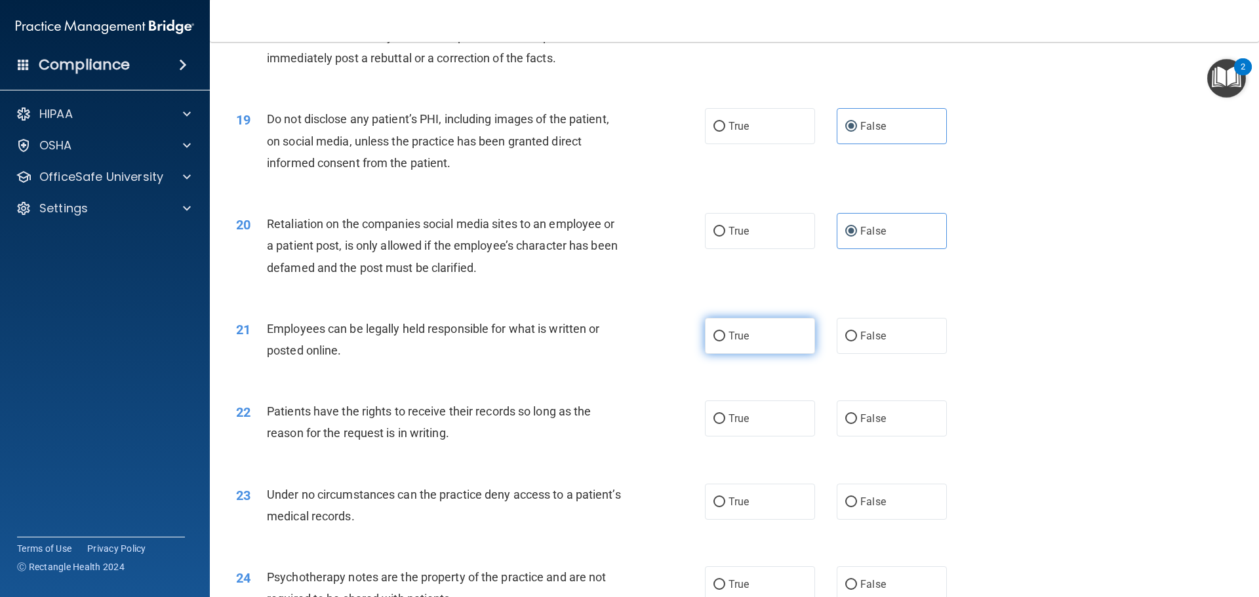
click at [751, 354] on label "True" at bounding box center [760, 336] width 110 height 36
click at [725, 342] on input "True" at bounding box center [719, 337] width 12 height 10
radio input "true"
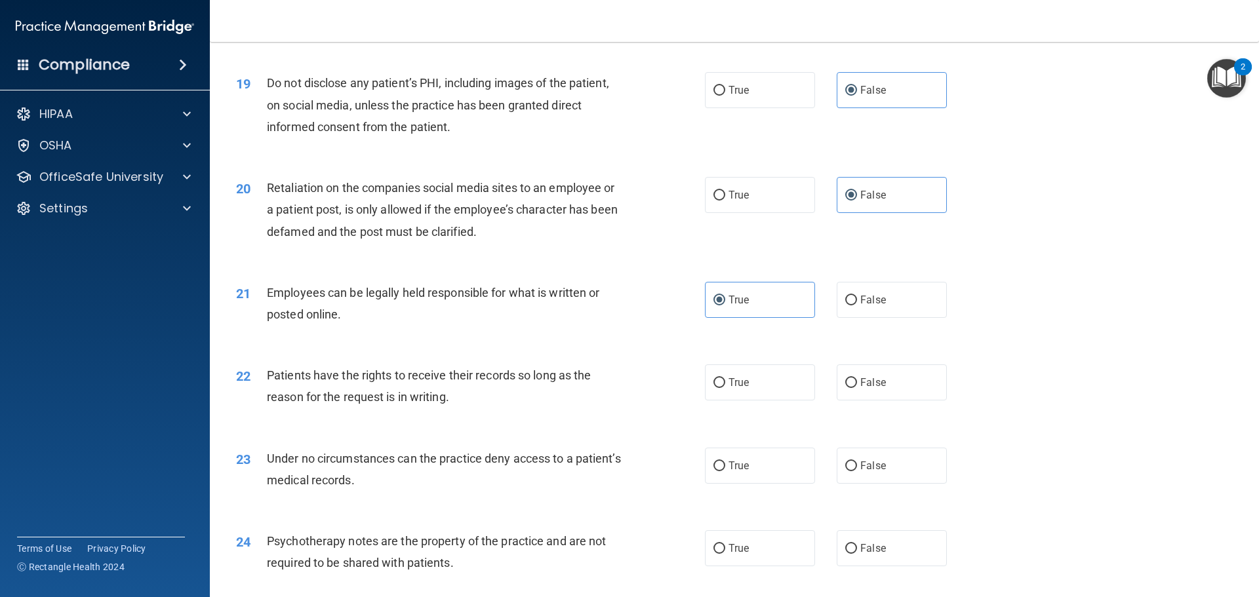
scroll to position [1967, 0]
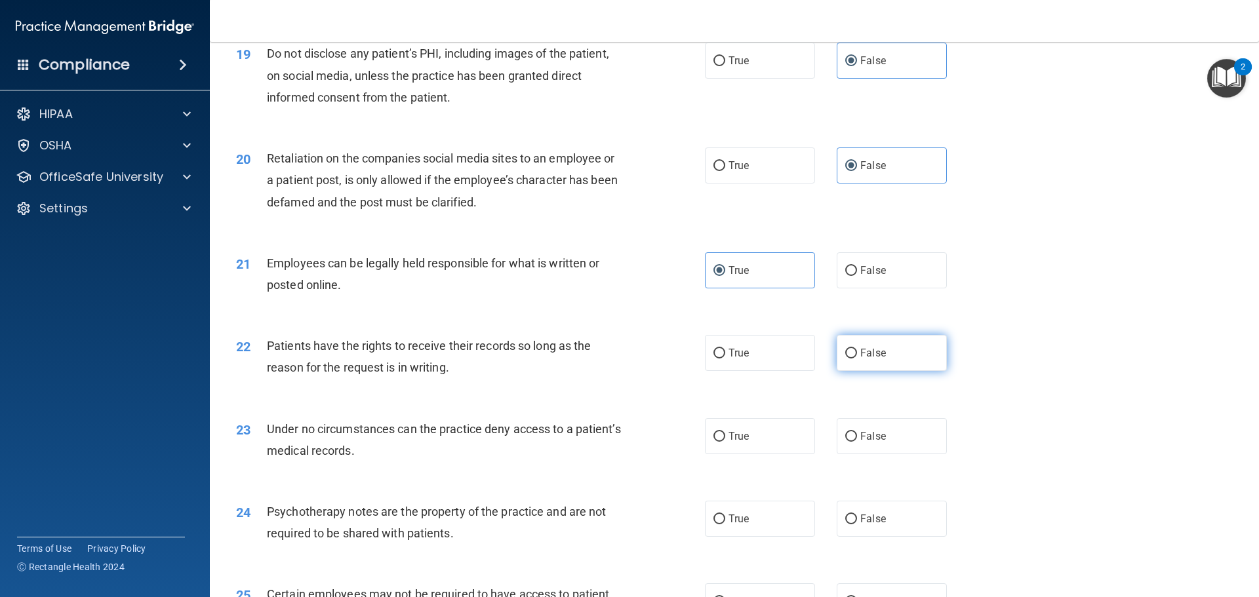
drag, startPoint x: 864, startPoint y: 374, endPoint x: 850, endPoint y: 380, distance: 15.6
click at [865, 359] on span "False" at bounding box center [873, 353] width 26 height 12
click at [857, 359] on input "False" at bounding box center [851, 354] width 12 height 10
radio input "true"
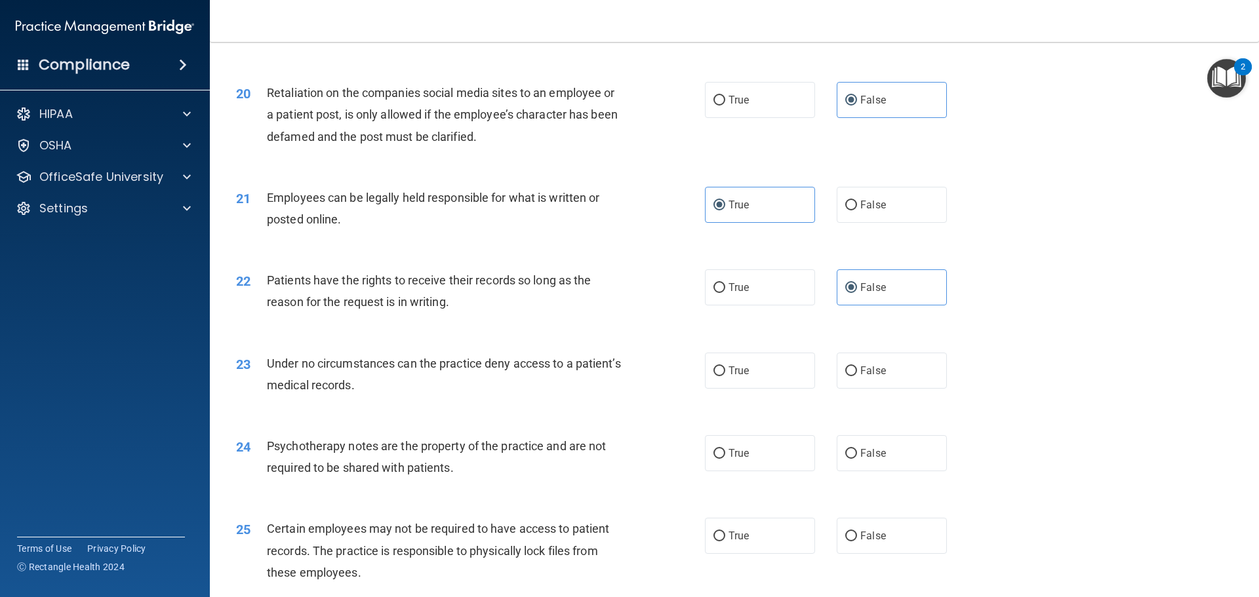
click at [947, 389] on div "True False" at bounding box center [837, 371] width 264 height 36
click at [871, 377] on span "False" at bounding box center [873, 371] width 26 height 12
click at [857, 376] on input "False" at bounding box center [851, 372] width 12 height 10
radio input "true"
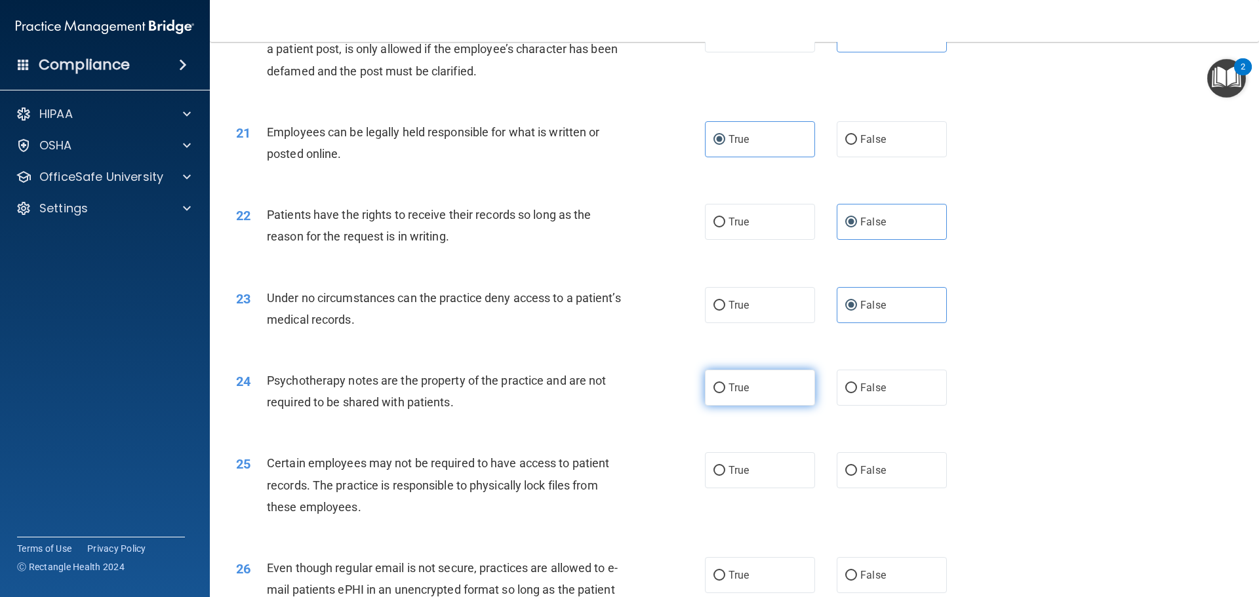
click at [744, 406] on label "True" at bounding box center [760, 388] width 110 height 36
click at [725, 393] on input "True" at bounding box center [719, 389] width 12 height 10
radio input "true"
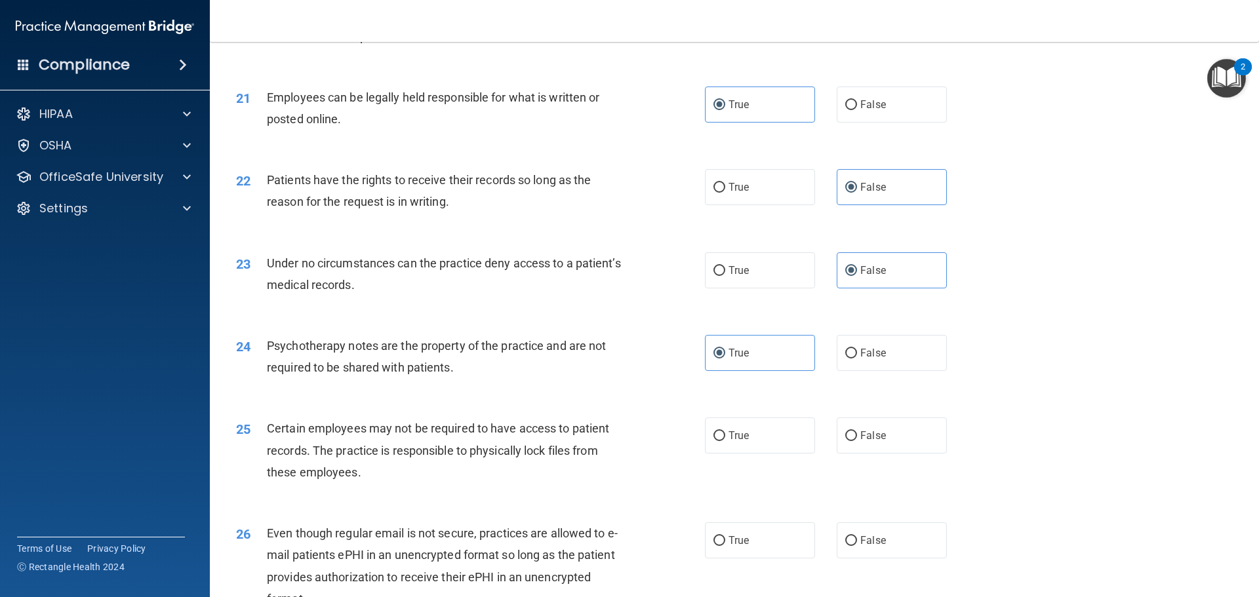
scroll to position [2164, 0]
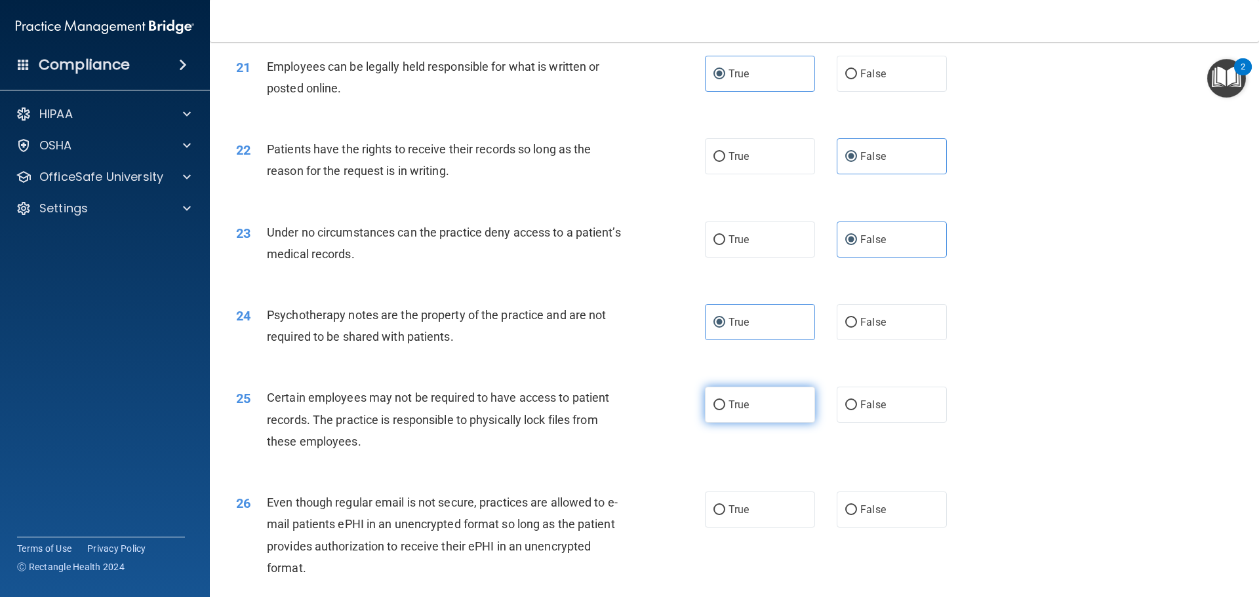
click at [774, 423] on label "True" at bounding box center [760, 405] width 110 height 36
click at [725, 410] on input "True" at bounding box center [719, 406] width 12 height 10
radio input "true"
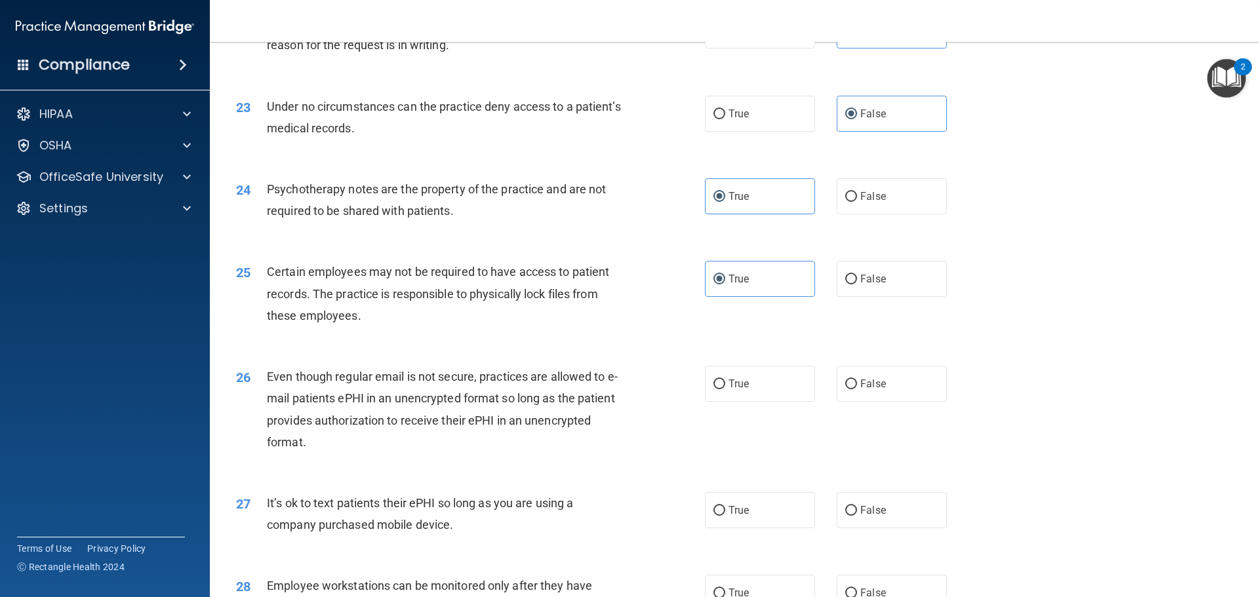
scroll to position [2295, 0]
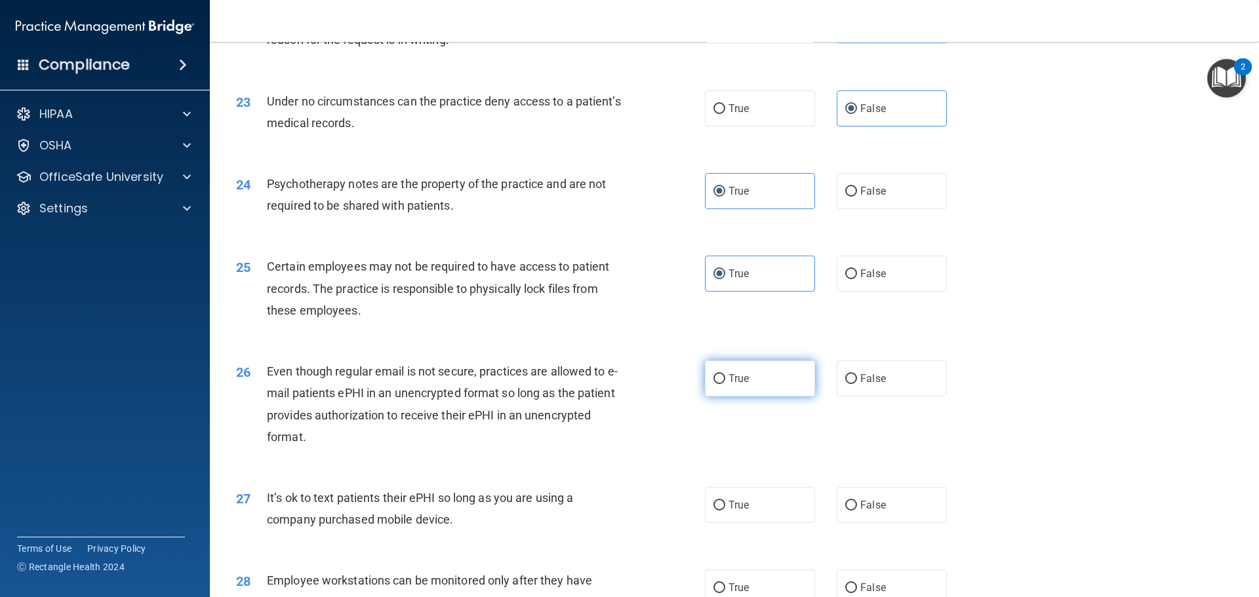
click at [727, 390] on label "True" at bounding box center [760, 379] width 110 height 36
click at [725, 384] on input "True" at bounding box center [719, 379] width 12 height 10
radio input "true"
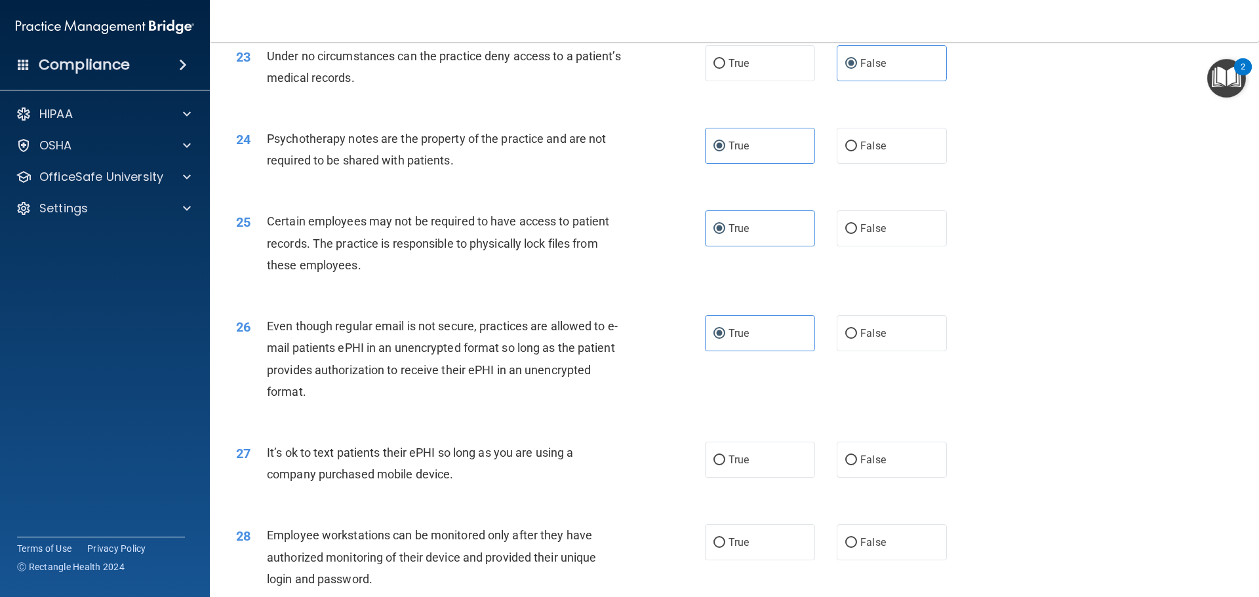
scroll to position [2426, 0]
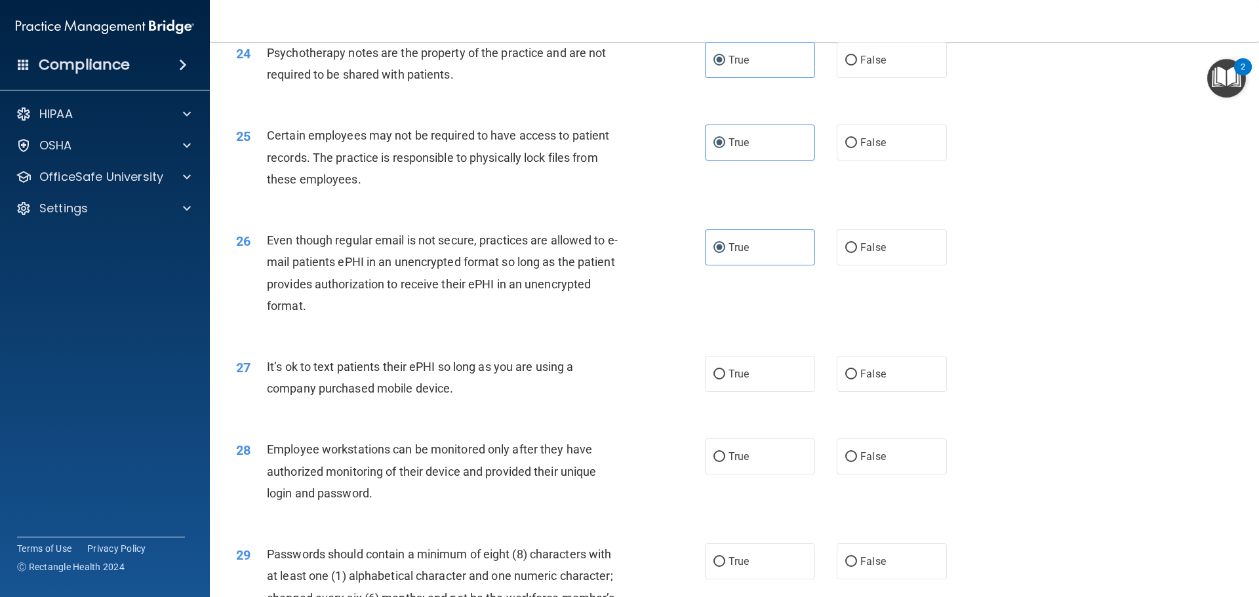
click at [881, 377] on div "27 It’s ok to text patients their ePHI so long as you are using a company purch…" at bounding box center [734, 381] width 1016 height 83
click at [879, 380] on span "False" at bounding box center [873, 374] width 26 height 12
click at [857, 380] on input "False" at bounding box center [851, 375] width 12 height 10
radio input "true"
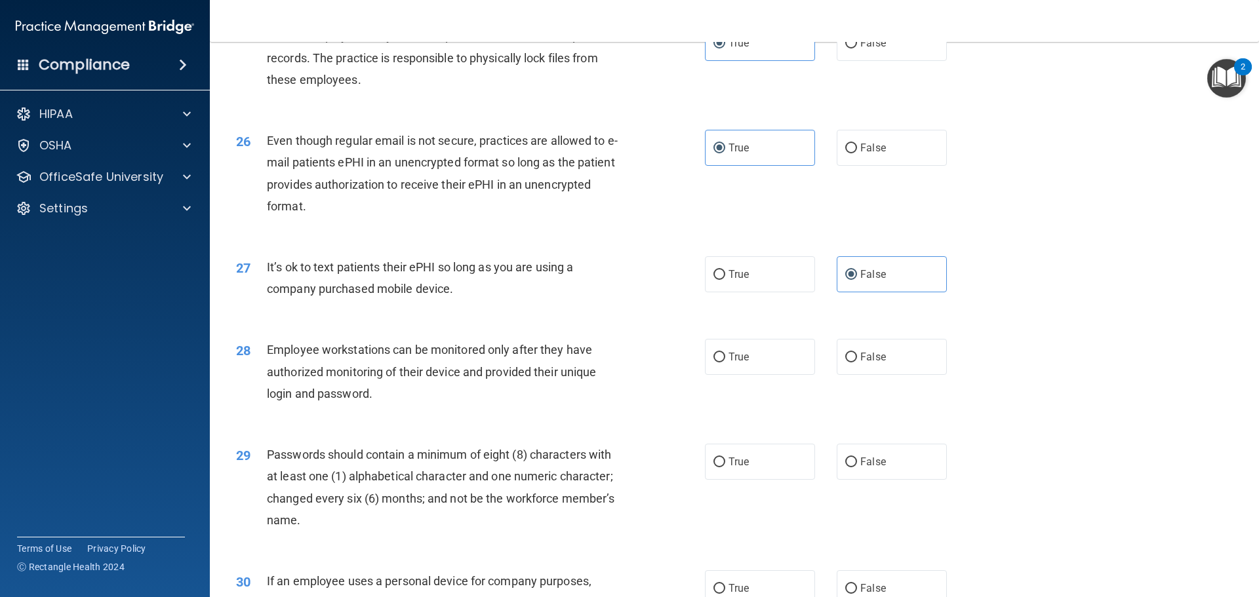
scroll to position [2557, 0]
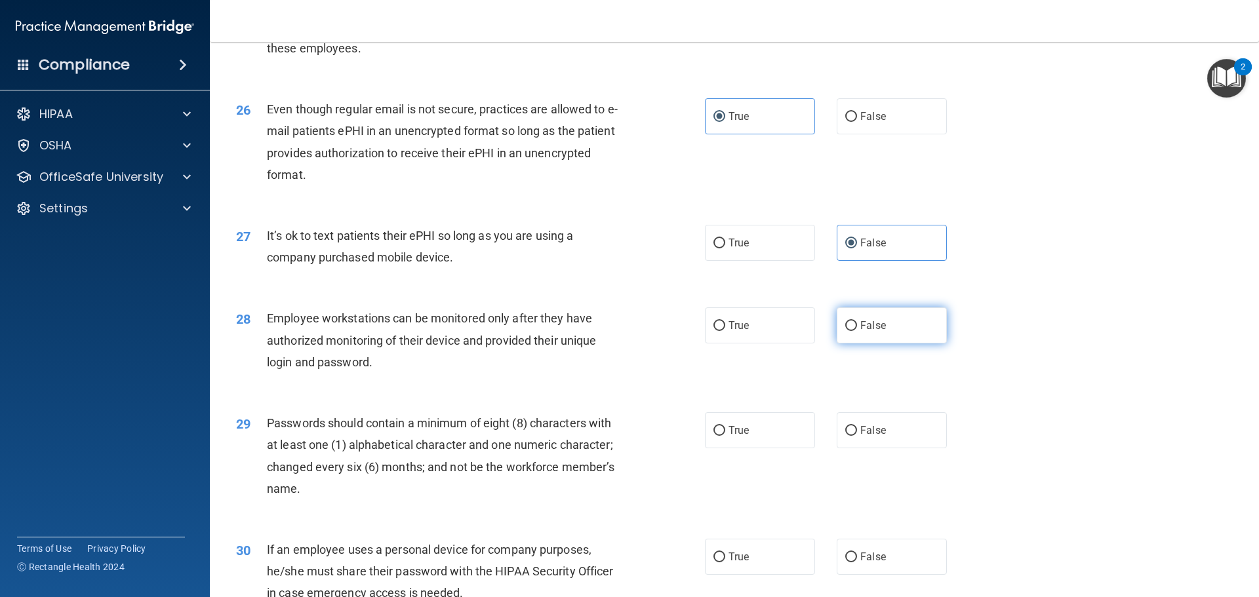
click at [887, 344] on label "False" at bounding box center [892, 326] width 110 height 36
click at [857, 331] on input "False" at bounding box center [851, 326] width 12 height 10
radio input "true"
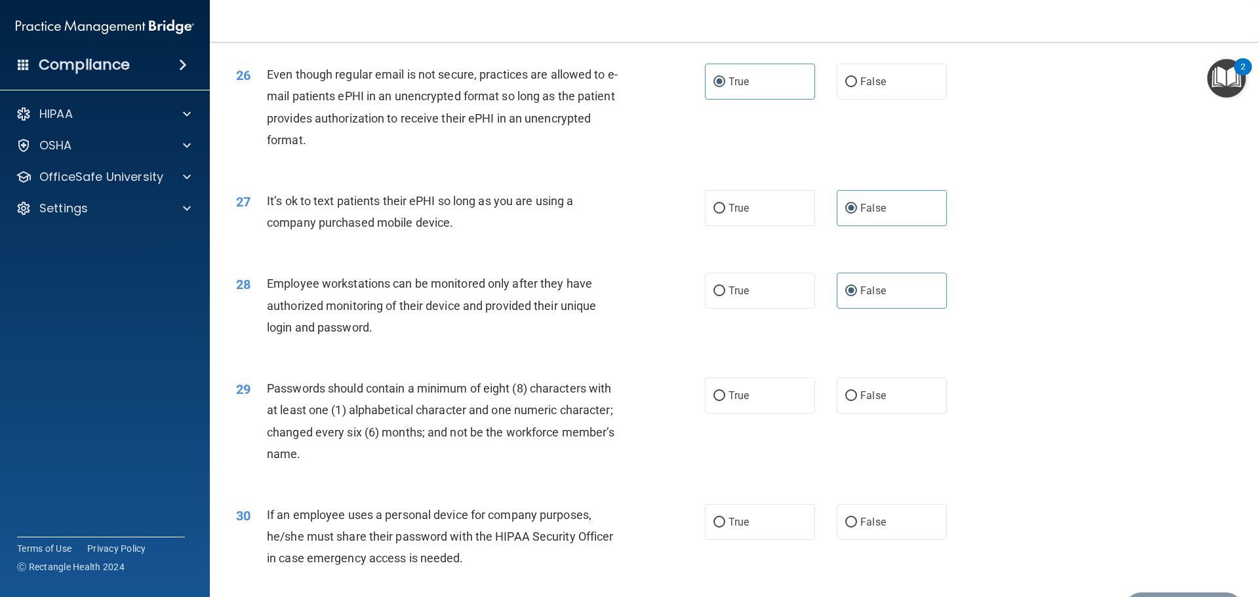
scroll to position [2623, 0]
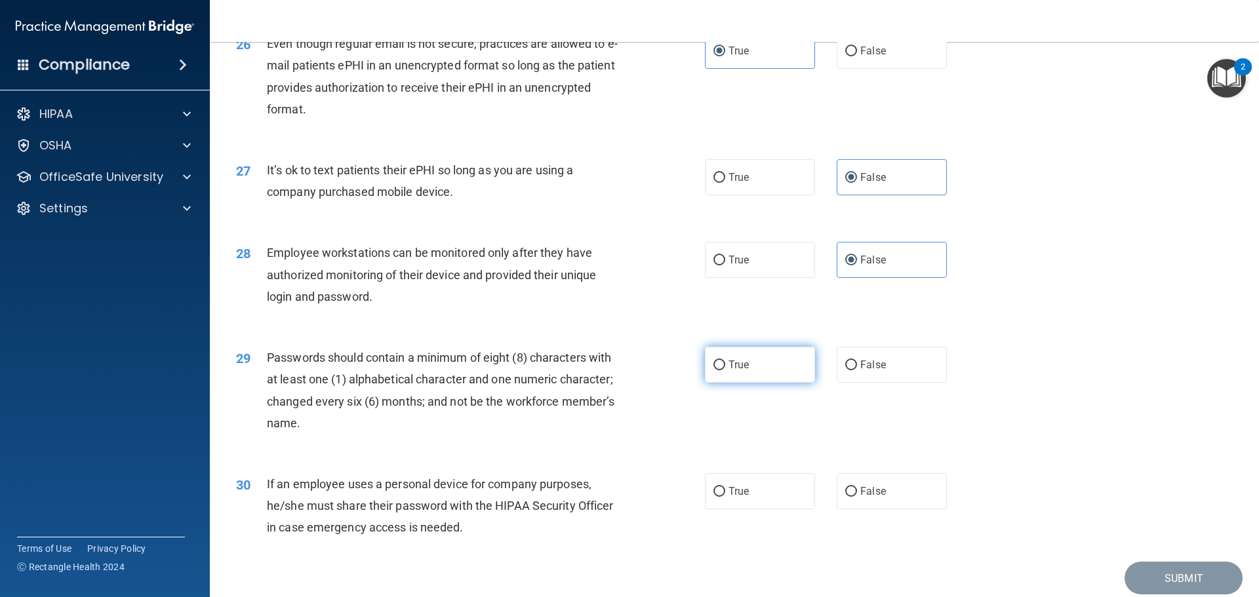
click at [717, 370] on input "True" at bounding box center [719, 366] width 12 height 10
radio input "true"
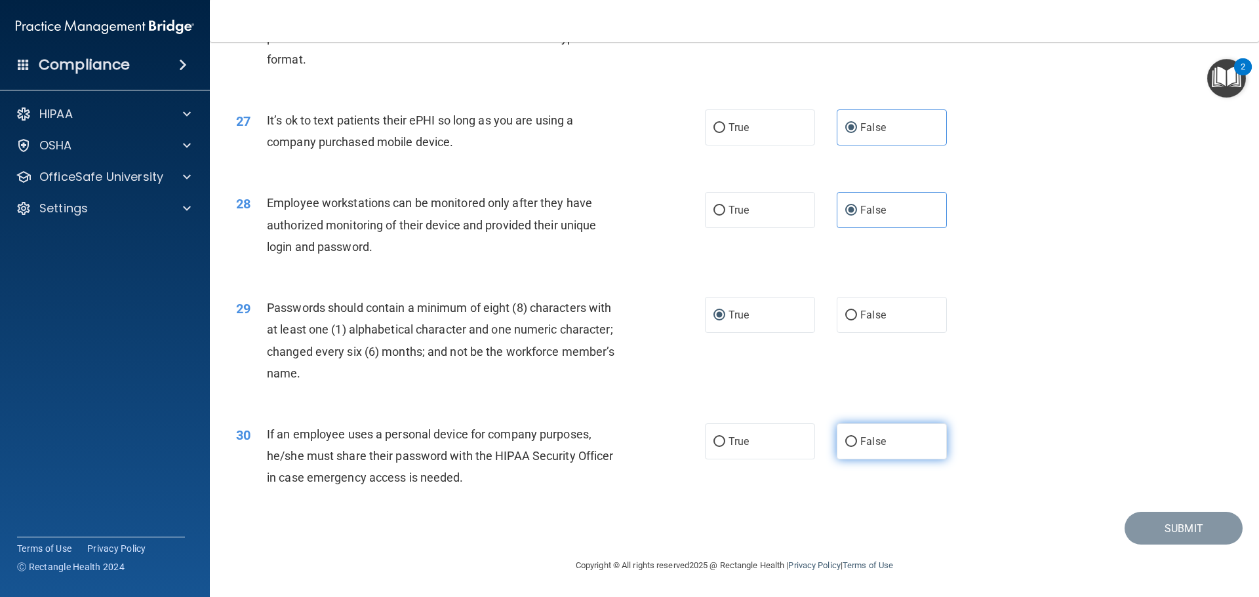
click at [866, 445] on span "False" at bounding box center [873, 441] width 26 height 12
click at [857, 445] on input "False" at bounding box center [851, 442] width 12 height 10
radio input "true"
click at [1149, 539] on button "Submit" at bounding box center [1184, 528] width 118 height 33
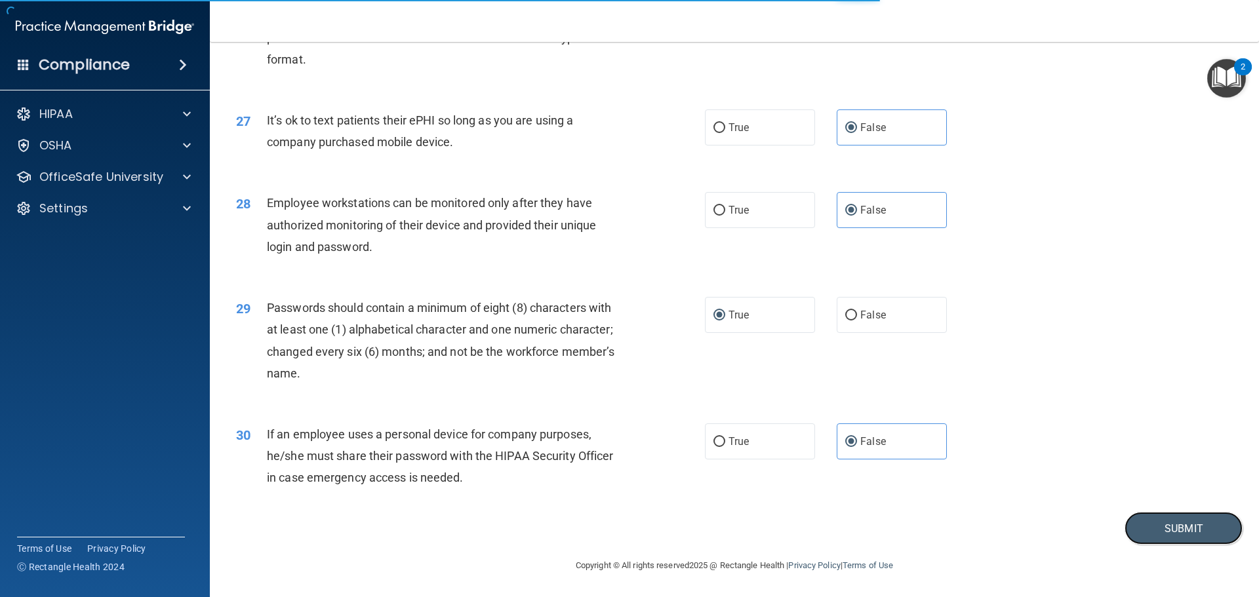
scroll to position [2694, 0]
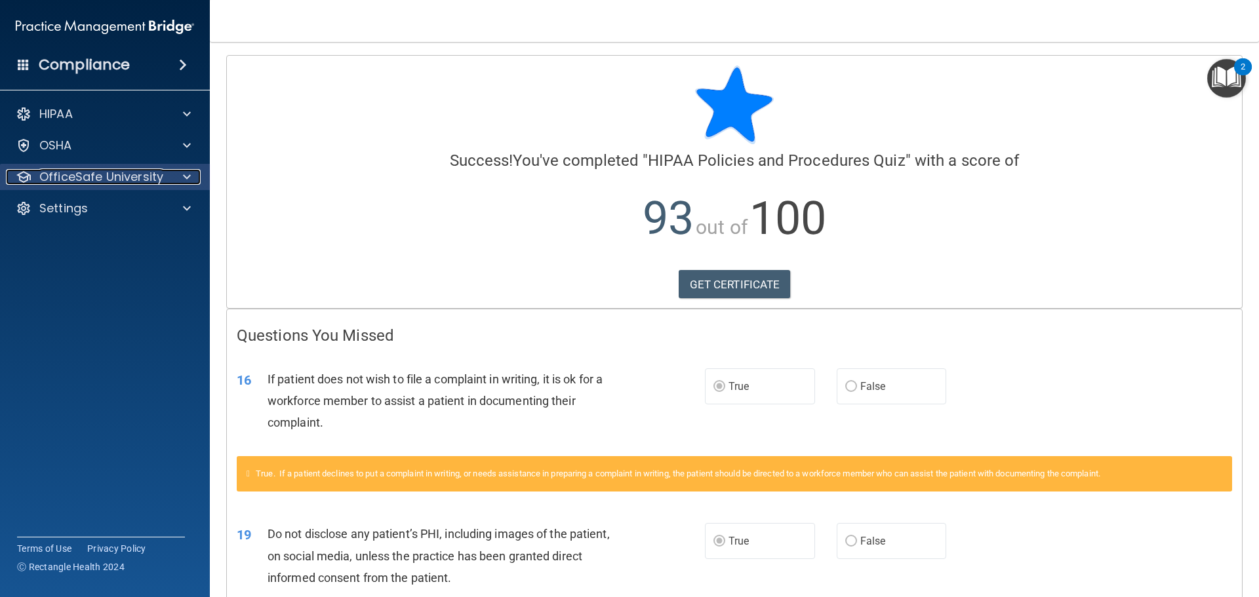
click at [146, 176] on p "OfficeSafe University" at bounding box center [101, 177] width 124 height 16
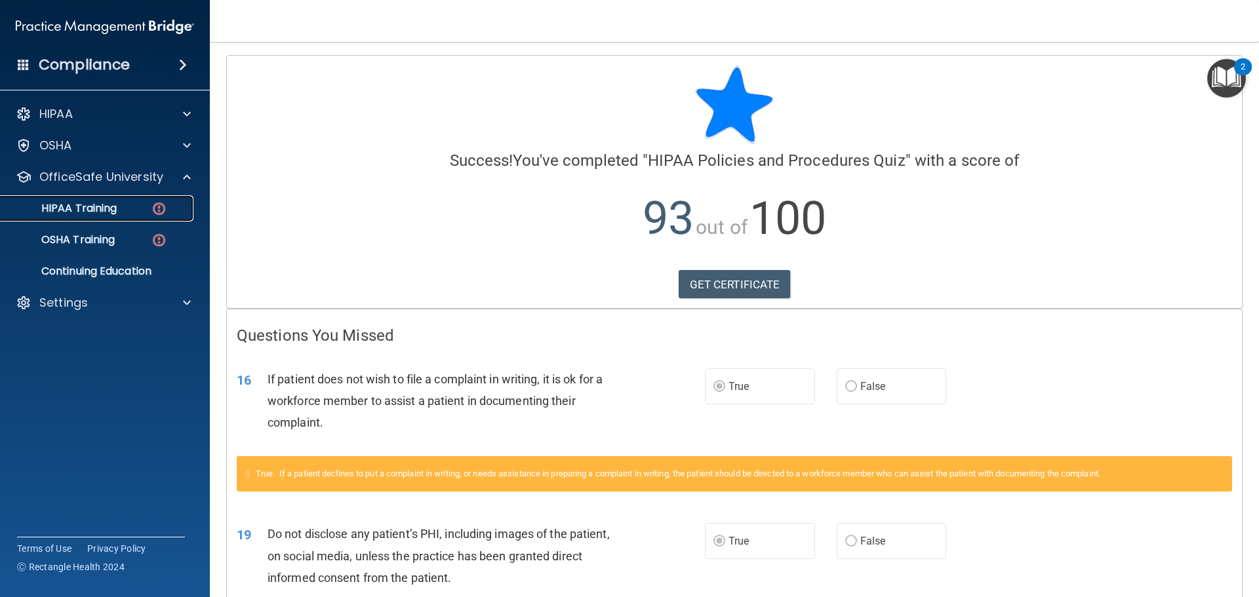
click at [104, 207] on p "HIPAA Training" at bounding box center [63, 208] width 108 height 13
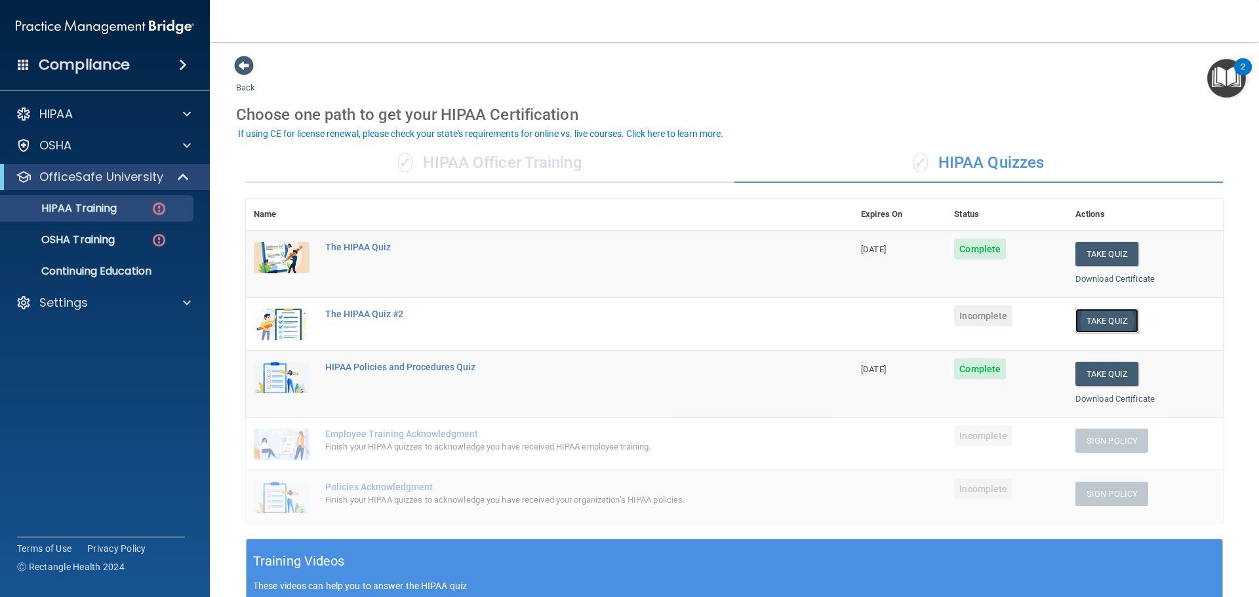
click at [1086, 317] on button "Take Quiz" at bounding box center [1106, 321] width 63 height 24
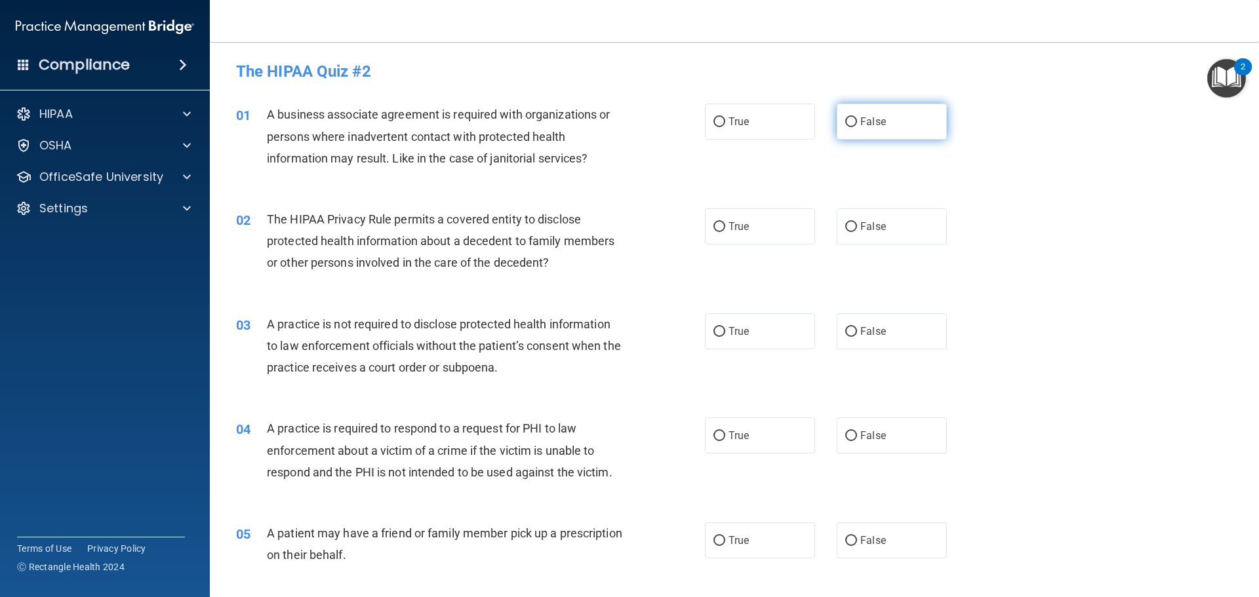
click at [907, 110] on label "False" at bounding box center [892, 122] width 110 height 36
click at [857, 117] on input "False" at bounding box center [851, 122] width 12 height 10
radio input "true"
click at [865, 346] on label "False" at bounding box center [892, 331] width 110 height 36
click at [857, 337] on input "False" at bounding box center [851, 332] width 12 height 10
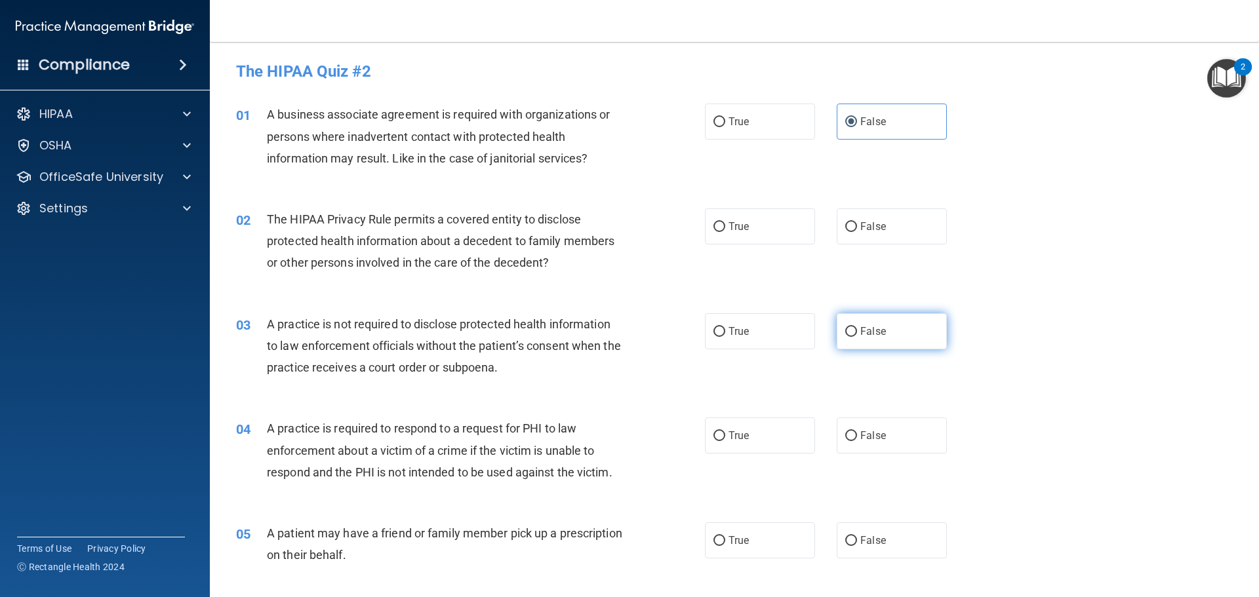
radio input "true"
click at [738, 220] on span "True" at bounding box center [738, 226] width 20 height 12
click at [725, 222] on input "True" at bounding box center [719, 227] width 12 height 10
radio input "true"
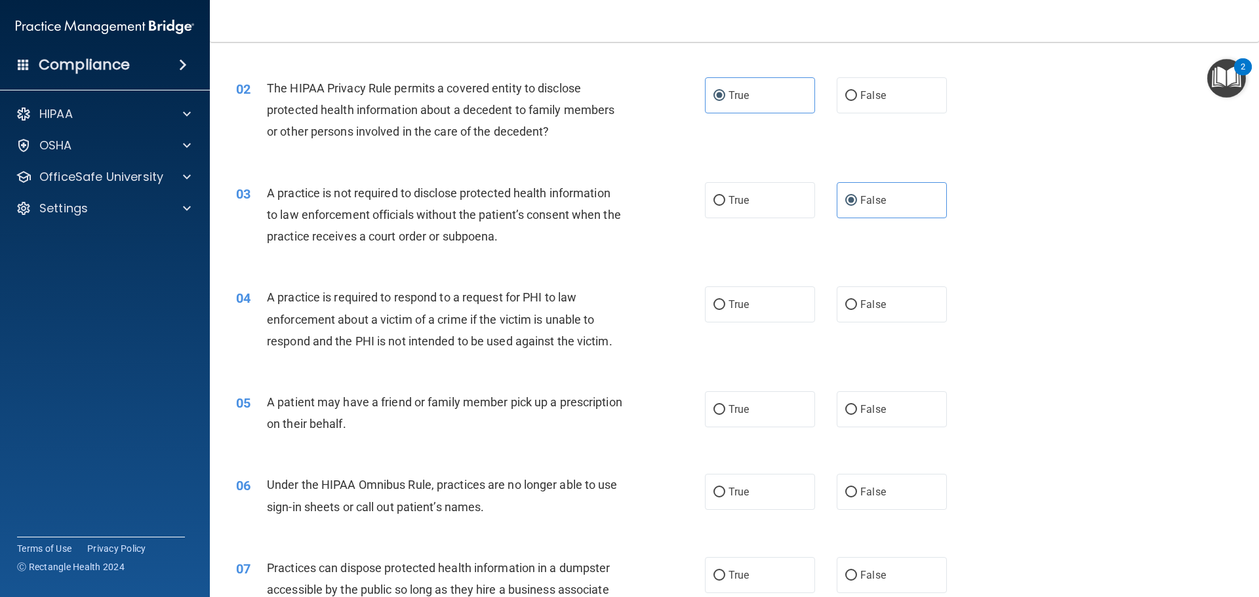
scroll to position [197, 0]
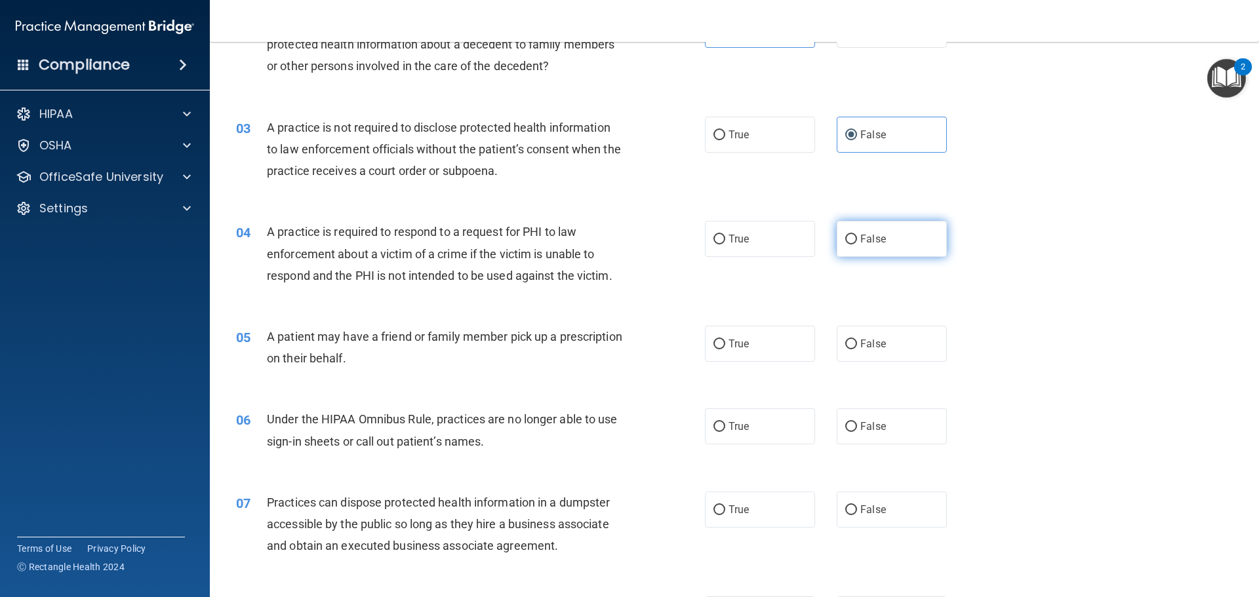
click at [874, 248] on label "False" at bounding box center [892, 239] width 110 height 36
click at [857, 245] on input "False" at bounding box center [851, 240] width 12 height 10
radio input "true"
click at [856, 352] on label "False" at bounding box center [892, 344] width 110 height 36
click at [856, 349] on input "False" at bounding box center [851, 345] width 12 height 10
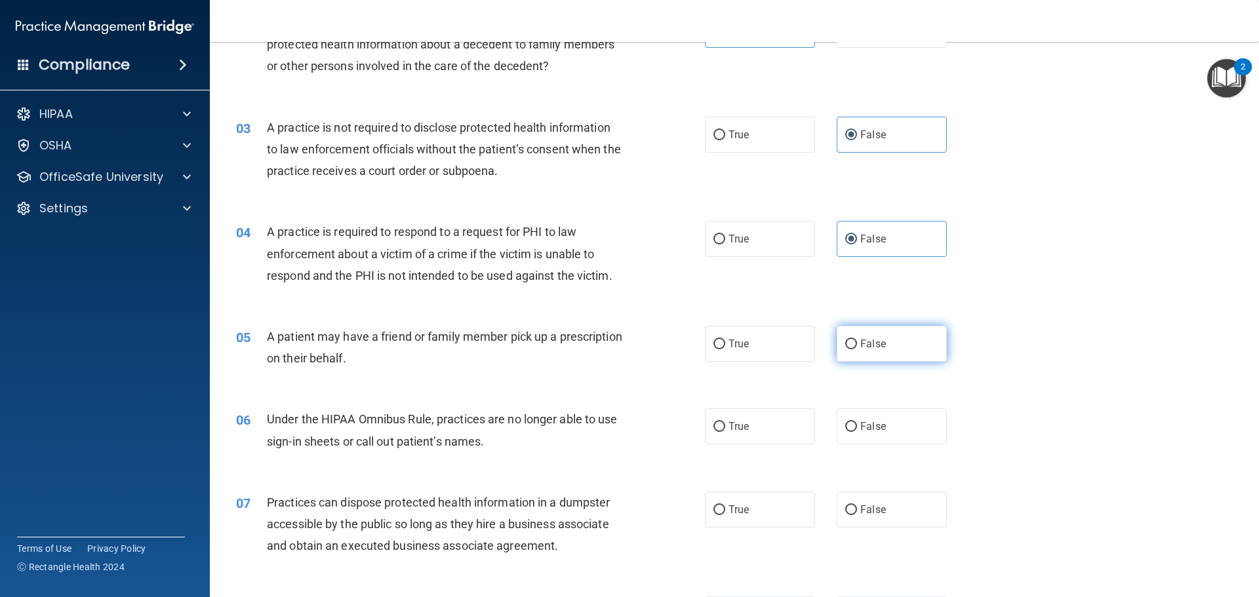
radio input "true"
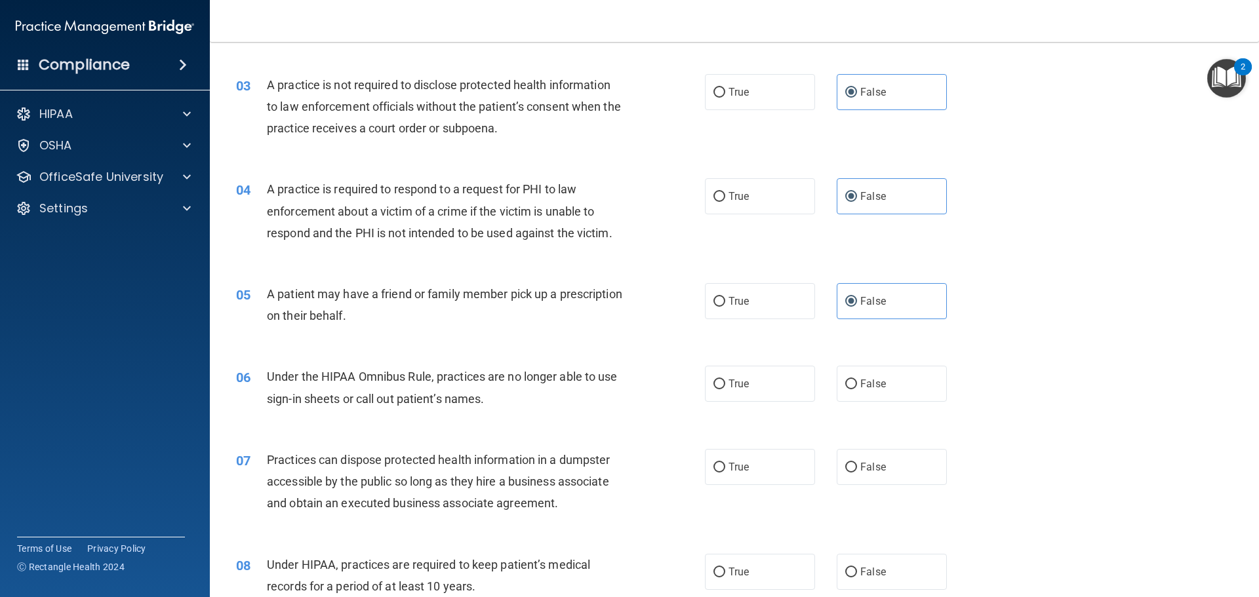
scroll to position [262, 0]
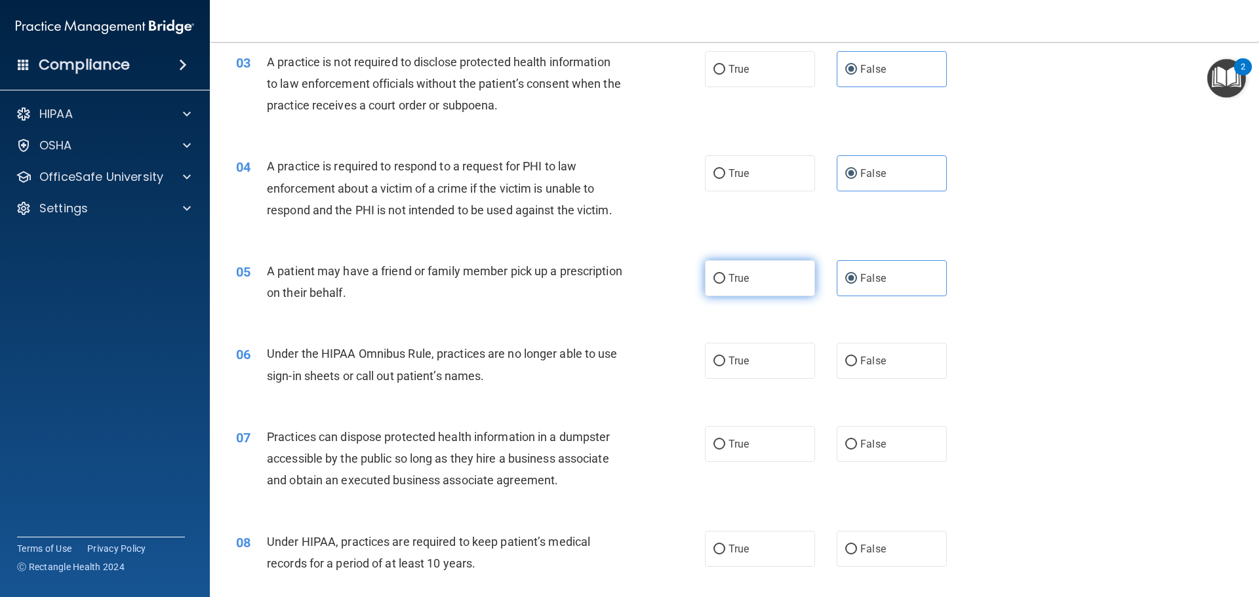
click at [730, 289] on label "True" at bounding box center [760, 278] width 110 height 36
click at [725, 284] on input "True" at bounding box center [719, 279] width 12 height 10
radio input "true"
radio input "false"
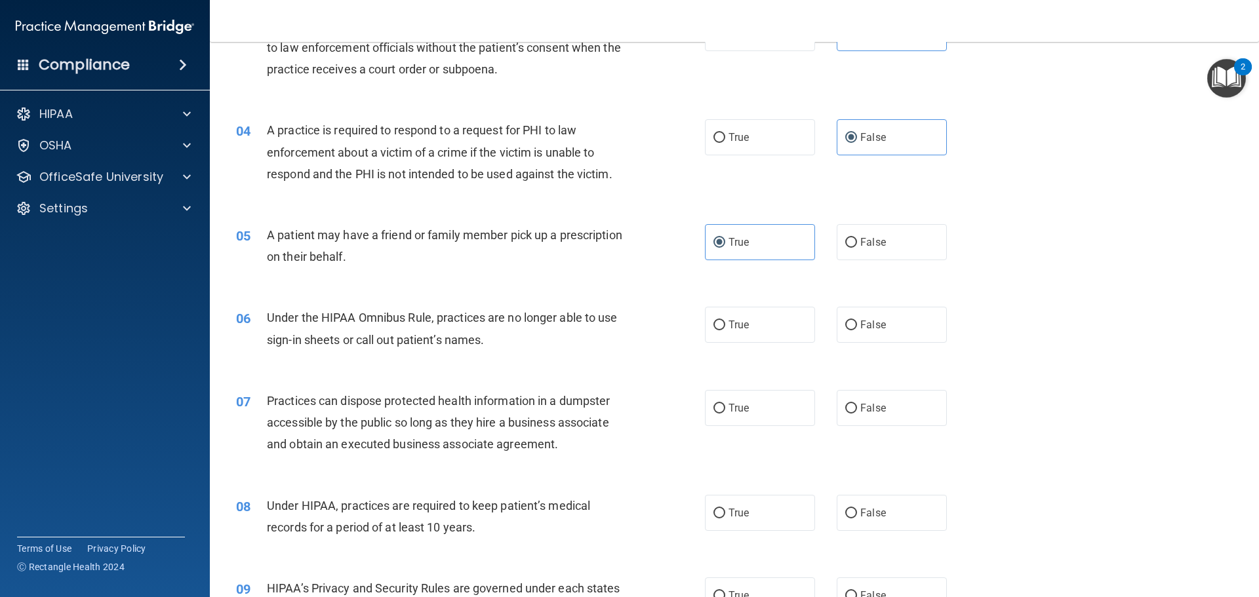
scroll to position [328, 0]
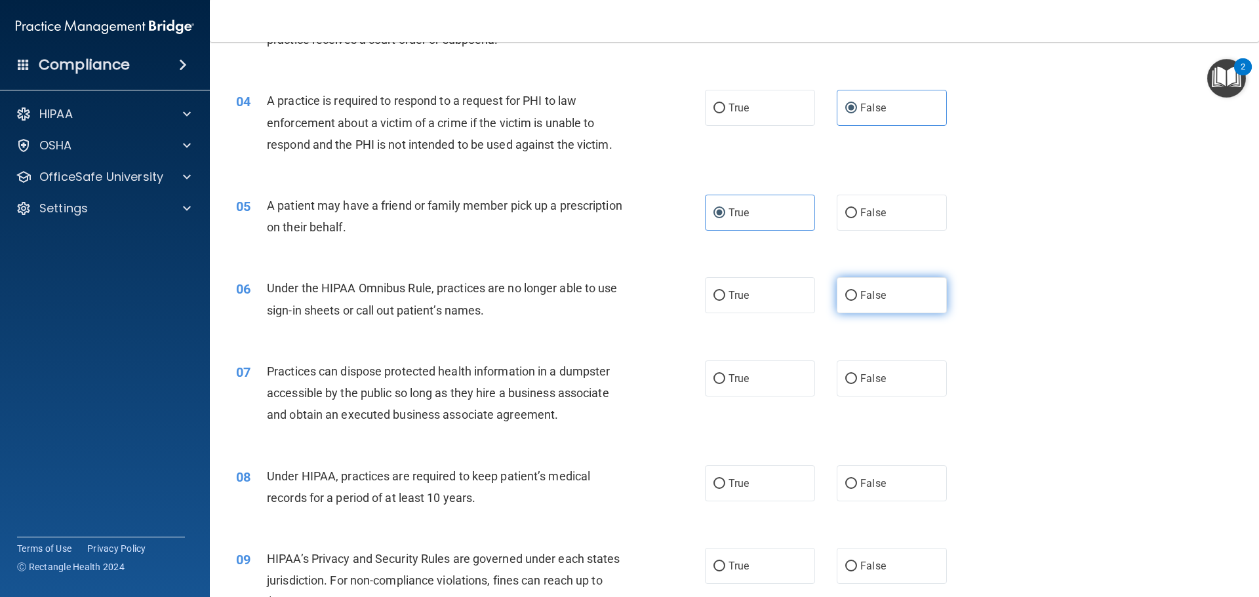
click at [865, 304] on label "False" at bounding box center [892, 295] width 110 height 36
click at [857, 301] on input "False" at bounding box center [851, 296] width 12 height 10
radio input "true"
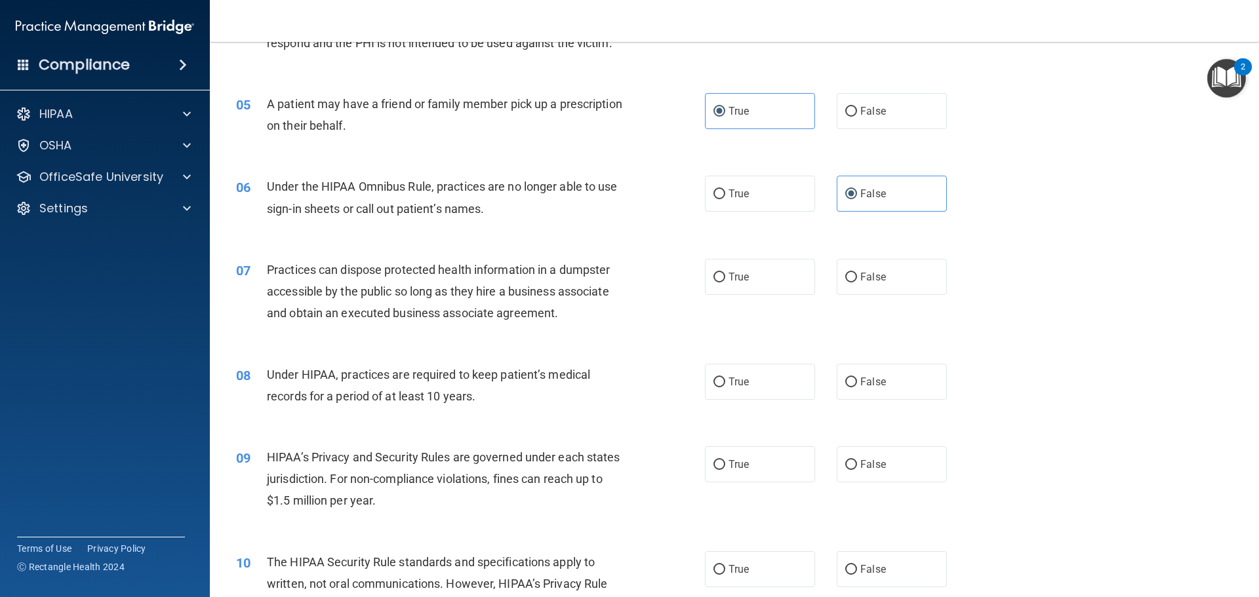
scroll to position [459, 0]
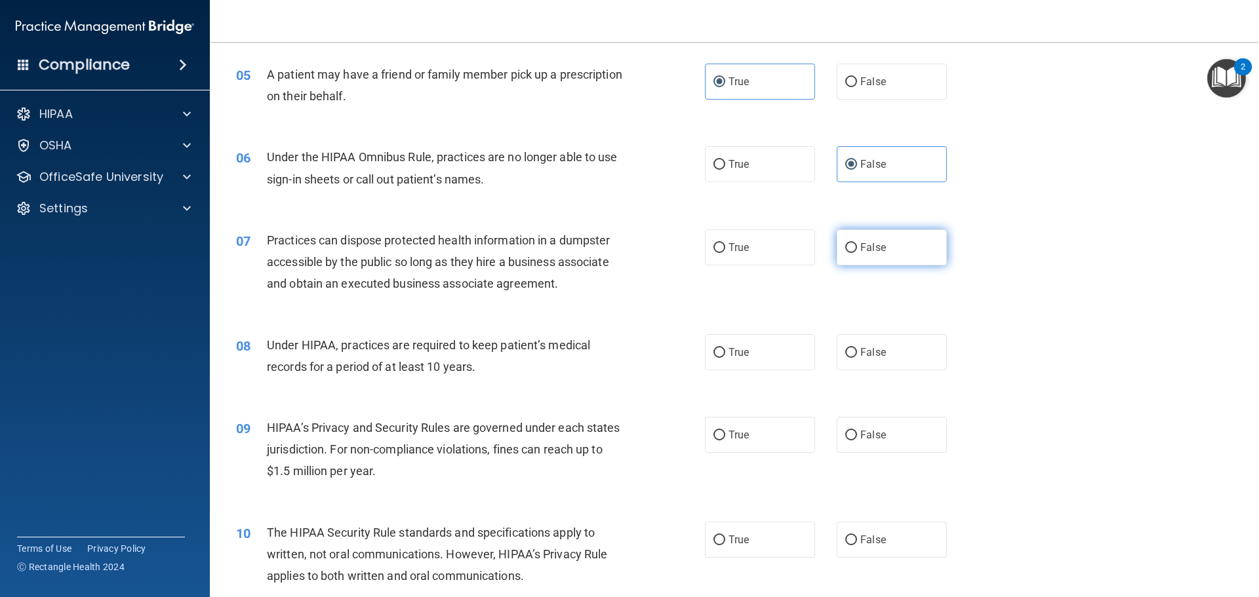
click at [881, 243] on label "False" at bounding box center [892, 247] width 110 height 36
click at [857, 243] on input "False" at bounding box center [851, 248] width 12 height 10
radio input "true"
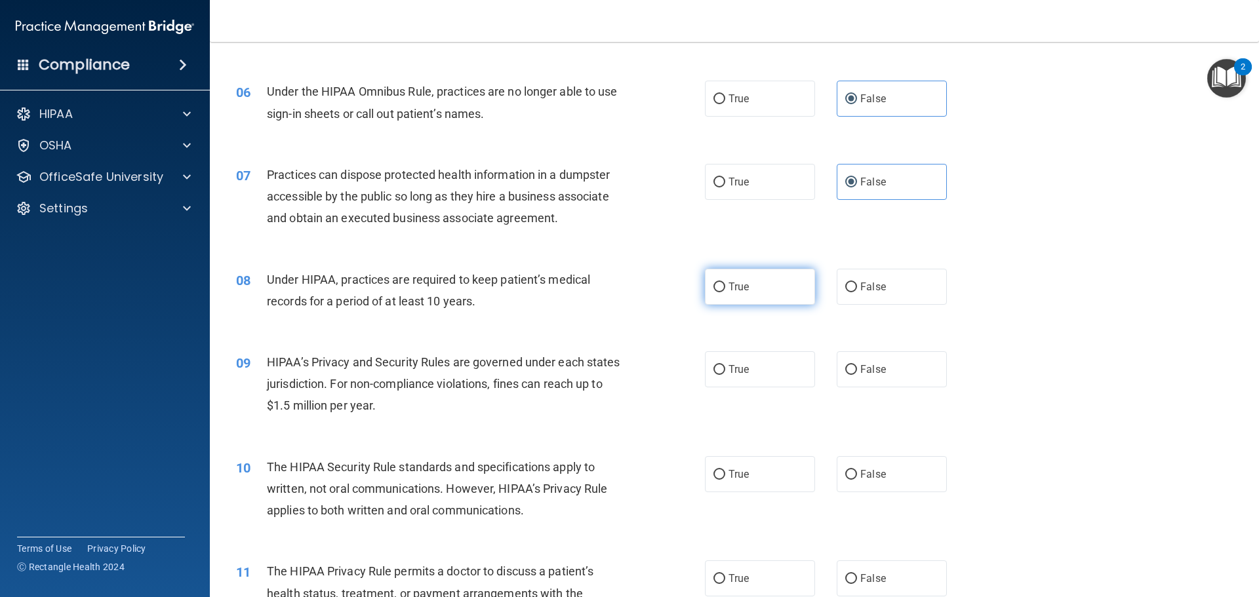
click at [736, 282] on span "True" at bounding box center [738, 287] width 20 height 12
click at [725, 283] on input "True" at bounding box center [719, 288] width 12 height 10
radio input "true"
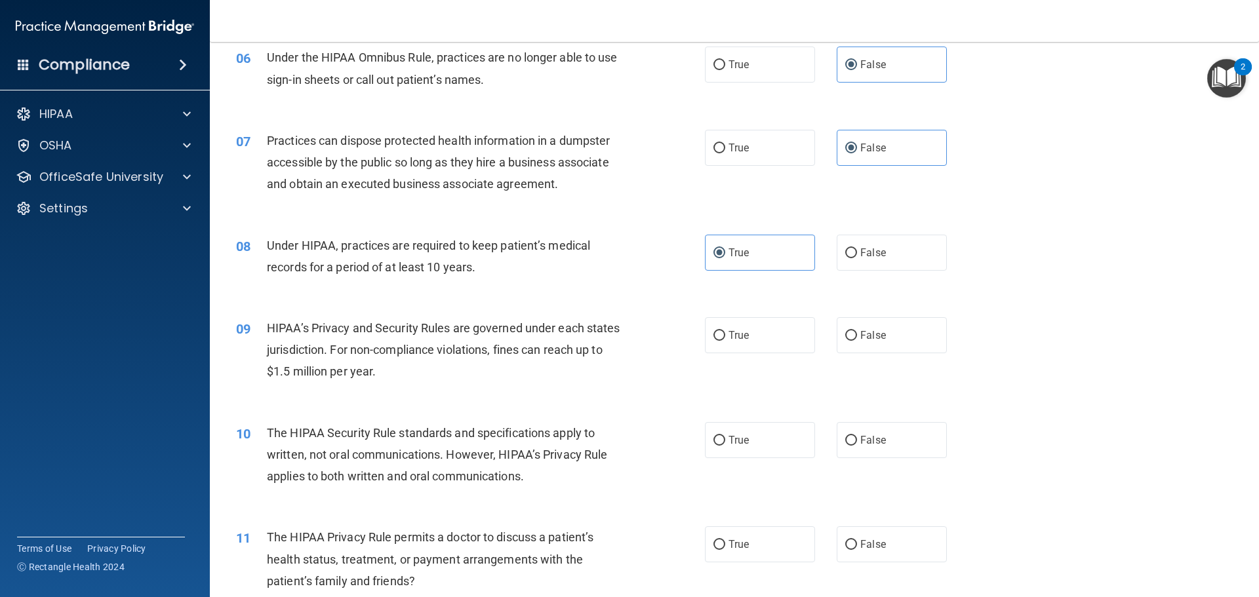
scroll to position [590, 0]
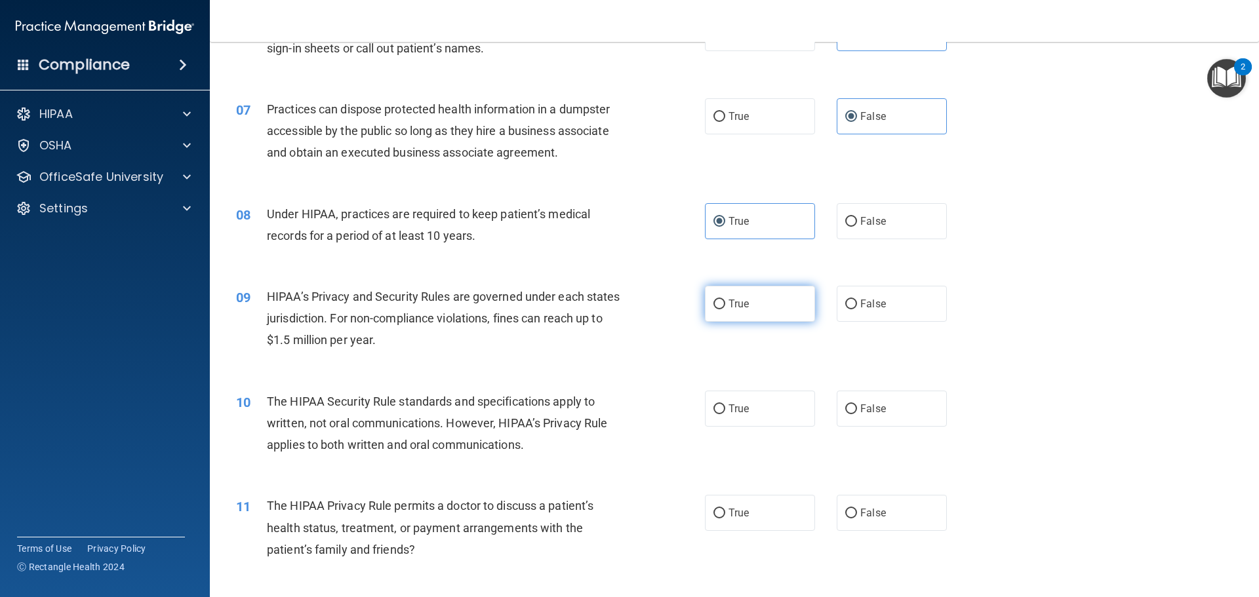
click at [740, 309] on span "True" at bounding box center [738, 304] width 20 height 12
click at [725, 309] on input "True" at bounding box center [719, 305] width 12 height 10
radio input "true"
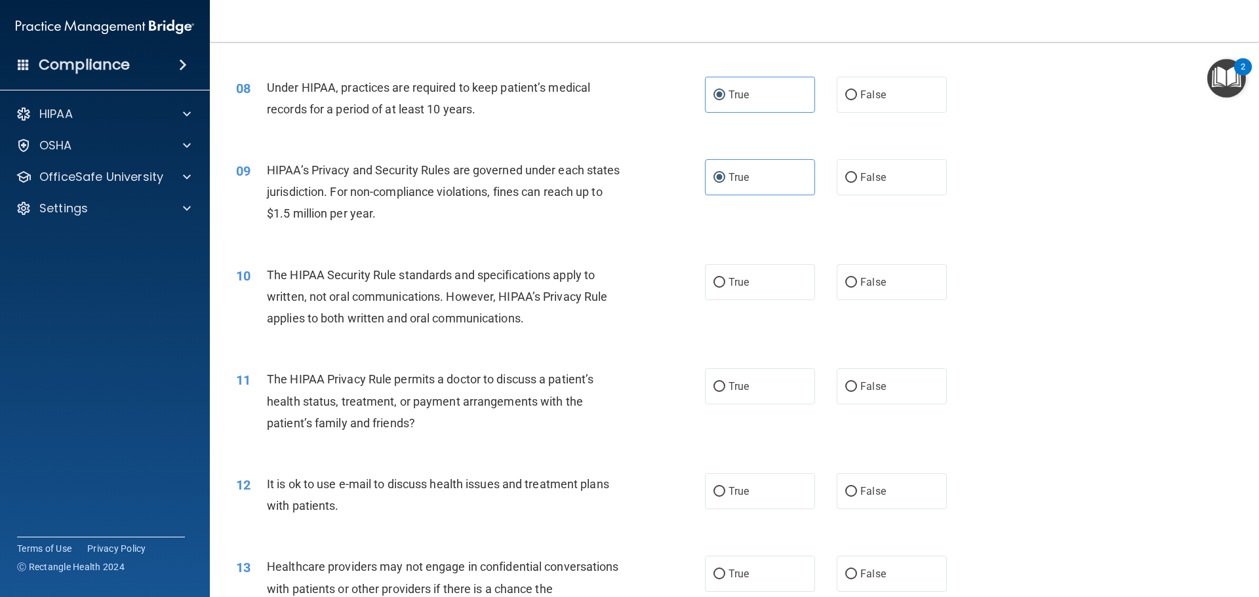
scroll to position [721, 0]
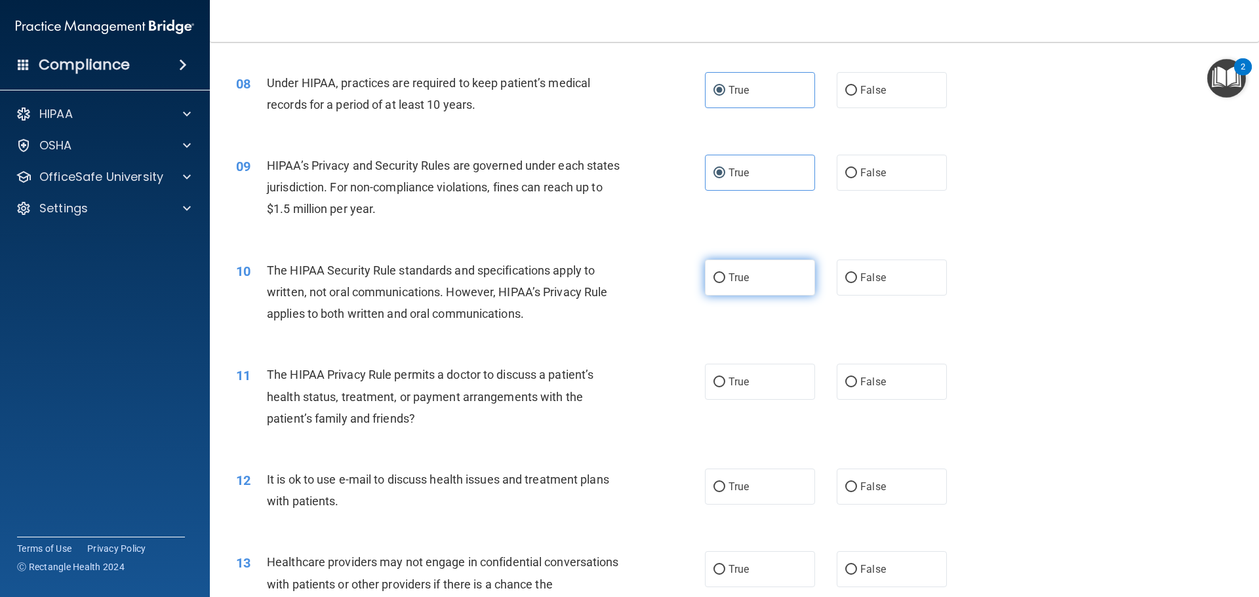
click at [753, 273] on label "True" at bounding box center [760, 278] width 110 height 36
click at [725, 273] on input "True" at bounding box center [719, 278] width 12 height 10
radio input "true"
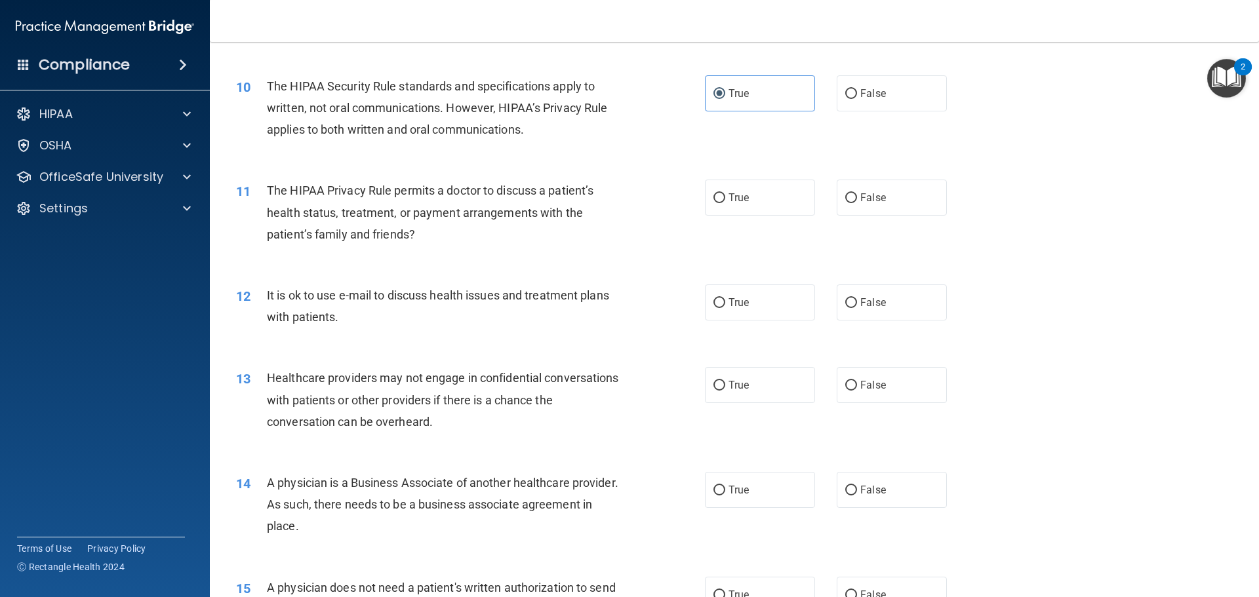
scroll to position [918, 0]
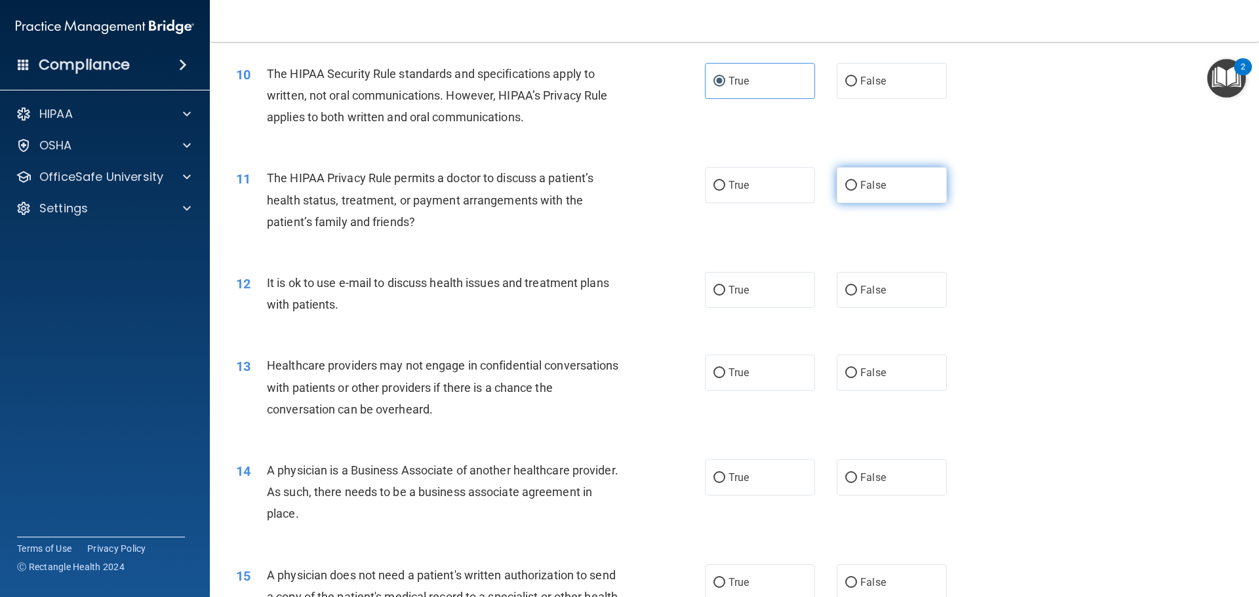
click at [873, 172] on label "False" at bounding box center [892, 185] width 110 height 36
click at [857, 181] on input "False" at bounding box center [851, 186] width 12 height 10
radio input "true"
click at [874, 289] on span "False" at bounding box center [873, 290] width 26 height 12
click at [857, 289] on input "False" at bounding box center [851, 291] width 12 height 10
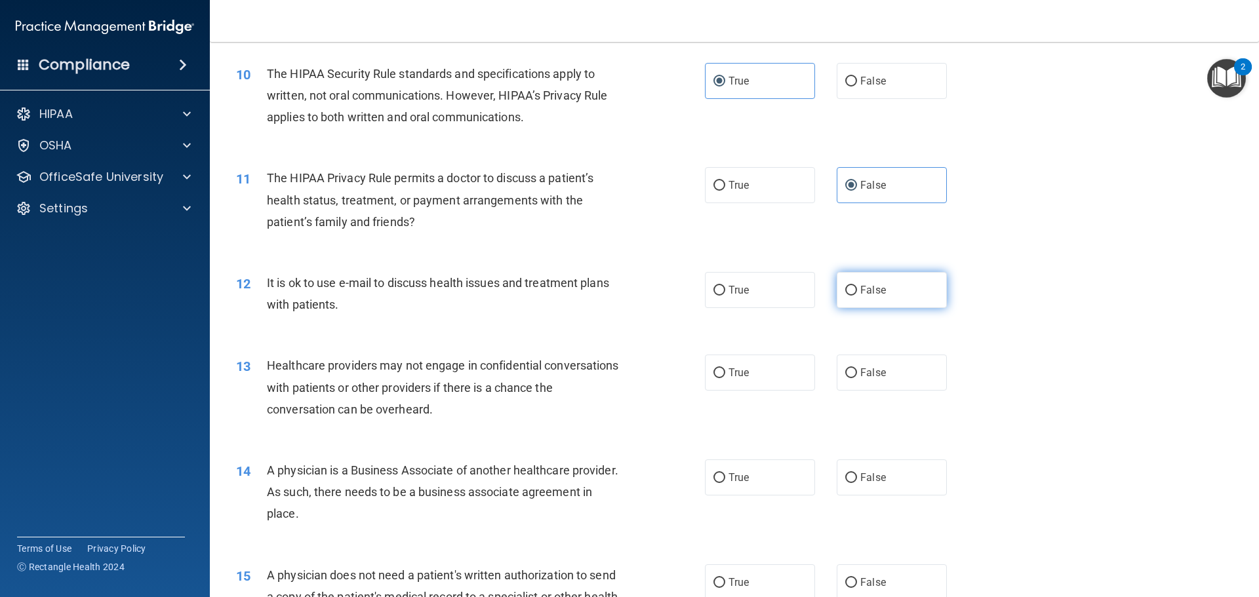
radio input "true"
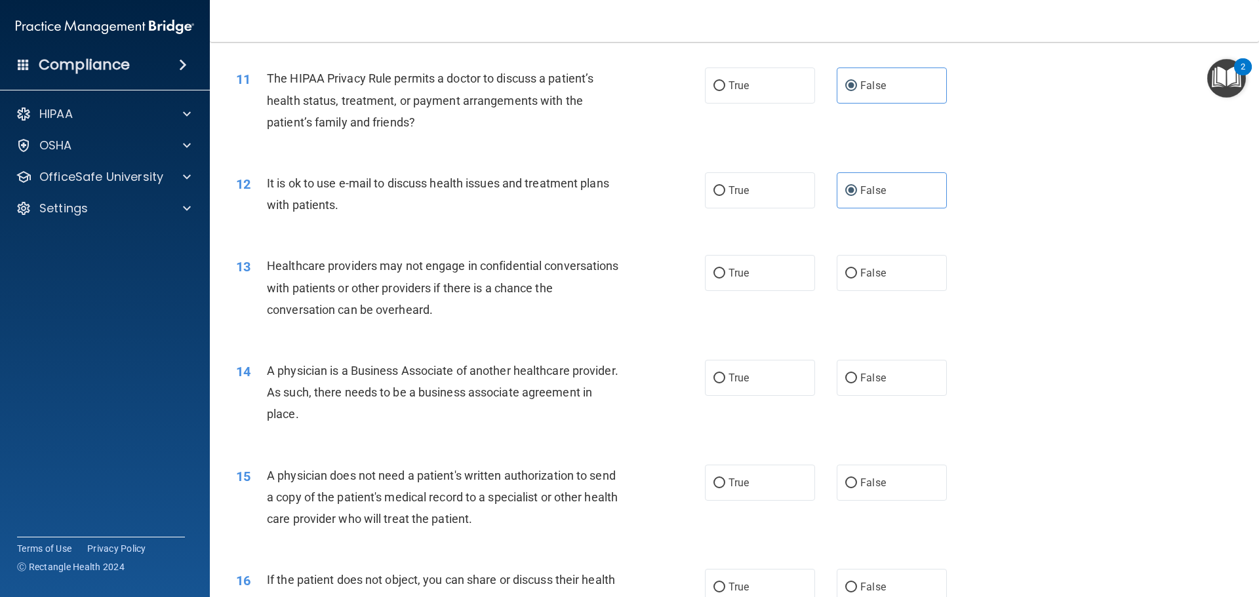
scroll to position [1049, 0]
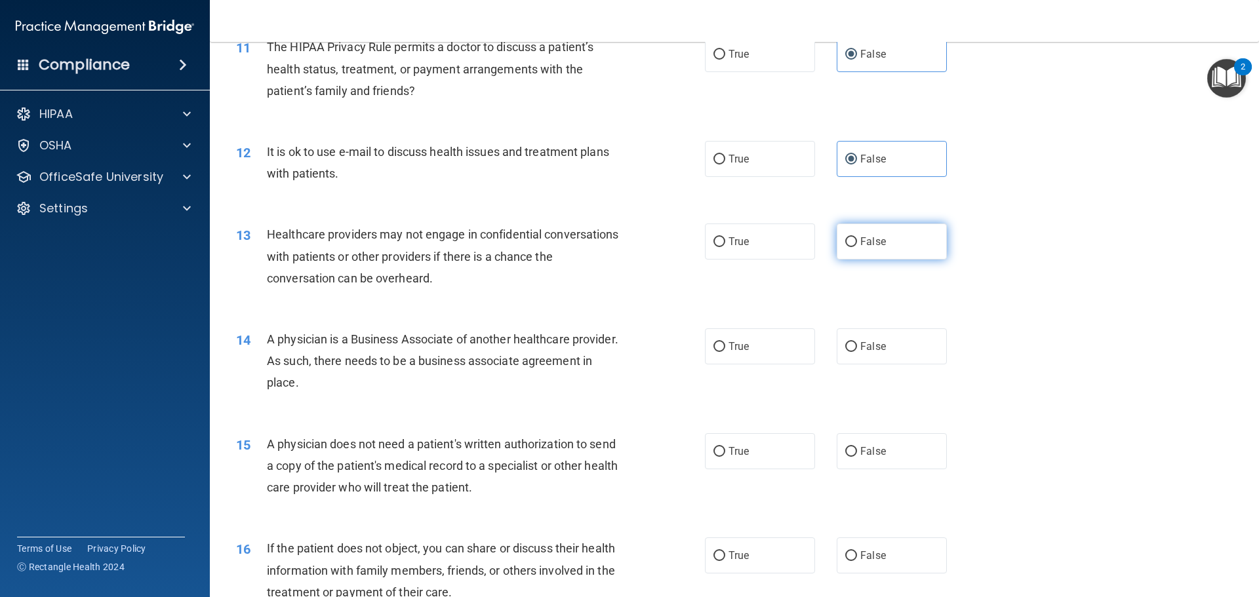
click at [869, 257] on label "False" at bounding box center [892, 242] width 110 height 36
click at [857, 247] on input "False" at bounding box center [851, 242] width 12 height 10
radio input "true"
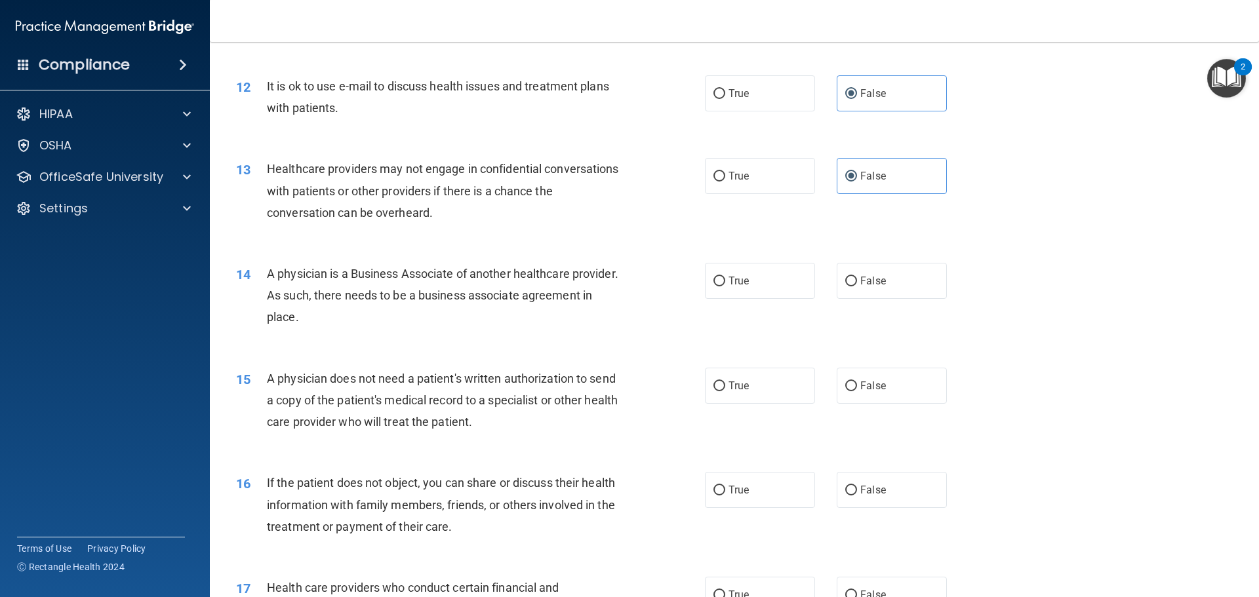
scroll to position [1180, 0]
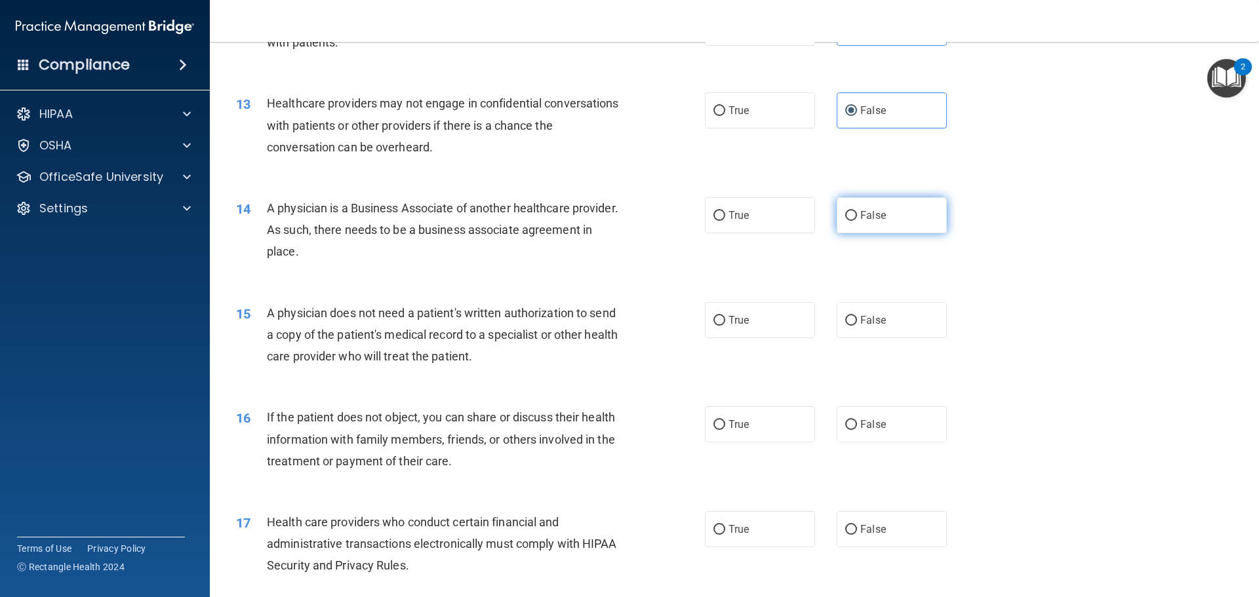
click at [869, 218] on span "False" at bounding box center [873, 215] width 26 height 12
click at [857, 218] on input "False" at bounding box center [851, 216] width 12 height 10
radio input "true"
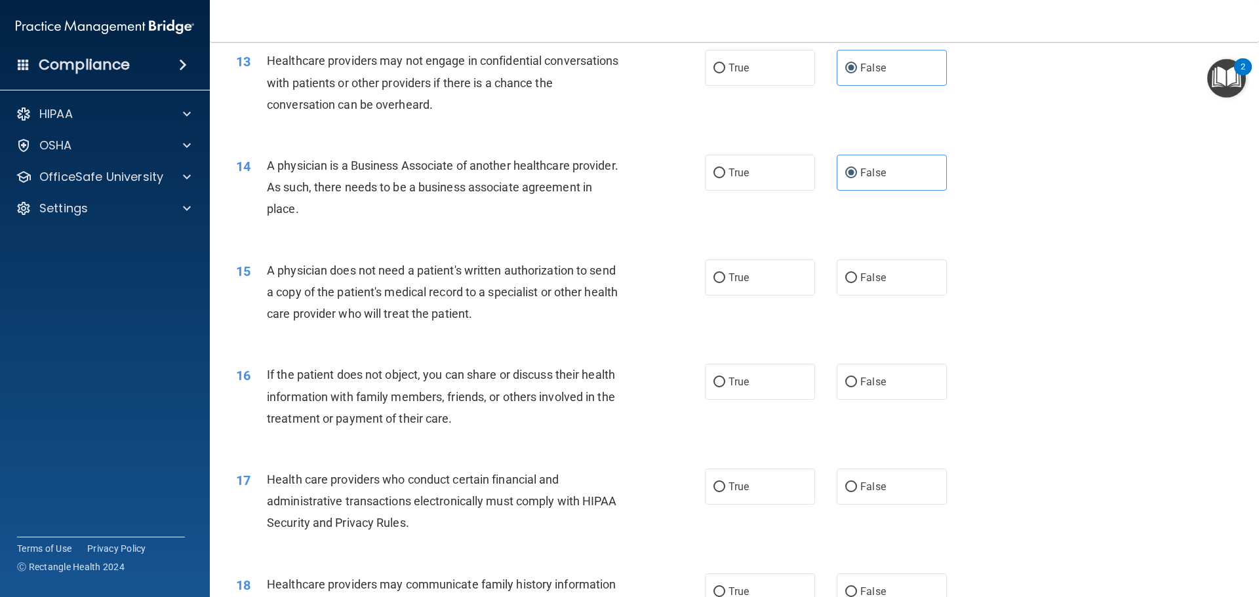
scroll to position [1246, 0]
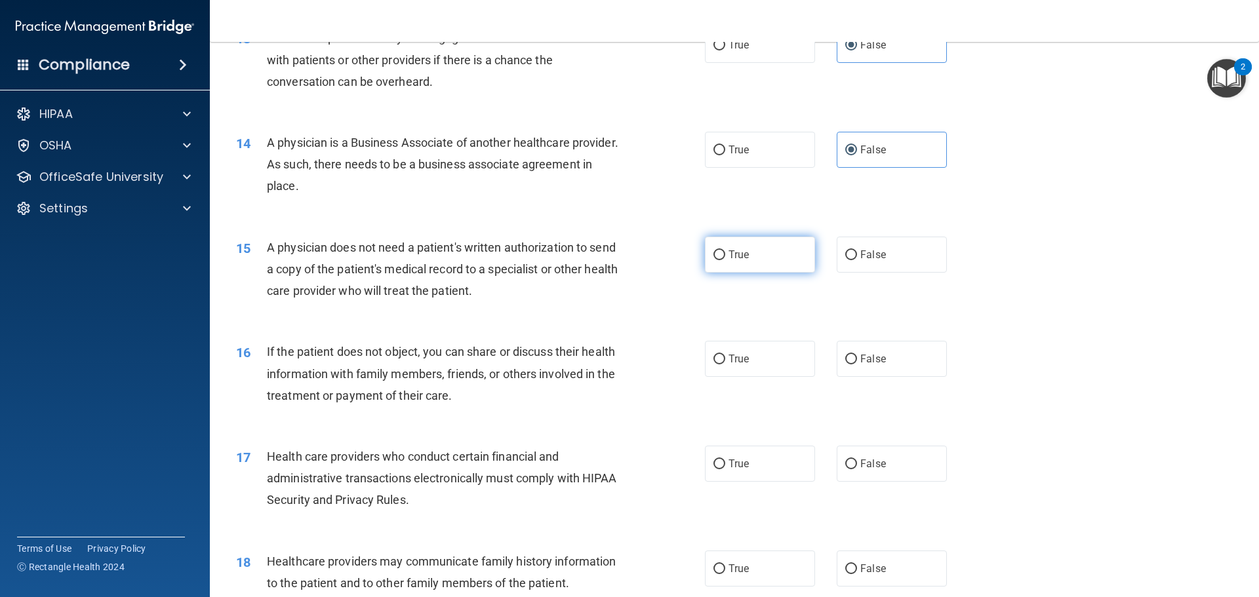
click at [759, 269] on label "True" at bounding box center [760, 255] width 110 height 36
click at [725, 260] on input "True" at bounding box center [719, 255] width 12 height 10
radio input "true"
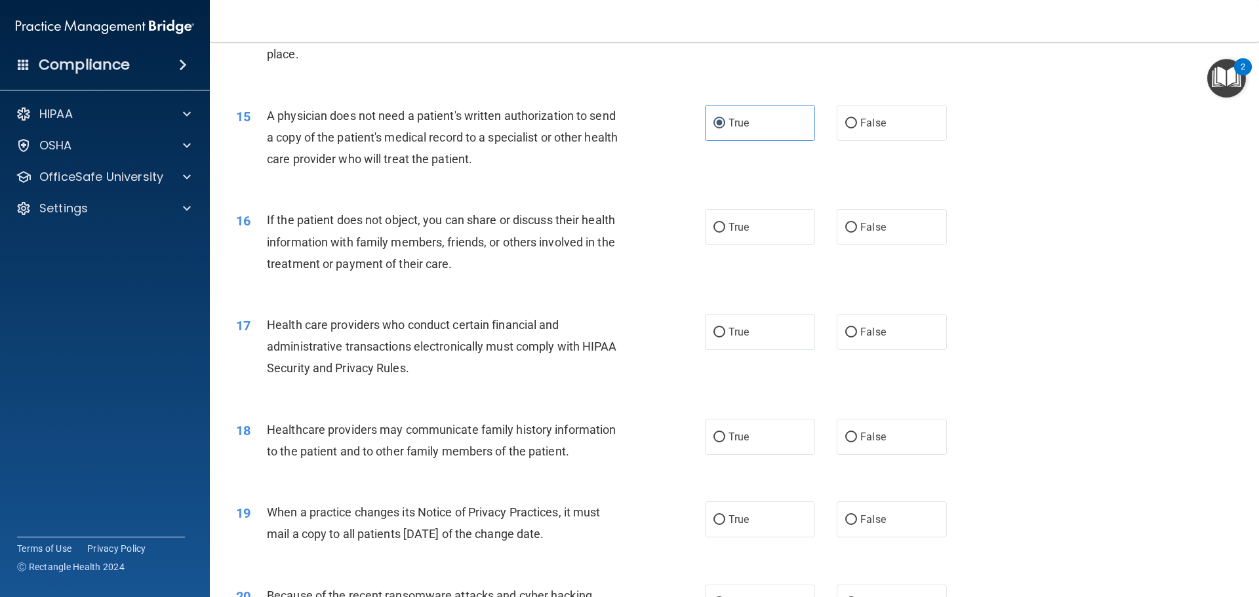
scroll to position [1443, 0]
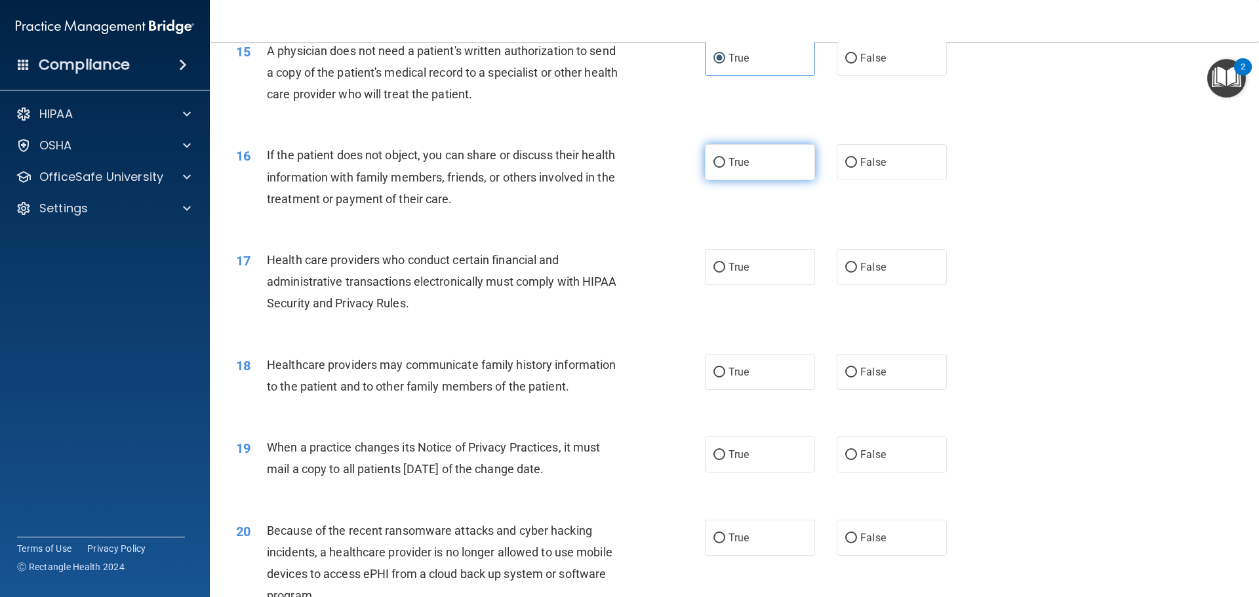
click at [705, 169] on label "True" at bounding box center [760, 162] width 110 height 36
click at [713, 168] on input "True" at bounding box center [719, 163] width 12 height 10
radio input "true"
click at [769, 275] on label "True" at bounding box center [760, 267] width 110 height 36
click at [725, 273] on input "True" at bounding box center [719, 268] width 12 height 10
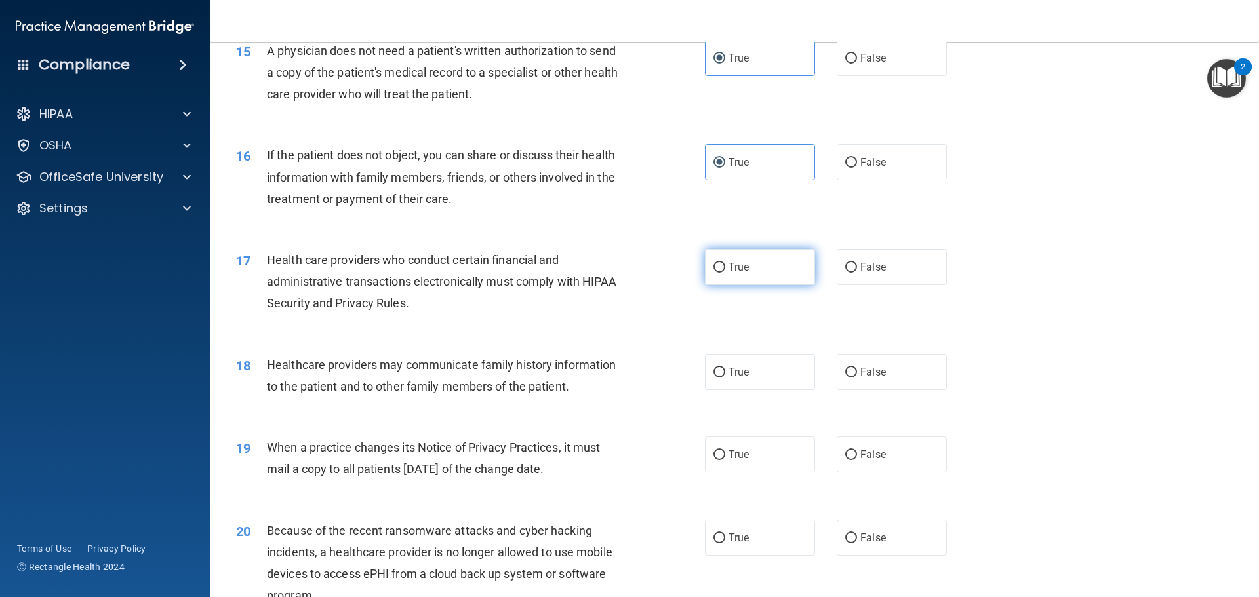
radio input "true"
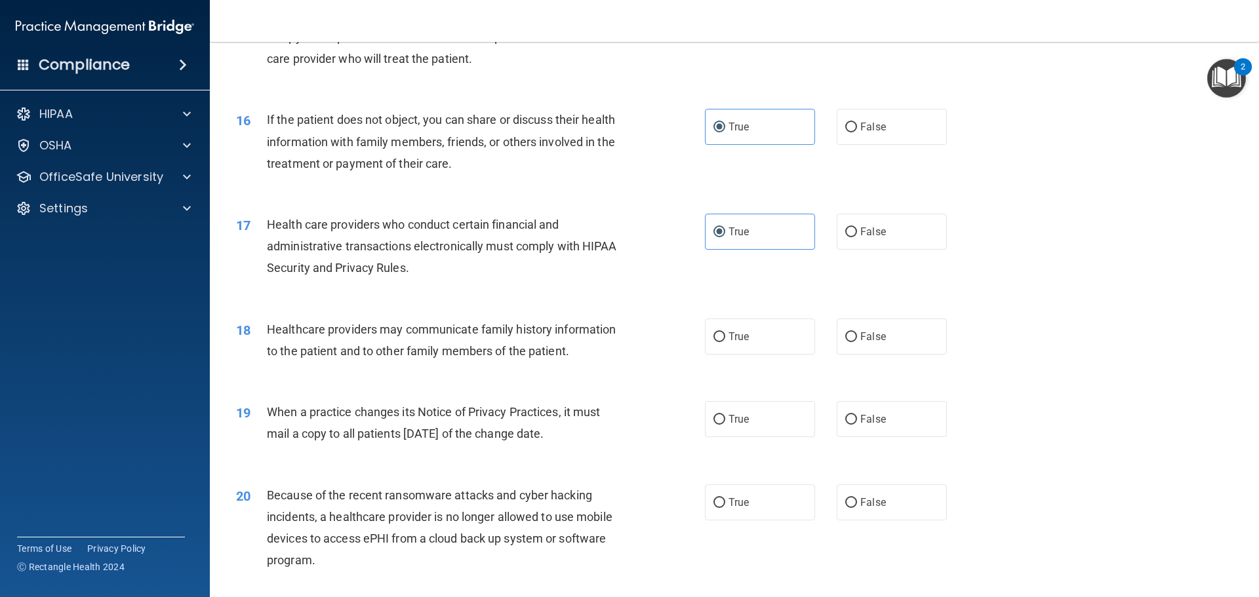
scroll to position [1508, 0]
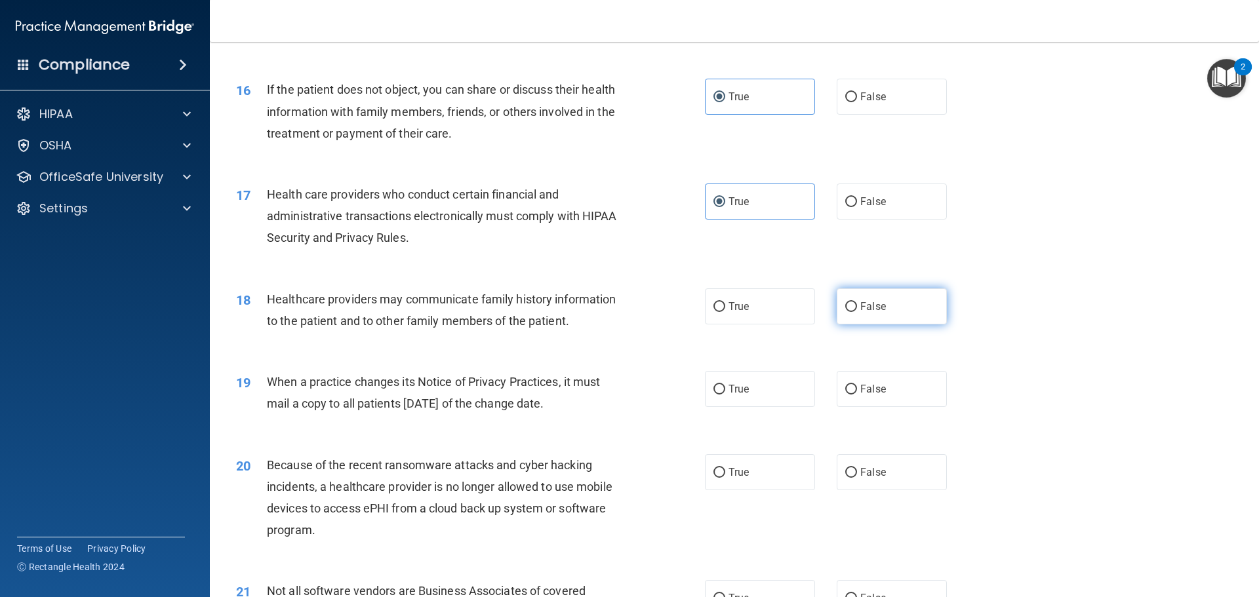
click at [881, 296] on label "False" at bounding box center [892, 307] width 110 height 36
click at [857, 302] on input "False" at bounding box center [851, 307] width 12 height 10
radio input "true"
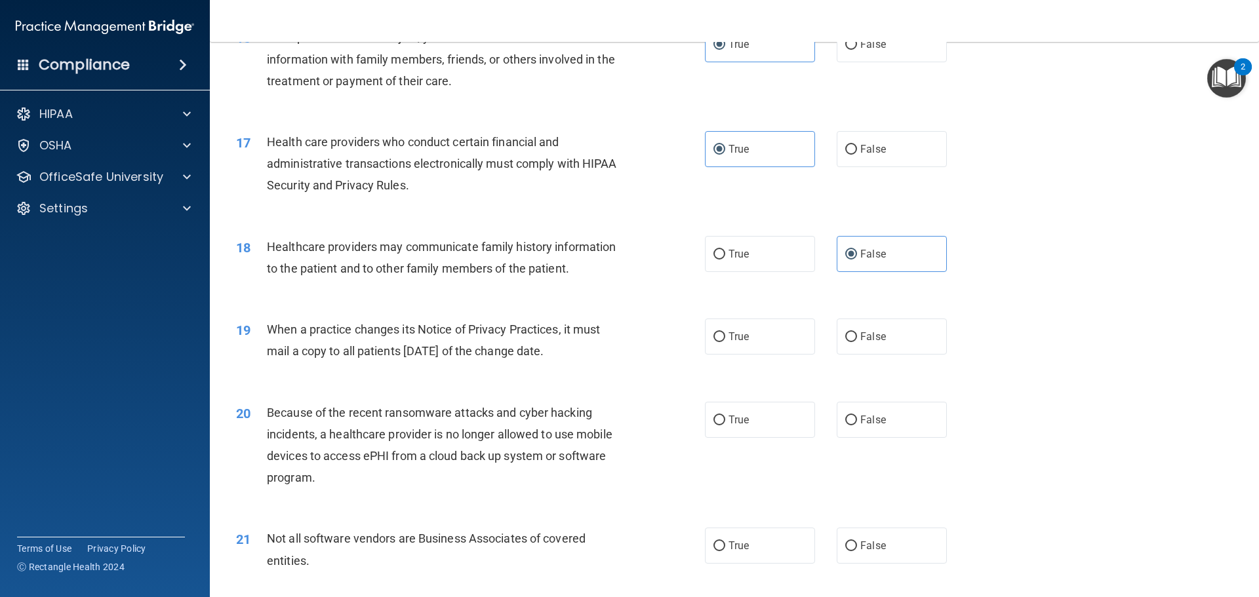
scroll to position [1639, 0]
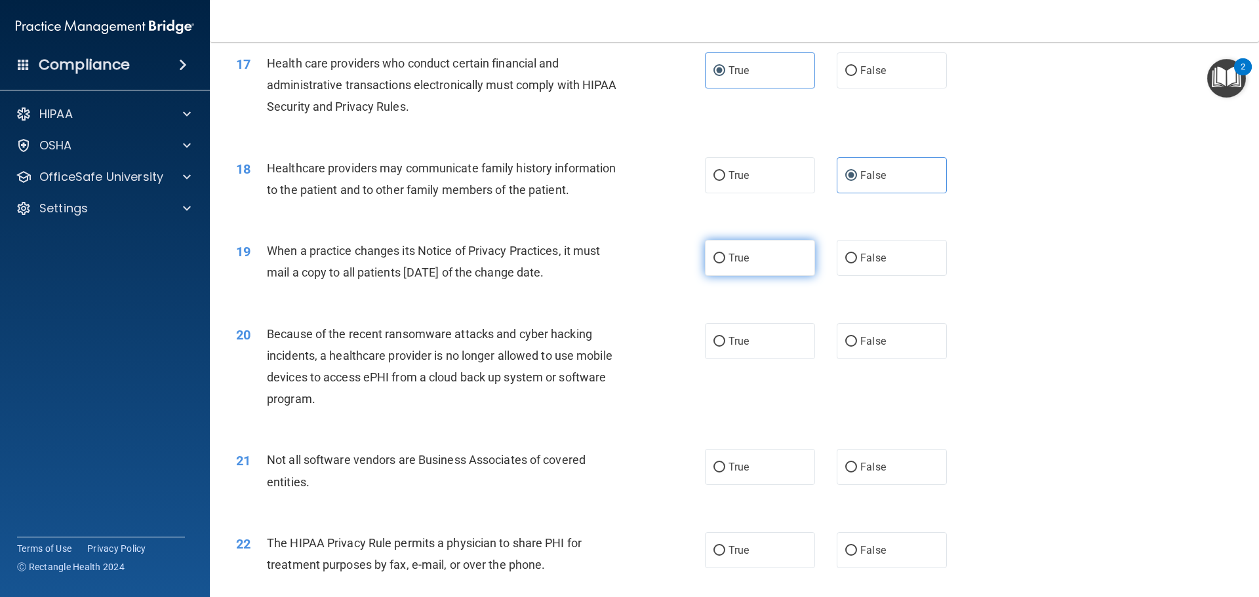
click at [734, 262] on span "True" at bounding box center [738, 258] width 20 height 12
click at [725, 262] on input "True" at bounding box center [719, 259] width 12 height 10
radio input "true"
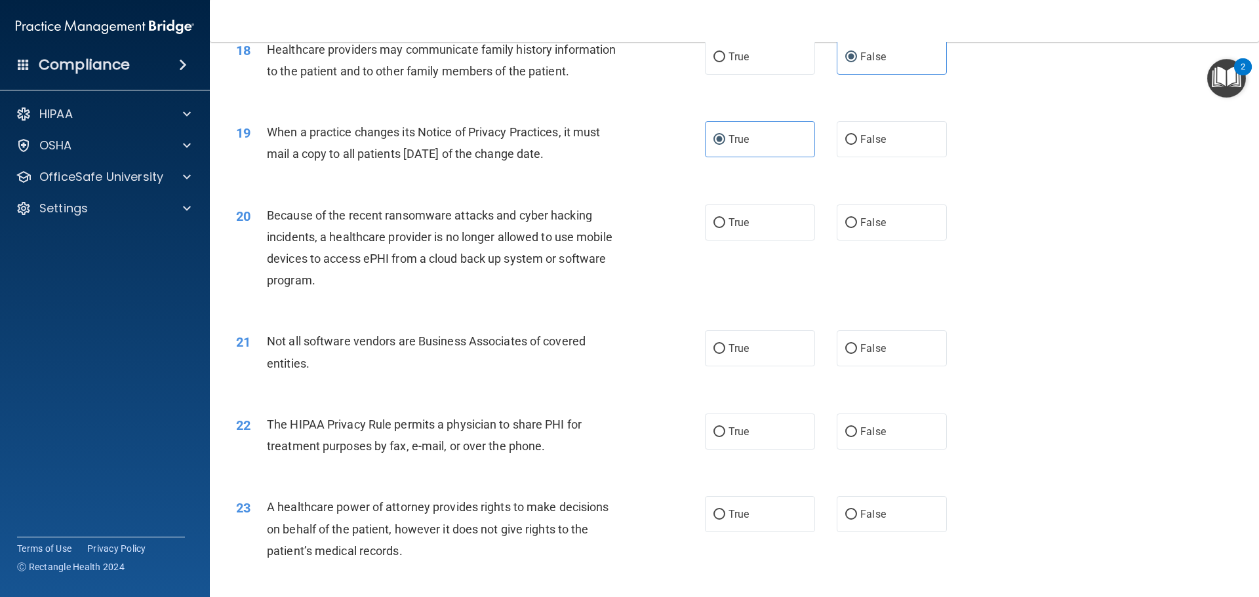
scroll to position [1770, 0]
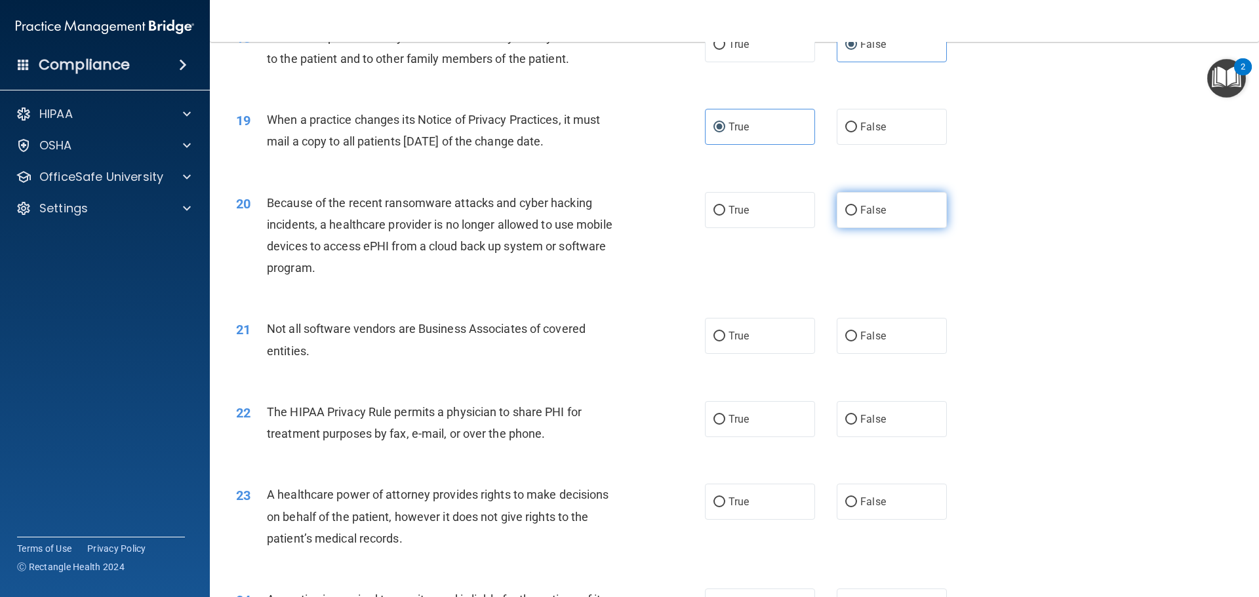
click at [907, 215] on label "False" at bounding box center [892, 210] width 110 height 36
click at [857, 215] on input "False" at bounding box center [851, 211] width 12 height 10
radio input "true"
click at [717, 229] on div "20 Because of the recent ransomware attacks and cyber hacking incidents, a heal…" at bounding box center [470, 239] width 508 height 94
click at [713, 219] on label "True" at bounding box center [760, 210] width 110 height 36
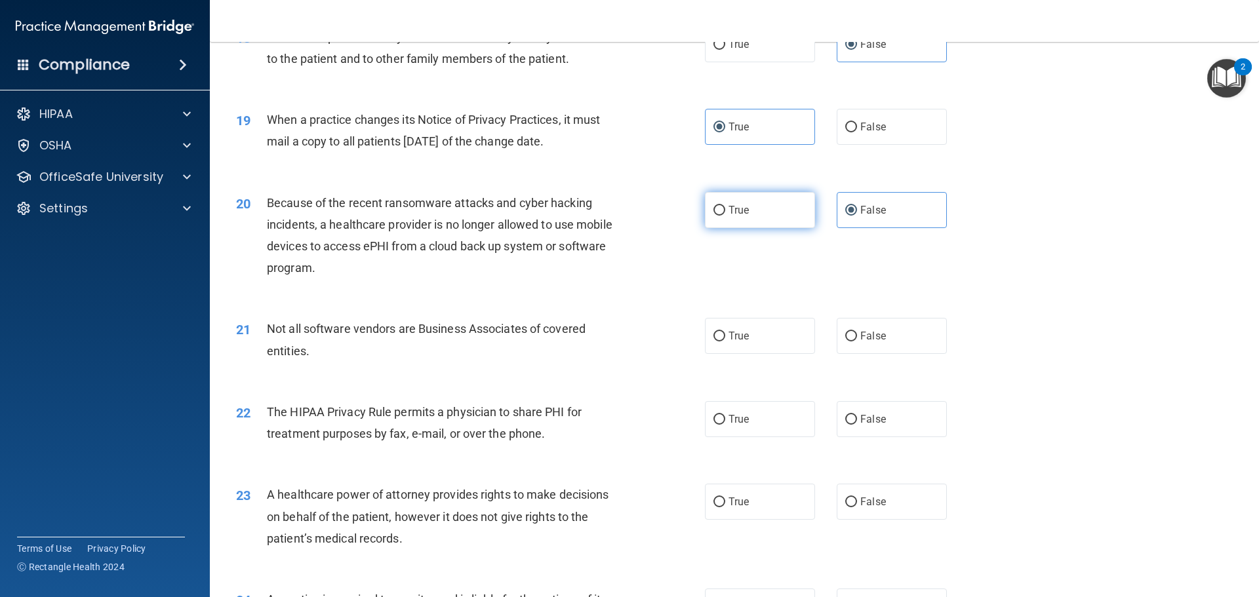
click at [713, 216] on input "True" at bounding box center [719, 211] width 12 height 10
radio input "true"
radio input "false"
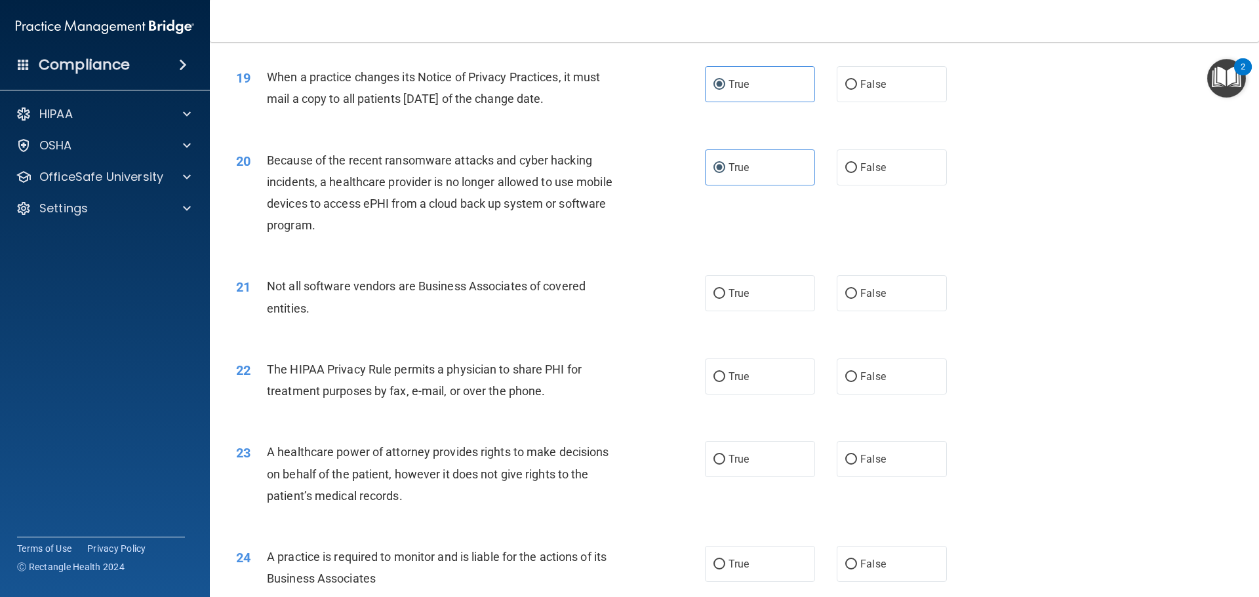
scroll to position [1836, 0]
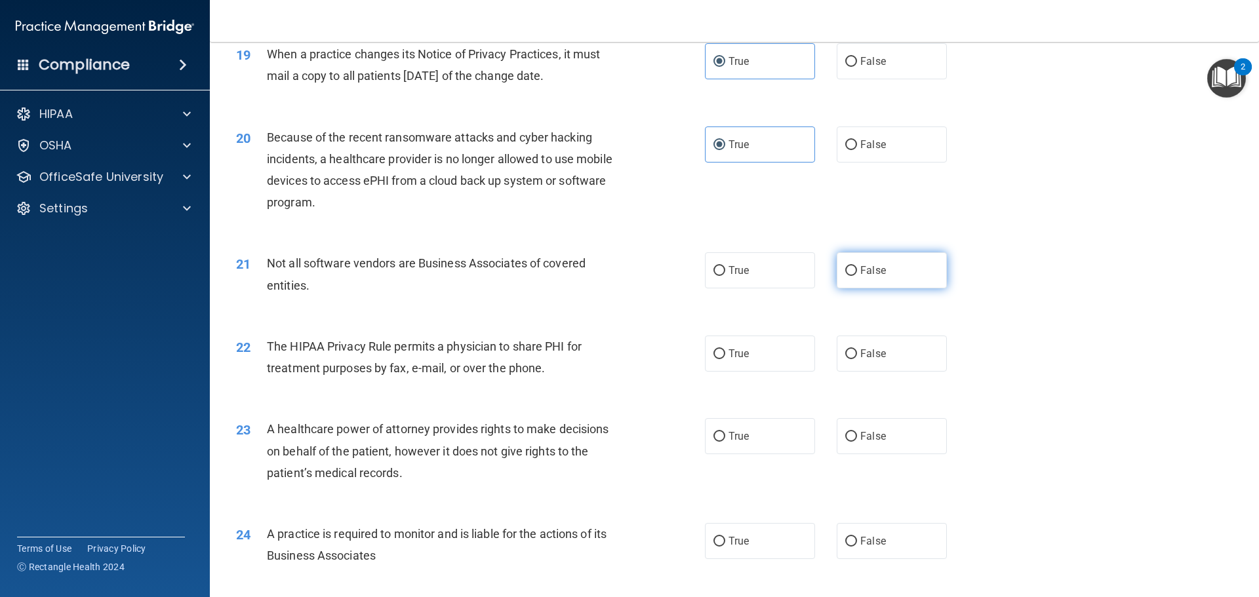
click at [856, 258] on label "False" at bounding box center [892, 270] width 110 height 36
click at [856, 266] on input "False" at bounding box center [851, 271] width 12 height 10
radio input "true"
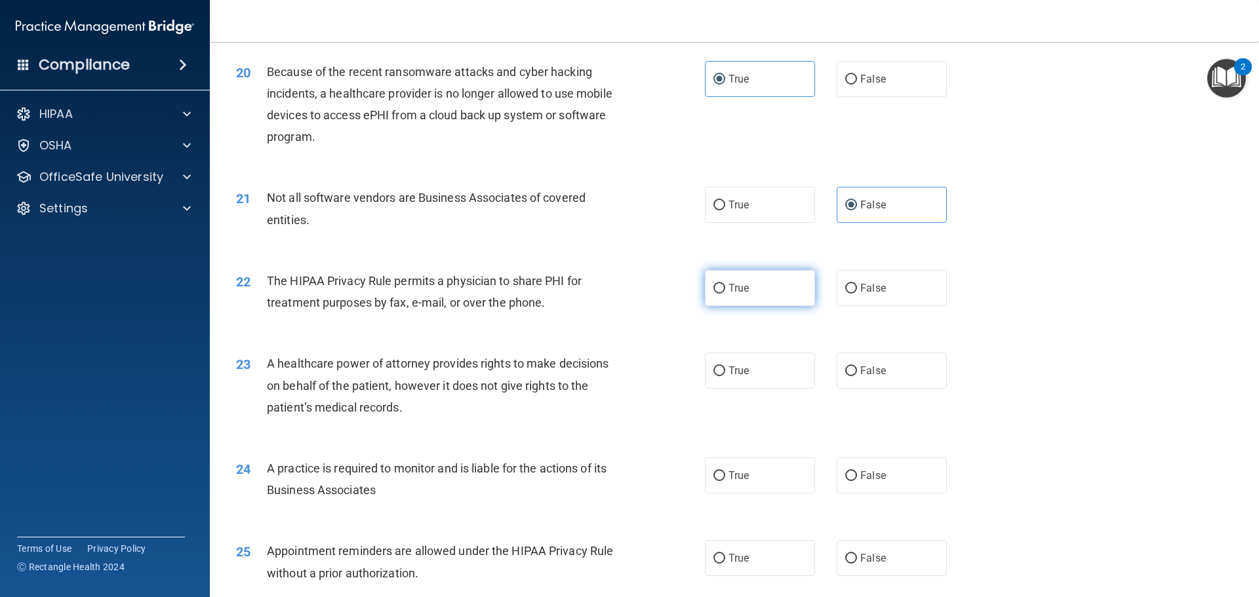
click at [706, 297] on label "True" at bounding box center [760, 288] width 110 height 36
click at [713, 294] on input "True" at bounding box center [719, 289] width 12 height 10
radio input "true"
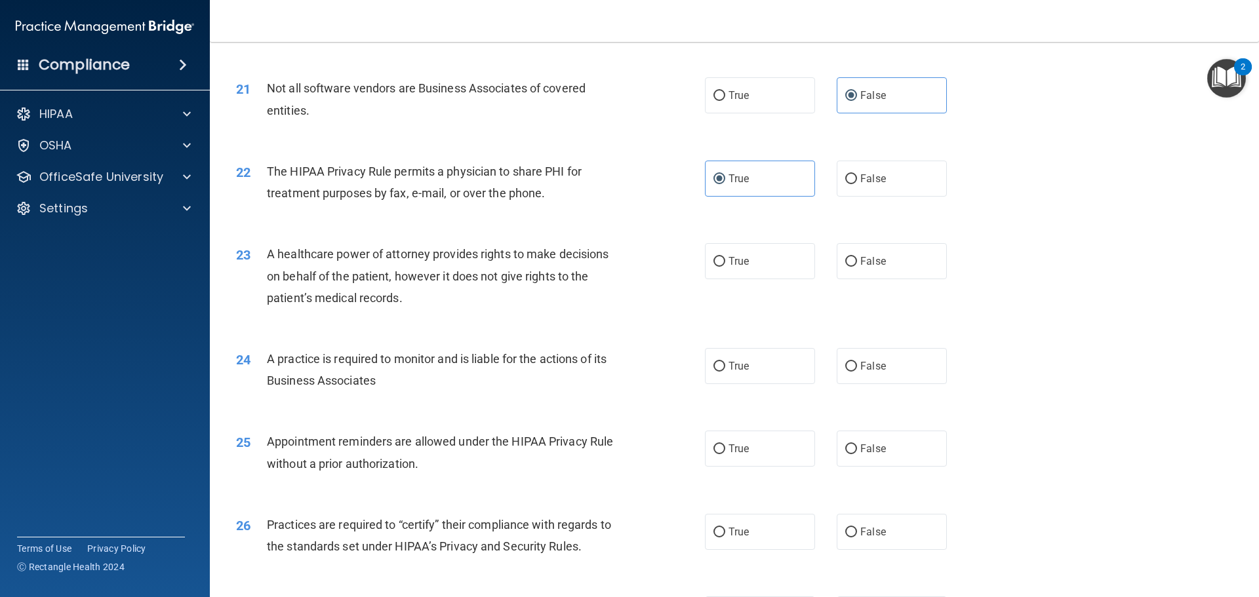
scroll to position [2098, 0]
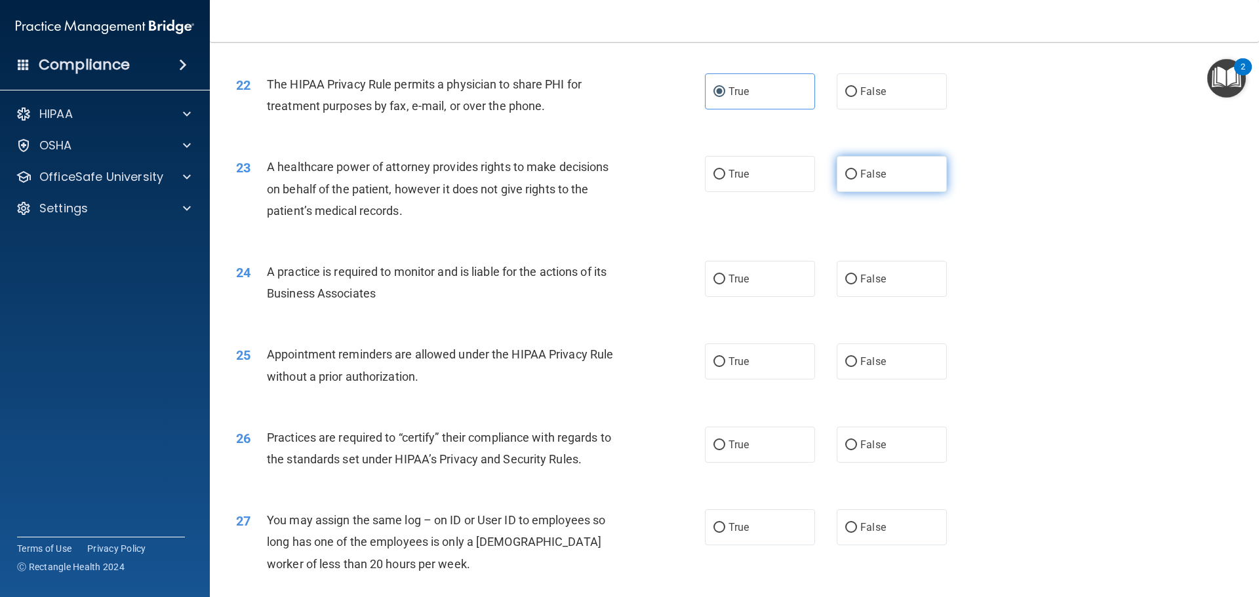
click at [860, 167] on label "False" at bounding box center [892, 174] width 110 height 36
click at [857, 170] on input "False" at bounding box center [851, 175] width 12 height 10
radio input "true"
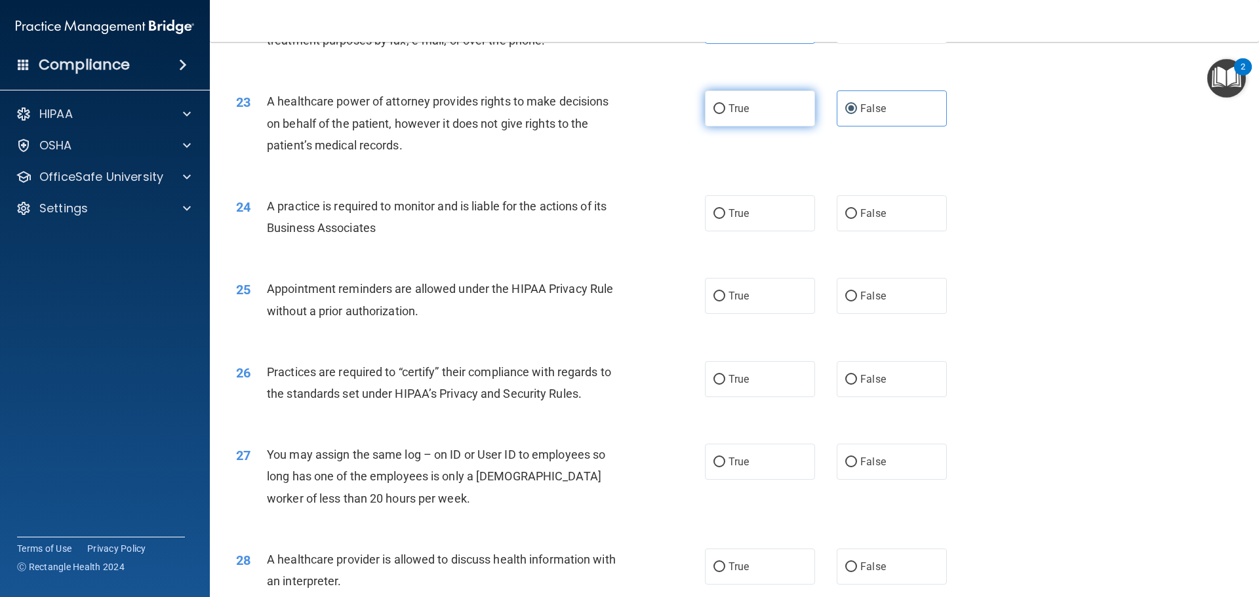
click at [779, 106] on label "True" at bounding box center [760, 108] width 110 height 36
click at [725, 106] on input "True" at bounding box center [719, 109] width 12 height 10
radio input "true"
radio input "false"
click at [696, 221] on div "24 A practice is required to monitor and is liable for the actions of its Busin…" at bounding box center [470, 220] width 508 height 50
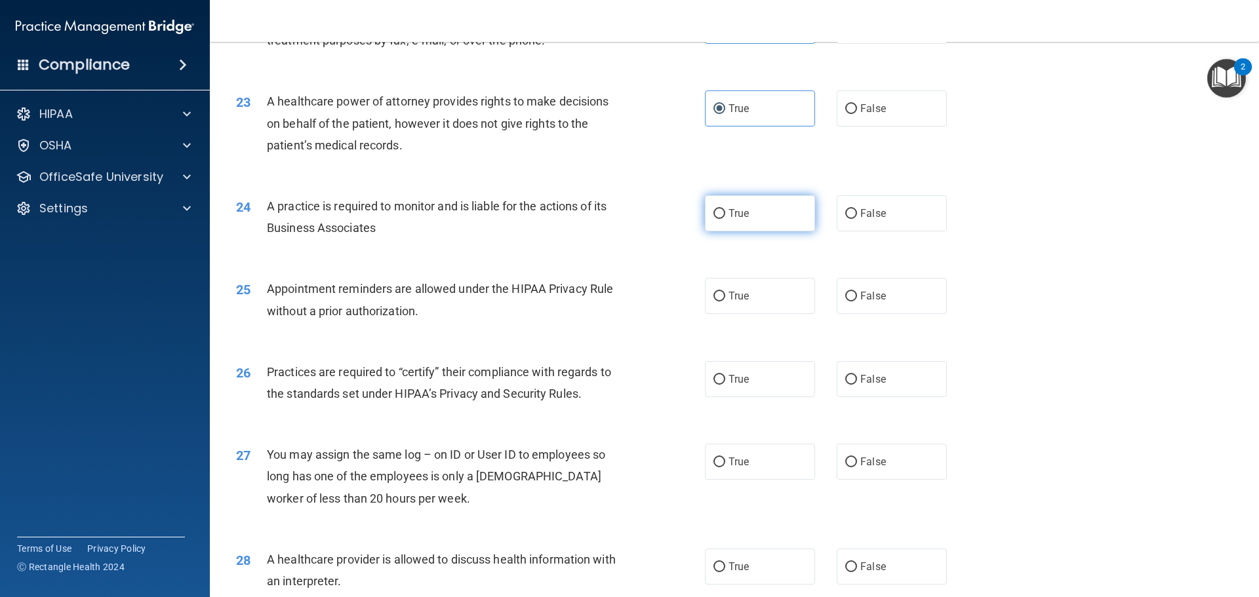
click at [719, 207] on label "True" at bounding box center [760, 213] width 110 height 36
click at [719, 209] on input "True" at bounding box center [719, 214] width 12 height 10
radio input "true"
click at [898, 297] on label "False" at bounding box center [892, 296] width 110 height 36
click at [857, 297] on input "False" at bounding box center [851, 297] width 12 height 10
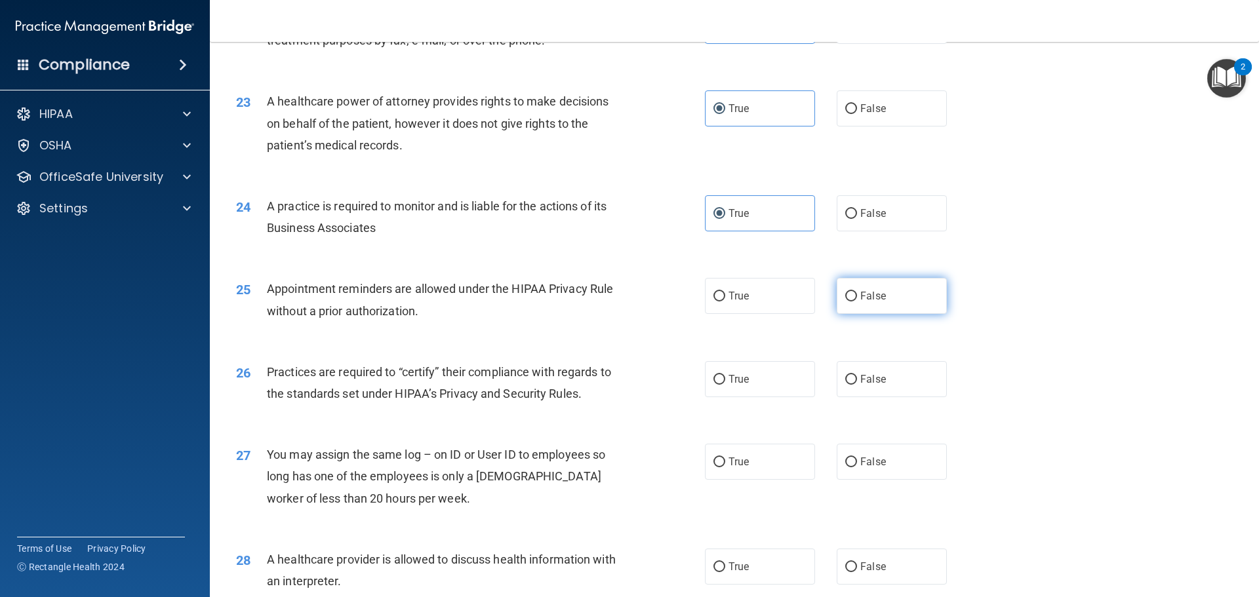
radio input "true"
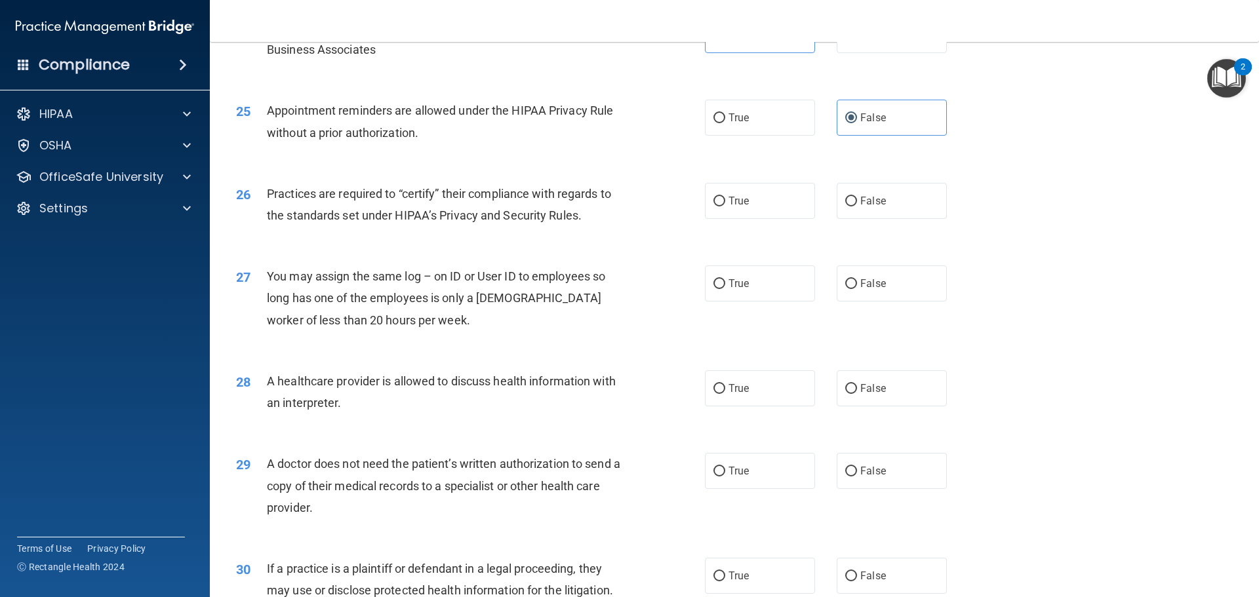
scroll to position [2361, 0]
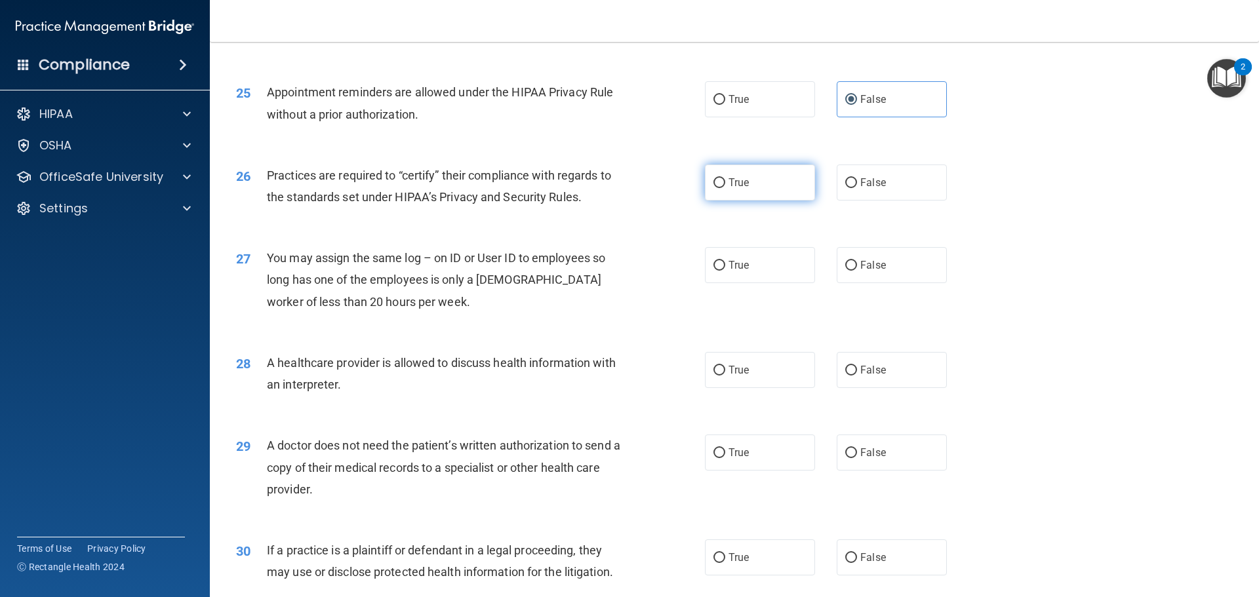
click at [749, 182] on label "True" at bounding box center [760, 183] width 110 height 36
click at [725, 182] on input "True" at bounding box center [719, 183] width 12 height 10
radio input "true"
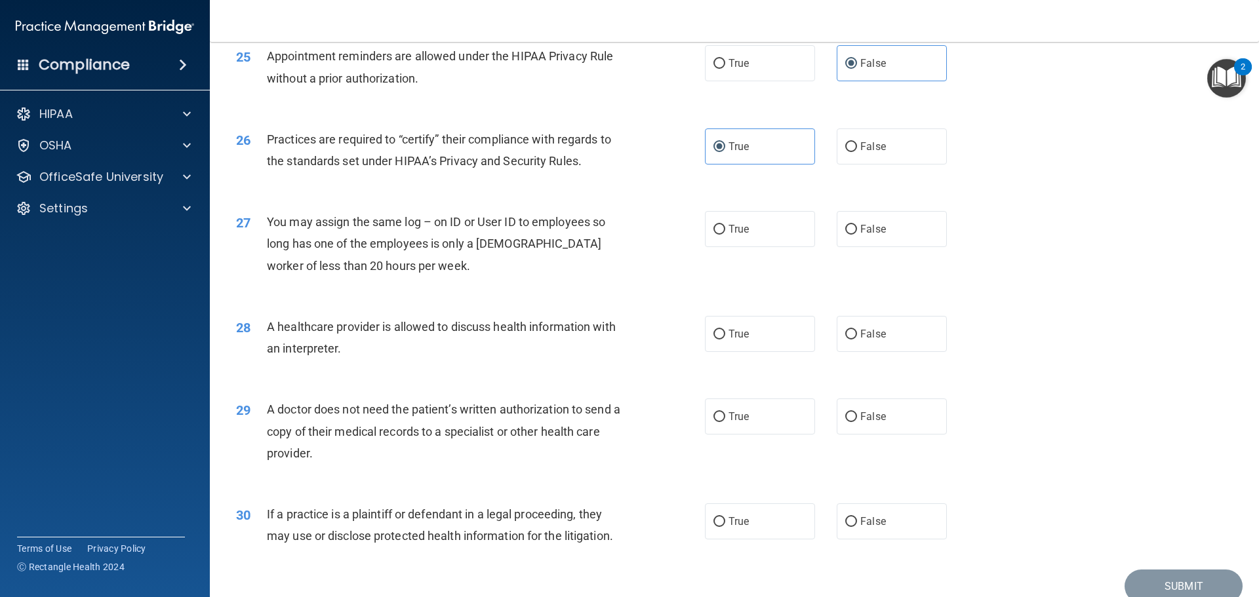
scroll to position [2426, 0]
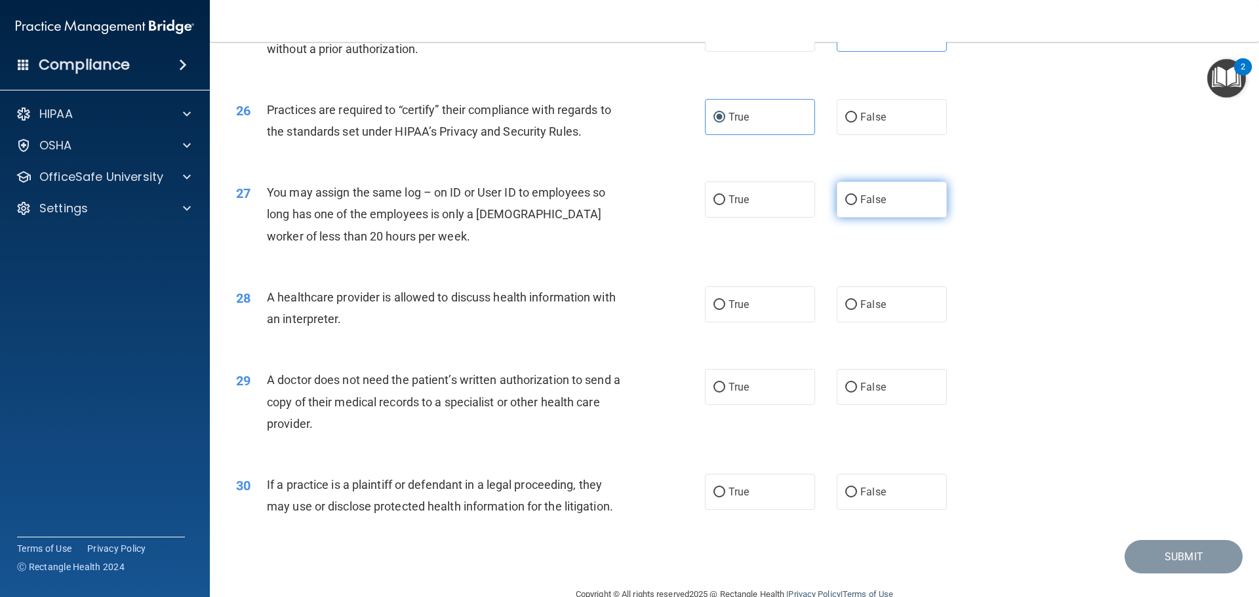
click at [843, 206] on label "False" at bounding box center [892, 200] width 110 height 36
click at [845, 205] on input "False" at bounding box center [851, 200] width 12 height 10
radio input "true"
click at [751, 318] on label "True" at bounding box center [760, 305] width 110 height 36
click at [725, 310] on input "True" at bounding box center [719, 305] width 12 height 10
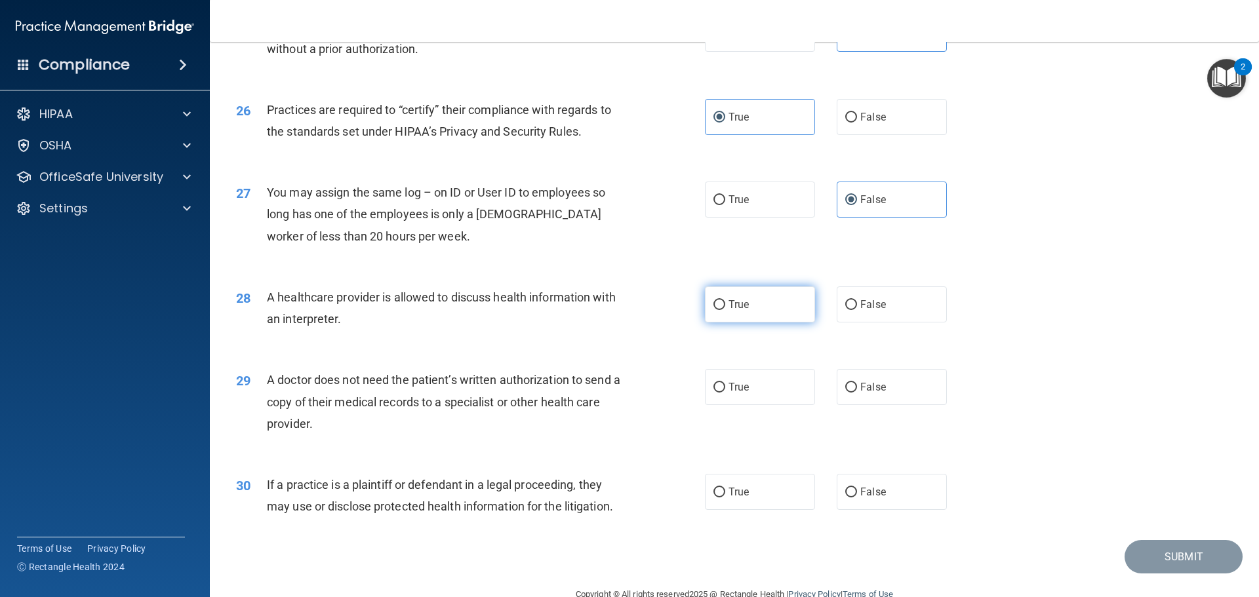
radio input "true"
click at [873, 305] on span "False" at bounding box center [873, 304] width 26 height 12
click at [857, 305] on input "False" at bounding box center [851, 305] width 12 height 10
radio input "true"
radio input "false"
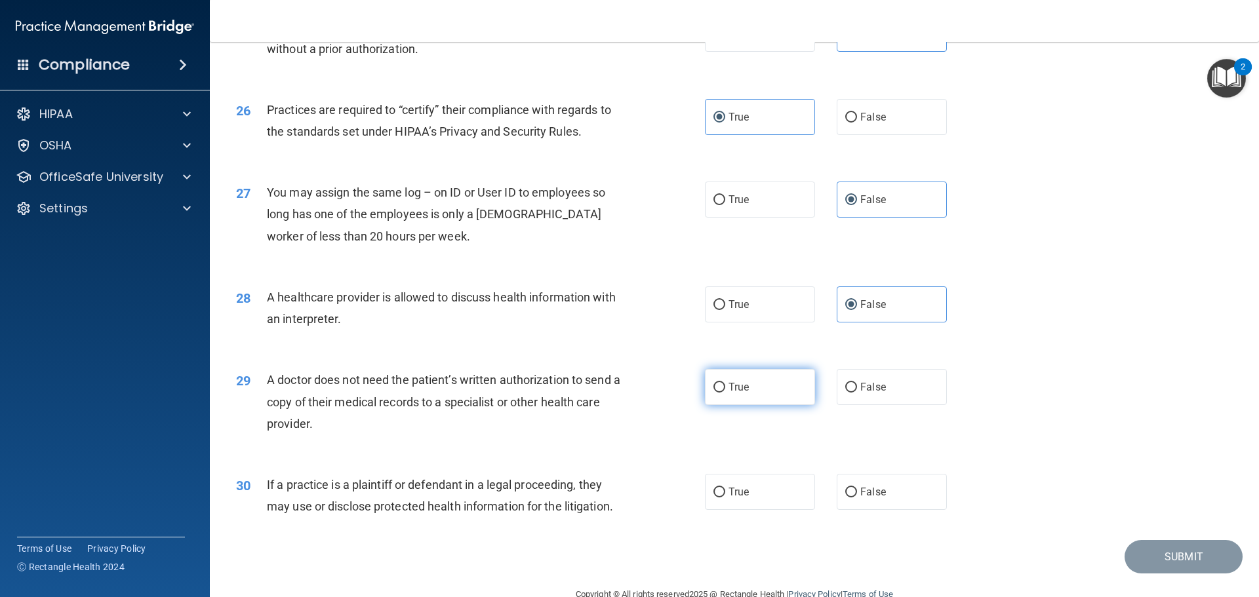
click at [768, 386] on label "True" at bounding box center [760, 387] width 110 height 36
click at [725, 386] on input "True" at bounding box center [719, 388] width 12 height 10
radio input "true"
click at [722, 500] on label "True" at bounding box center [760, 492] width 110 height 36
click at [722, 498] on input "True" at bounding box center [719, 493] width 12 height 10
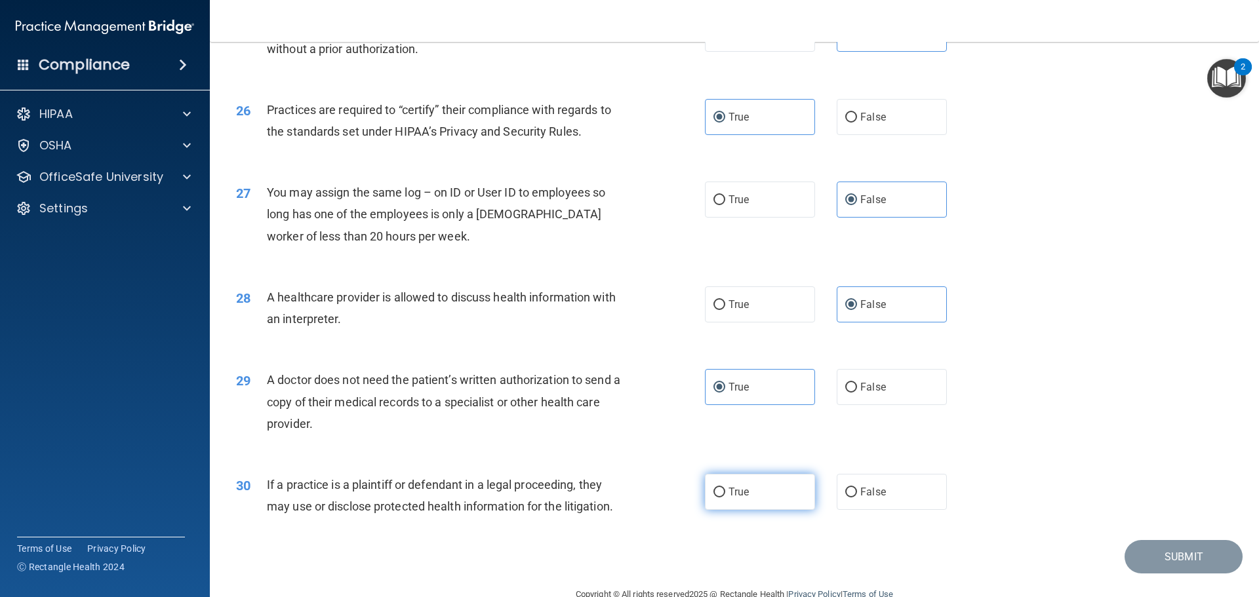
radio input "true"
click at [1165, 548] on button "Submit" at bounding box center [1184, 556] width 118 height 33
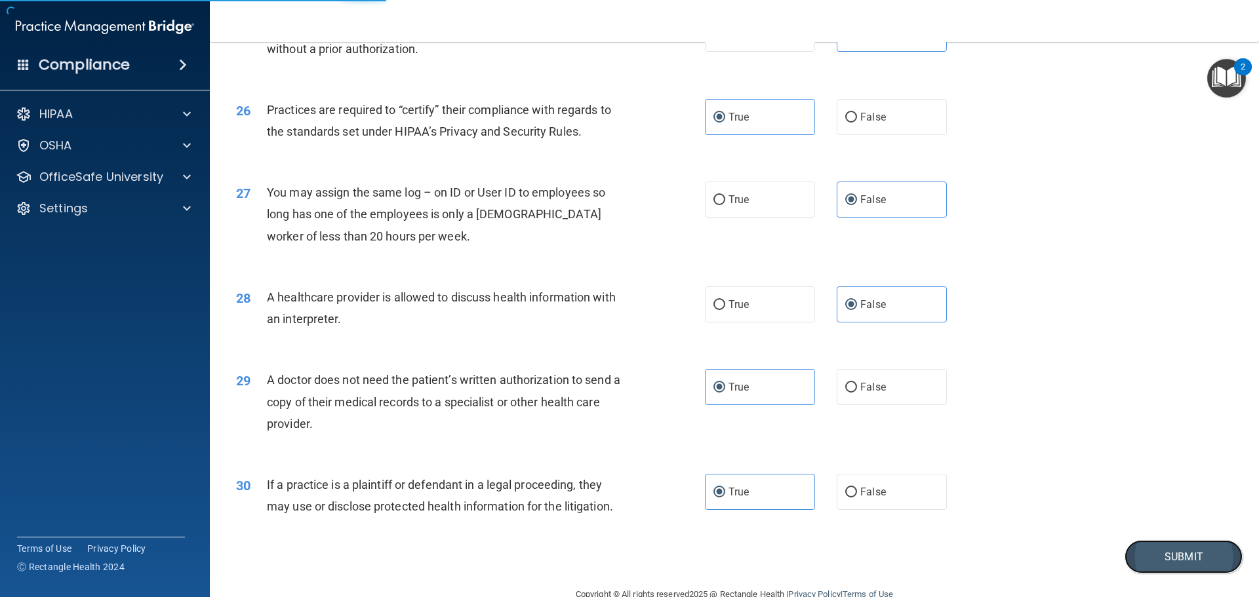
click at [1128, 552] on button "Submit" at bounding box center [1184, 556] width 118 height 33
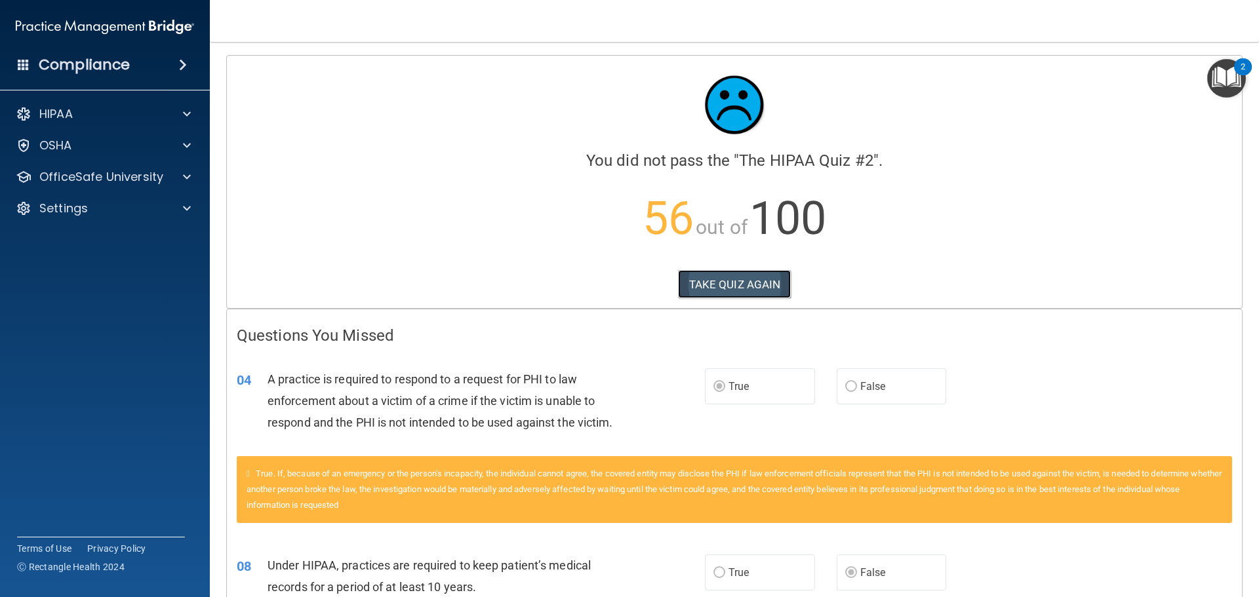
click at [736, 285] on button "TAKE QUIZ AGAIN" at bounding box center [734, 284] width 113 height 29
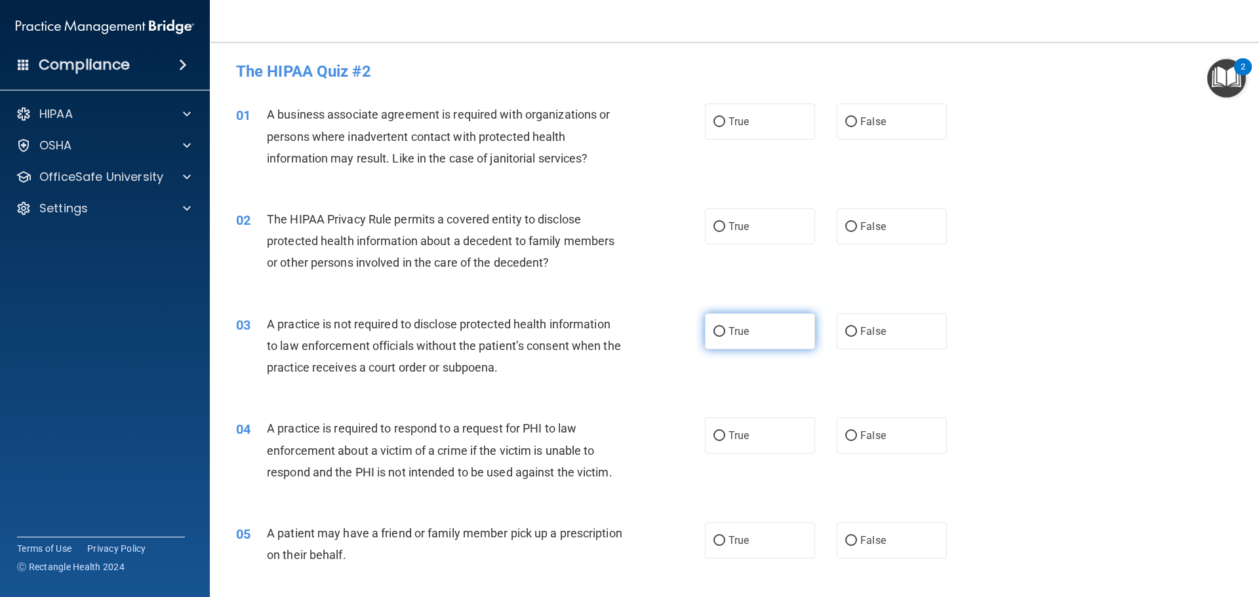
click at [736, 331] on span "True" at bounding box center [738, 331] width 20 height 12
click at [725, 331] on input "True" at bounding box center [719, 332] width 12 height 10
radio input "true"
click at [862, 114] on label "False" at bounding box center [892, 122] width 110 height 36
click at [857, 117] on input "False" at bounding box center [851, 122] width 12 height 10
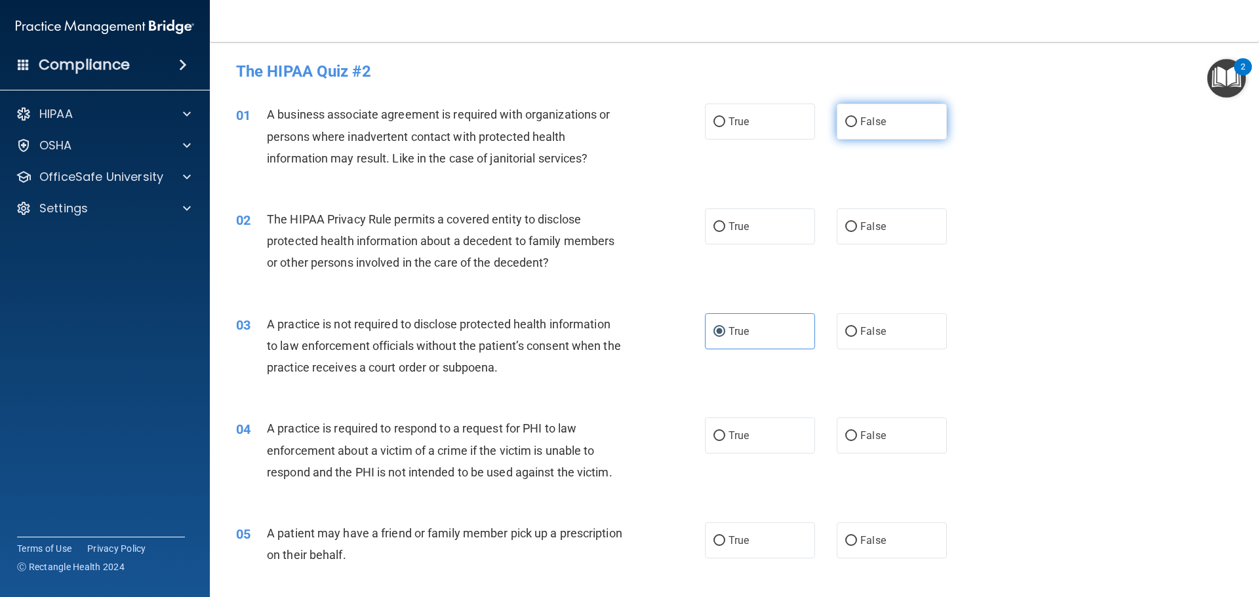
radio input "true"
click at [723, 222] on label "True" at bounding box center [760, 227] width 110 height 36
click at [723, 222] on input "True" at bounding box center [719, 227] width 12 height 10
radio input "true"
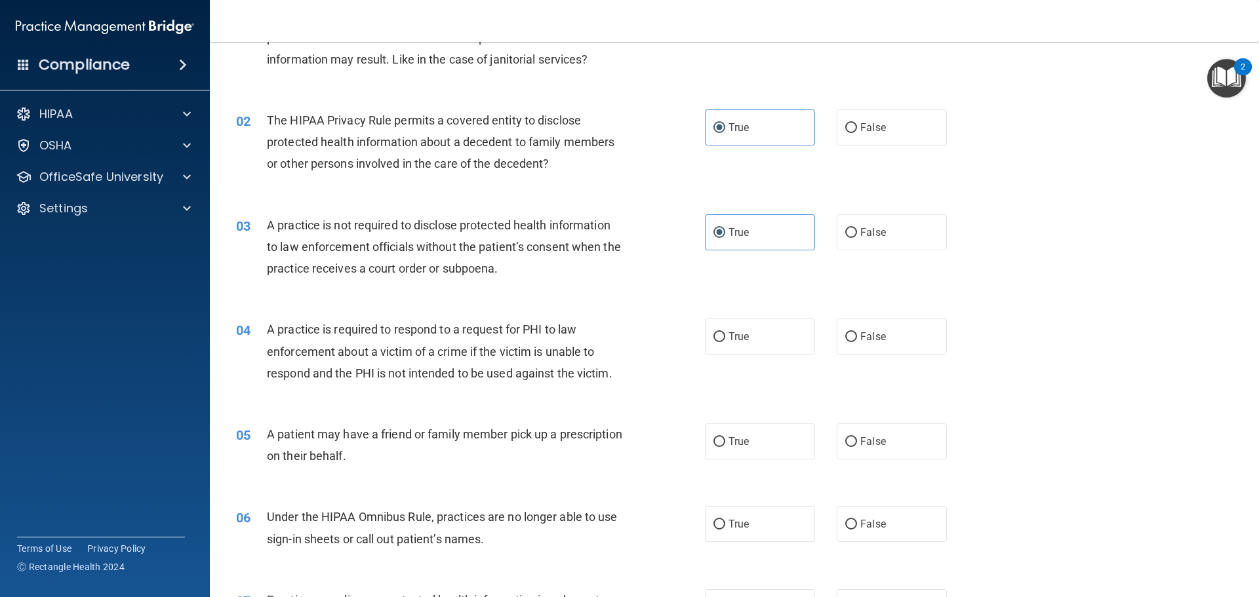
scroll to position [131, 0]
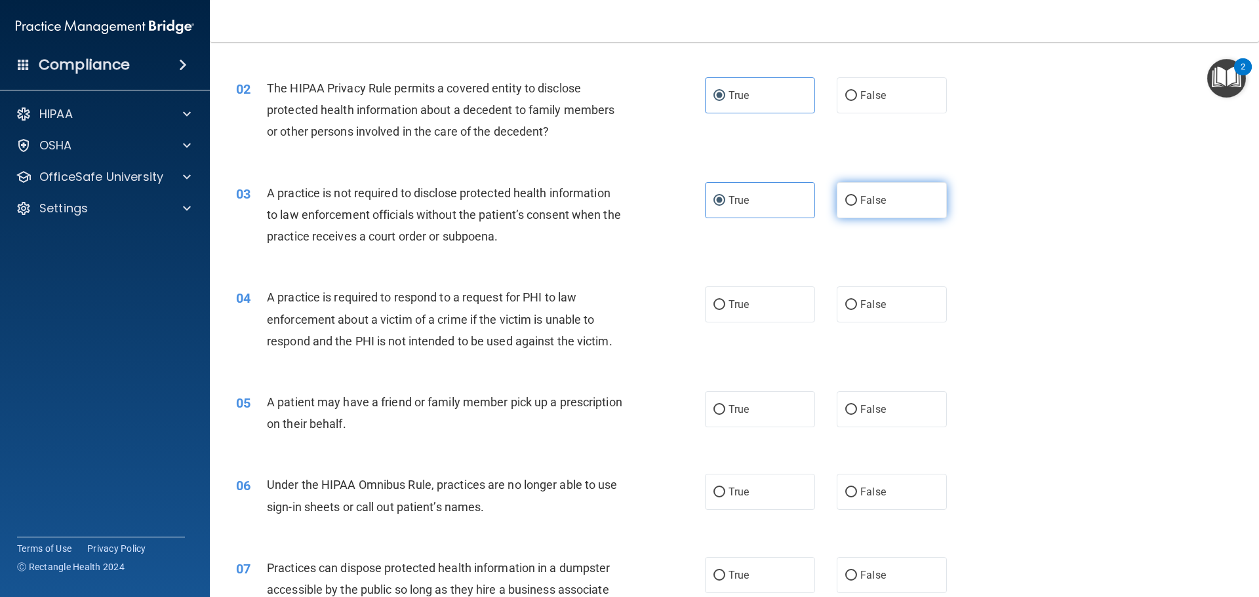
click at [852, 204] on label "False" at bounding box center [892, 200] width 110 height 36
click at [852, 204] on input "False" at bounding box center [851, 201] width 12 height 10
radio input "true"
radio input "false"
click at [714, 309] on input "True" at bounding box center [719, 305] width 12 height 10
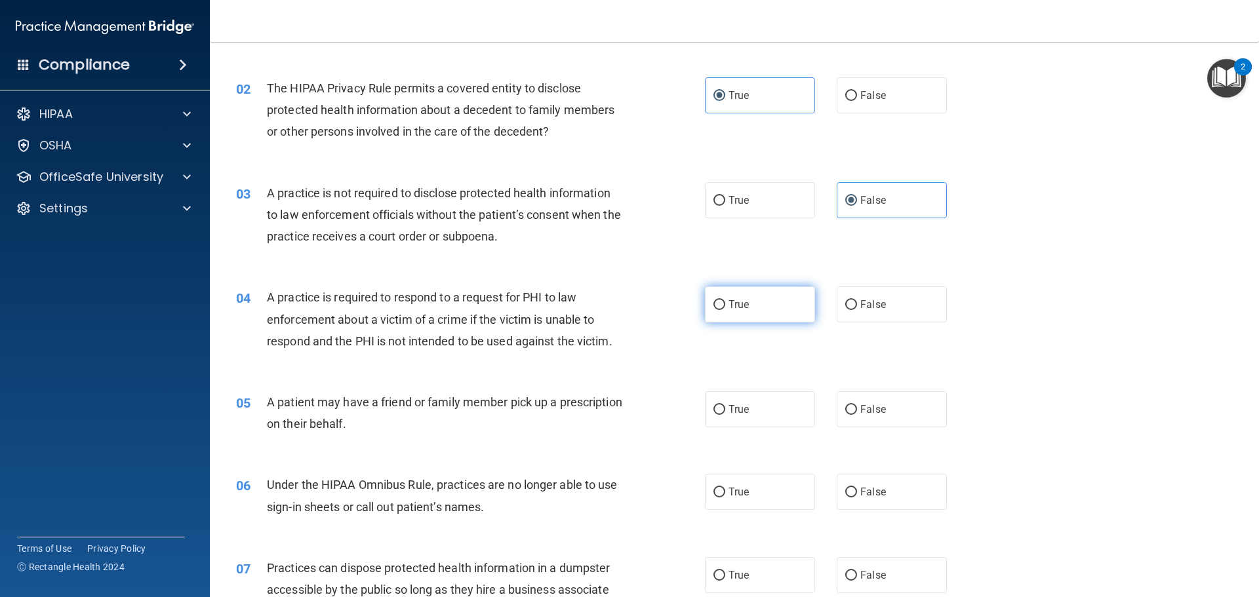
radio input "true"
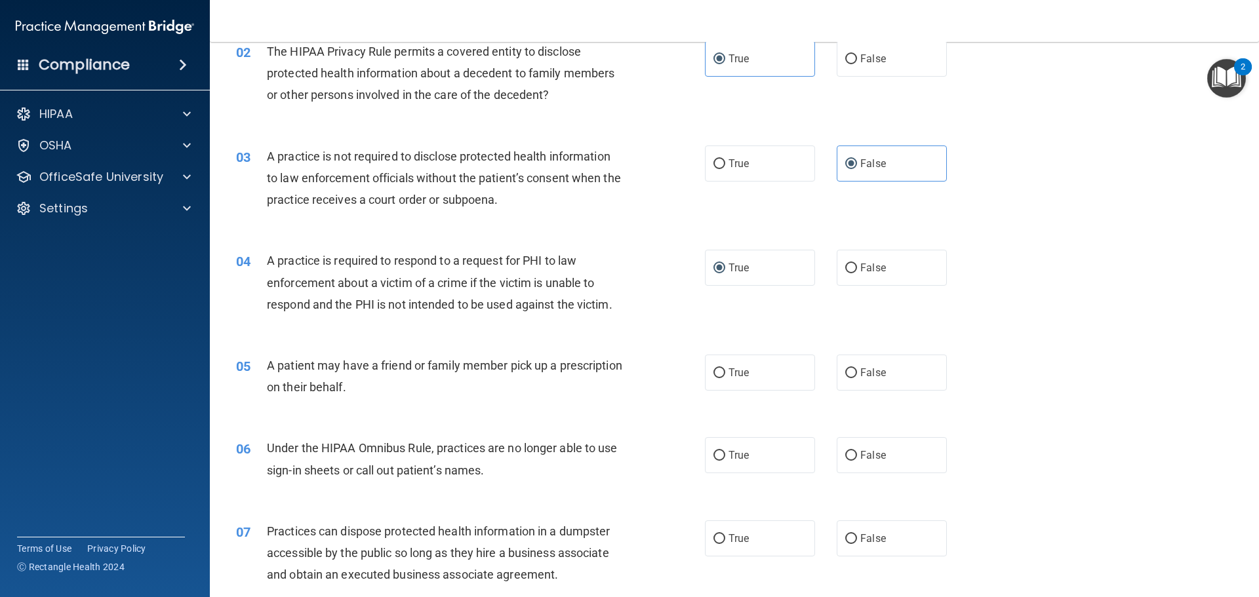
scroll to position [197, 0]
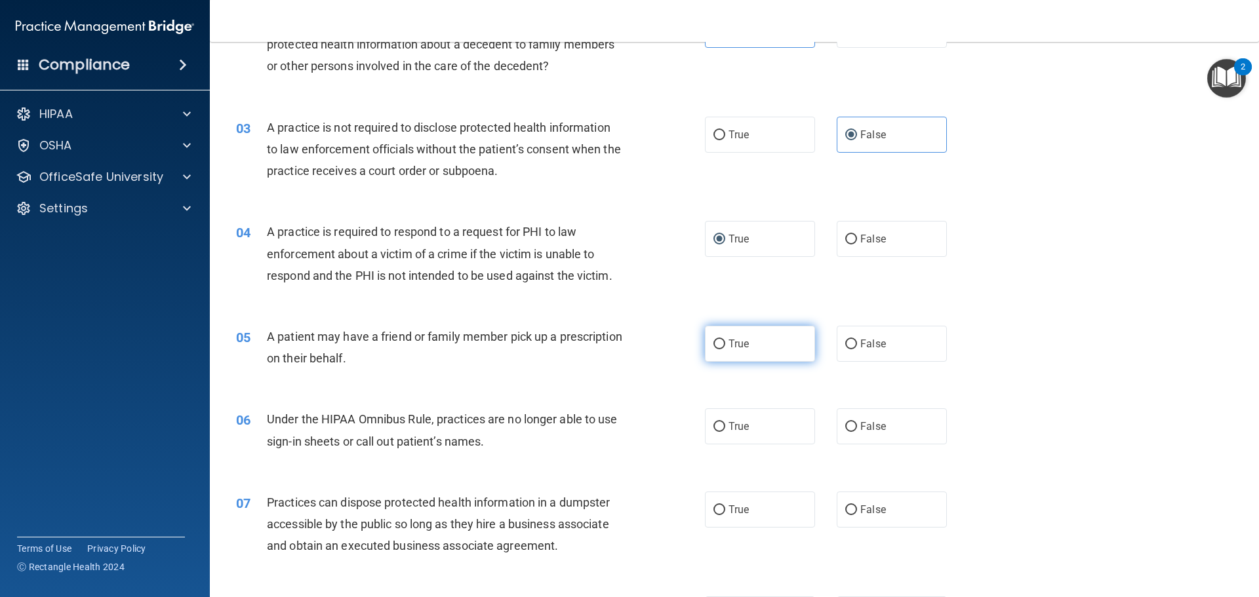
click at [717, 335] on label "True" at bounding box center [760, 344] width 110 height 36
click at [717, 340] on input "True" at bounding box center [719, 345] width 12 height 10
radio input "true"
click at [713, 426] on input "True" at bounding box center [719, 427] width 12 height 10
radio input "true"
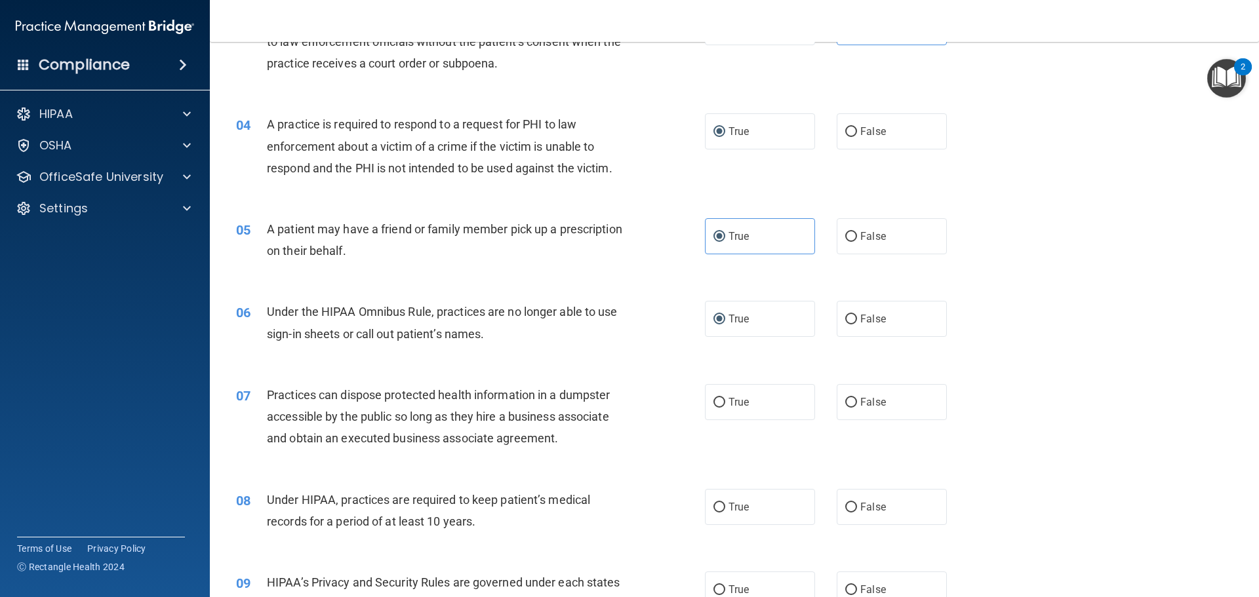
scroll to position [328, 0]
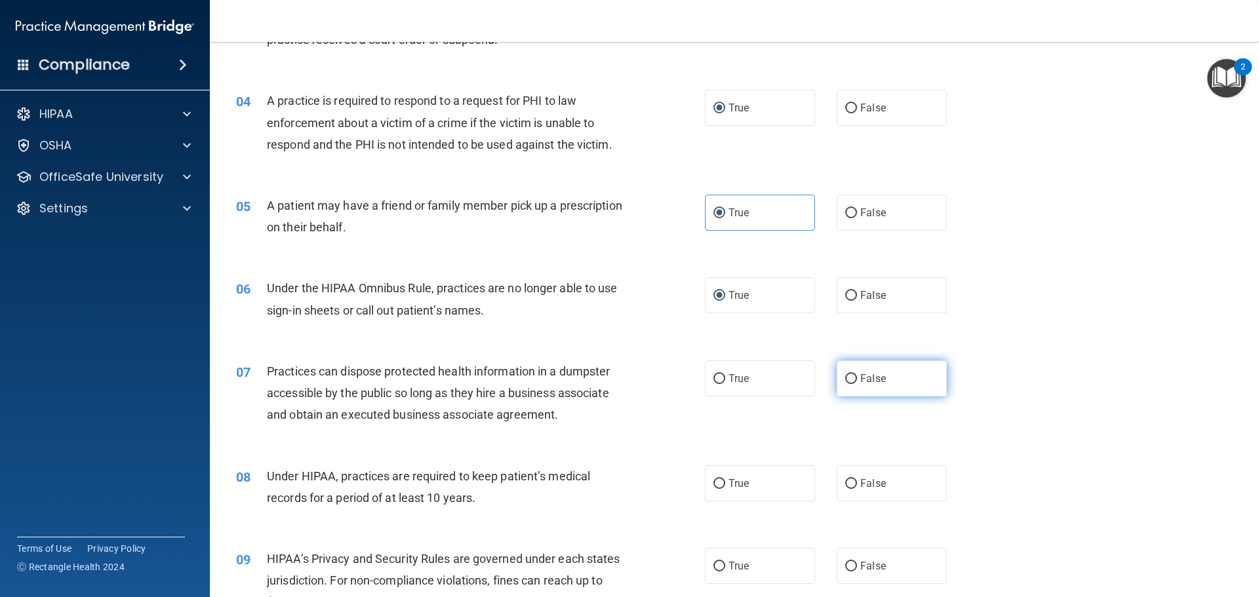
click at [845, 376] on input "False" at bounding box center [851, 379] width 12 height 10
radio input "true"
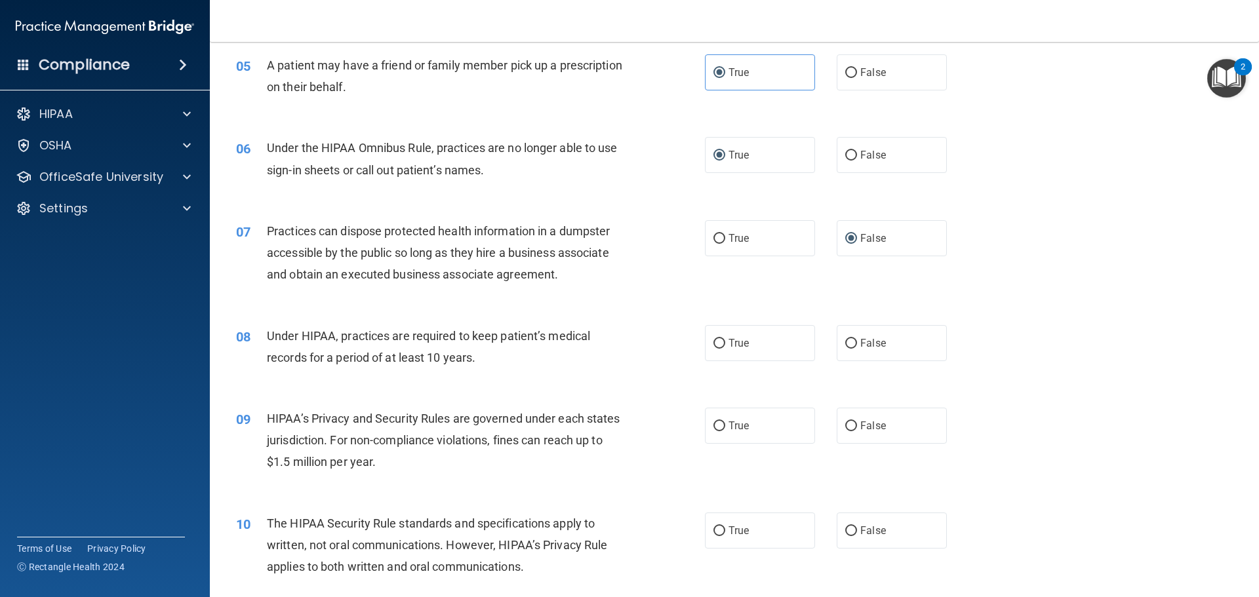
scroll to position [459, 0]
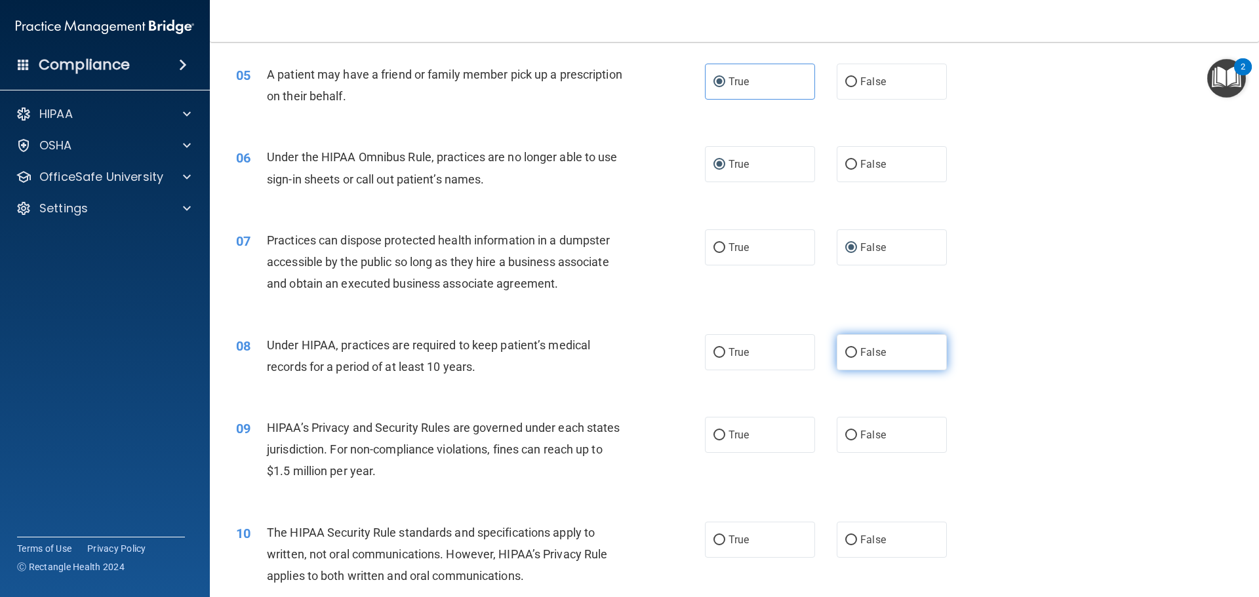
click at [867, 353] on span "False" at bounding box center [873, 352] width 26 height 12
click at [857, 353] on input "False" at bounding box center [851, 353] width 12 height 10
radio input "true"
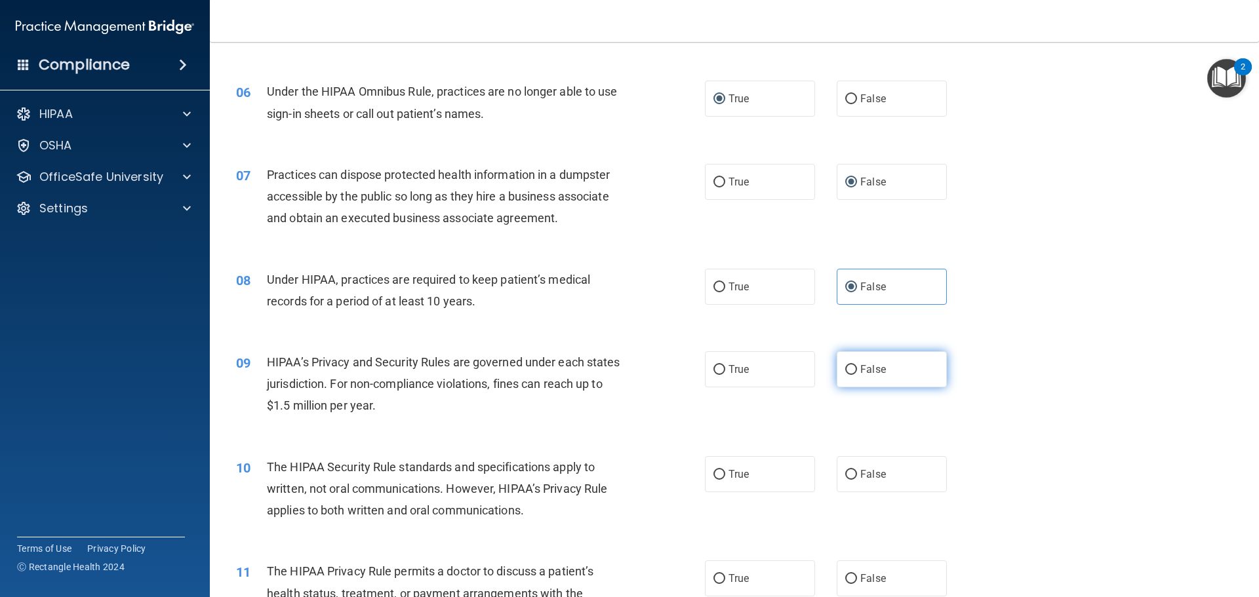
click at [839, 364] on label "False" at bounding box center [892, 369] width 110 height 36
click at [845, 365] on input "False" at bounding box center [851, 370] width 12 height 10
radio input "true"
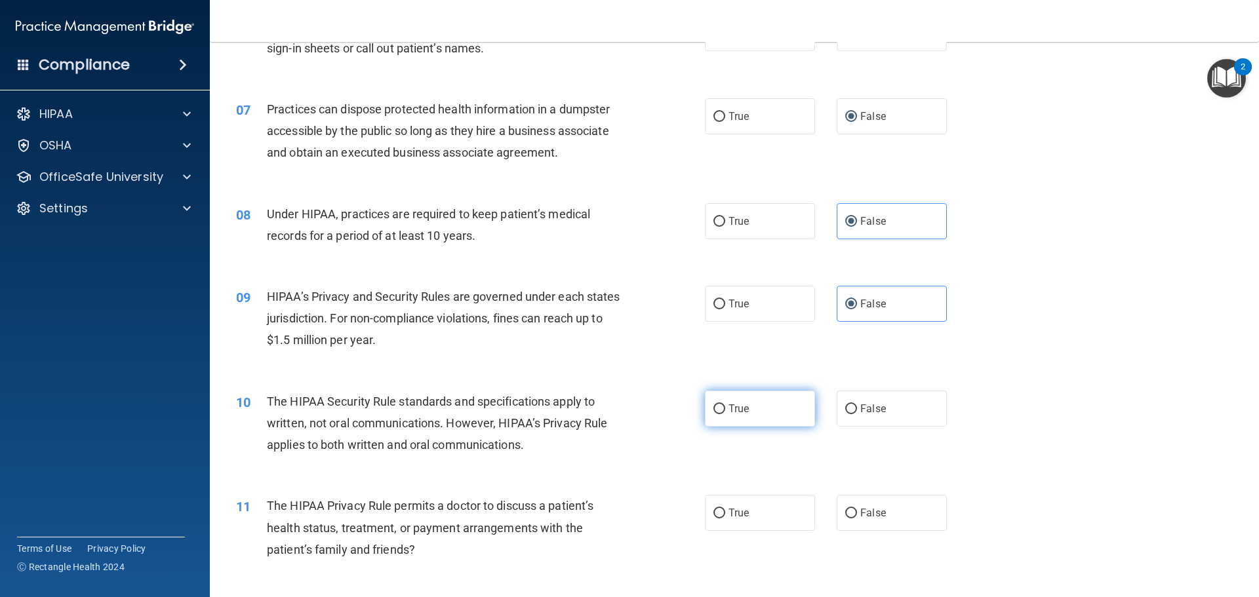
click at [730, 410] on span "True" at bounding box center [738, 409] width 20 height 12
click at [725, 410] on input "True" at bounding box center [719, 410] width 12 height 10
radio input "true"
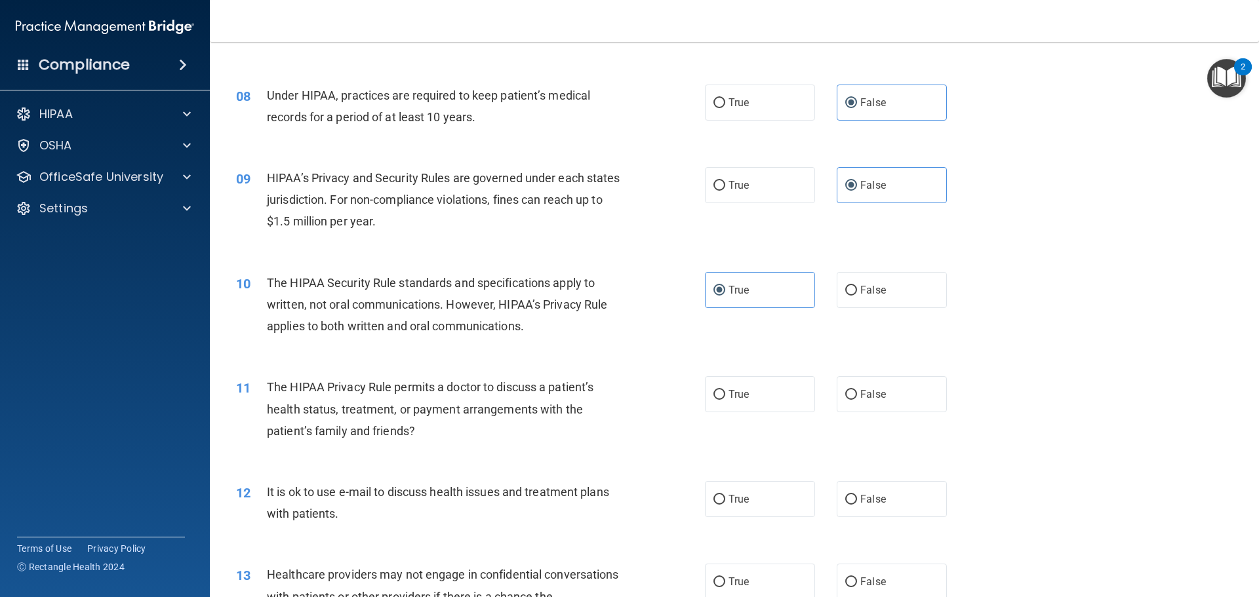
scroll to position [721, 0]
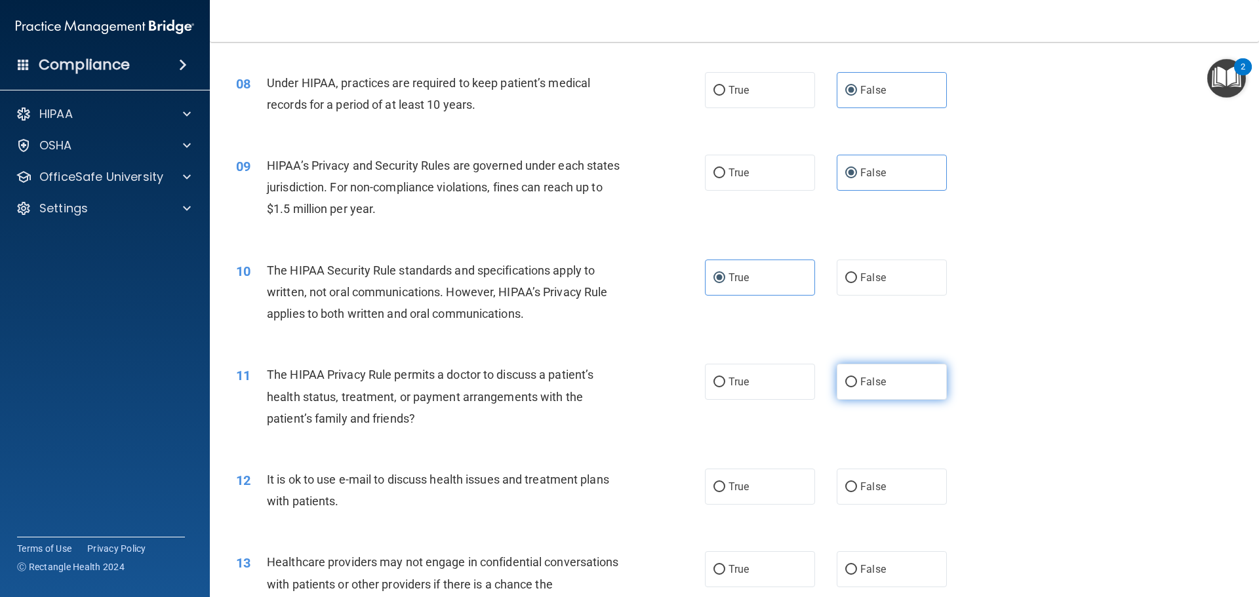
click at [846, 393] on label "False" at bounding box center [892, 382] width 110 height 36
click at [846, 388] on input "False" at bounding box center [851, 383] width 12 height 10
radio input "true"
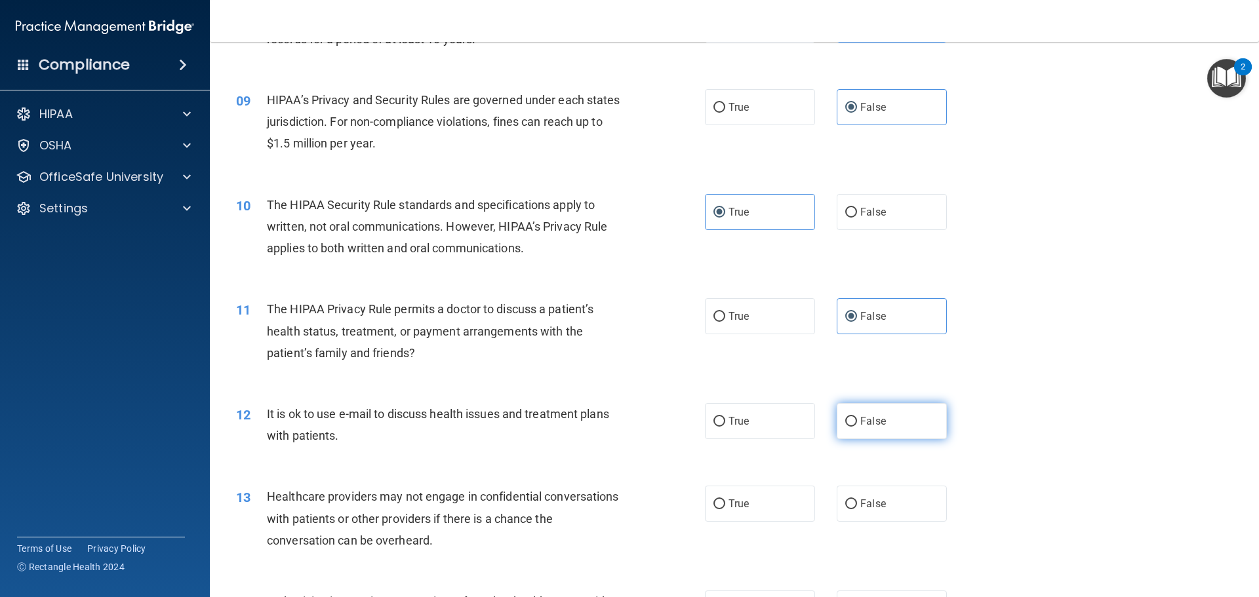
click at [871, 407] on label "False" at bounding box center [892, 421] width 110 height 36
click at [857, 417] on input "False" at bounding box center [851, 422] width 12 height 10
radio input "true"
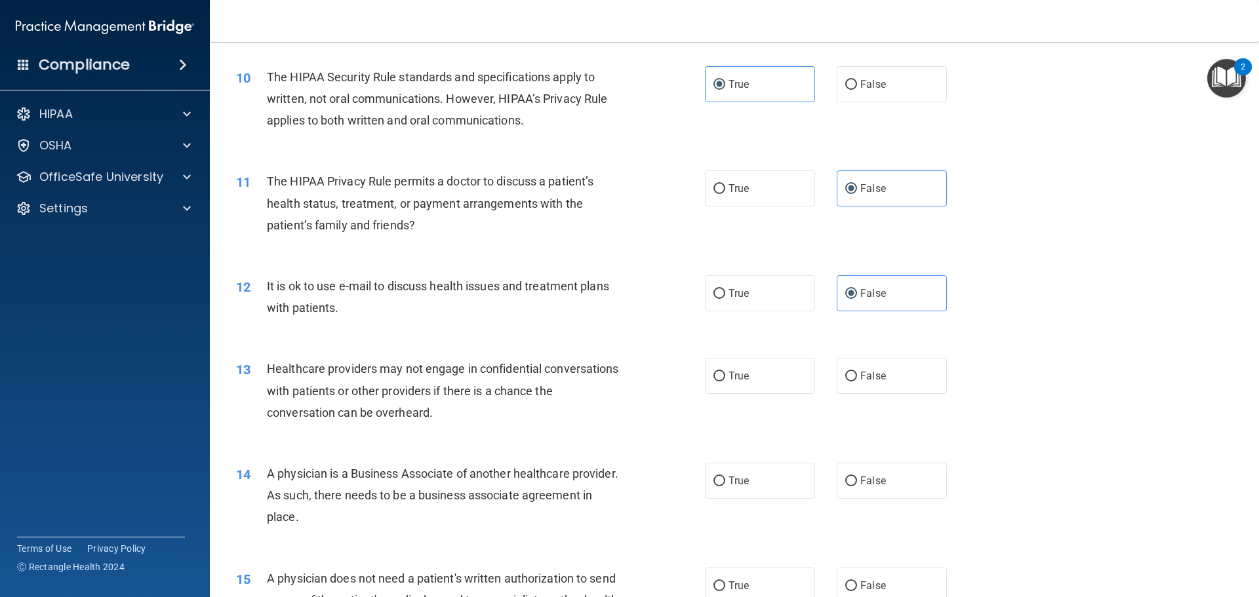
scroll to position [918, 0]
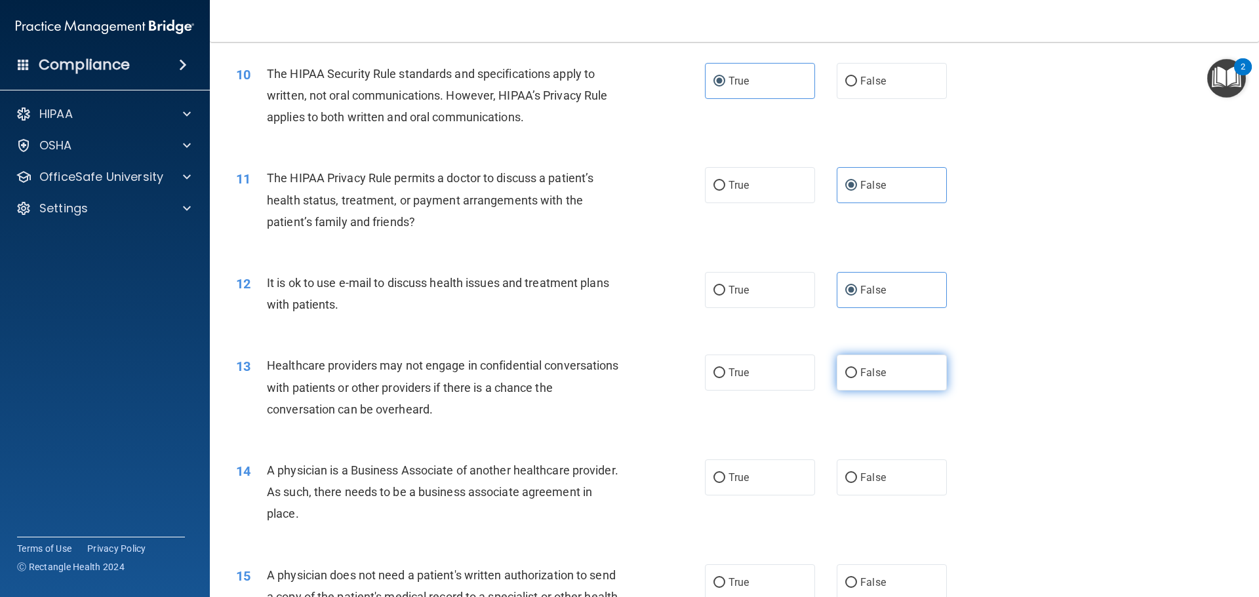
click at [852, 371] on label "False" at bounding box center [892, 373] width 110 height 36
click at [852, 371] on input "False" at bounding box center [851, 374] width 12 height 10
radio input "true"
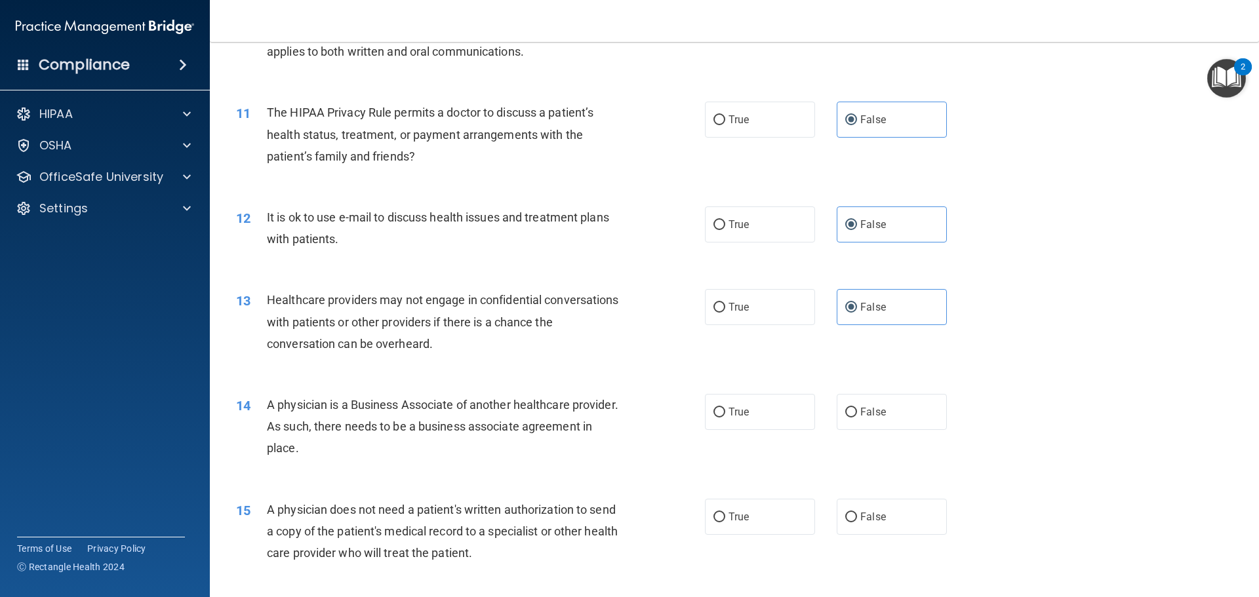
scroll to position [1049, 0]
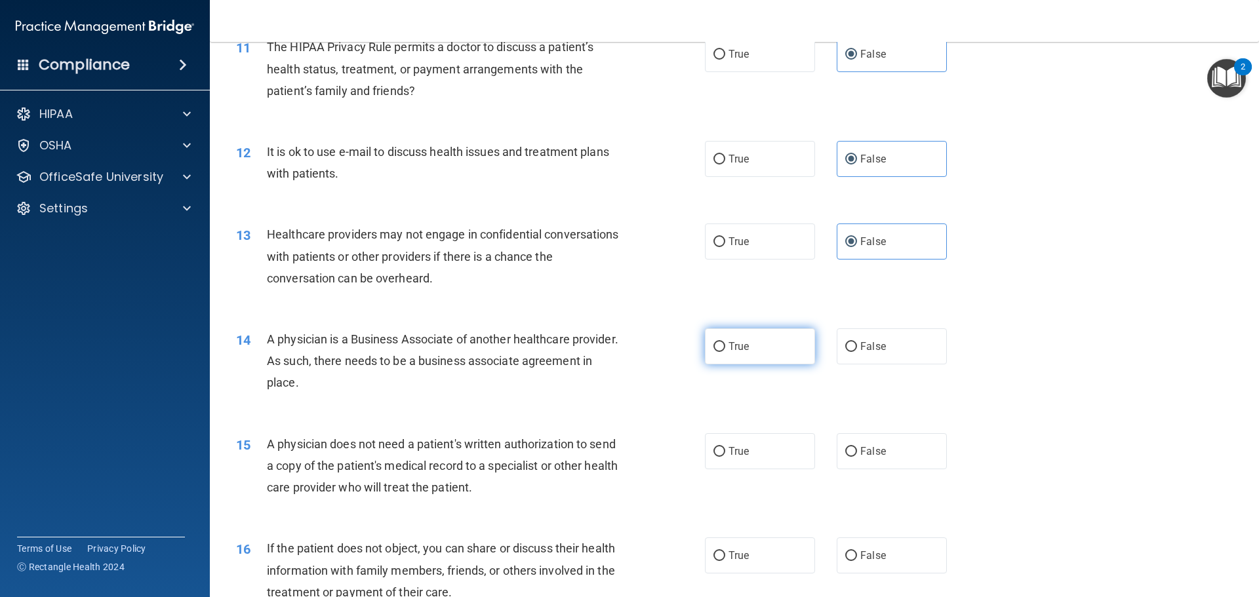
click at [719, 340] on label "True" at bounding box center [760, 347] width 110 height 36
click at [719, 342] on input "True" at bounding box center [719, 347] width 12 height 10
radio input "true"
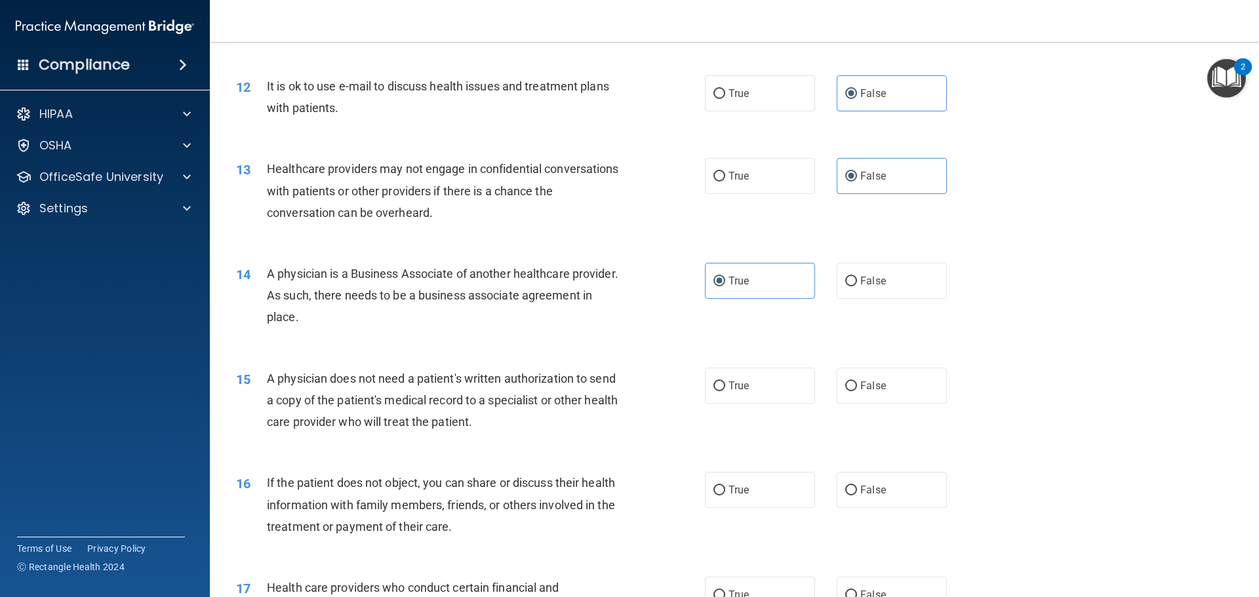
scroll to position [1180, 0]
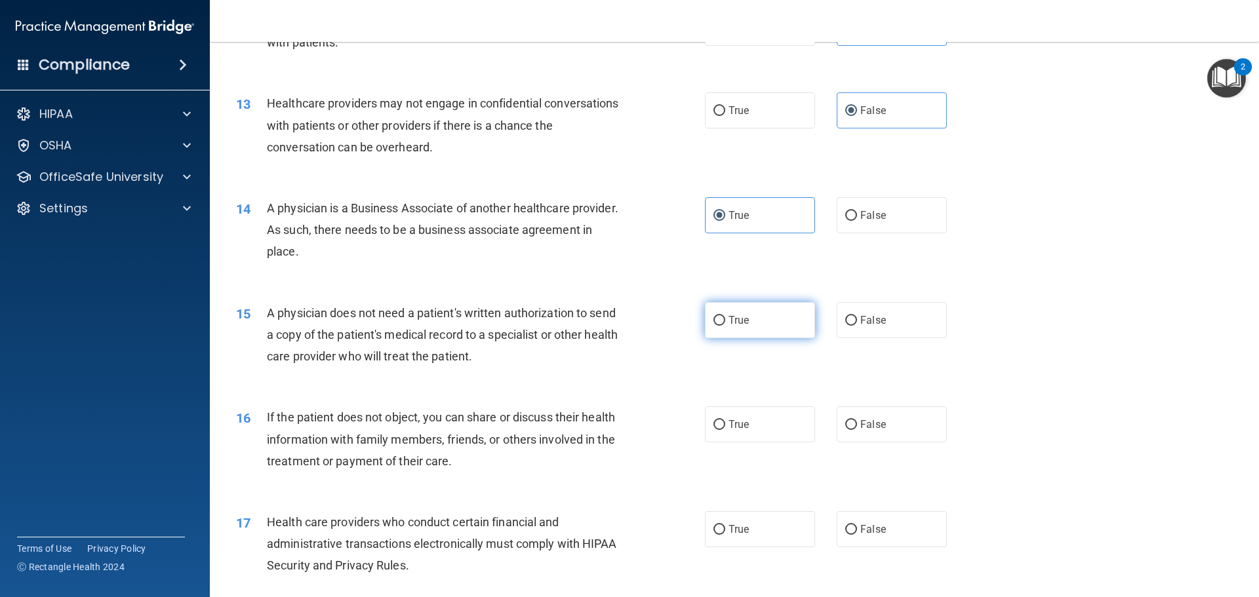
click at [740, 323] on span "True" at bounding box center [738, 320] width 20 height 12
click at [725, 323] on input "True" at bounding box center [719, 321] width 12 height 10
radio input "true"
click at [728, 430] on span "True" at bounding box center [738, 424] width 20 height 12
click at [724, 430] on input "True" at bounding box center [719, 425] width 12 height 10
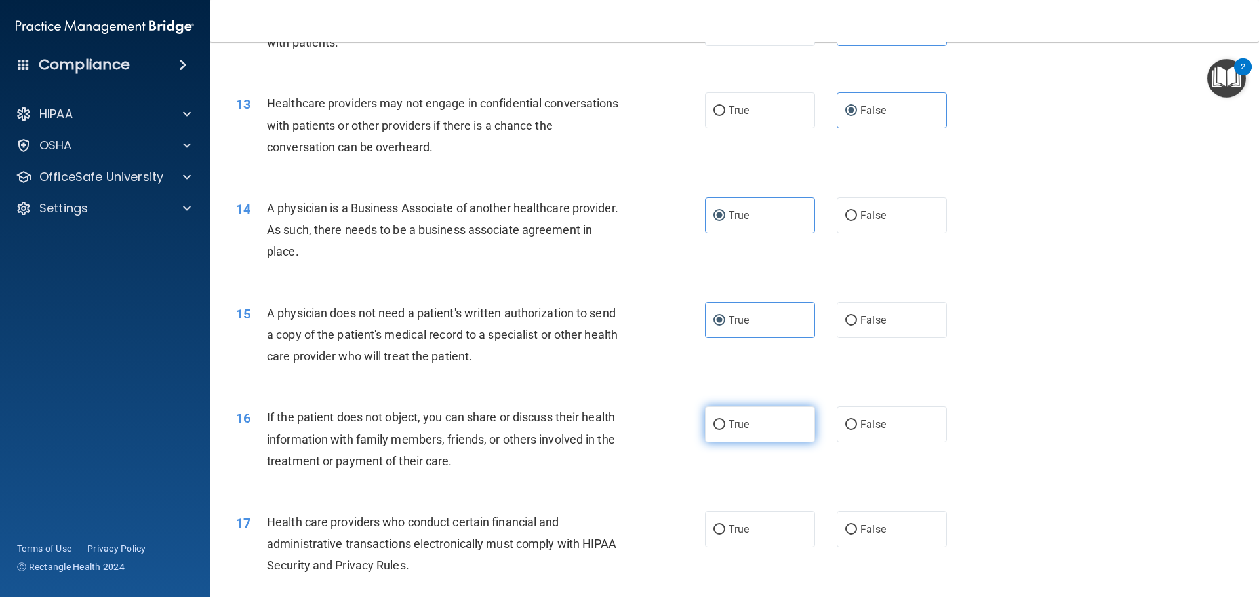
radio input "true"
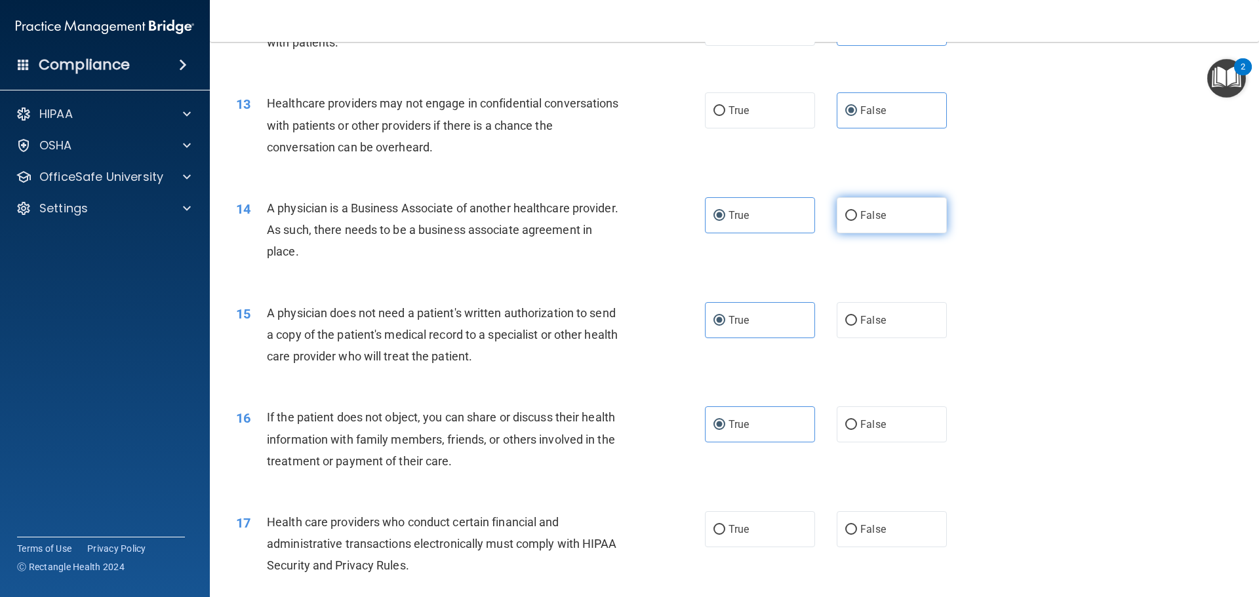
click at [852, 212] on label "False" at bounding box center [892, 215] width 110 height 36
click at [852, 212] on input "False" at bounding box center [851, 216] width 12 height 10
radio input "true"
radio input "false"
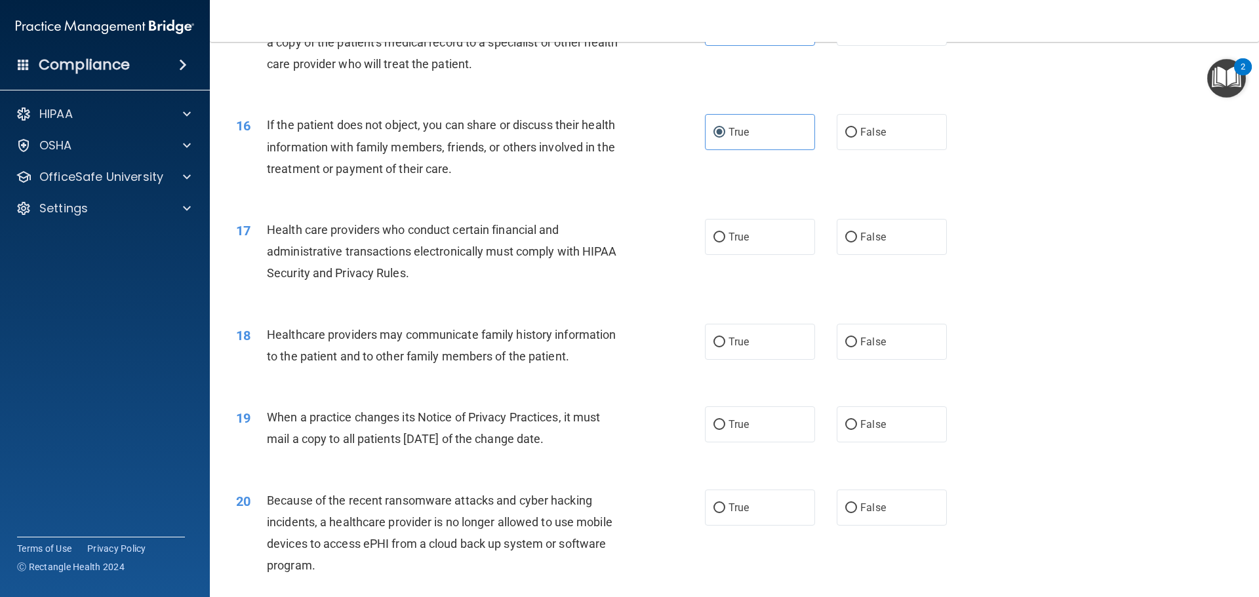
scroll to position [1443, 0]
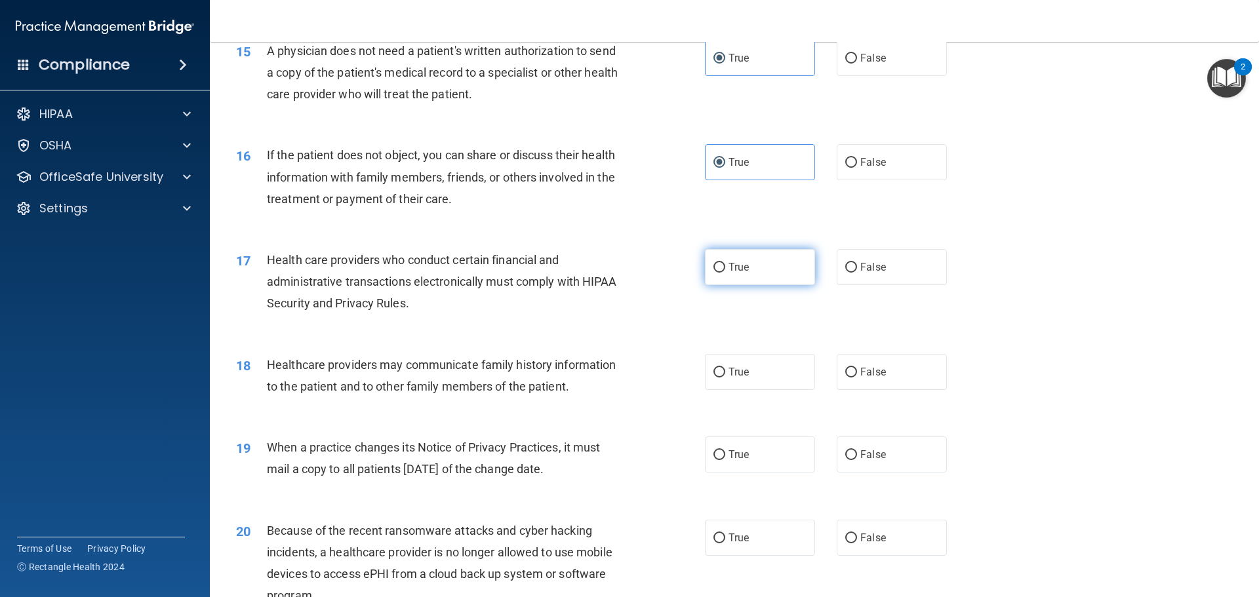
click at [722, 260] on label "True" at bounding box center [760, 267] width 110 height 36
click at [722, 263] on input "True" at bounding box center [719, 268] width 12 height 10
radio input "true"
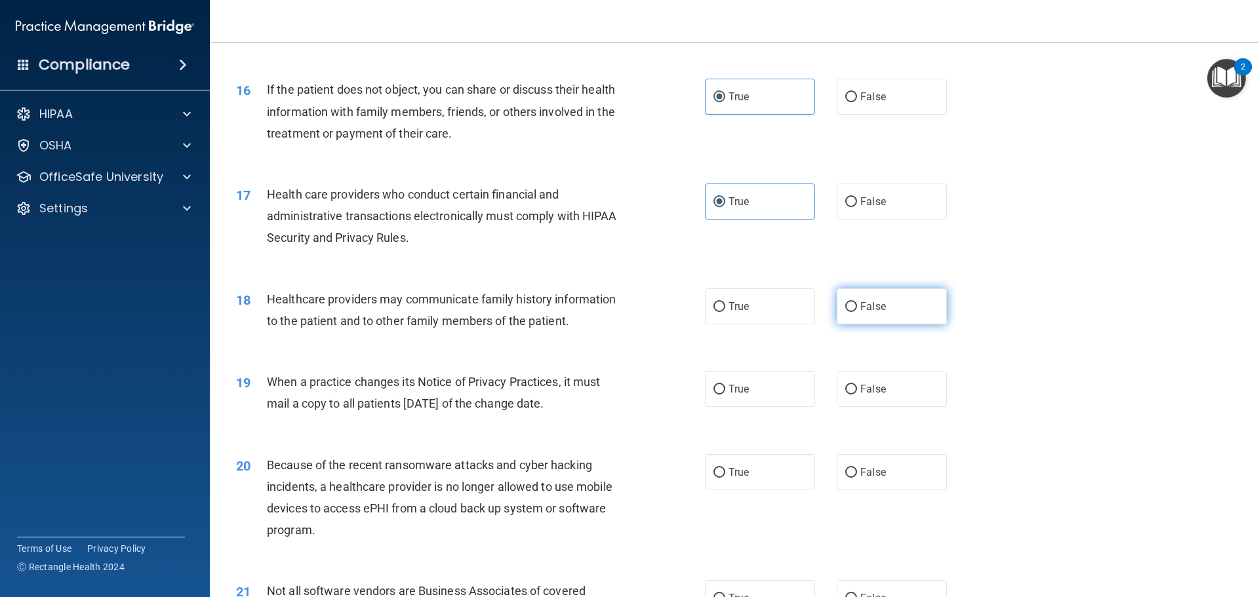
click at [845, 303] on input "False" at bounding box center [851, 307] width 12 height 10
radio input "true"
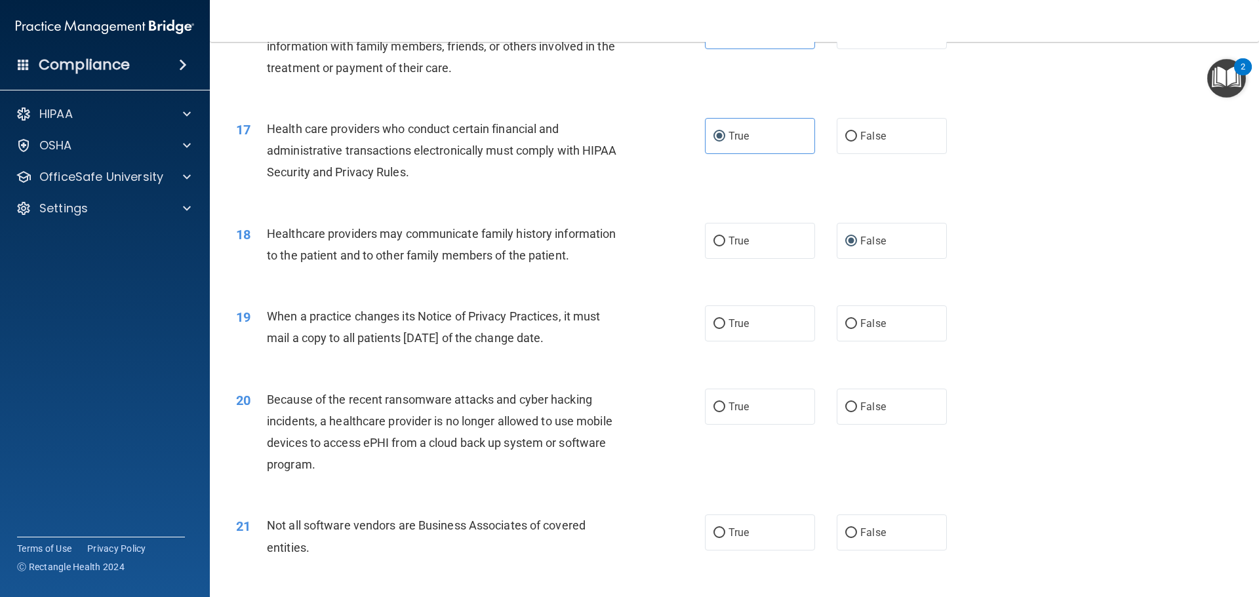
click at [732, 304] on div "19 When a practice changes its Notice of Privacy Practices, it must mail a copy…" at bounding box center [734, 330] width 1016 height 83
click at [728, 317] on span "True" at bounding box center [738, 323] width 20 height 12
click at [725, 319] on input "True" at bounding box center [719, 324] width 12 height 10
radio input "true"
click at [869, 323] on span "False" at bounding box center [873, 323] width 26 height 12
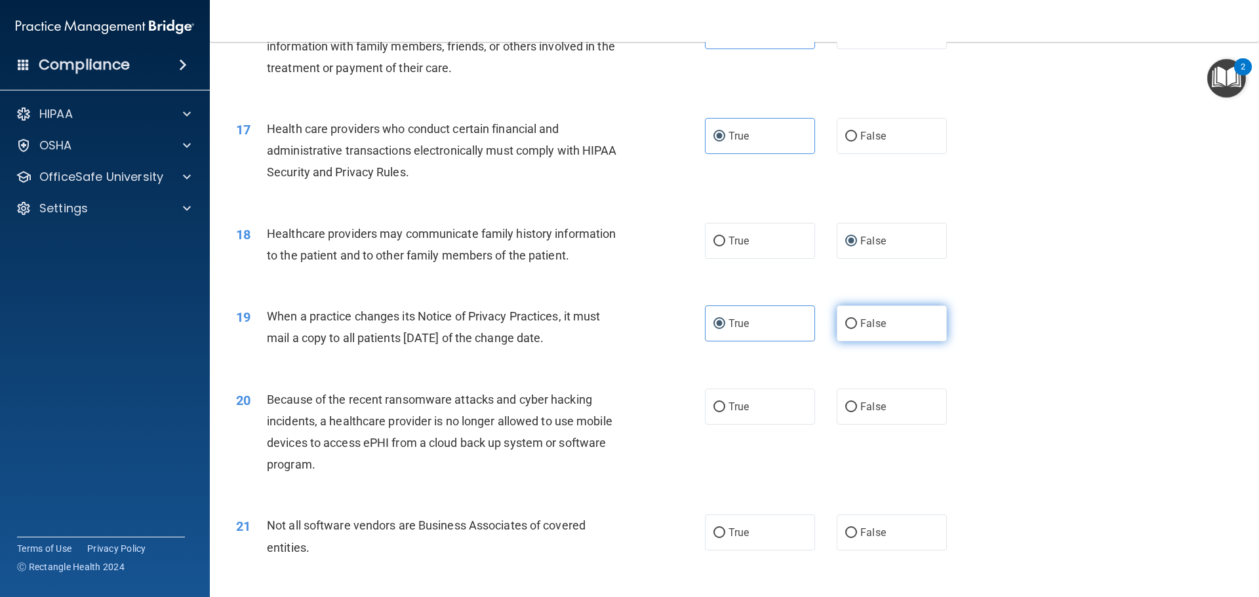
click at [857, 323] on input "False" at bounding box center [851, 324] width 12 height 10
radio input "true"
radio input "false"
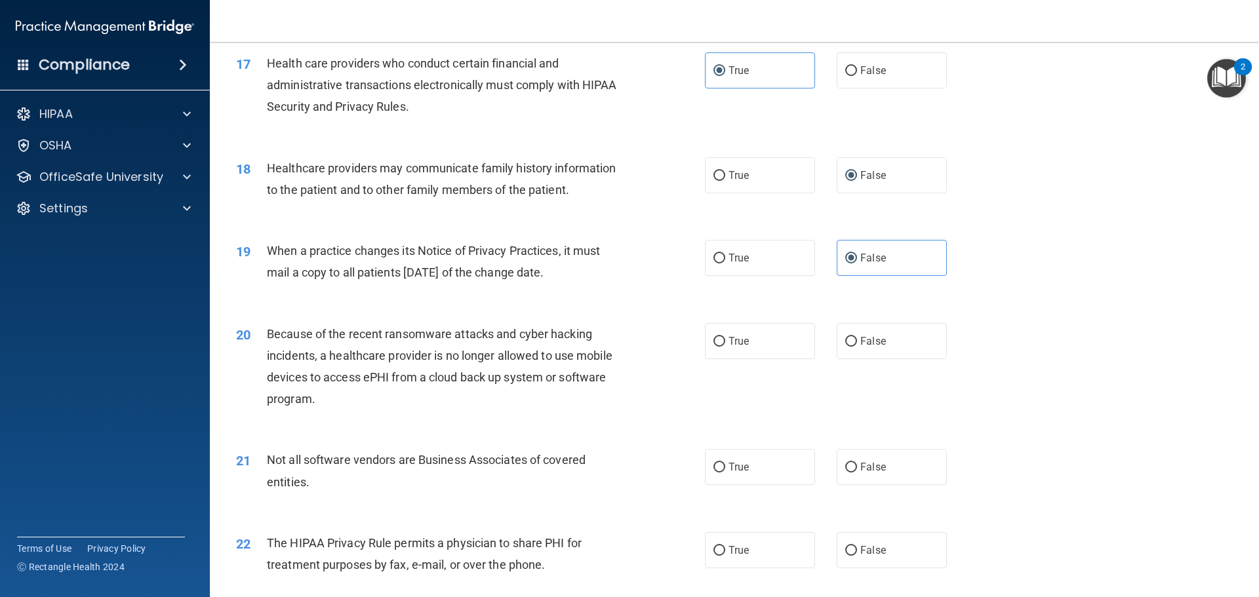
scroll to position [1705, 0]
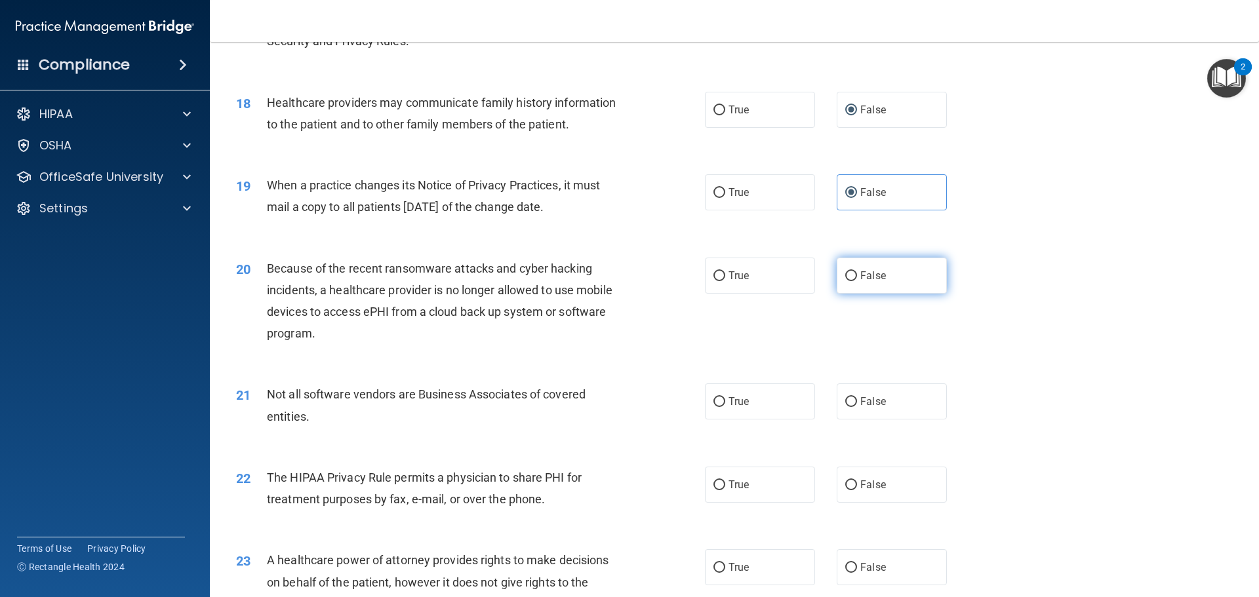
click at [867, 276] on span "False" at bounding box center [873, 275] width 26 height 12
click at [857, 276] on input "False" at bounding box center [851, 276] width 12 height 10
radio input "true"
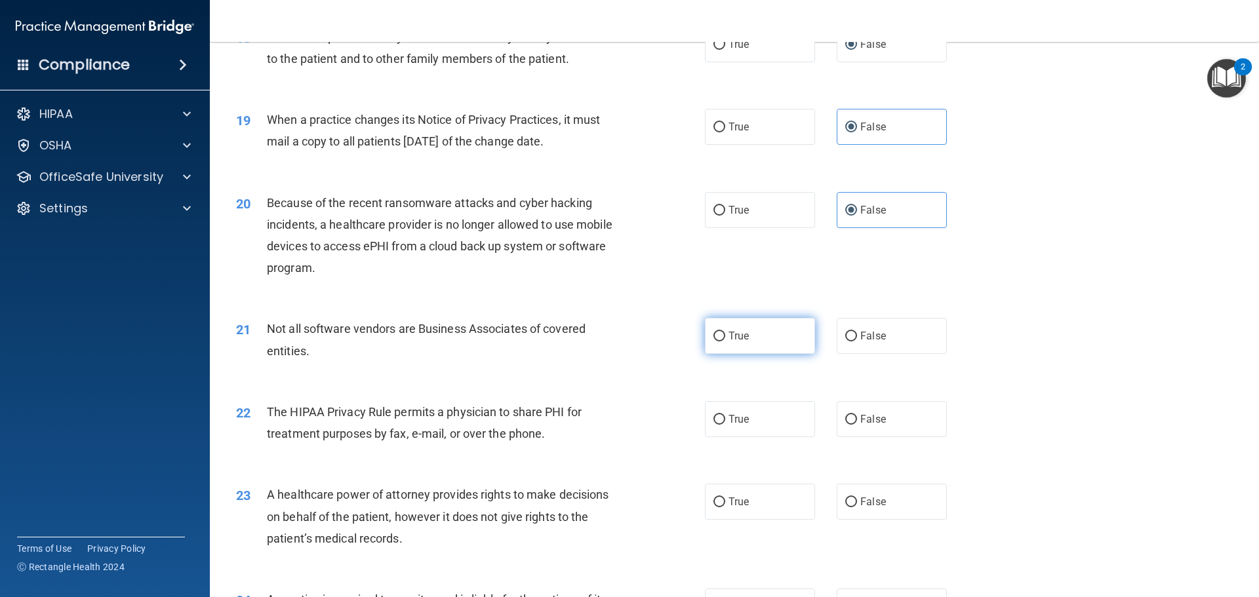
click at [713, 340] on input "True" at bounding box center [719, 337] width 12 height 10
radio input "true"
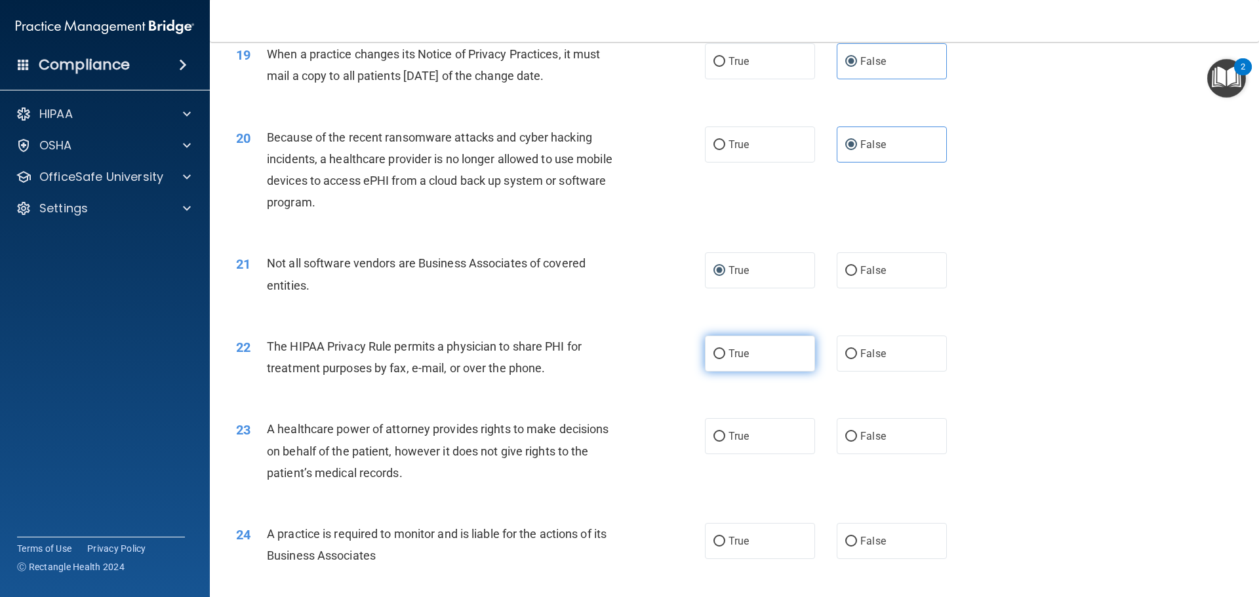
click at [723, 353] on label "True" at bounding box center [760, 354] width 110 height 36
click at [723, 353] on input "True" at bounding box center [719, 354] width 12 height 10
radio input "true"
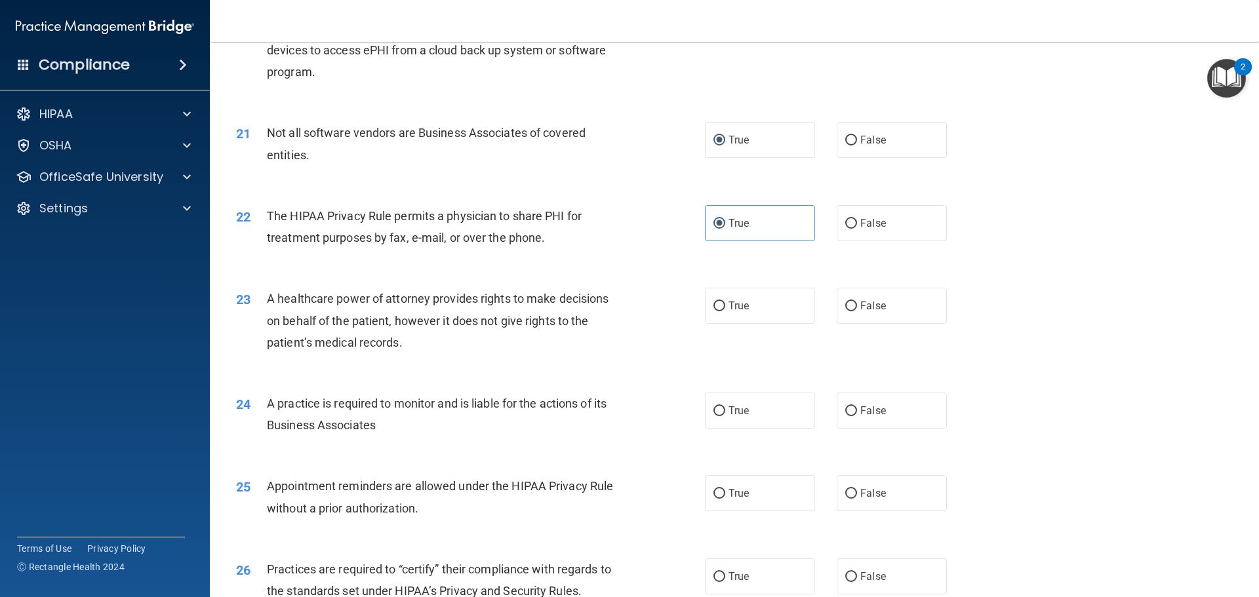
scroll to position [1967, 0]
click at [840, 317] on label "False" at bounding box center [892, 305] width 110 height 36
click at [845, 311] on input "False" at bounding box center [851, 306] width 12 height 10
radio input "true"
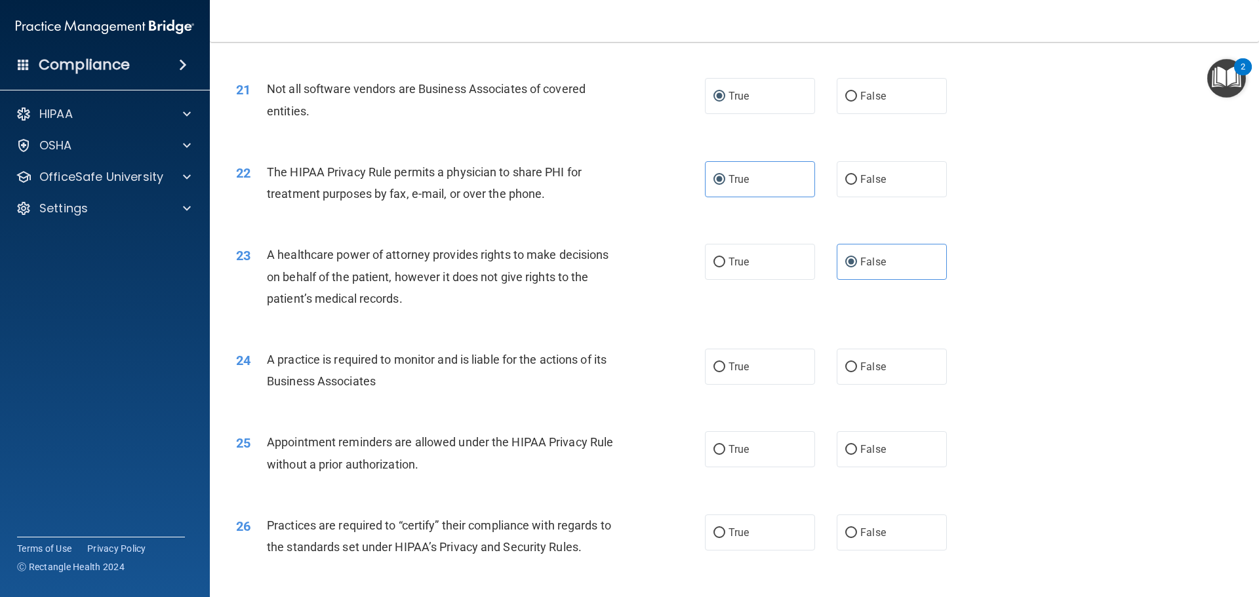
scroll to position [2033, 0]
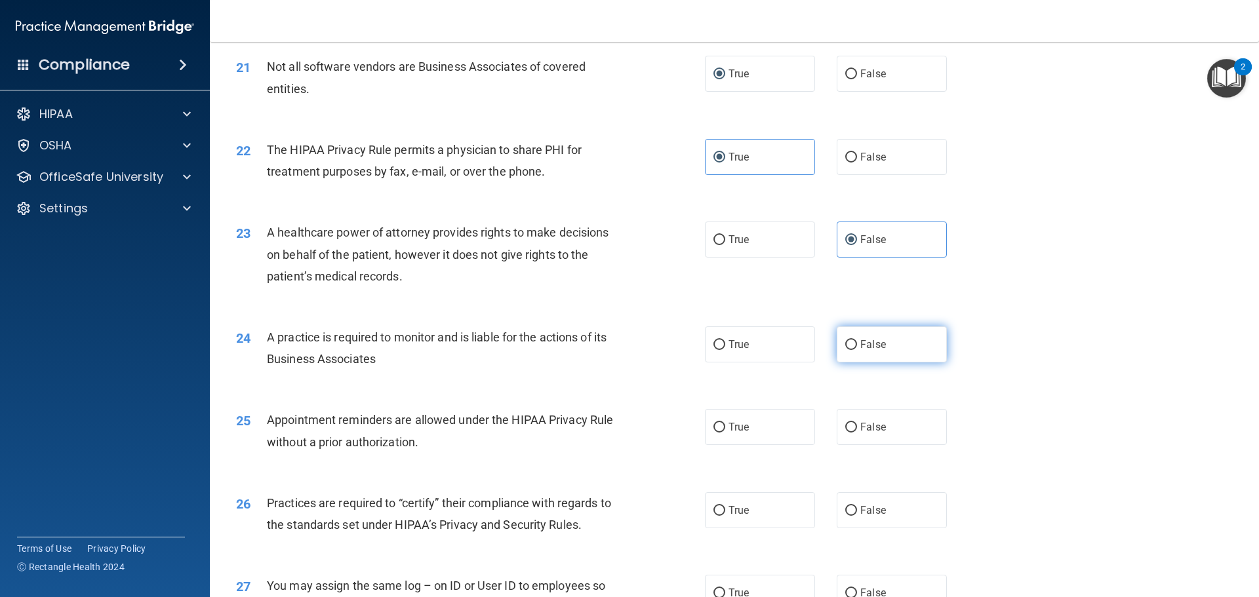
click at [860, 346] on span "False" at bounding box center [873, 344] width 26 height 12
click at [857, 346] on input "False" at bounding box center [851, 345] width 12 height 10
radio input "true"
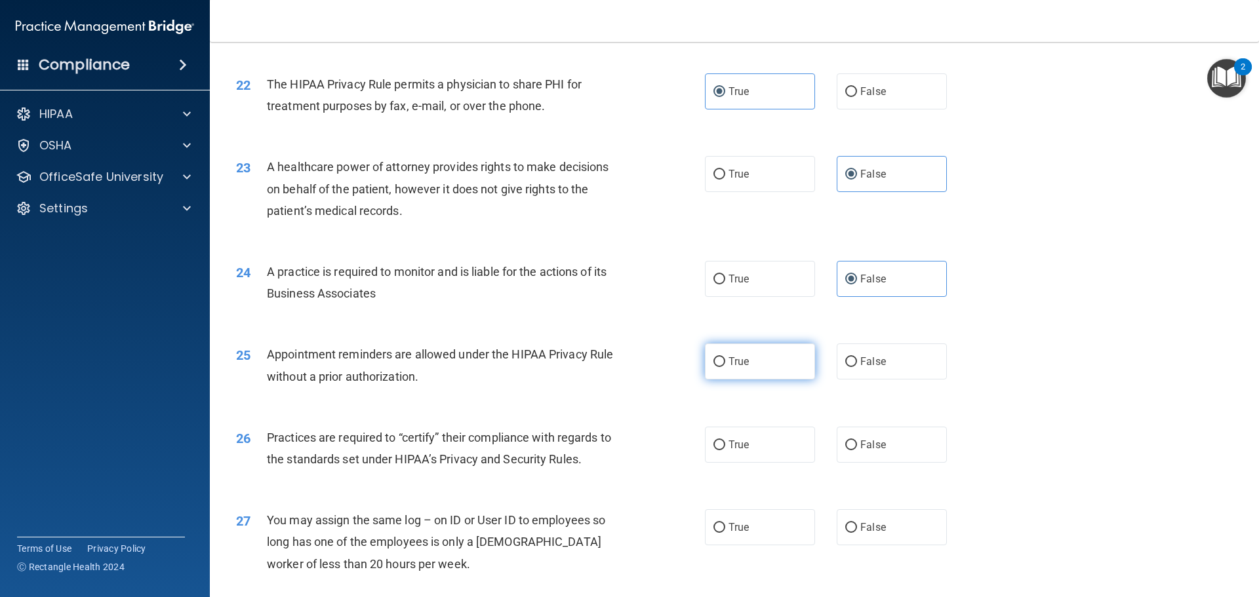
click at [752, 368] on label "True" at bounding box center [760, 362] width 110 height 36
click at [725, 367] on input "True" at bounding box center [719, 362] width 12 height 10
radio input "true"
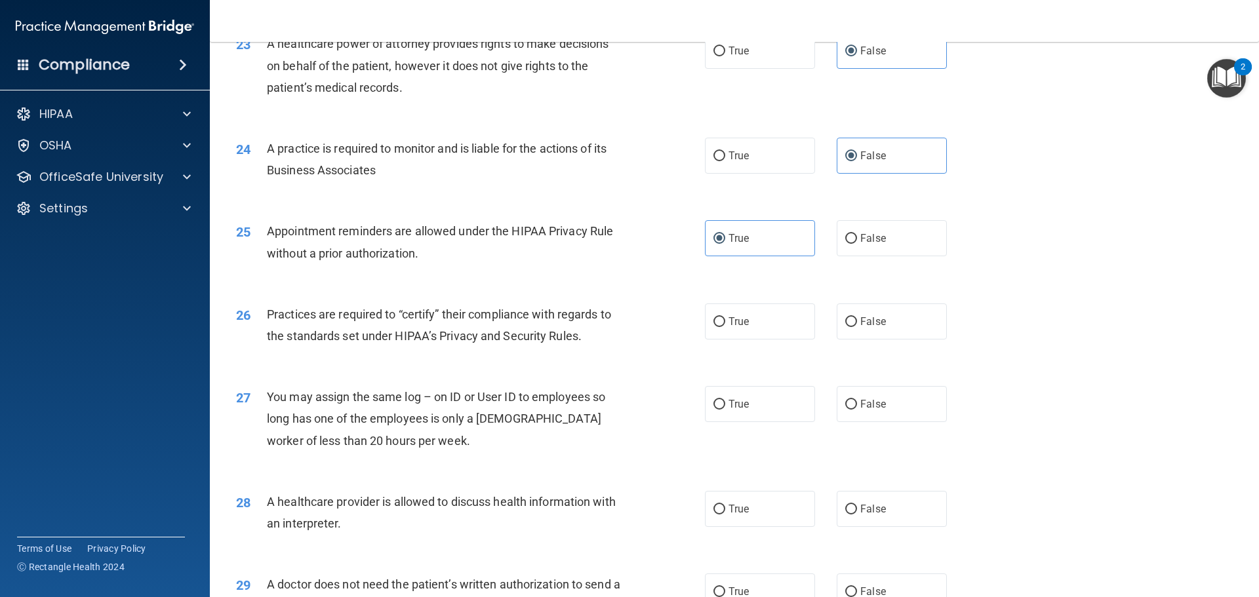
scroll to position [2229, 0]
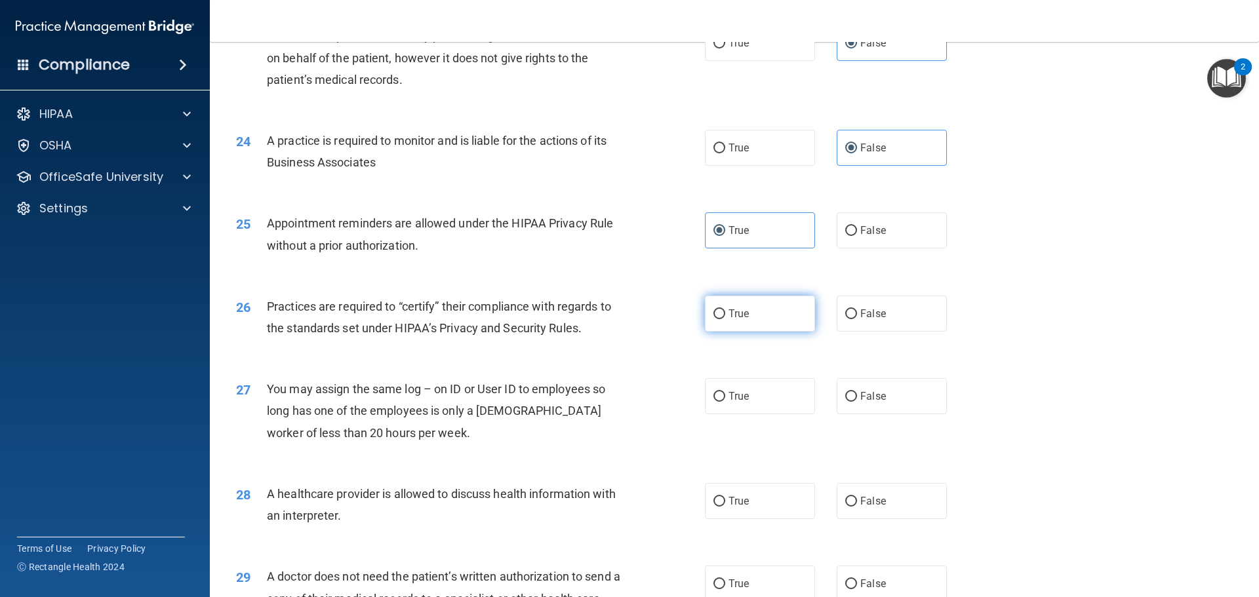
click at [740, 313] on span "True" at bounding box center [738, 314] width 20 height 12
click at [725, 313] on input "True" at bounding box center [719, 314] width 12 height 10
radio input "true"
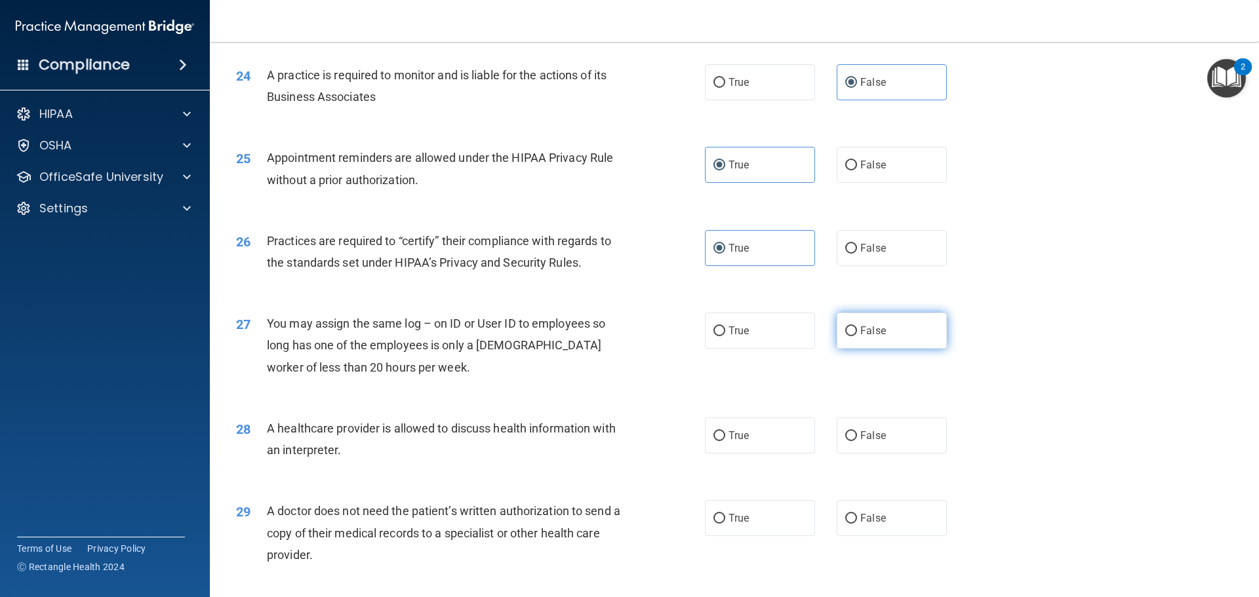
click at [902, 325] on label "False" at bounding box center [892, 331] width 110 height 36
click at [857, 327] on input "False" at bounding box center [851, 332] width 12 height 10
radio input "true"
click at [717, 445] on label "True" at bounding box center [760, 436] width 110 height 36
click at [717, 441] on input "True" at bounding box center [719, 436] width 12 height 10
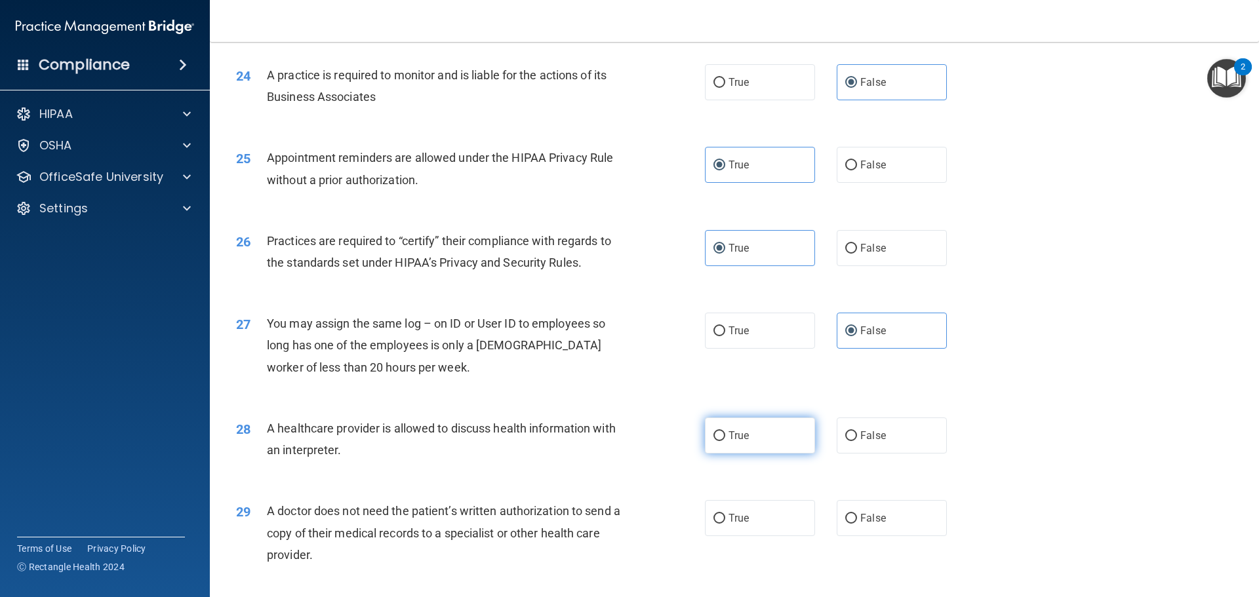
radio input "true"
click at [720, 509] on label "True" at bounding box center [760, 518] width 110 height 36
click at [720, 514] on input "True" at bounding box center [719, 519] width 12 height 10
radio input "true"
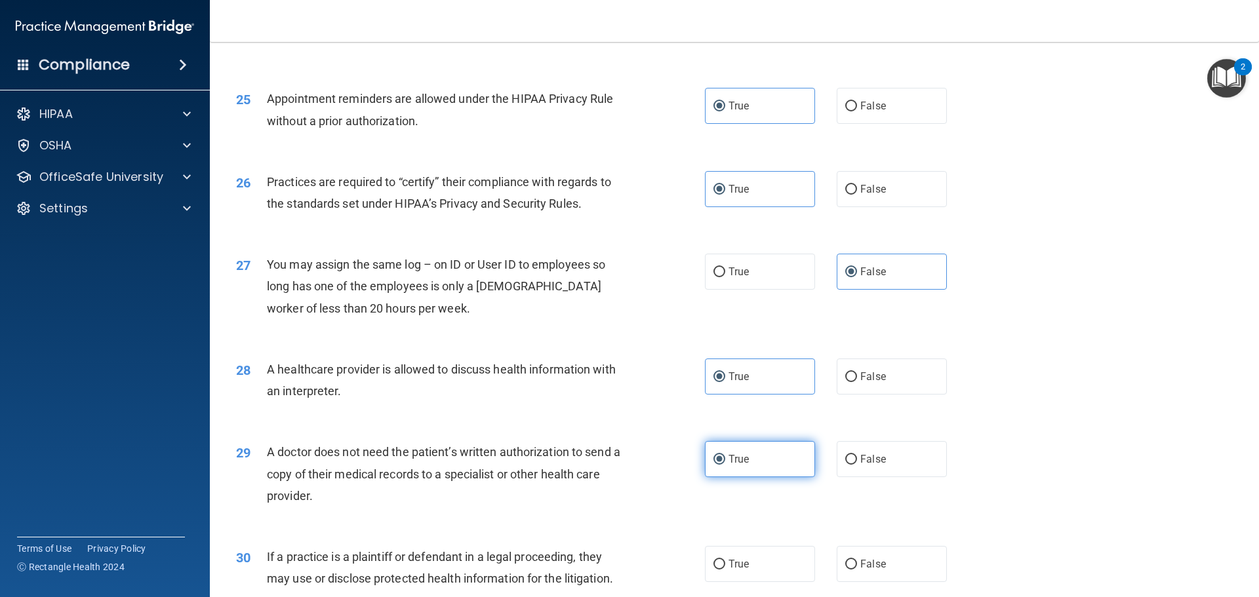
scroll to position [2455, 0]
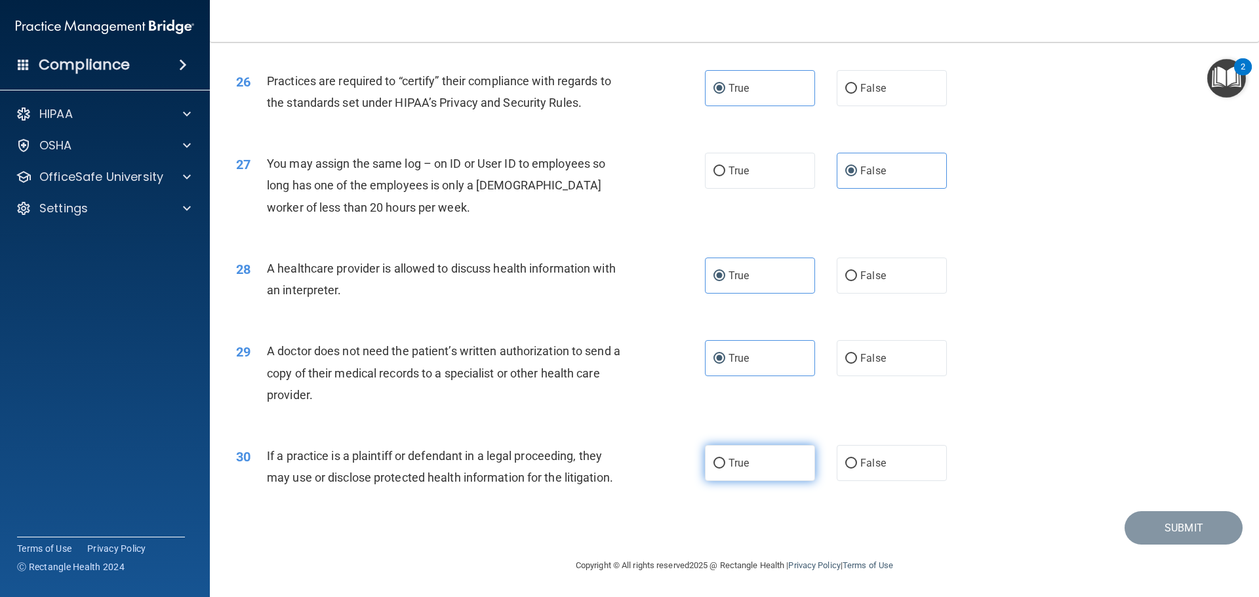
click at [766, 453] on label "True" at bounding box center [760, 463] width 110 height 36
click at [725, 459] on input "True" at bounding box center [719, 464] width 12 height 10
radio input "true"
click at [1136, 530] on button "Submit" at bounding box center [1184, 527] width 118 height 33
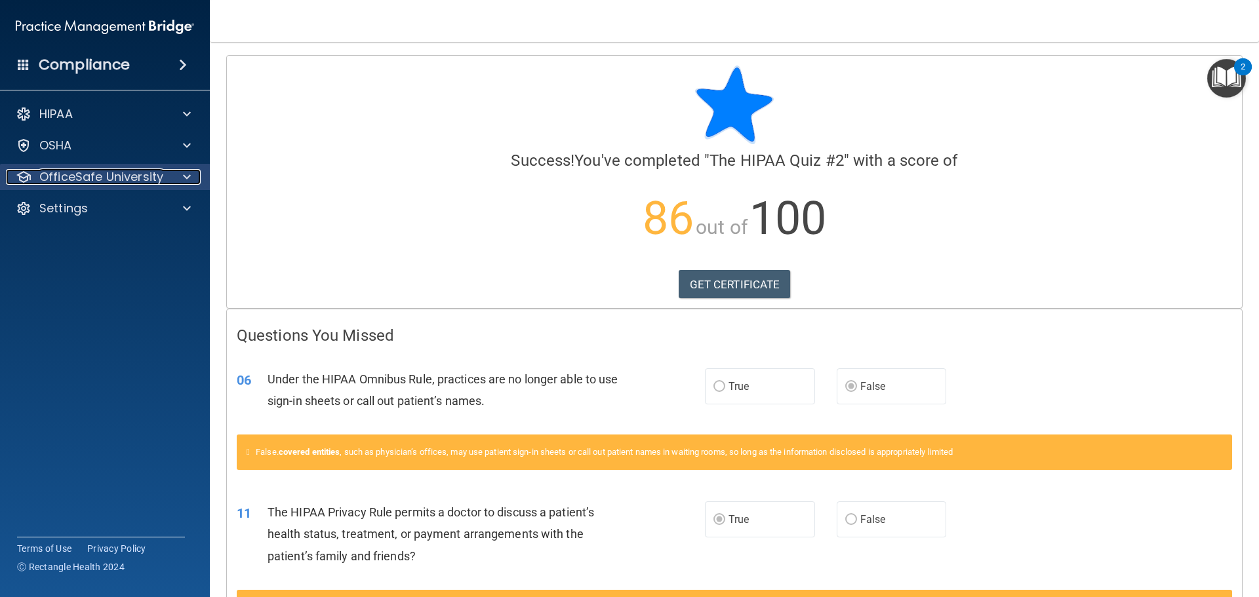
click at [178, 180] on div at bounding box center [185, 177] width 33 height 16
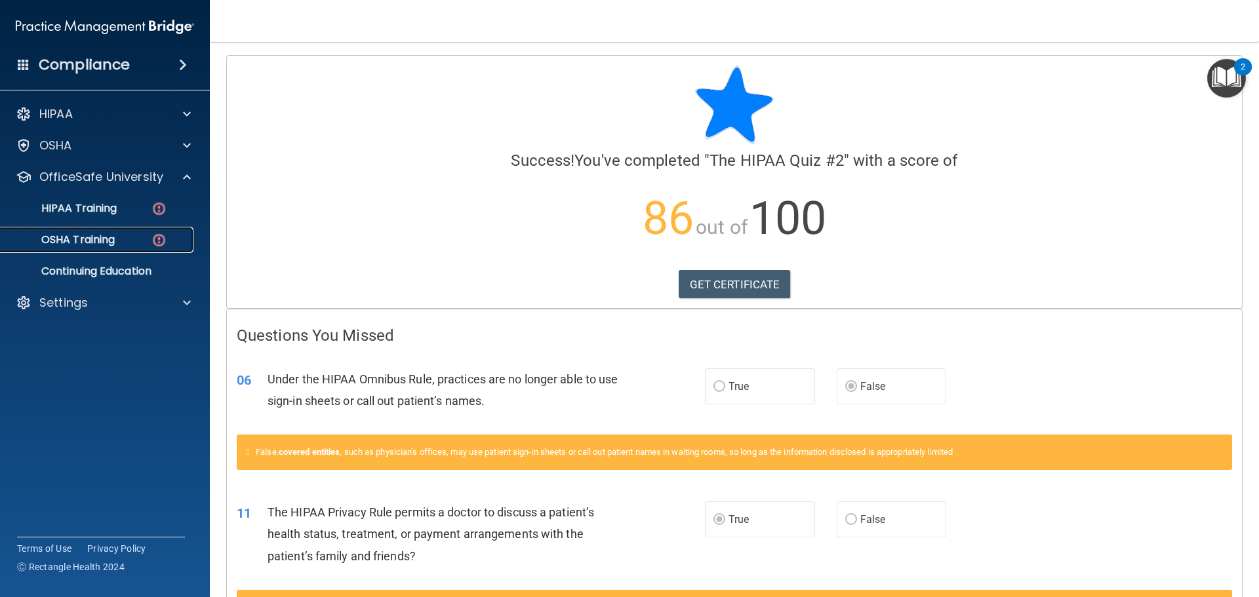
click at [111, 234] on p "OSHA Training" at bounding box center [62, 239] width 106 height 13
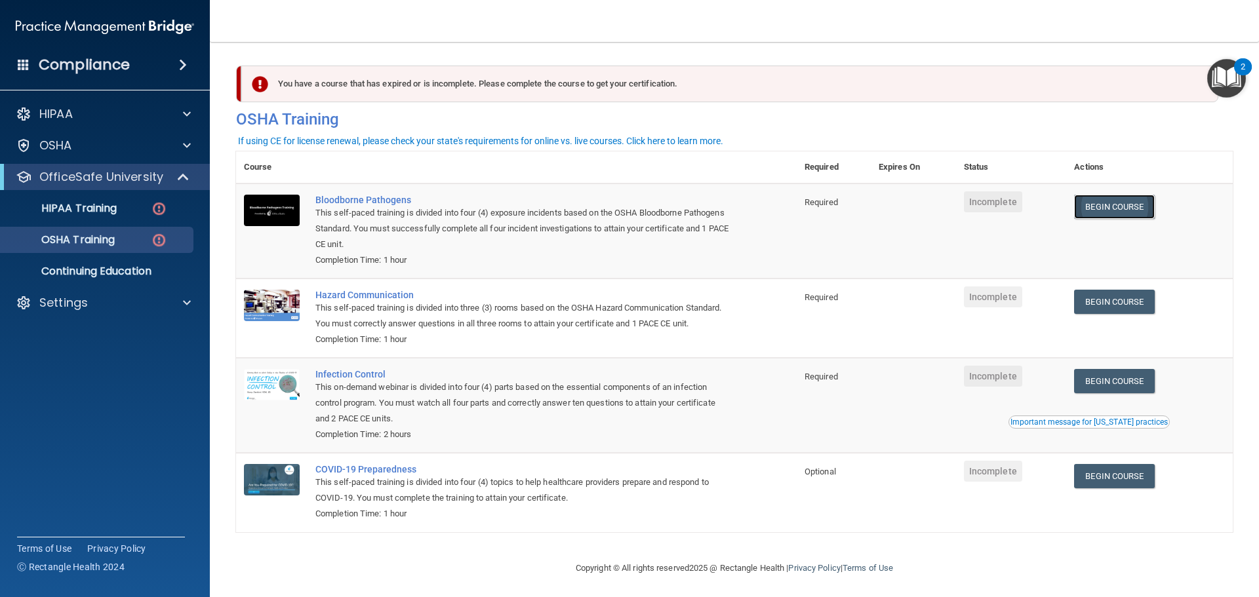
click at [1126, 209] on link "Begin Course" at bounding box center [1114, 207] width 80 height 24
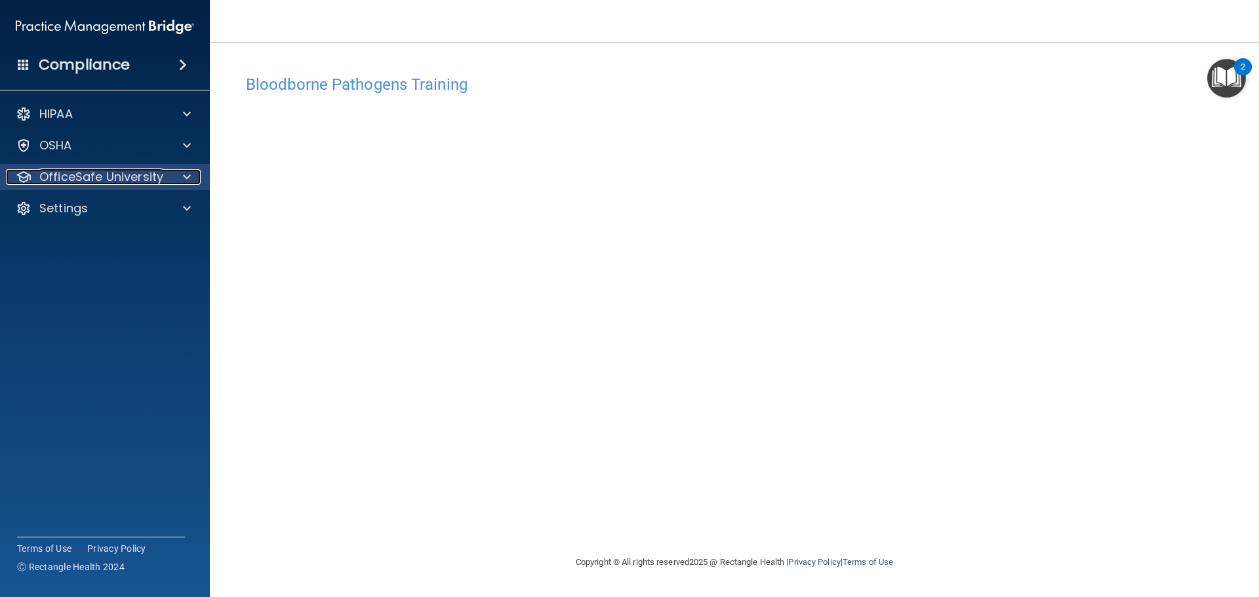
click at [177, 181] on div at bounding box center [185, 177] width 33 height 16
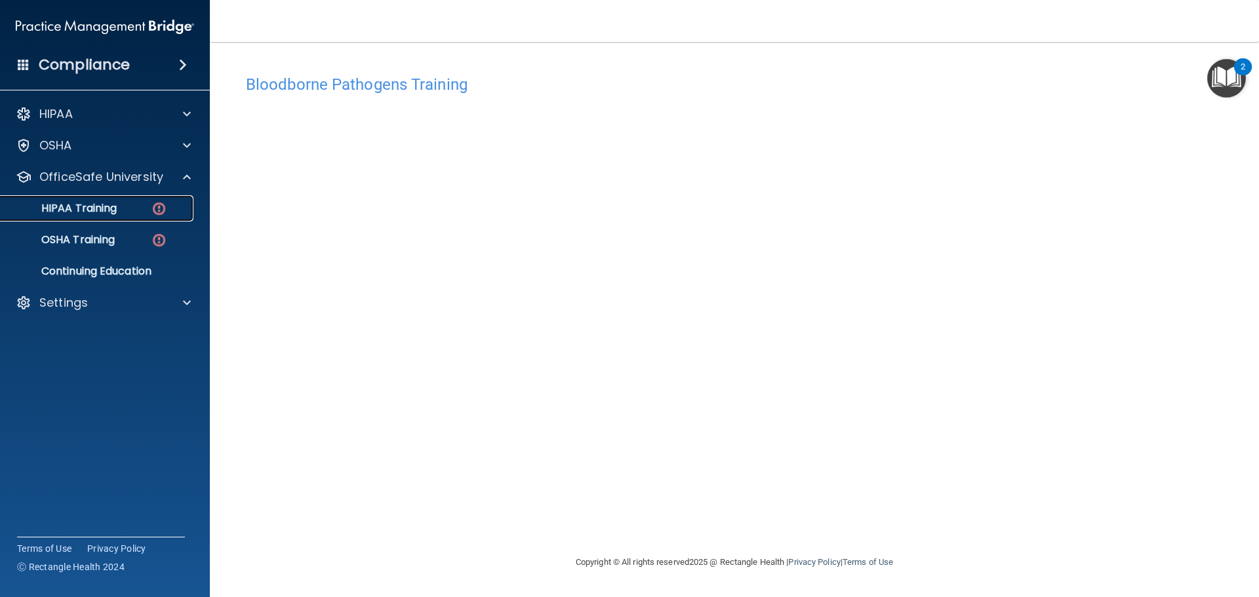
click at [151, 212] on img at bounding box center [159, 209] width 16 height 16
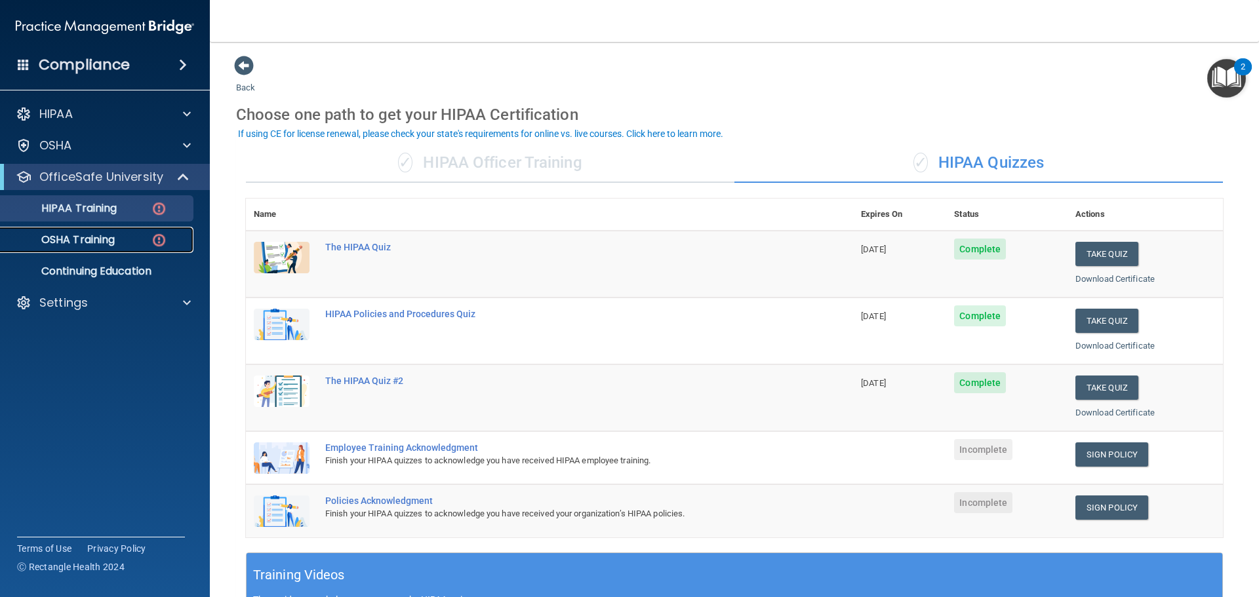
click at [101, 231] on link "OSHA Training" at bounding box center [90, 240] width 207 height 26
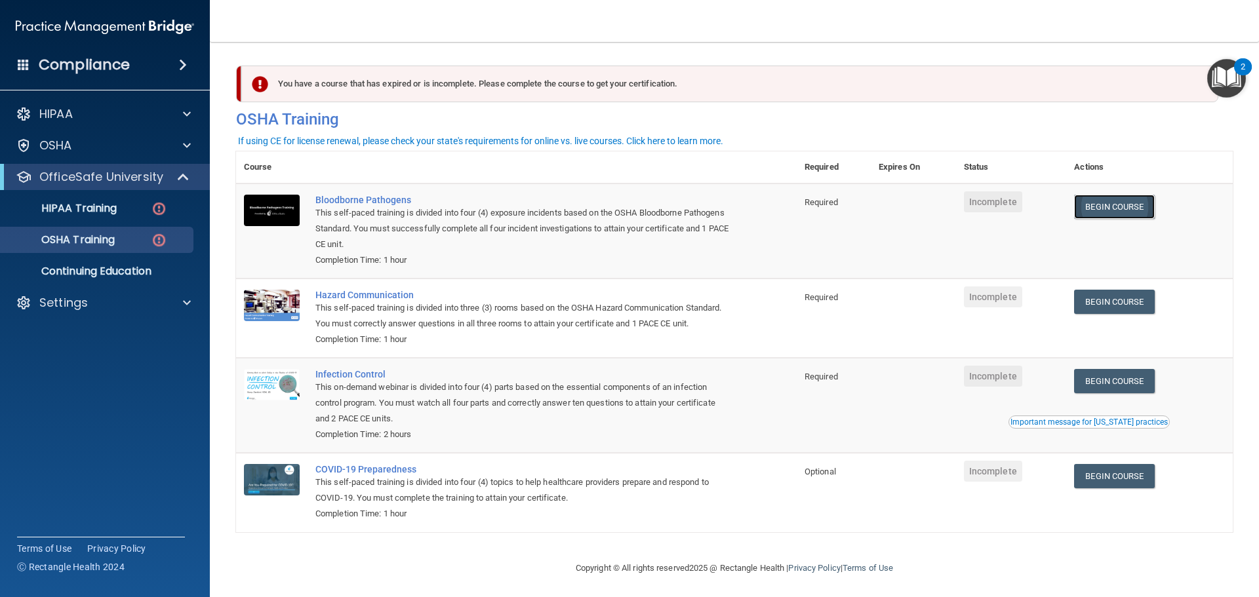
click at [1101, 214] on link "Begin Course" at bounding box center [1114, 207] width 80 height 24
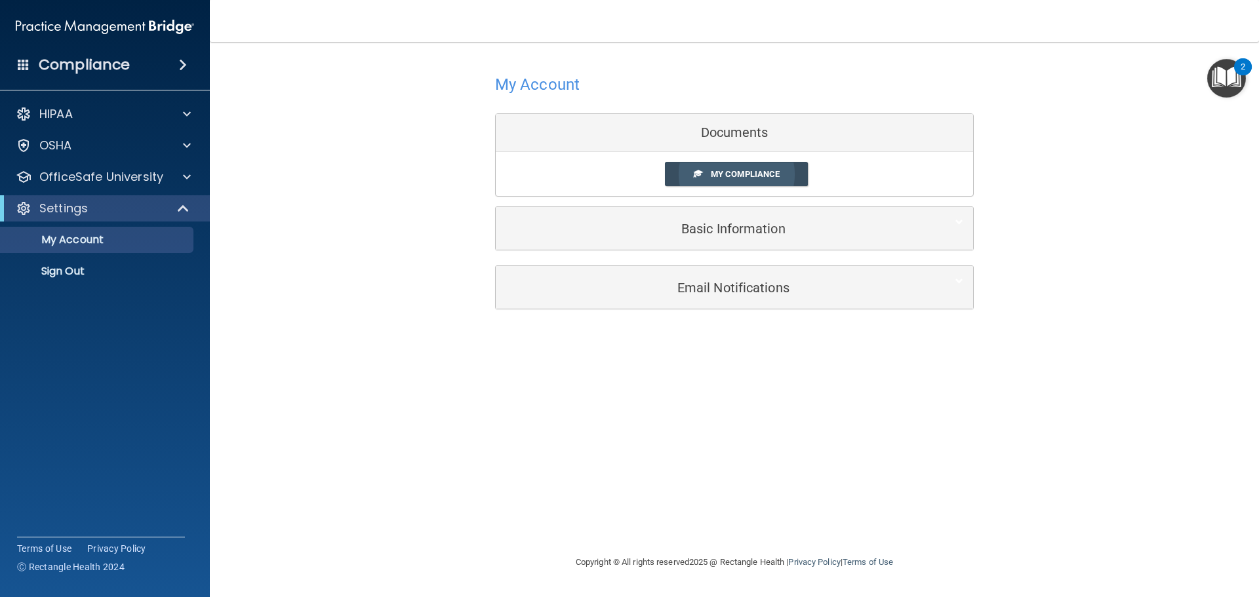
click at [762, 174] on span "My Compliance" at bounding box center [745, 174] width 69 height 10
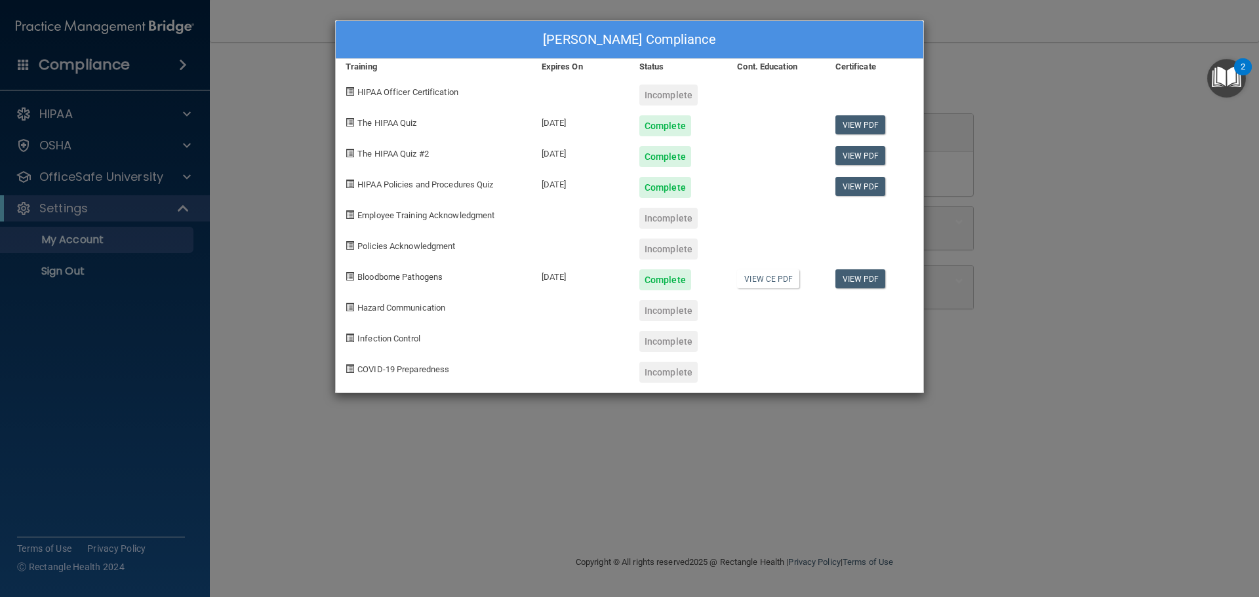
click at [295, 115] on div "Mandy Puffenbarger's Compliance Training Expires On Status Cont. Education Cert…" at bounding box center [629, 298] width 1259 height 597
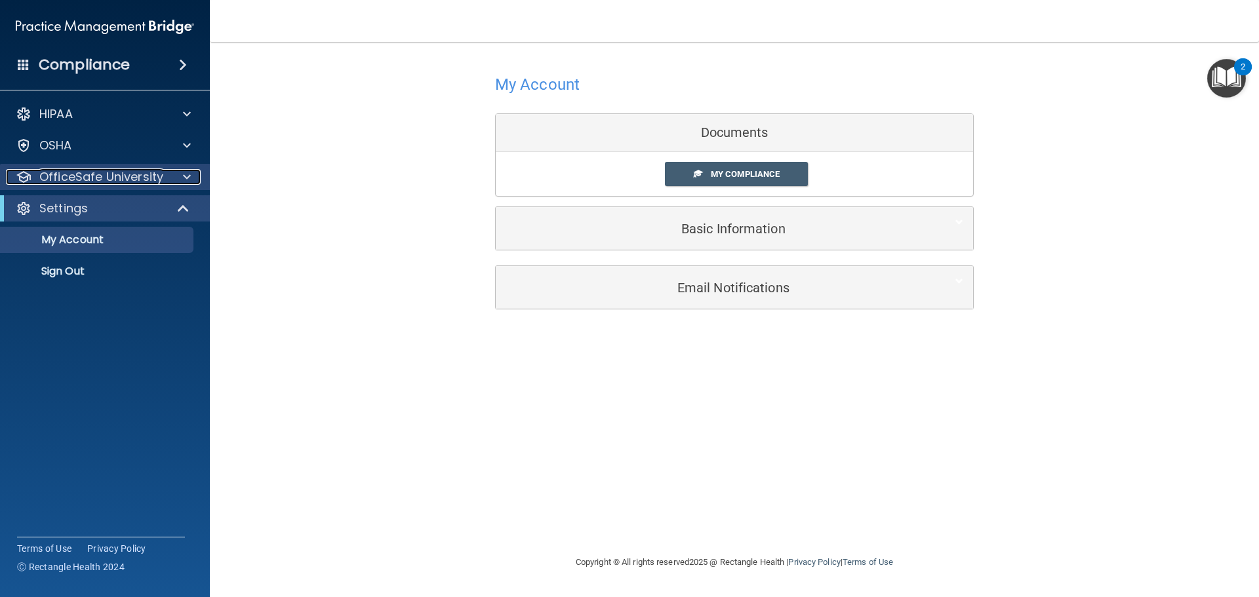
click at [189, 174] on span at bounding box center [187, 177] width 8 height 16
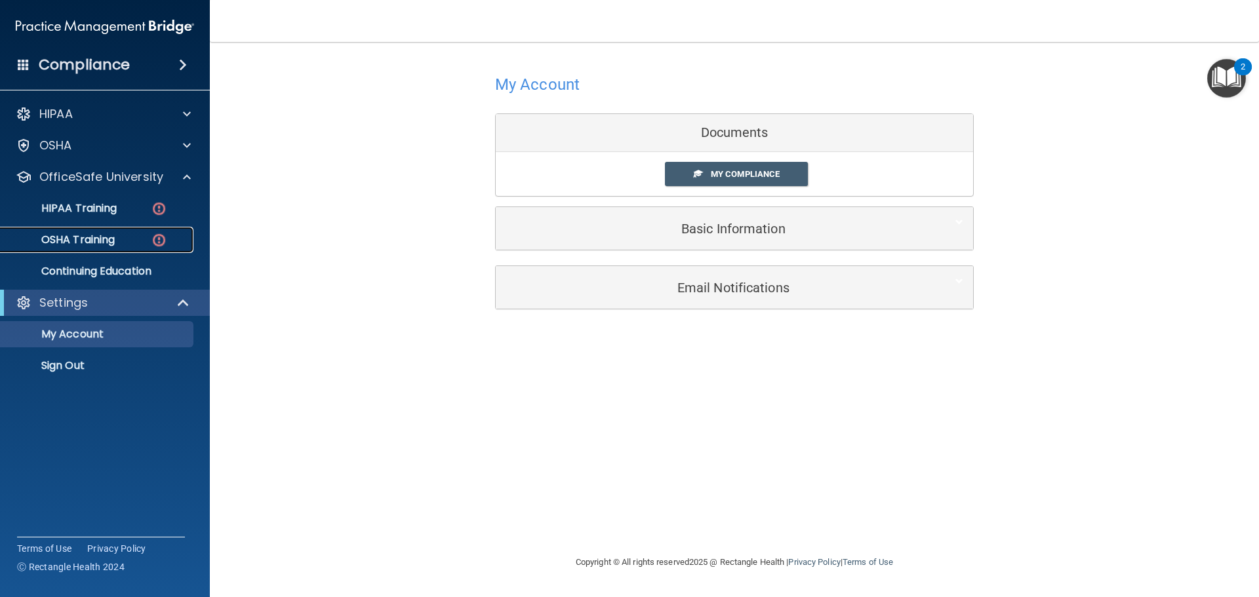
click at [111, 231] on link "OSHA Training" at bounding box center [90, 240] width 207 height 26
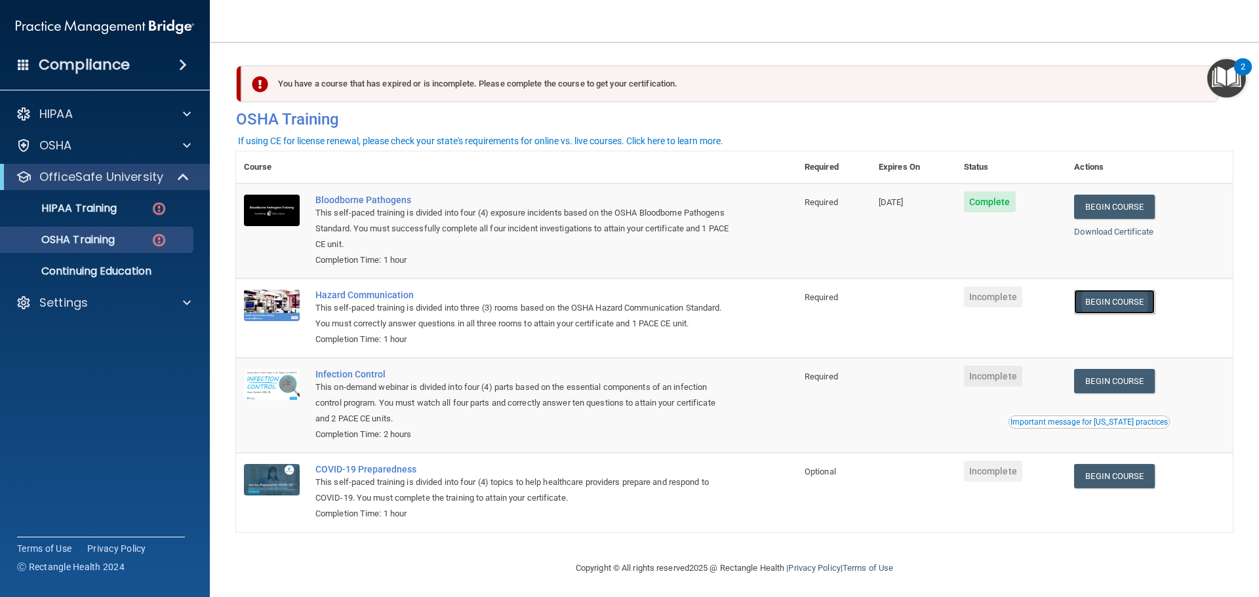
click at [1120, 304] on link "Begin Course" at bounding box center [1114, 302] width 80 height 24
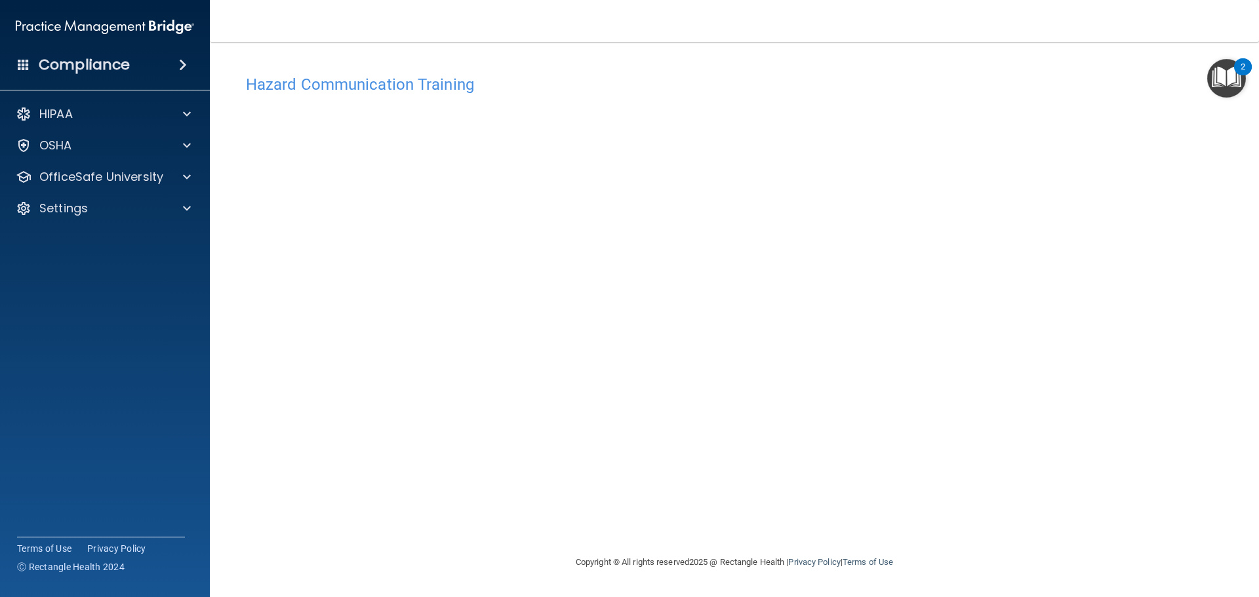
click at [1029, 254] on div "Hazard Communication Training This course doesn’t expire until . Are you sure y…" at bounding box center [734, 311] width 997 height 487
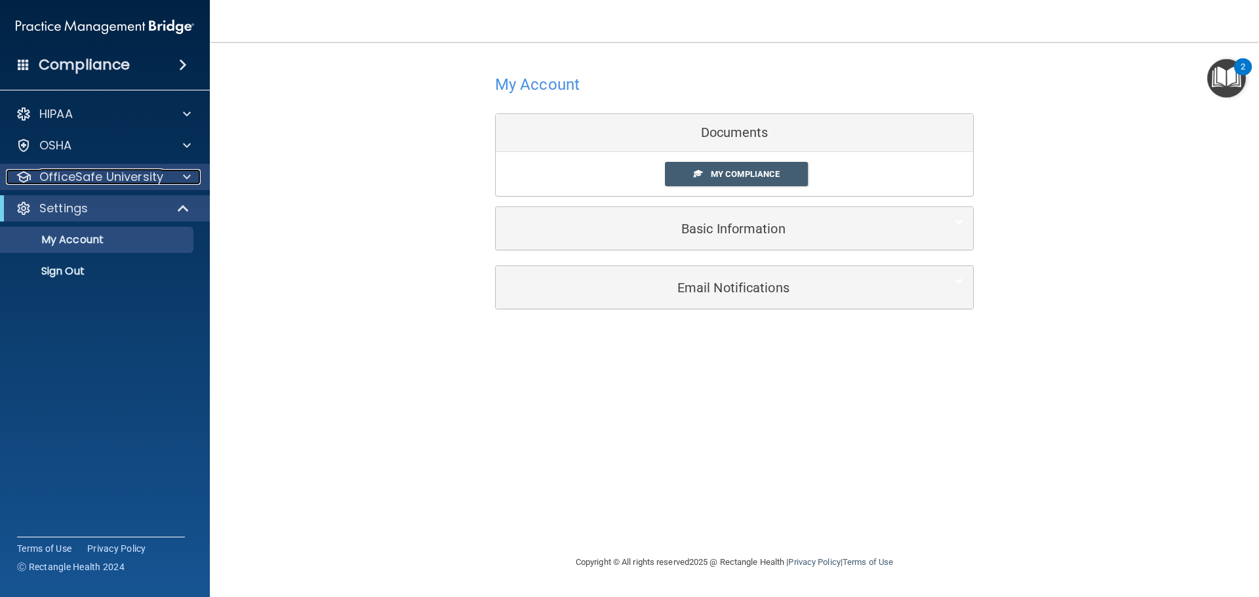
click at [169, 176] on div at bounding box center [185, 177] width 33 height 16
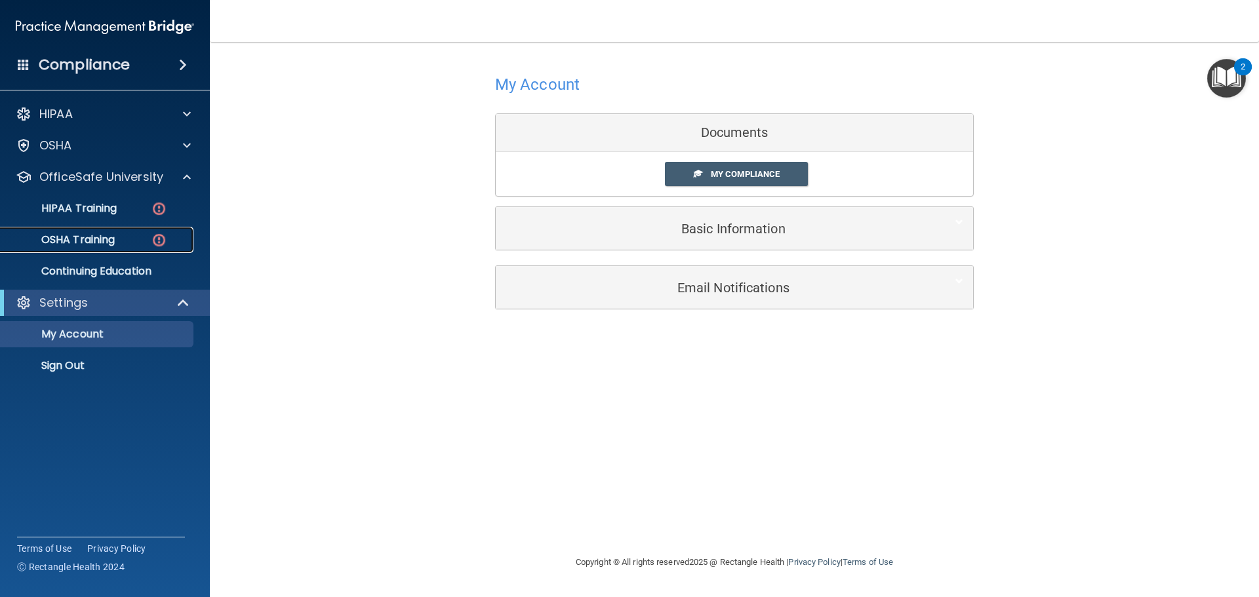
click at [123, 236] on div "OSHA Training" at bounding box center [98, 239] width 179 height 13
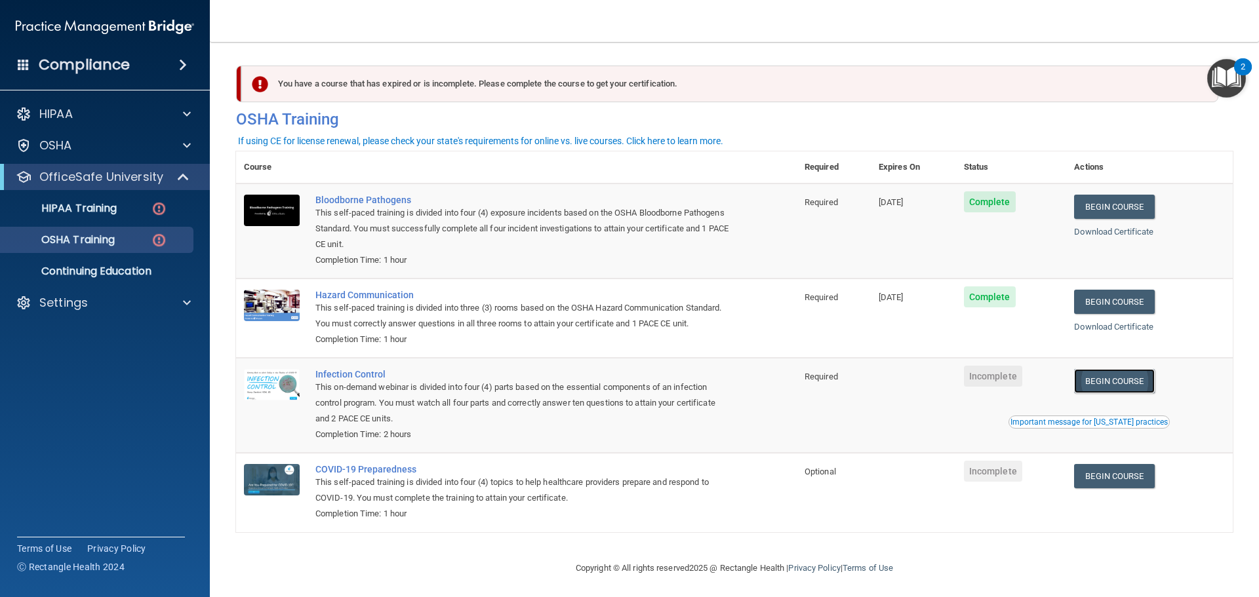
click at [1090, 393] on link "Begin Course" at bounding box center [1114, 381] width 80 height 24
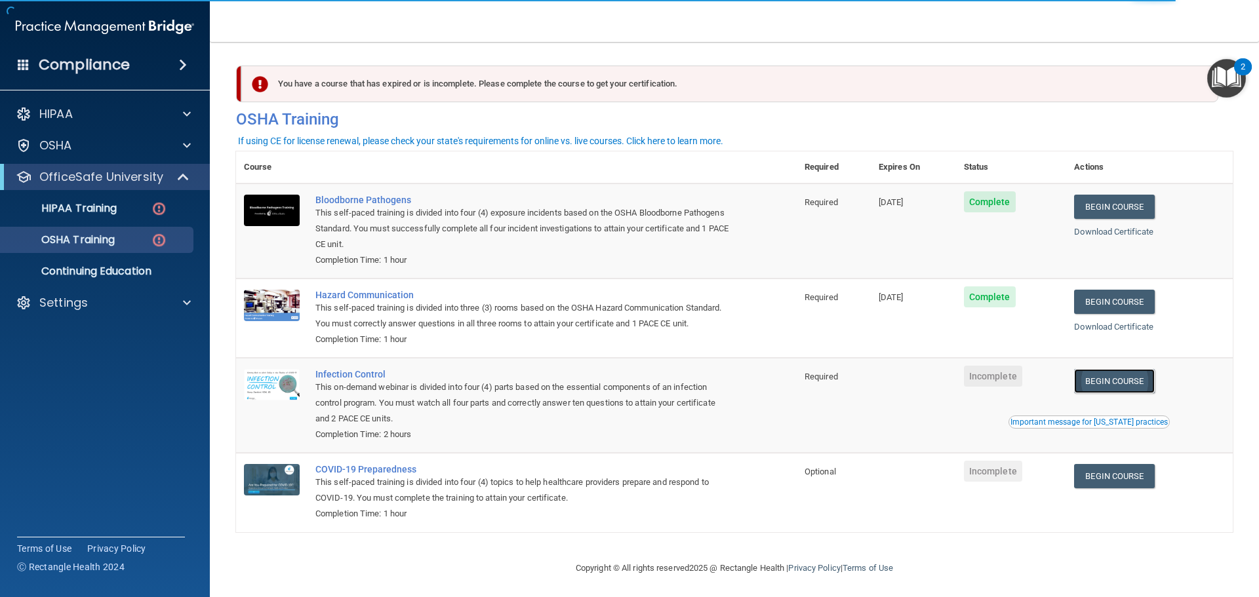
click at [1097, 390] on link "Begin Course" at bounding box center [1114, 381] width 80 height 24
